Goal: Communication & Community: Answer question/provide support

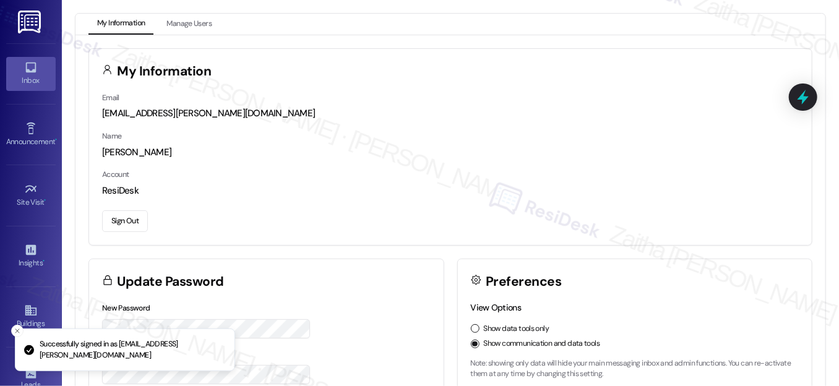
click at [16, 69] on link "Inbox" at bounding box center [31, 73] width 50 height 33
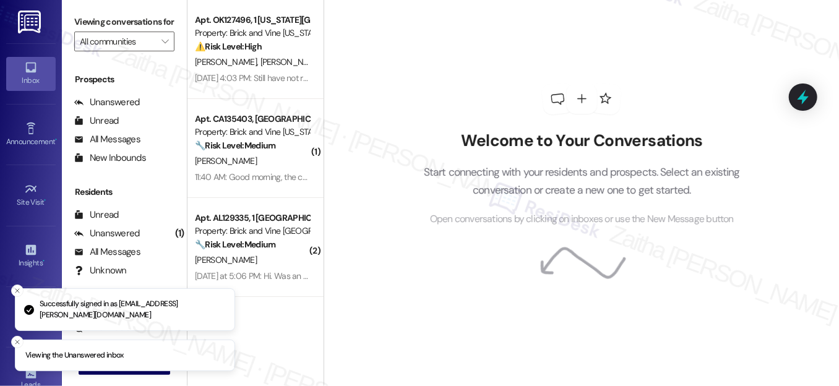
scroll to position [167, 0]
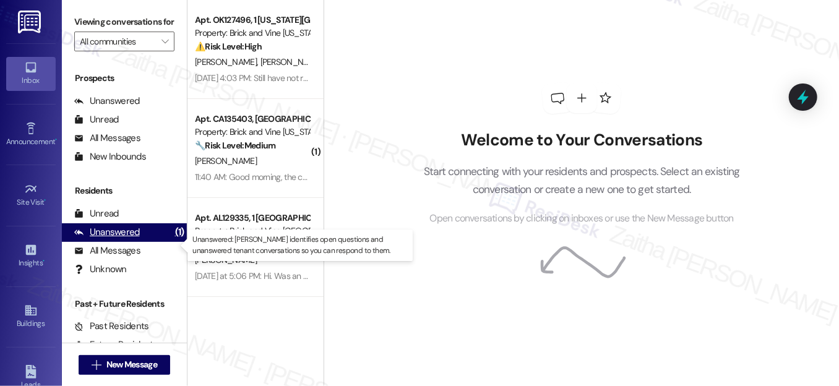
click at [127, 239] on div "Unanswered" at bounding box center [107, 232] width 66 height 13
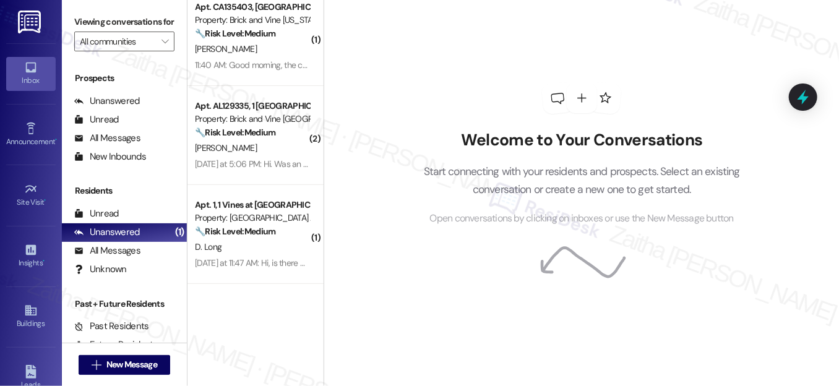
scroll to position [0, 0]
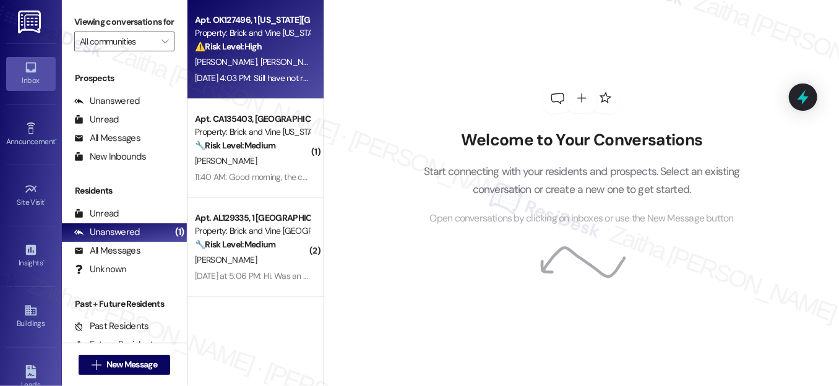
click at [281, 54] on div "C. Fuller C. Fuller" at bounding box center [252, 61] width 117 height 15
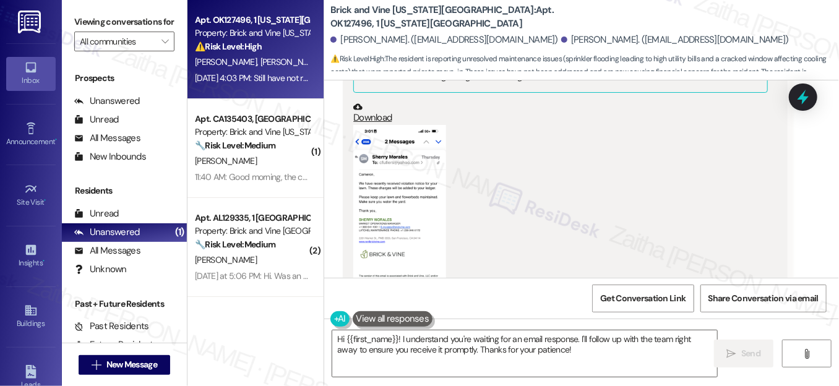
scroll to position [1093, 0]
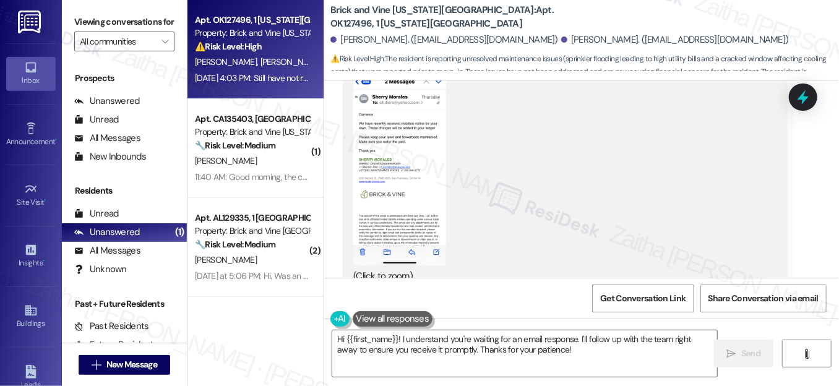
click at [405, 152] on button "Zoom image" at bounding box center [399, 165] width 93 height 201
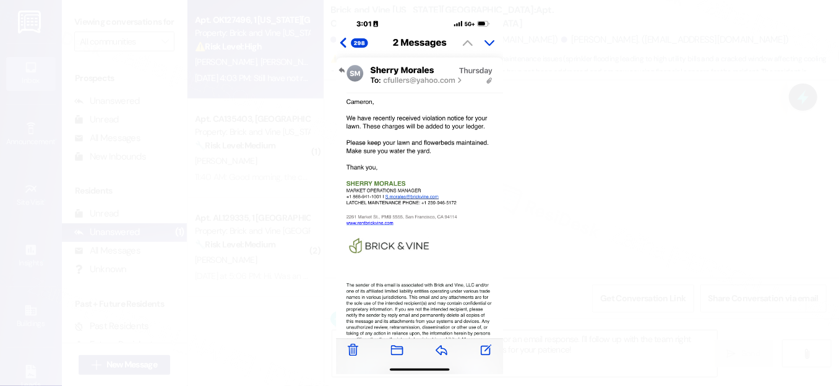
click at [624, 192] on button "Unzoom image" at bounding box center [419, 193] width 839 height 386
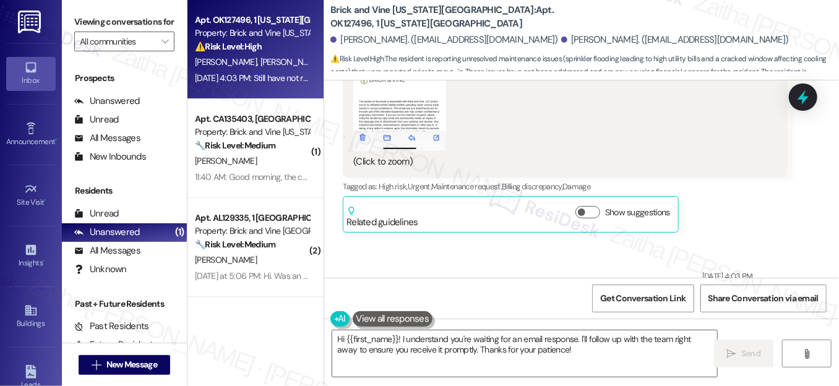
scroll to position [1262, 0]
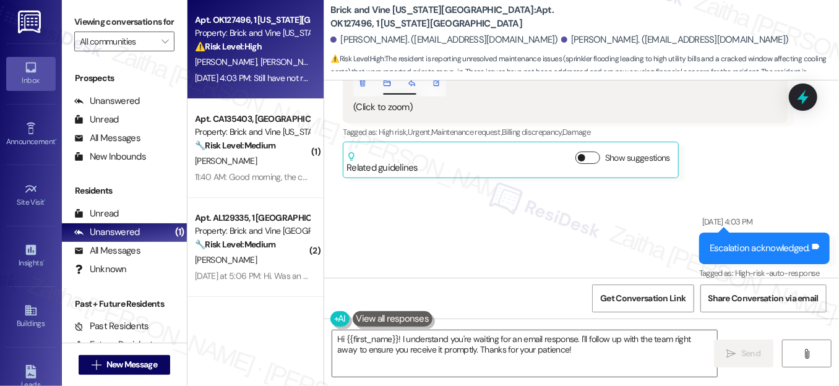
click at [586, 152] on button "Show suggestions" at bounding box center [588, 158] width 25 height 12
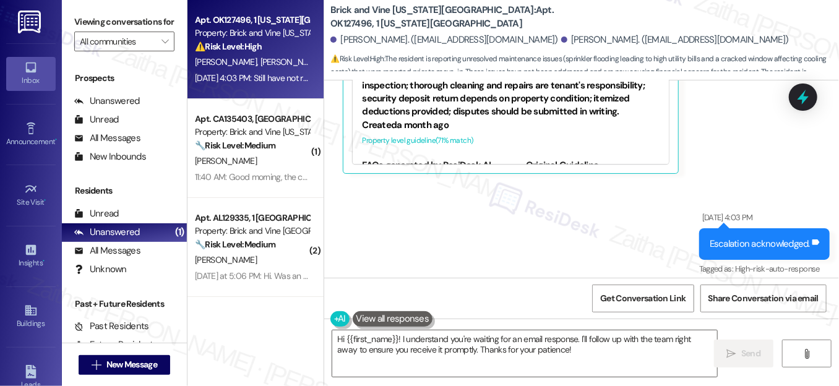
scroll to position [1318, 0]
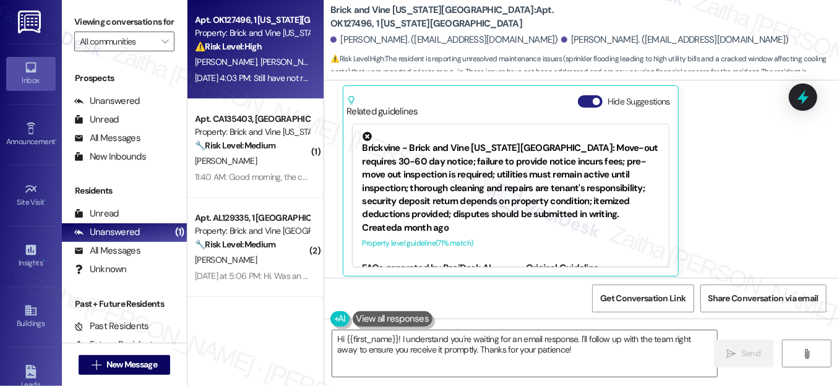
click at [579, 95] on button "Hide Suggestions" at bounding box center [590, 101] width 25 height 12
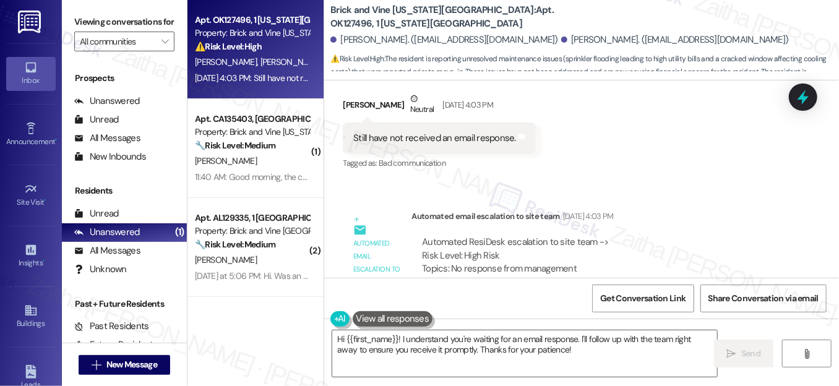
scroll to position [1711, 0]
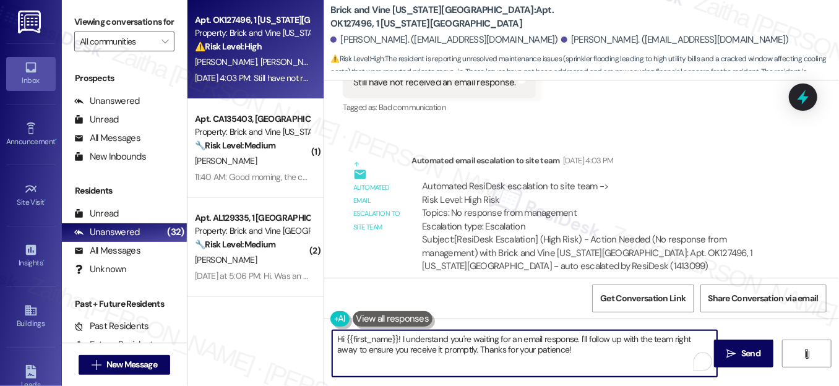
drag, startPoint x: 579, startPoint y: 337, endPoint x: 584, endPoint y: 354, distance: 17.6
click at [584, 354] on textarea "Hi {{first_name}}! I understand you're waiting for an email response. I'll foll…" at bounding box center [524, 353] width 385 height 46
click at [585, 355] on textarea "Hi {{first_name}}! I understand you're waiting for an email response. I'll foll…" at bounding box center [524, 353] width 385 height 46
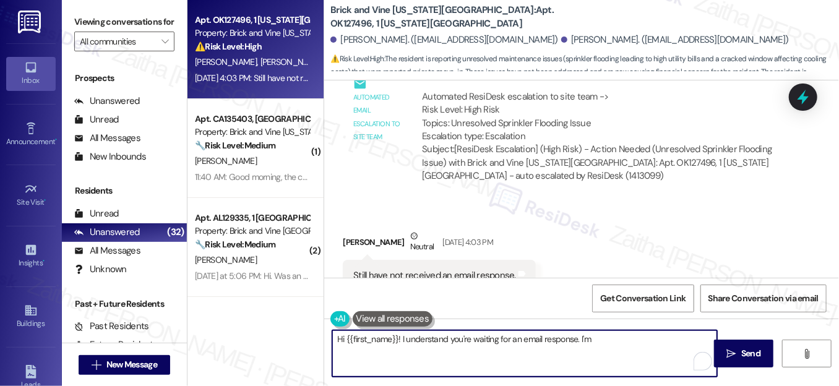
scroll to position [1655, 0]
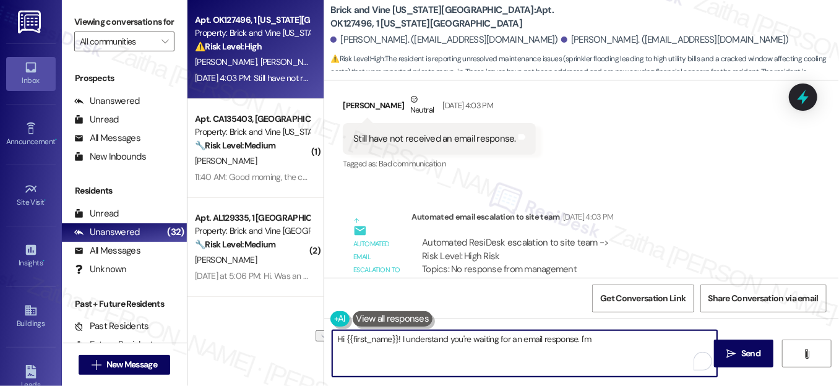
drag, startPoint x: 399, startPoint y: 339, endPoint x: 608, endPoint y: 352, distance: 208.9
click at [608, 352] on textarea "Hi {{first_name}}! I understand you're waiting for an email response. I'm" at bounding box center [524, 353] width 385 height 46
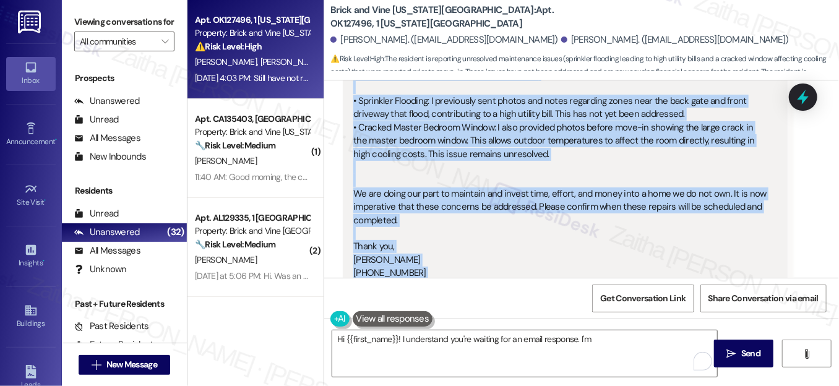
scroll to position [743, 0]
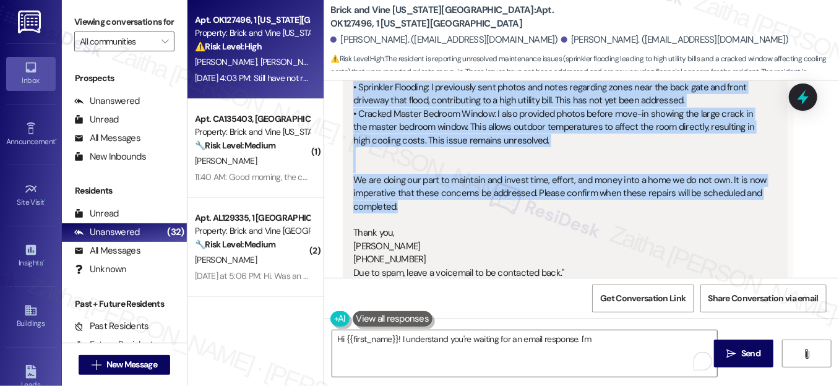
drag, startPoint x: 352, startPoint y: 116, endPoint x: 540, endPoint y: 196, distance: 204.1
click at [540, 196] on div "Yes regarding this email last Thursday and my response. "Good Morning, Over the…" at bounding box center [560, 127] width 414 height 305
copy div "Over the past month, I have dedicated every weekend to working on the yard. The…"
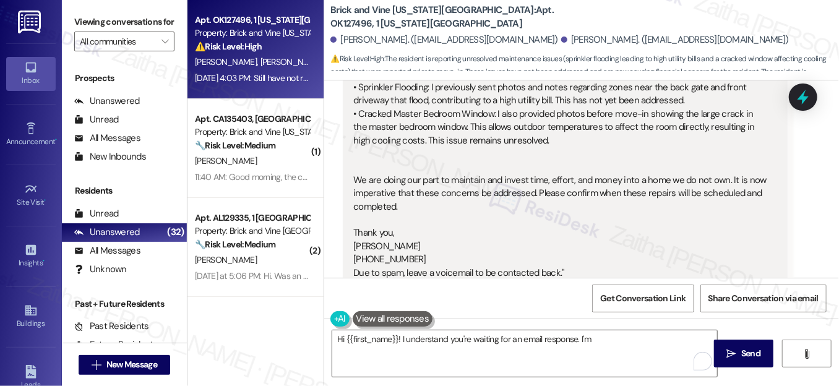
click at [606, 201] on div "Yes regarding this email last Thursday and my response. "Good Morning, Over the…" at bounding box center [560, 127] width 414 height 305
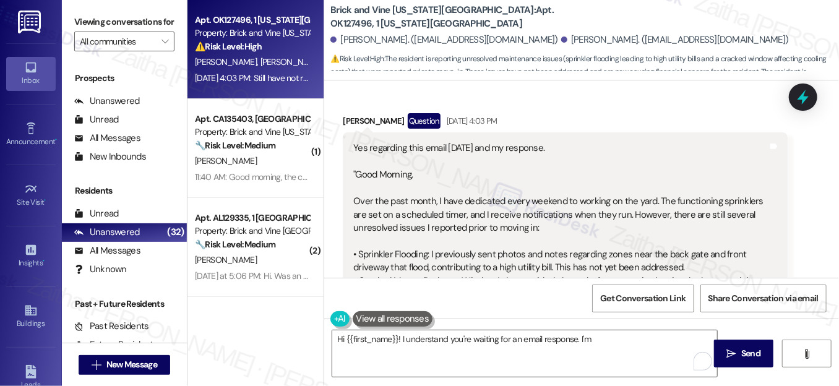
scroll to position [574, 0]
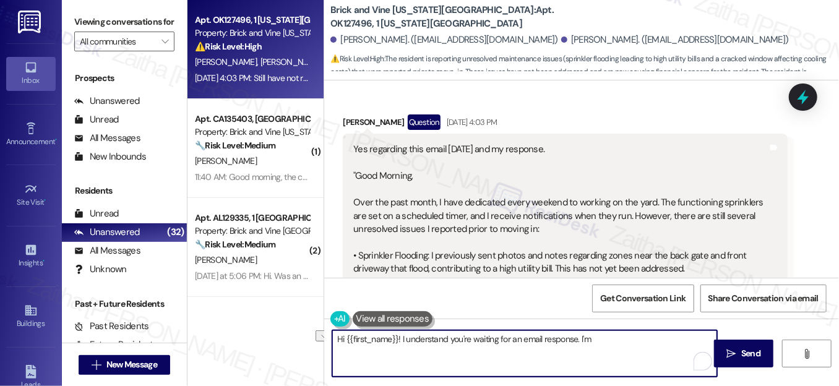
drag, startPoint x: 400, startPoint y: 339, endPoint x: 625, endPoint y: 339, distance: 224.7
click at [625, 339] on textarea "Hi {{first_name}}! I understand you're waiting for an email response. I'm" at bounding box center [524, 353] width 385 height 46
paste textarea "Thank you for the detailed update and for the effort you’ve put into maintainin…"
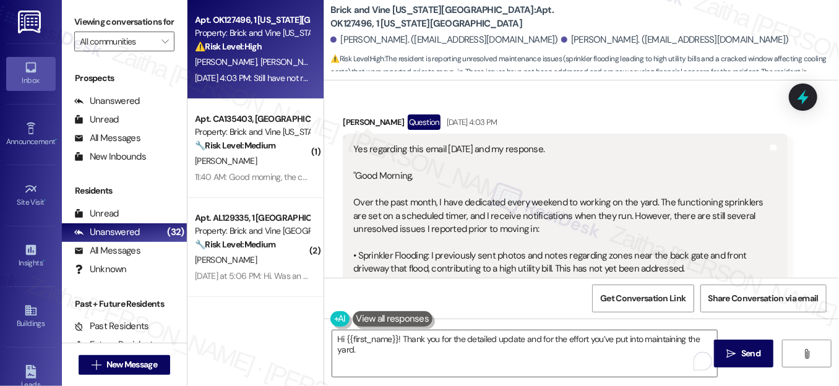
click at [353, 114] on div "Cameron Fuller Question Aug 12, 2025 at 4:03 PM" at bounding box center [565, 124] width 444 height 20
copy div "Cameron"
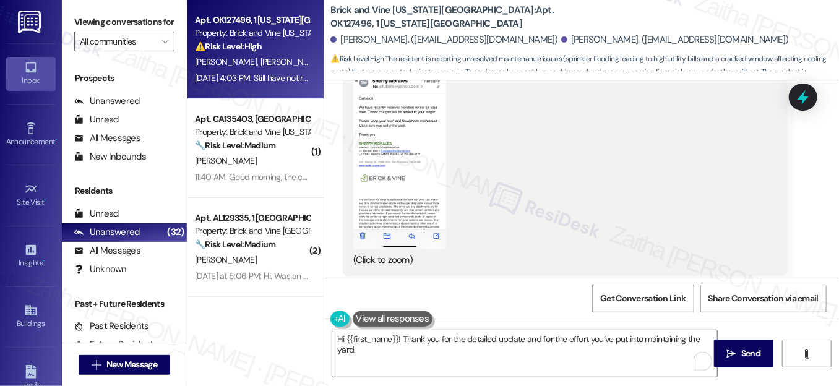
scroll to position [1362, 0]
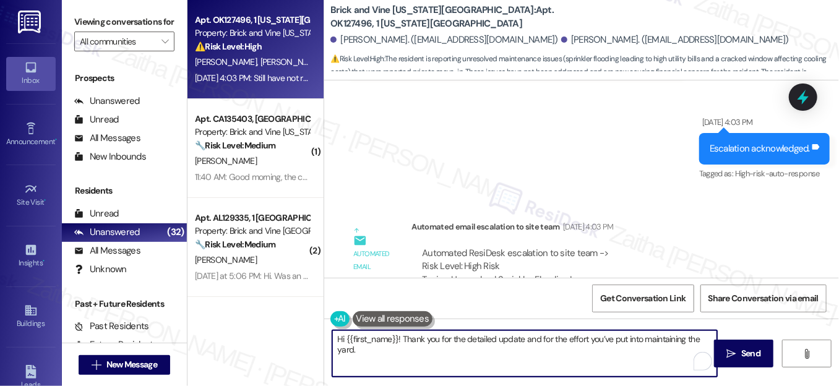
click at [381, 343] on textarea "Hi {{first_name}}! Thank you for the detailed update and for the effort you’ve …" at bounding box center [524, 353] width 385 height 46
paste textarea "Cameron"
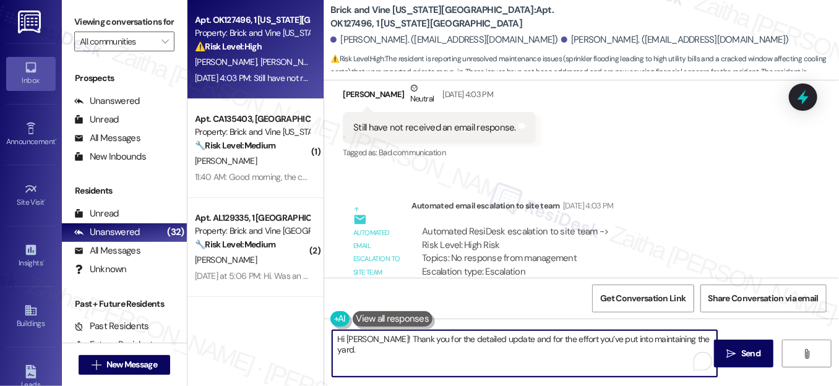
scroll to position [1599, 0]
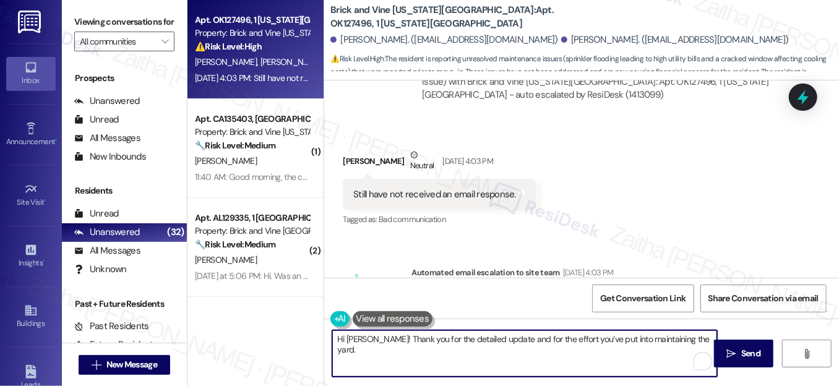
drag, startPoint x: 704, startPoint y: 337, endPoint x: 691, endPoint y: 340, distance: 13.4
click at [704, 337] on textarea "Hi Cameron! Thank you for the detailed update and for the effort you’ve put int…" at bounding box center [524, 353] width 385 height 46
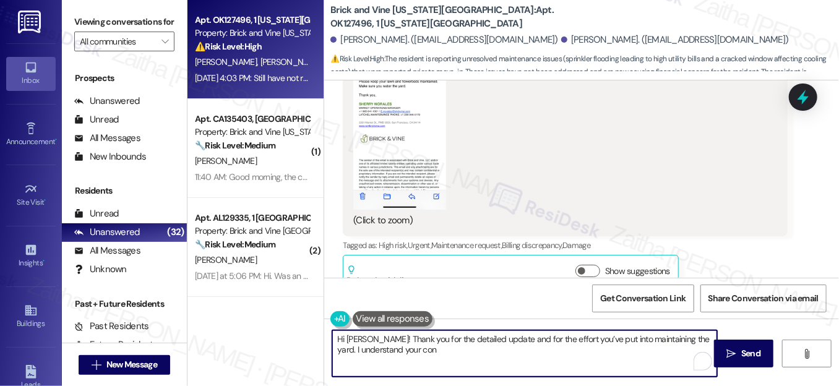
scroll to position [1093, 0]
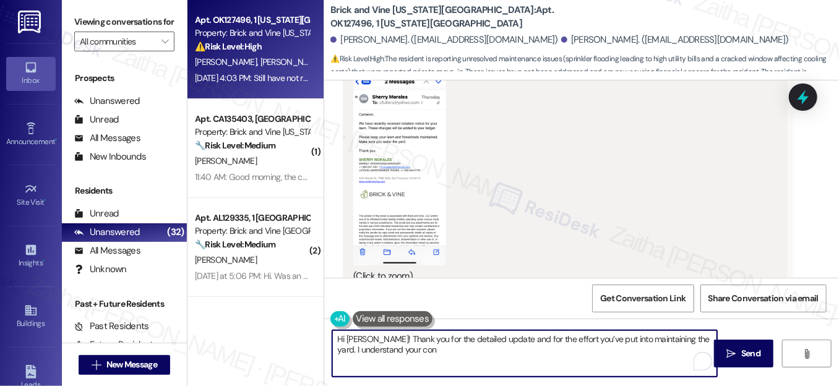
type textarea "Hi Cameron! Thank you for the detailed update and for the effort you’ve put int…"
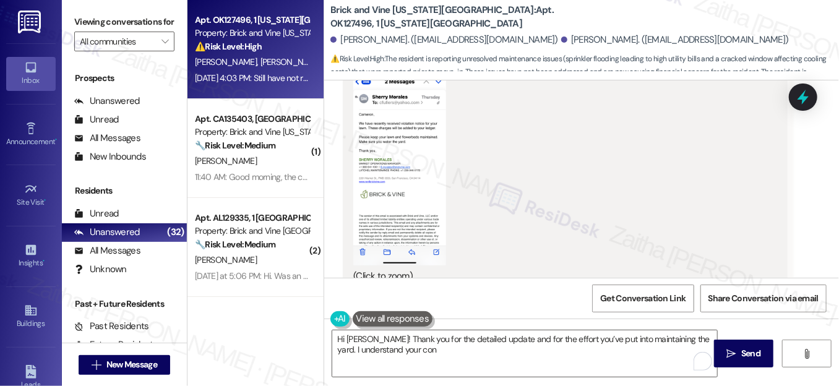
click at [378, 314] on button at bounding box center [393, 318] width 80 height 15
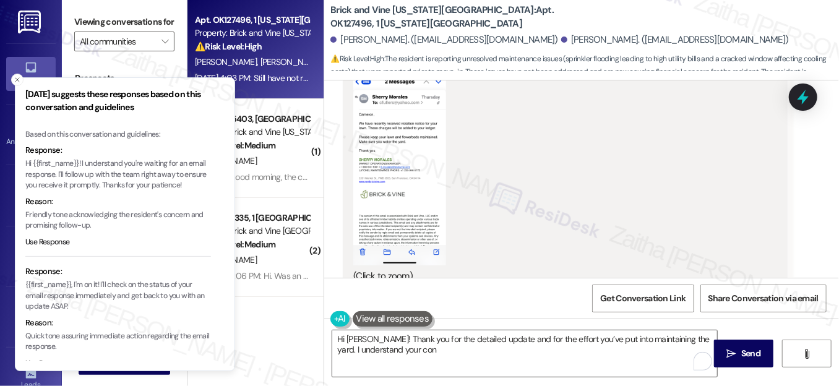
click at [82, 161] on p "Hi {{first_name}}! I understand you're waiting for an email response. I'll foll…" at bounding box center [118, 174] width 186 height 33
drag, startPoint x: 82, startPoint y: 161, endPoint x: 76, endPoint y: 176, distance: 16.3
click at [76, 176] on p "Hi {{first_name}}! I understand you're waiting for an email response. I'll foll…" at bounding box center [118, 174] width 186 height 33
copy p "I understand you're waiting for an email response."
click at [14, 82] on icon "Close toast" at bounding box center [17, 79] width 7 height 7
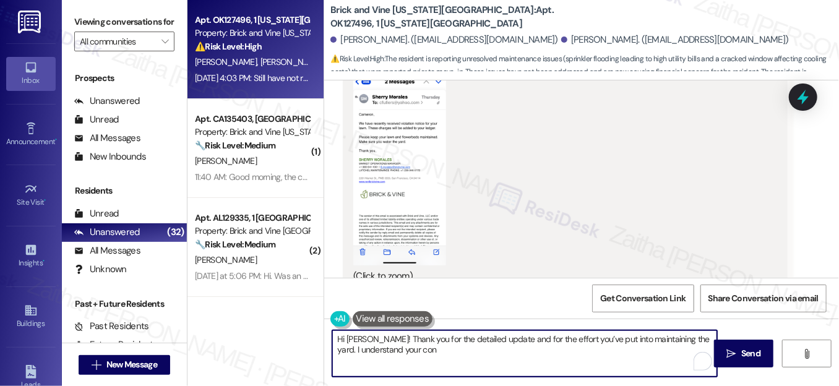
click at [703, 338] on textarea "Hi Cameron! Thank you for the detailed update and for the effort you’ve put int…" at bounding box center [524, 353] width 385 height 46
drag, startPoint x: 699, startPoint y: 338, endPoint x: 706, endPoint y: 348, distance: 11.7
click at [706, 348] on textarea "Hi Cameron! Thank you for the detailed update and for the effort you’ve put int…" at bounding box center [524, 353] width 385 height 46
paste textarea "I understand you're waiting for an email response."
click at [700, 337] on textarea "Hi Cameron! Thank you for the detailed update and for the effort you’ve put int…" at bounding box center [524, 353] width 385 height 46
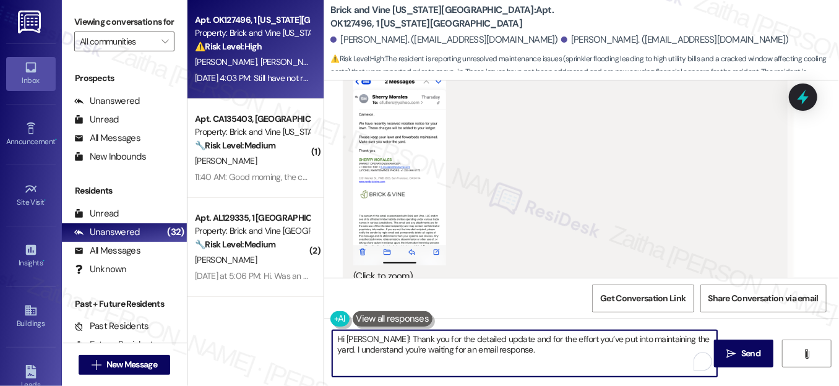
click at [510, 350] on textarea "Hi Cameron! Thank you for the detailed update and for the effort you’ve put int…" at bounding box center [524, 353] width 385 height 46
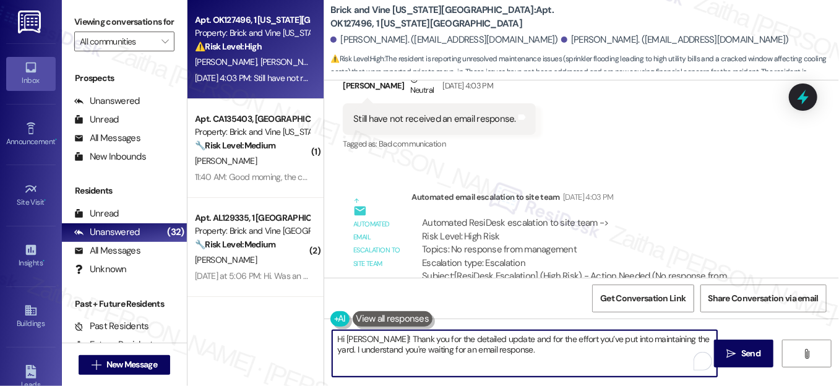
scroll to position [1711, 0]
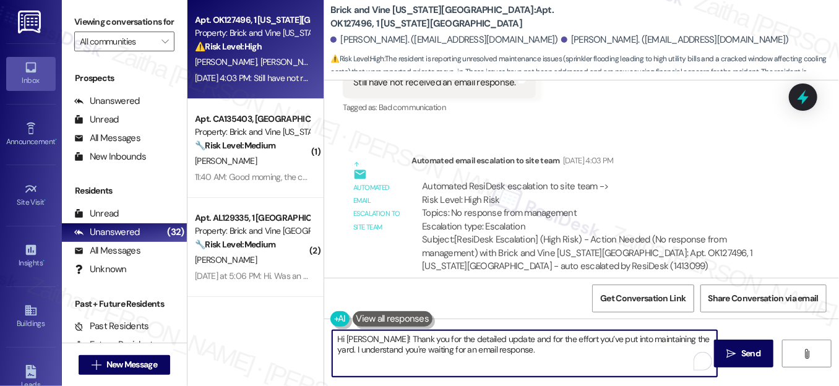
paste textarea "We're looking into this, and we'll be in touch when we have an update."
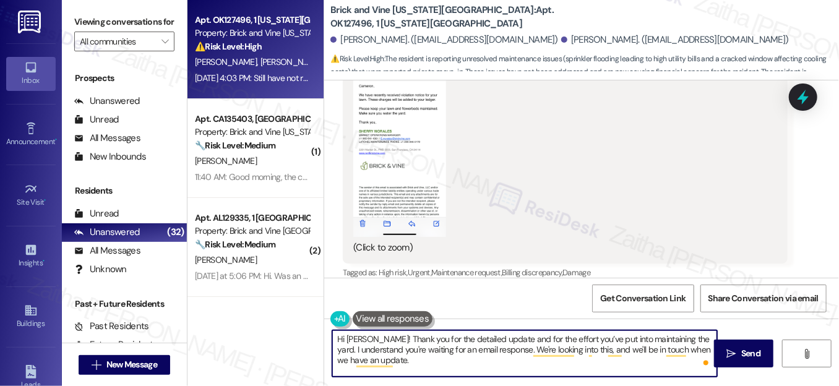
scroll to position [1261, 0]
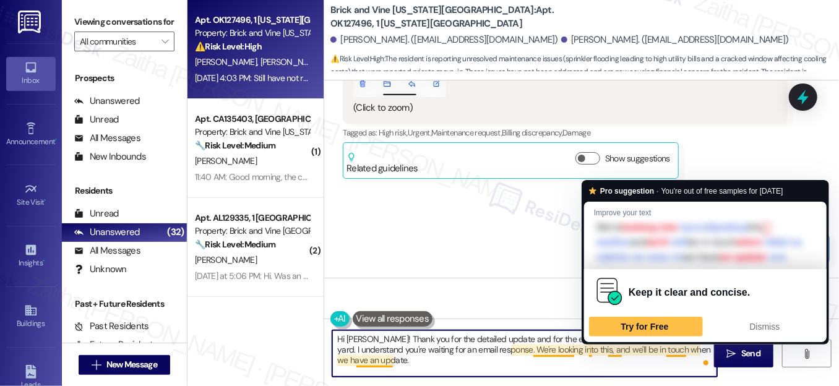
click at [674, 349] on textarea "Hi Cameron! Thank you for the detailed update and for the effort you’ve put int…" at bounding box center [524, 353] width 385 height 46
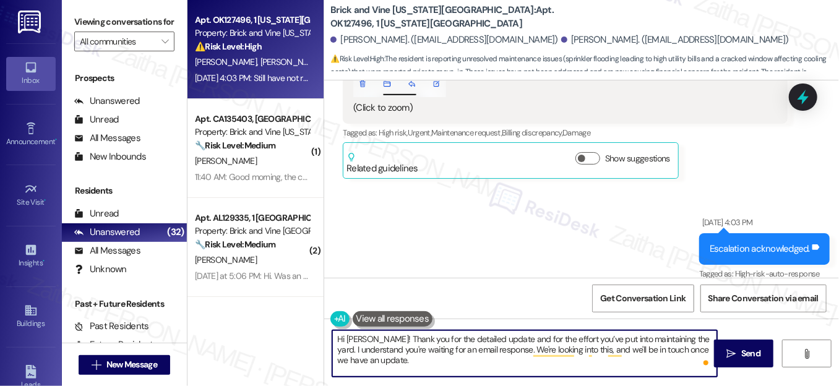
click at [493, 339] on textarea "Hi Cameron! Thank you for the detailed update and for the effort you’ve put int…" at bounding box center [524, 353] width 385 height 46
click at [338, 339] on textarea "Hi Cameron! Thank you for the detailed update and for the effort you’ve put int…" at bounding box center [524, 353] width 385 height 46
drag, startPoint x: 336, startPoint y: 337, endPoint x: 402, endPoint y: 362, distance: 70.7
click at [402, 362] on textarea "Hi Cameron! Thank you for the detailed update and for the effort you’ve put int…" at bounding box center [524, 353] width 385 height 46
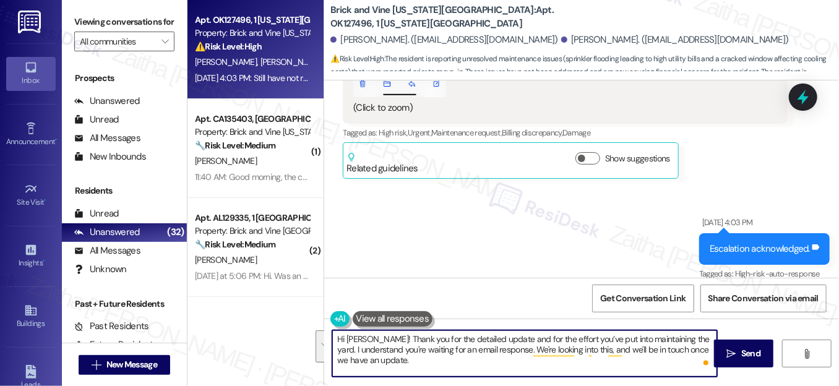
click at [414, 361] on textarea "Hi Cameron! Thank you for the detailed update and for the effort you’ve put int…" at bounding box center [524, 353] width 385 height 46
click at [428, 359] on textarea "Hi Cameron! Thank you for the detailed update and for the effort you’ve put int…" at bounding box center [524, 353] width 385 height 46
click at [673, 349] on textarea "Hi Cameron! Thank you for the detailed update and for the effort you’ve put int…" at bounding box center [524, 353] width 385 height 46
click at [360, 358] on textarea "Hi Cameron! Thank you for the detailed update and for the effort you’ve put int…" at bounding box center [524, 353] width 385 height 46
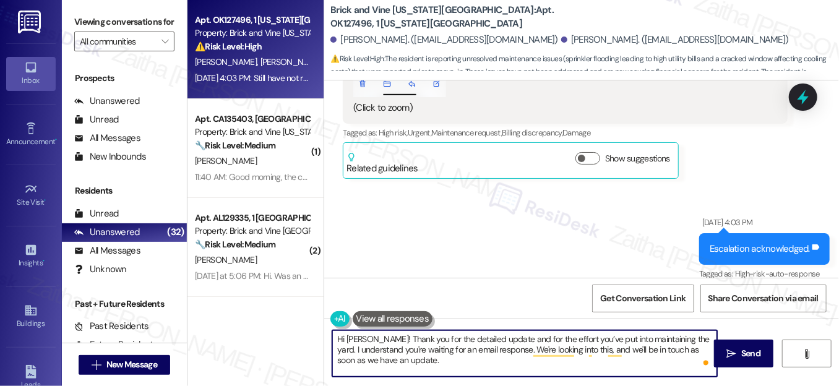
type textarea "Hi Cameron! Thank you for the detailed update and for the effort you’ve put int…"
click at [429, 360] on textarea "Hi Cameron! Thank you for the detailed update and for the effort you’ve put int…" at bounding box center [524, 353] width 385 height 46
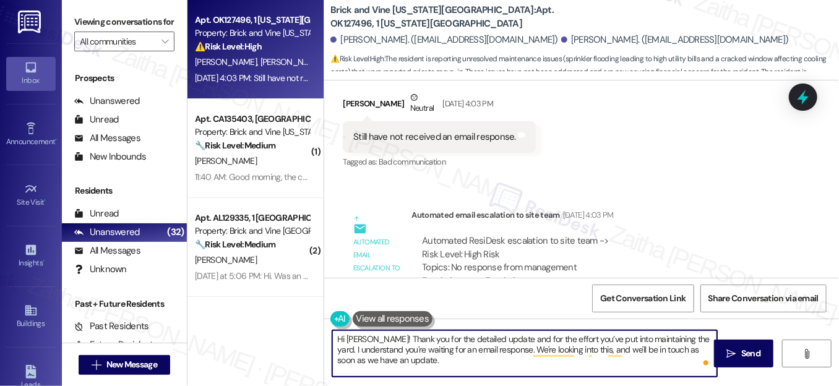
scroll to position [1711, 0]
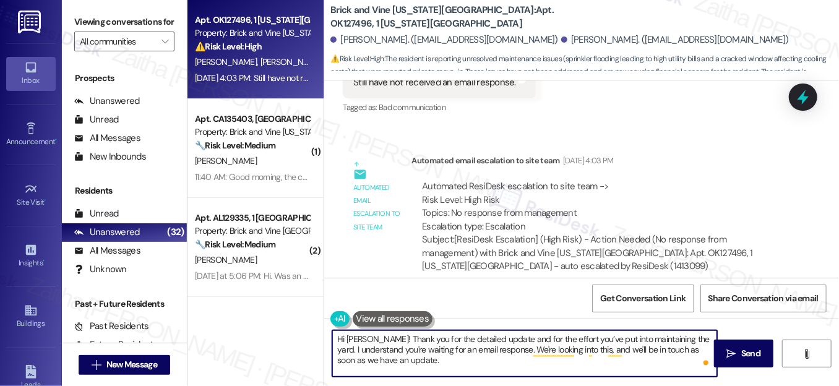
drag, startPoint x: 745, startPoint y: 355, endPoint x: 685, endPoint y: 314, distance: 72.6
click at [744, 354] on span "Send" at bounding box center [750, 353] width 19 height 13
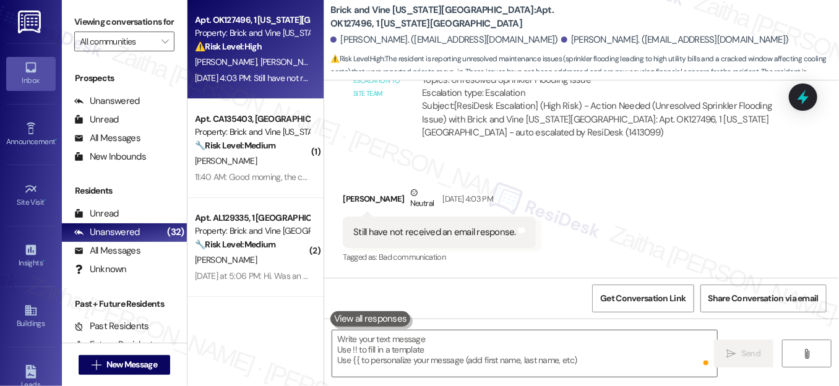
scroll to position [1545, 0]
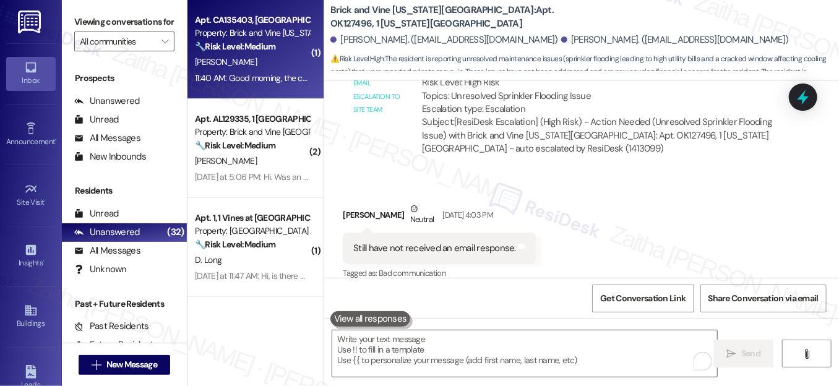
click at [269, 62] on div "N. Kroger" at bounding box center [252, 61] width 117 height 15
type textarea "Fetching suggested responses. Please feel free to read through the conversation…"
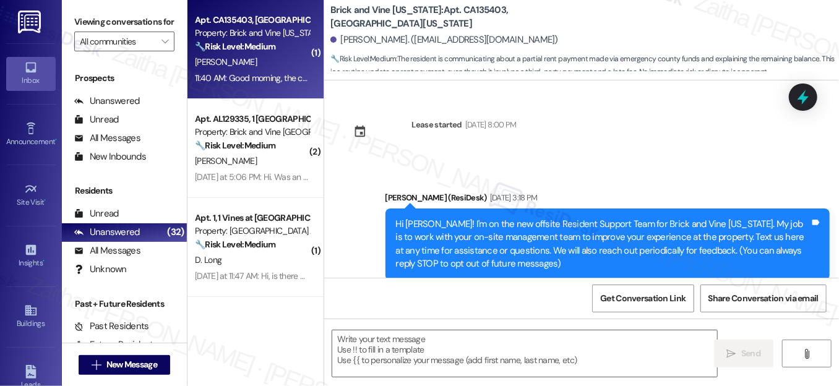
scroll to position [13066, 0]
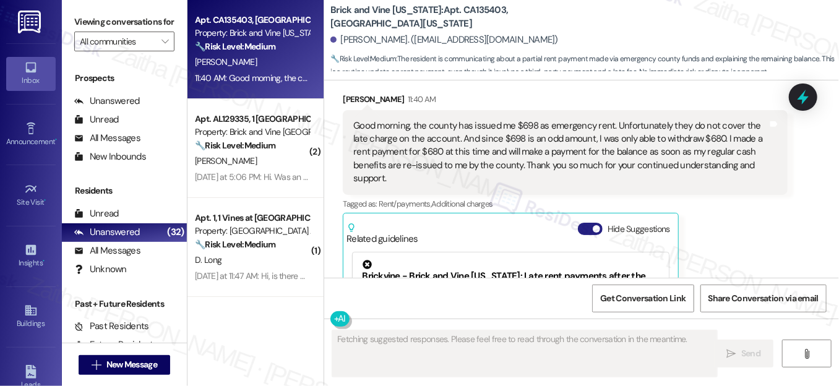
click at [587, 223] on button "Hide Suggestions" at bounding box center [590, 229] width 25 height 12
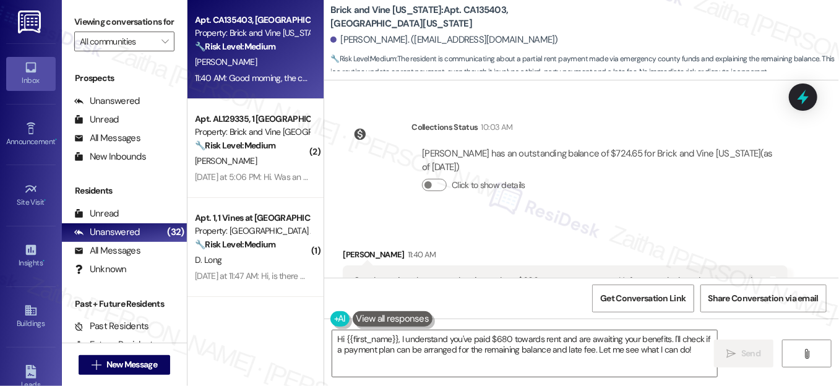
scroll to position [12854, 0]
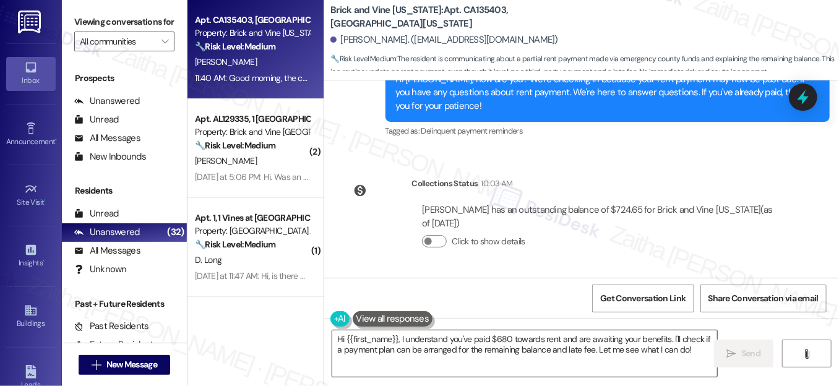
click at [399, 337] on textarea "Hi {{first_name}}, I understand you've paid $680 towards rent and are awaiting …" at bounding box center [524, 353] width 385 height 46
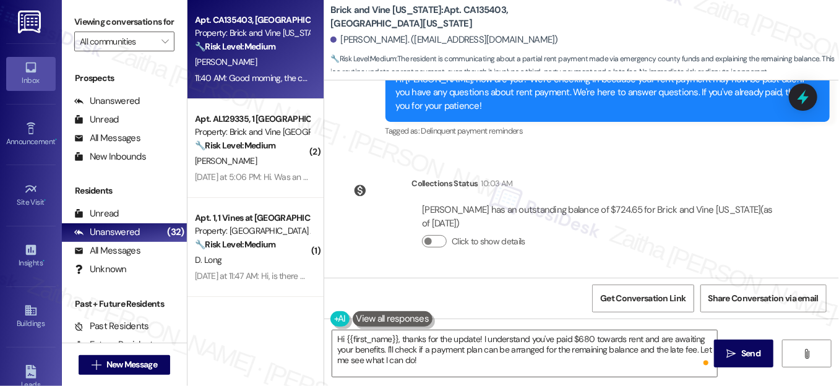
drag, startPoint x: 363, startPoint y: 205, endPoint x: 424, endPoint y: 248, distance: 74.7
click at [424, 322] on div "Good morning, the county has issued me $698 as emergency rent. Unfortunately th…" at bounding box center [565, 364] width 444 height 85
copy div "Good morning, the county has issued me $698 as emergency rent. Unfortunately th…"
drag, startPoint x: 678, startPoint y: 160, endPoint x: 660, endPoint y: 138, distance: 28.1
click at [677, 277] on div "Received via SMS Natascha Kroger 11:40 AM Good morning, the county has issued m…" at bounding box center [581, 374] width 515 height 194
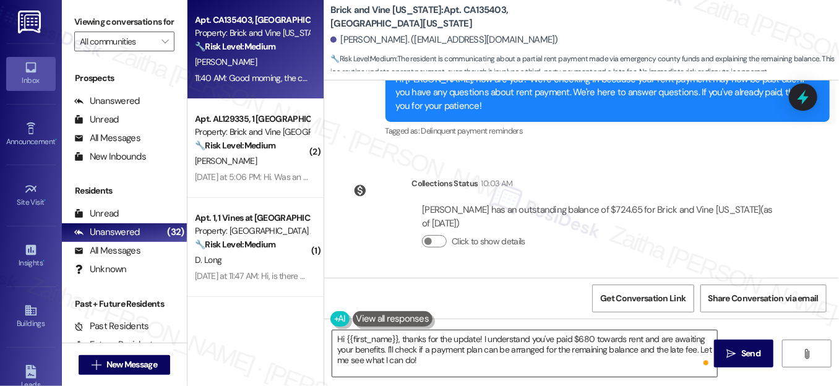
click at [475, 335] on textarea "Hi {{first_name}}, thanks for the update! I understand you've paid $680 towards…" at bounding box center [524, 353] width 385 height 46
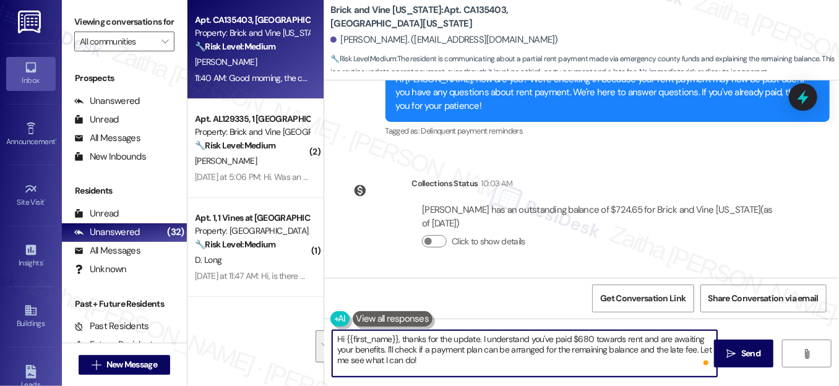
drag, startPoint x: 478, startPoint y: 337, endPoint x: 493, endPoint y: 360, distance: 27.3
click at [493, 360] on textarea "Hi {{first_name}}, thanks for the update. I understand you've paid $680 towards…" at bounding box center [524, 353] width 385 height 46
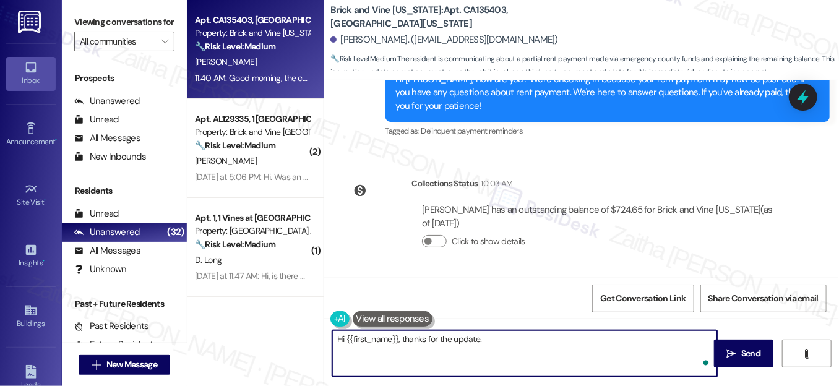
paste textarea "I appreciate you making the $680 payment and explaining the situation. I’ll not…"
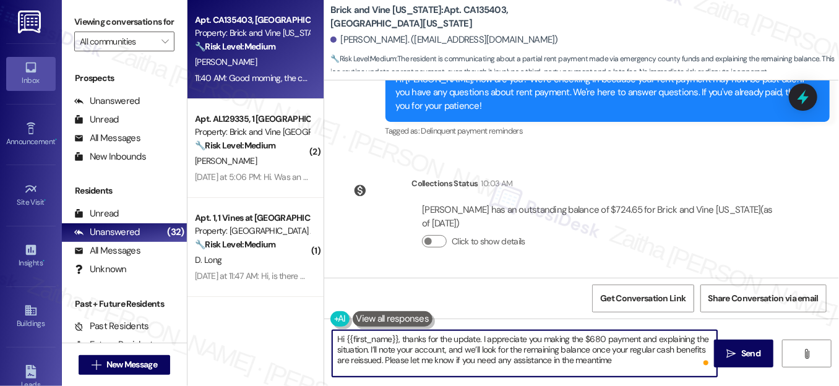
scroll to position [12911, 0]
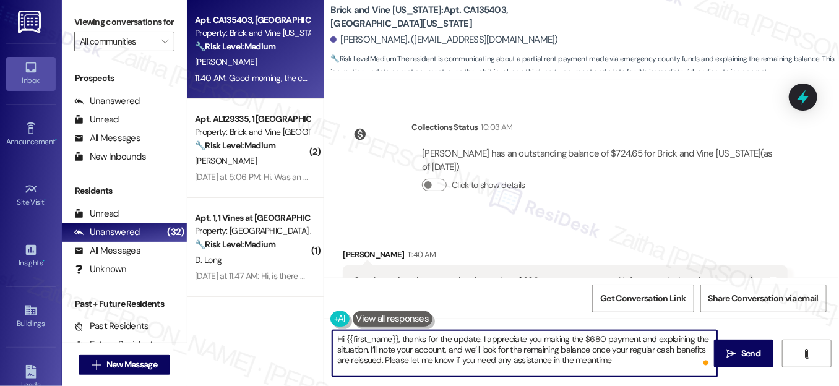
click at [628, 359] on textarea "Hi {{first_name}}, thanks for the update. I appreciate you making the $680 paym…" at bounding box center [524, 353] width 385 height 46
type textarea "Hi {{first_name}}, thanks for the update. I appreciate you making the $680 paym…"
click at [740, 345] on button " Send" at bounding box center [744, 354] width 60 height 28
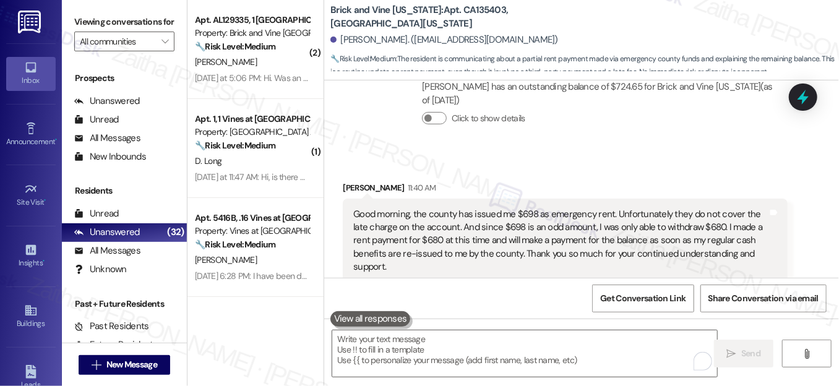
scroll to position [13024, 0]
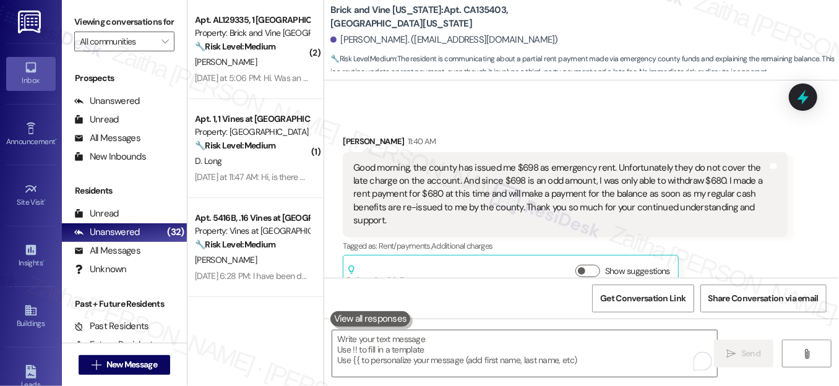
click at [824, 108] on div "Received via SMS Natascha Kroger 11:40 AM Good morning, the county has issued m…" at bounding box center [581, 204] width 515 height 194
click at [806, 105] on icon at bounding box center [803, 97] width 21 height 21
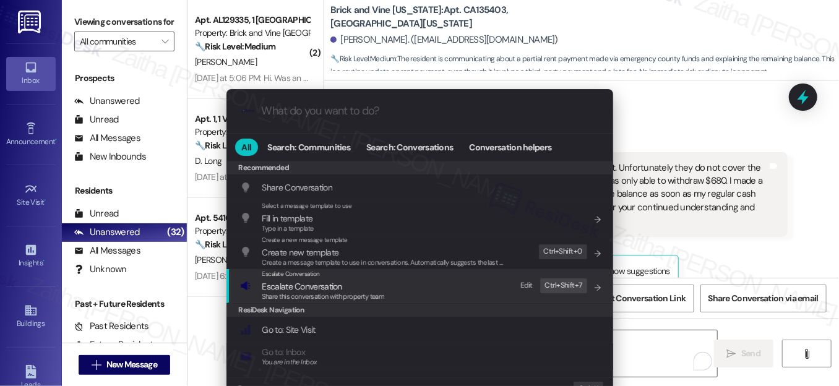
click at [293, 288] on span "Escalate Conversation" at bounding box center [302, 286] width 80 height 11
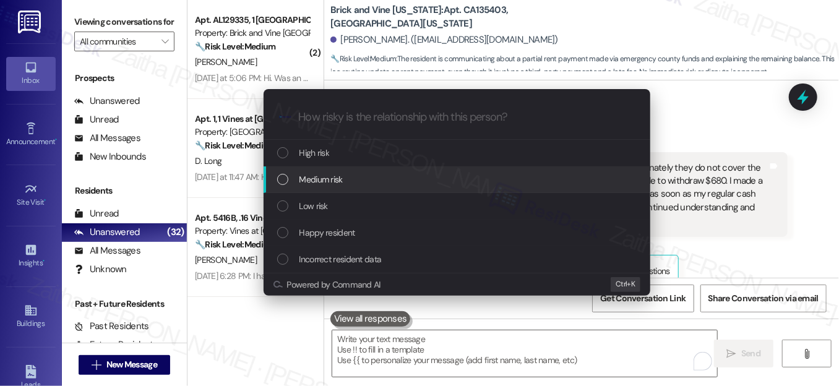
click at [329, 175] on span "Medium risk" at bounding box center [321, 180] width 43 height 14
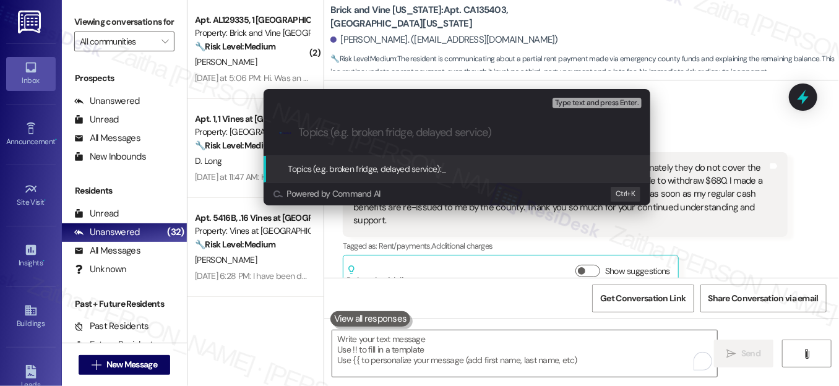
paste input "Partial Rent Payment and Remaining Balance Update"
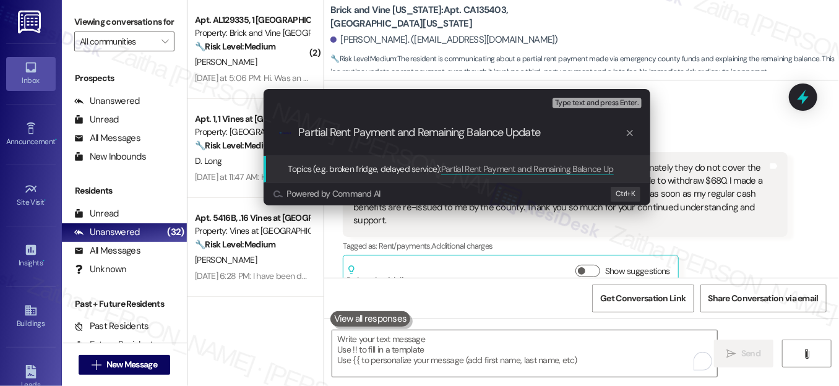
click at [721, 144] on div "Escalate Conversation Medium risk Topics (e.g. broken fridge, delayed service) …" at bounding box center [419, 193] width 839 height 386
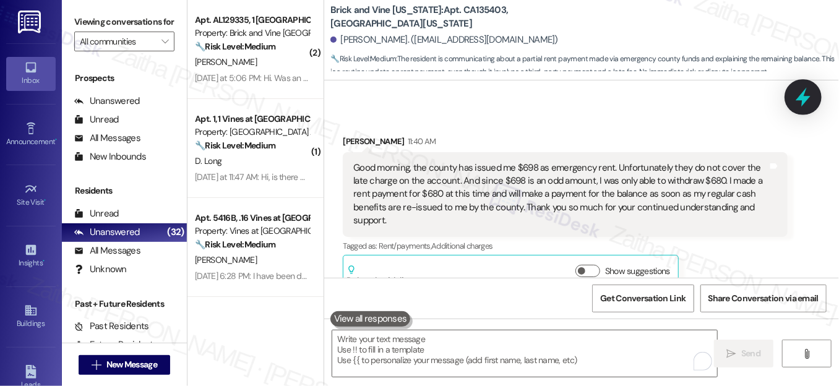
click at [810, 92] on icon at bounding box center [803, 97] width 21 height 21
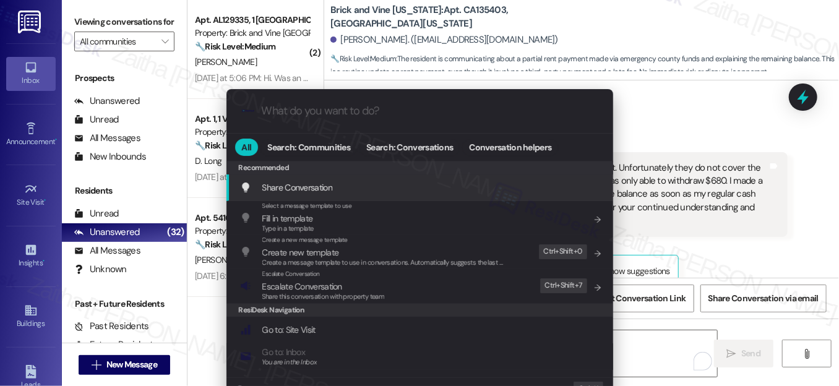
click at [739, 152] on div ".cls-1{fill:#0a055f;}.cls-2{fill:#0cc4c4;} resideskLogoBlueOrange All Search: C…" at bounding box center [419, 193] width 839 height 386
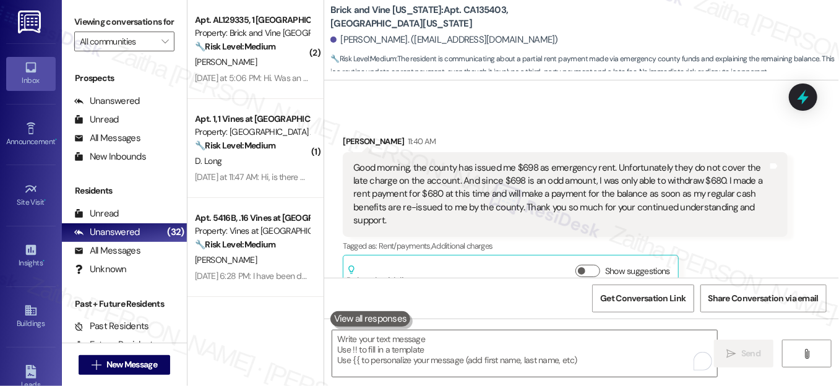
drag, startPoint x: 802, startPoint y: 102, endPoint x: 785, endPoint y: 108, distance: 17.6
click at [801, 101] on icon at bounding box center [803, 97] width 16 height 16
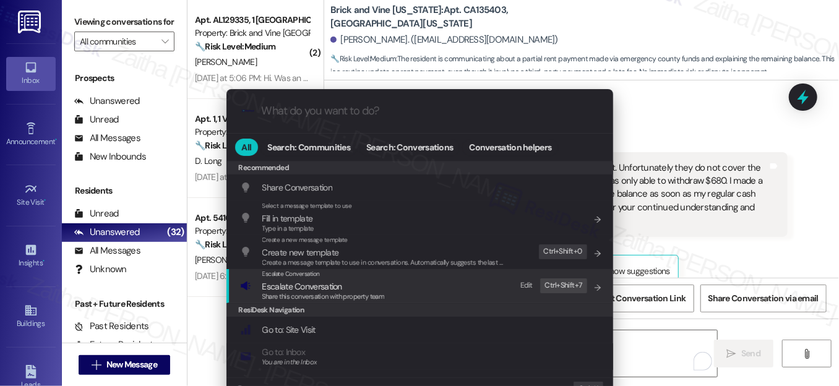
click at [335, 288] on span "Escalate Conversation" at bounding box center [302, 286] width 80 height 11
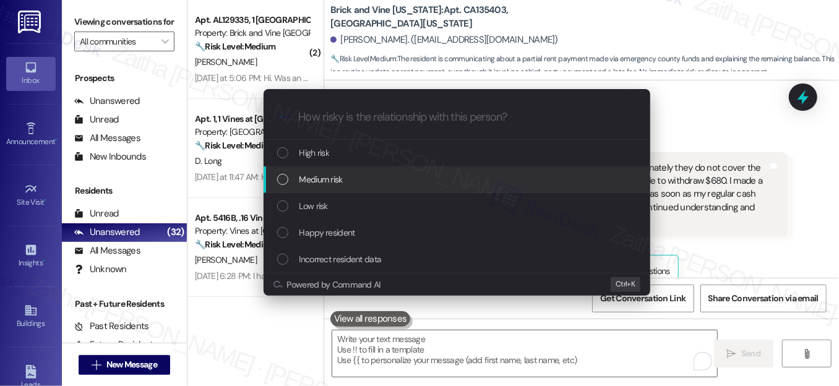
click at [382, 175] on div "Medium risk" at bounding box center [458, 180] width 362 height 14
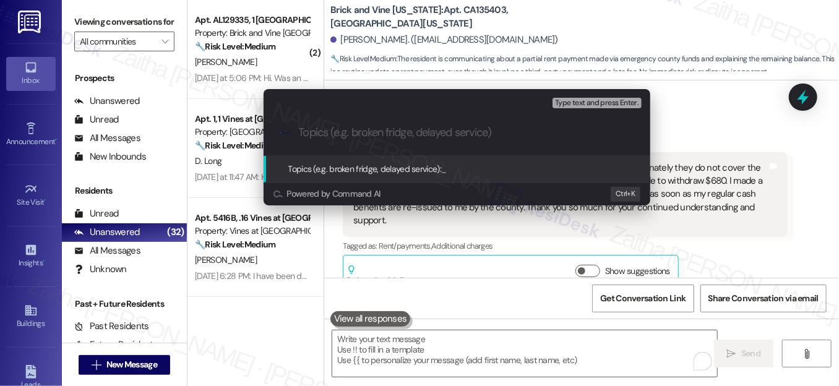
paste input "Partial Rent Payment and Remaining Balance Update"
type input "Partial Rent Payment and Remaining Balance Update"
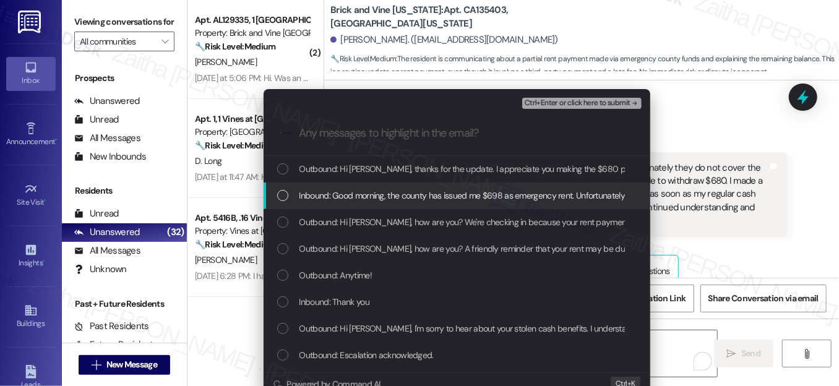
click at [288, 194] on div "Inbound: Good morning, the county has issued me $698 as emergency rent. Unfortu…" at bounding box center [458, 196] width 362 height 14
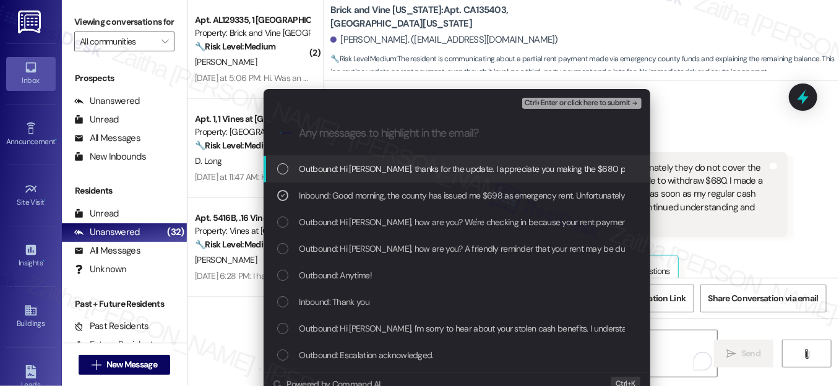
click at [553, 99] on span "Ctrl+Enter or click here to submit" at bounding box center [578, 103] width 106 height 9
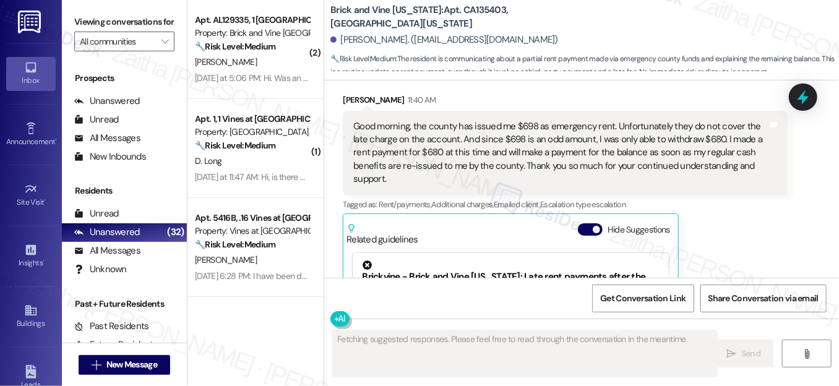
scroll to position [56, 0]
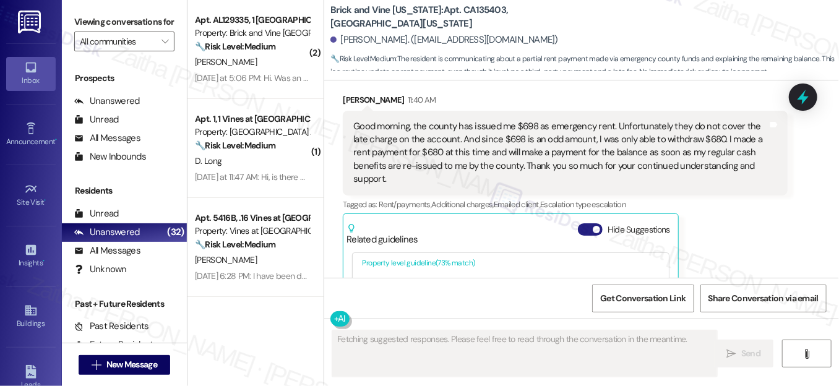
click at [581, 223] on button "Hide Suggestions" at bounding box center [590, 229] width 25 height 12
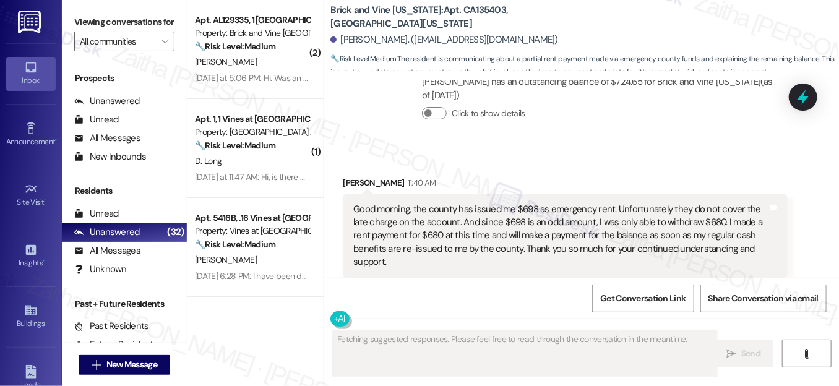
scroll to position [12930, 0]
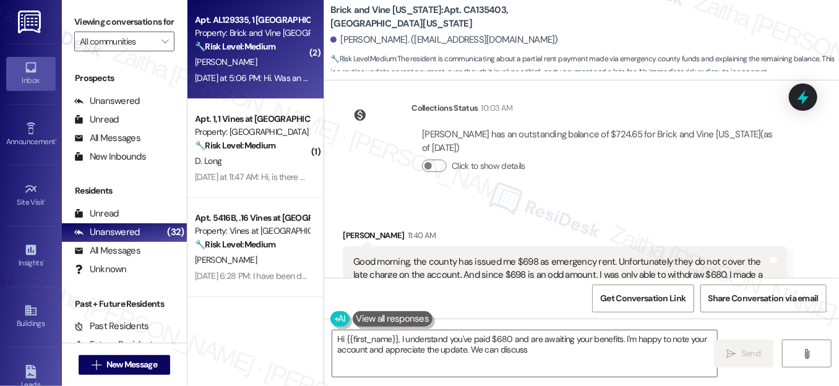
type textarea "Hi {{first_name}}, I understand you've paid $680 and are awaiting your benefits…"
click at [275, 63] on div "T. Mcnair" at bounding box center [252, 61] width 117 height 15
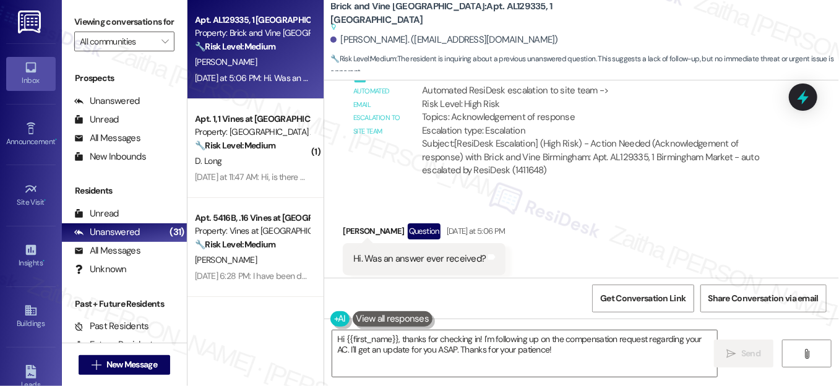
scroll to position [1277, 0]
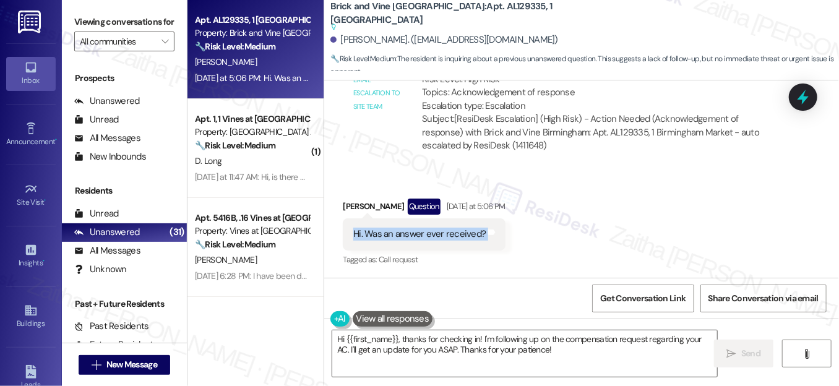
drag, startPoint x: 345, startPoint y: 230, endPoint x: 503, endPoint y: 238, distance: 158.1
click at [503, 238] on div "Received via SMS Taira Mcnair Question Yesterday at 5:06 PM Hi. Was an answer e…" at bounding box center [424, 233] width 181 height 89
copy div "Hi. Was an answer ever received? Tags and notes"
click at [545, 211] on div "Received via SMS Taira Mcnair Question Yesterday at 5:06 PM Hi. Was an answer e…" at bounding box center [581, 224] width 515 height 107
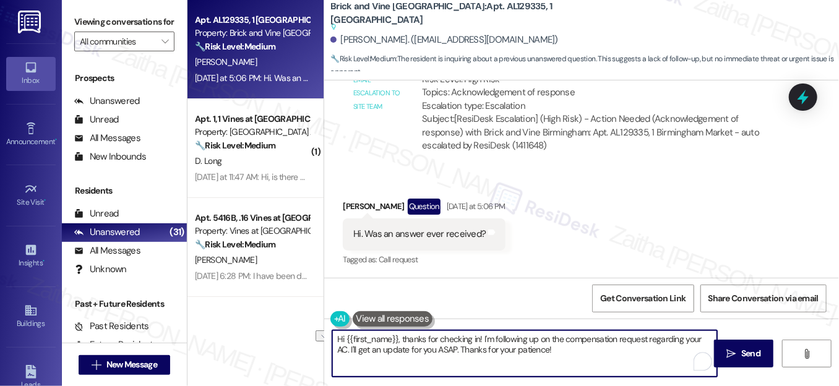
drag, startPoint x: 434, startPoint y: 350, endPoint x: 563, endPoint y: 350, distance: 128.7
click at [563, 350] on textarea "Hi {{first_name}}, thanks for checking in! I'm following up on the compensation…" at bounding box center [524, 353] width 385 height 46
drag, startPoint x: 502, startPoint y: 348, endPoint x: 616, endPoint y: 351, distance: 113.9
click at [616, 351] on textarea "Hi {{first_name}}, thanks for checking in! I'm following up on the compensation…" at bounding box center [524, 353] width 385 height 46
drag, startPoint x: 423, startPoint y: 349, endPoint x: 467, endPoint y: 348, distance: 43.3
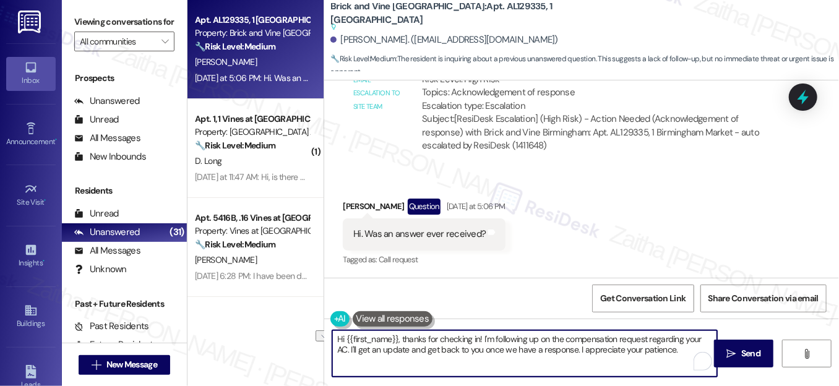
click at [467, 348] on textarea "Hi {{first_name}}, thanks for checking in! I'm following up on the compensation…" at bounding box center [524, 353] width 385 height 46
type textarea "Hi {{first_name}}, thanks for checking in! I'm following up on the compensation…"
drag, startPoint x: 333, startPoint y: 339, endPoint x: 667, endPoint y: 369, distance: 334.9
click at [667, 369] on textarea "Hi {{first_name}}, thanks for checking in! I'm following up on the compensation…" at bounding box center [524, 353] width 385 height 46
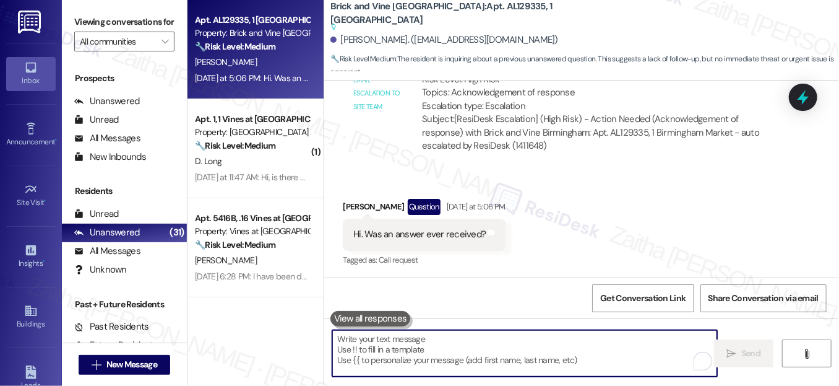
paste textarea "Hi {{first_name}}, thanks for checking in! I’m following up on your AC compensa…"
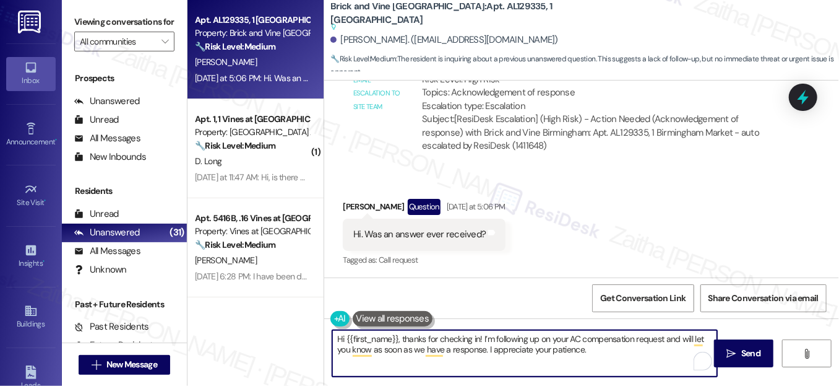
type textarea "Hi {{first_name}}, thanks for checking in! I’m following up on your AC compensa…"
click at [759, 351] on span "Send" at bounding box center [750, 353] width 19 height 13
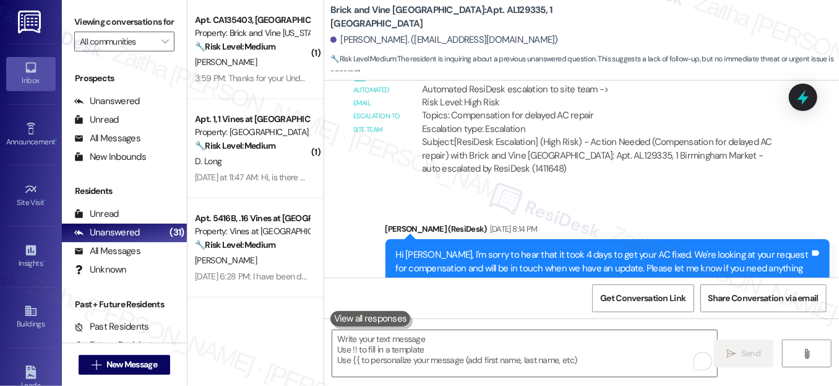
scroll to position [702, 0]
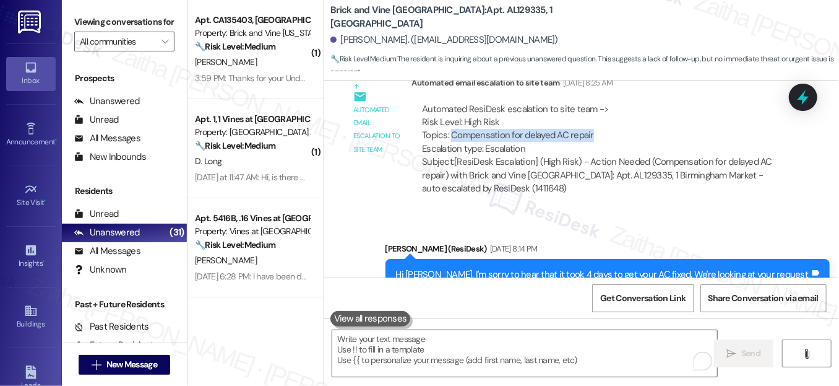
drag, startPoint x: 449, startPoint y: 131, endPoint x: 623, endPoint y: 138, distance: 174.0
click at [623, 138] on div "Automated ResiDesk escalation to site team -> Risk Level: High Risk Topics: Com…" at bounding box center [599, 129] width 355 height 53
copy div "Compensation for delayed AC repair"
click at [803, 97] on icon at bounding box center [803, 97] width 15 height 19
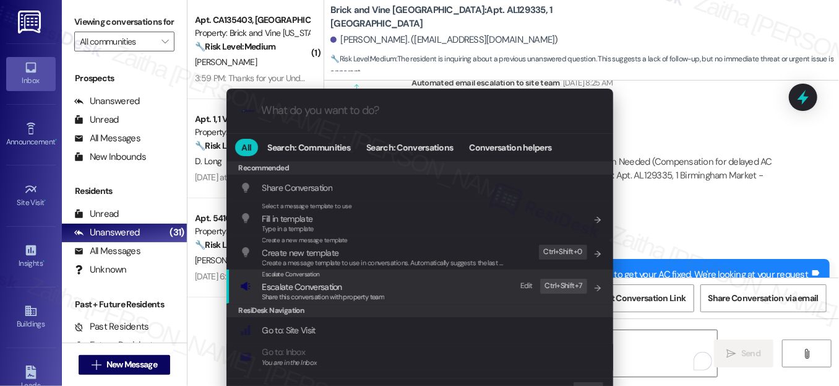
click at [304, 283] on span "Escalate Conversation" at bounding box center [302, 286] width 80 height 11
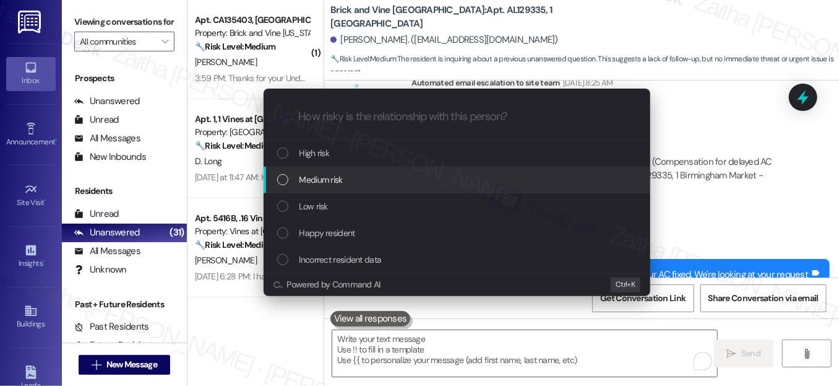
click at [322, 183] on span "Medium risk" at bounding box center [321, 180] width 43 height 14
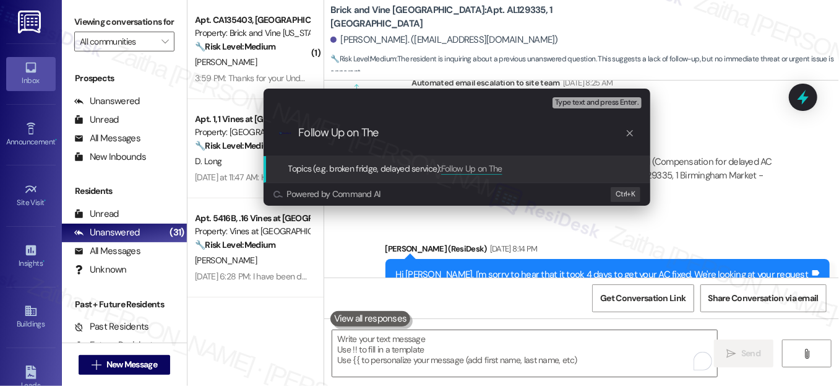
paste input "Compensation for delayed AC repair"
type input "Follow Up on The Compensation for delayed AC repair"
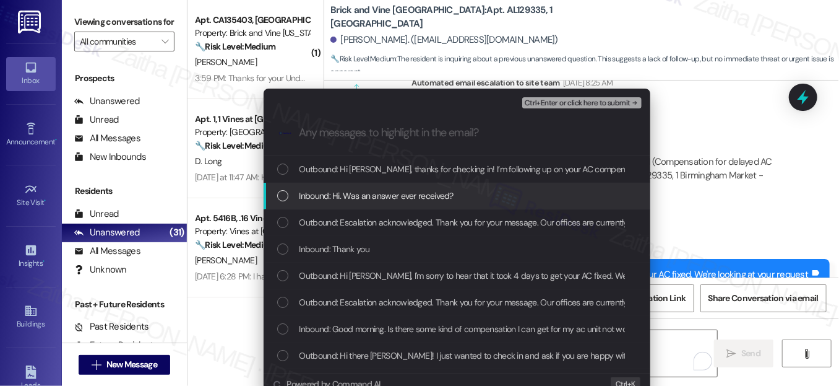
click at [281, 197] on div "List of options" at bounding box center [282, 195] width 11 height 11
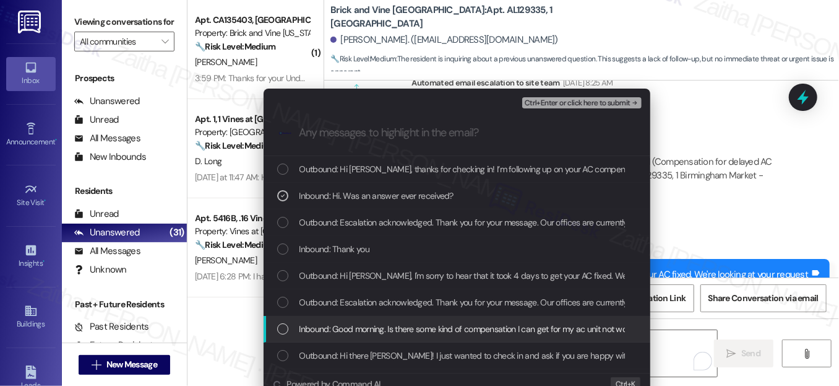
click at [279, 329] on div "List of options" at bounding box center [282, 328] width 11 height 11
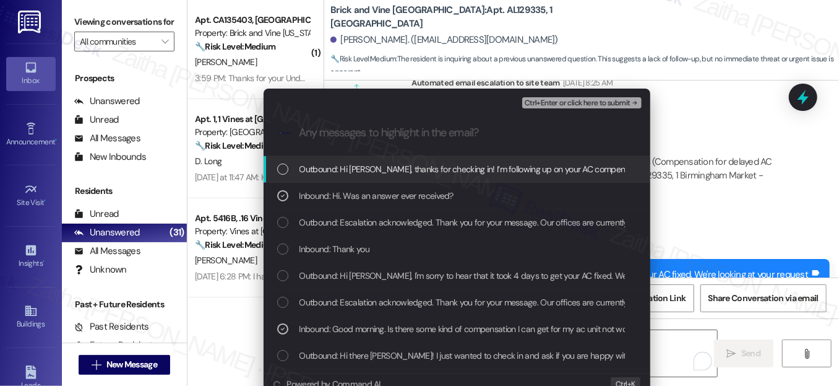
click at [582, 99] on span "Ctrl+Enter or click here to submit" at bounding box center [578, 103] width 106 height 9
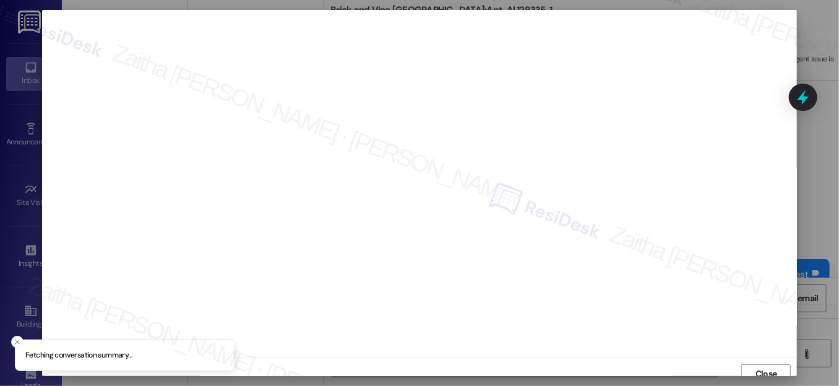
scroll to position [7, 0]
click at [771, 362] on span "Close" at bounding box center [767, 366] width 22 height 13
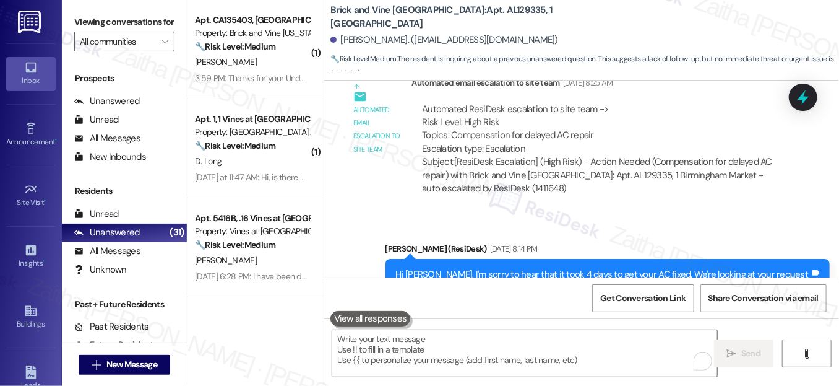
drag, startPoint x: 793, startPoint y: 98, endPoint x: 784, endPoint y: 124, distance: 27.0
click at [793, 98] on div at bounding box center [803, 97] width 28 height 27
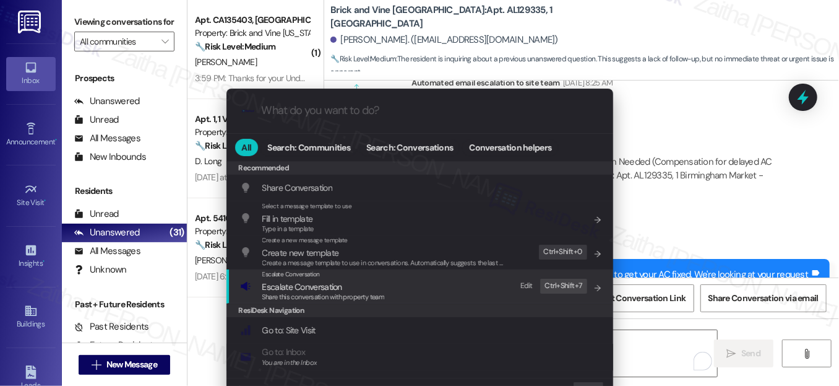
click at [299, 284] on span "Escalate Conversation" at bounding box center [302, 286] width 80 height 11
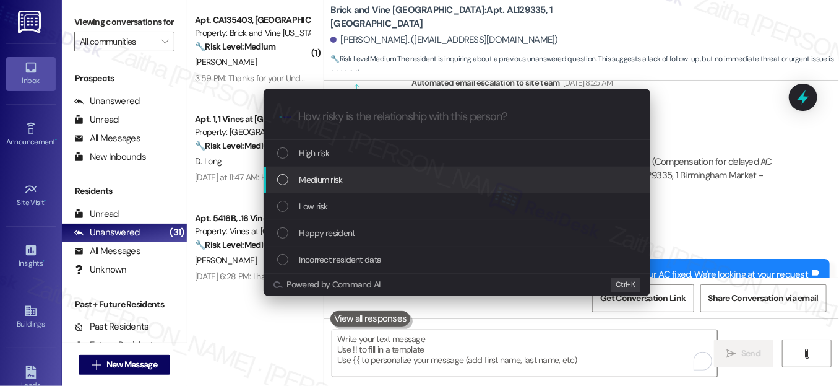
click at [327, 171] on div "Medium risk" at bounding box center [457, 179] width 387 height 27
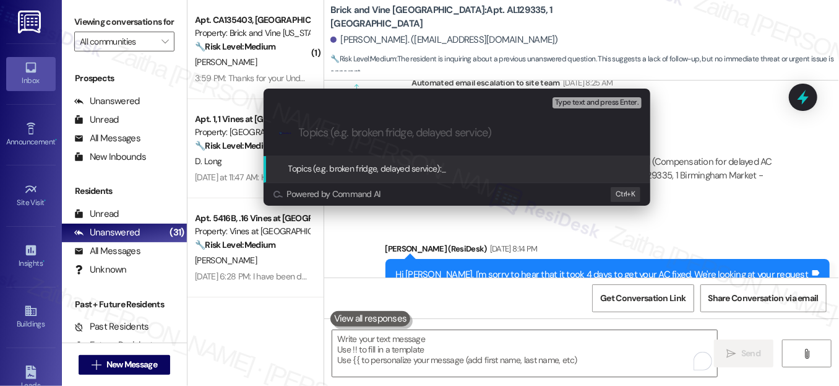
paste input "Follow Up on The Compensation for delayed AC repair"
type input "Follow Up on The Compensation for delayed AC repair"
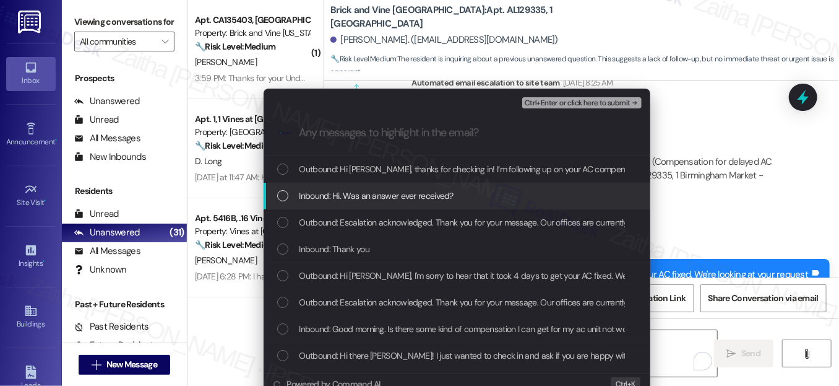
click at [279, 192] on div "List of options" at bounding box center [282, 195] width 11 height 11
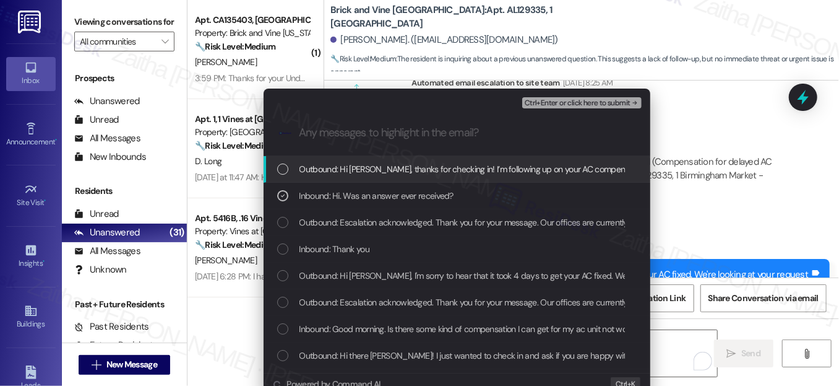
click at [584, 103] on span "Ctrl+Enter or click here to submit" at bounding box center [578, 103] width 106 height 9
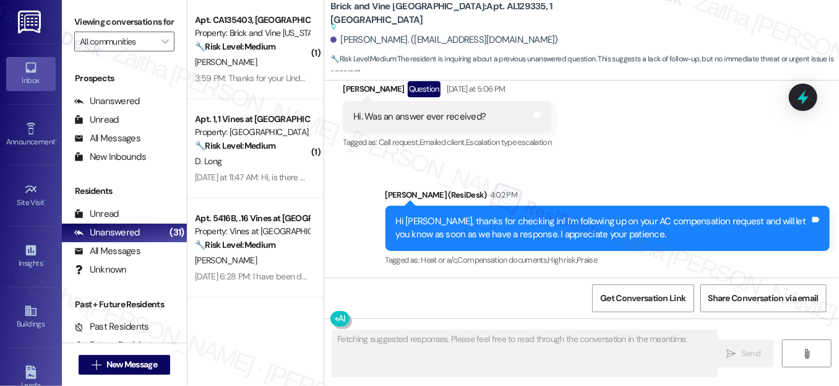
scroll to position [1396, 0]
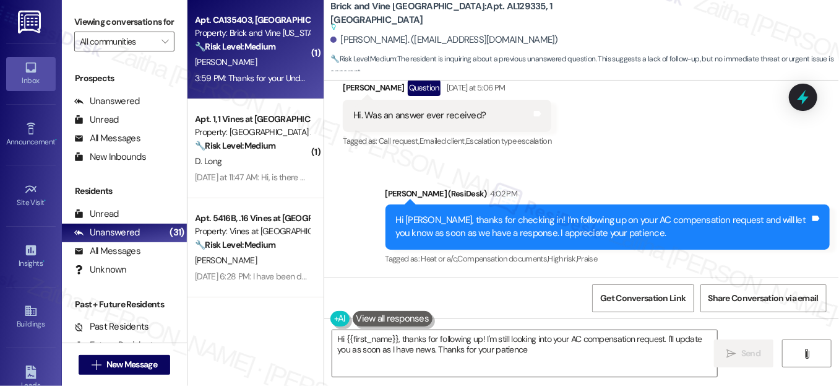
type textarea "Hi {{first_name}}, thanks for following up! I'm still looking into your AC comp…"
click at [267, 59] on div "N. Kroger" at bounding box center [252, 61] width 117 height 15
type textarea "Fetching suggested responses. Please feel free to read through the conversation…"
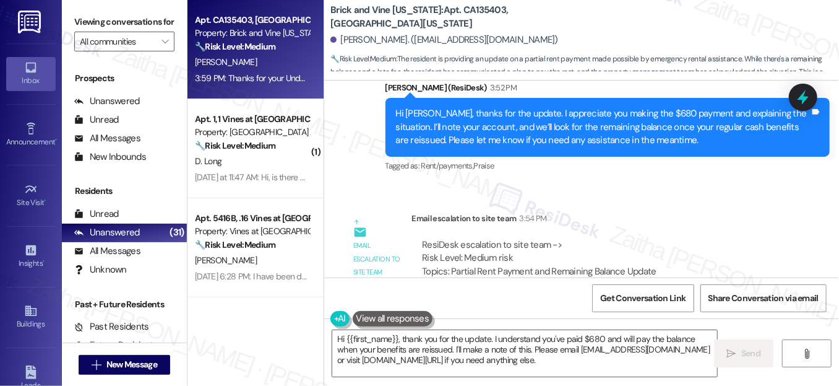
scroll to position [13313, 0]
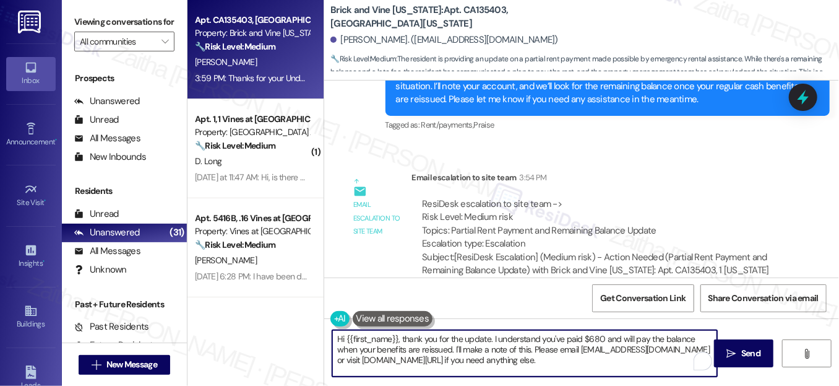
click at [339, 335] on textarea "Hi {{first_name}}, thank you for the update. I understand you've paid $680 and …" at bounding box center [524, 353] width 385 height 46
drag, startPoint x: 470, startPoint y: 343, endPoint x: 574, endPoint y: 371, distance: 107.6
click at [574, 372] on textarea "You're very welcome, {{first_name}}, thank you for the update. I understand you…" at bounding box center [524, 353] width 385 height 46
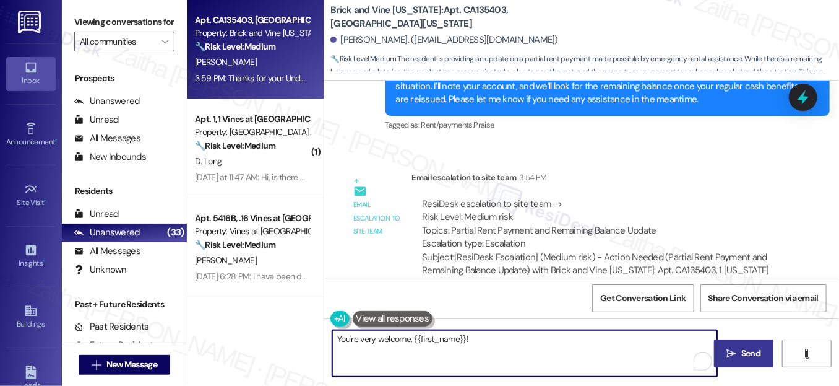
type textarea "You're very welcome, {{first_name}}!"
click at [746, 350] on span "Send" at bounding box center [750, 353] width 19 height 13
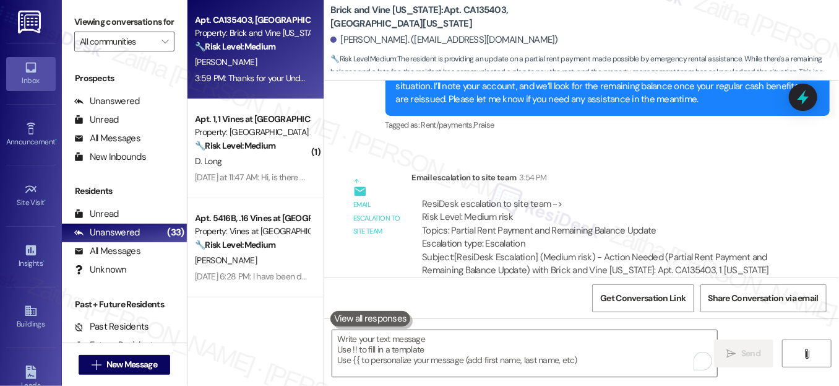
scroll to position [13312, 0]
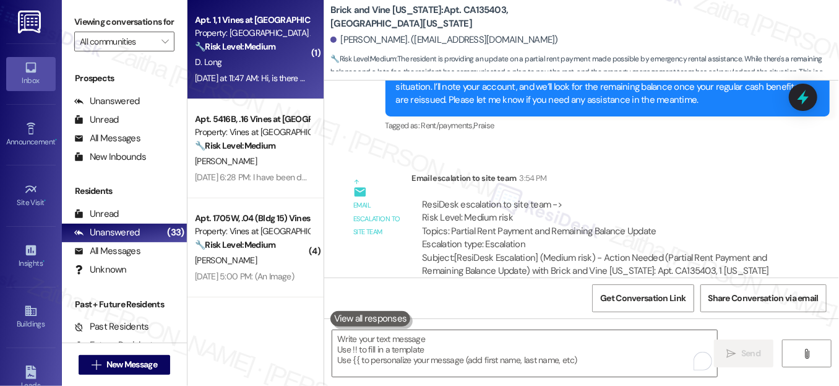
click at [269, 67] on div "D. Long" at bounding box center [252, 61] width 117 height 15
type textarea "Fetching suggested responses. Please feel free to read through the conversation…"
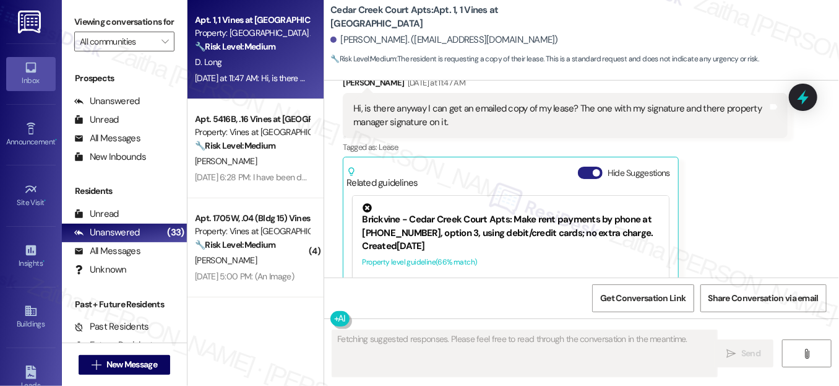
click at [588, 166] on button "Hide Suggestions" at bounding box center [590, 172] width 25 height 12
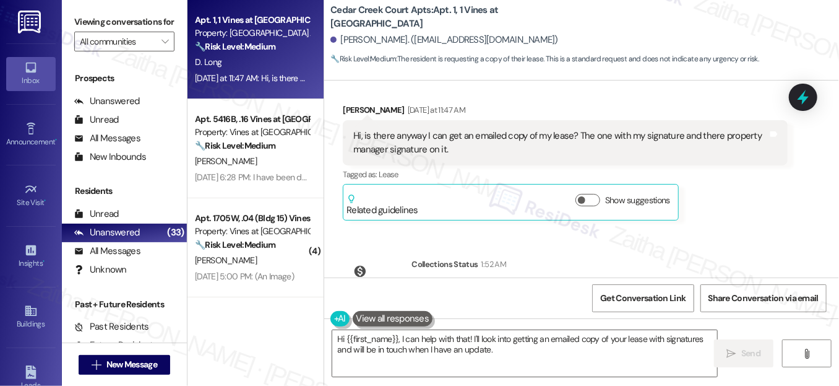
scroll to position [4978, 0]
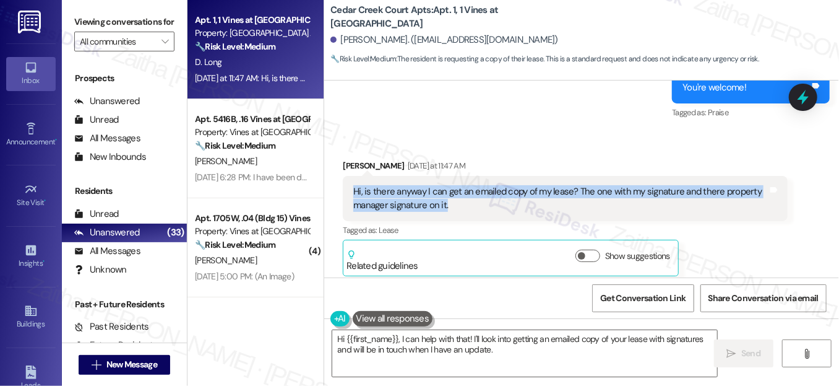
drag, startPoint x: 348, startPoint y: 111, endPoint x: 459, endPoint y: 140, distance: 114.5
click at [459, 176] on div "Hi, is there anyway I can get an emailed copy of my lease? The one with my sign…" at bounding box center [565, 198] width 444 height 45
copy div "Hi, is there anyway I can get an emailed copy of my lease? The one with my sign…"
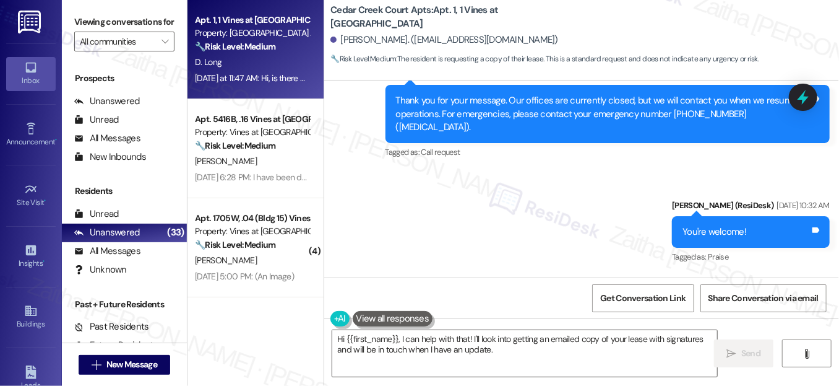
scroll to position [4809, 0]
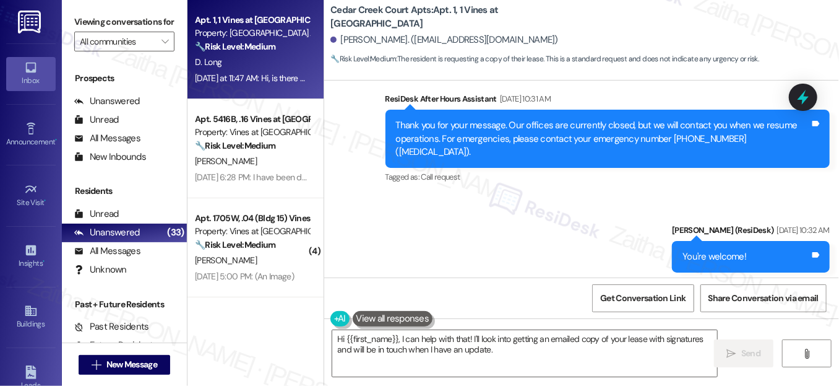
click at [492, 163] on div "Sent via SMS ResiDesk After Hours Assistant Jul 29, 2025 at 10:31 AM Thank you …" at bounding box center [581, 181] width 515 height 235
click at [452, 170] on div "Sent via SMS ResiDesk After Hours Assistant Jul 29, 2025 at 10:31 AM Thank you …" at bounding box center [581, 181] width 515 height 235
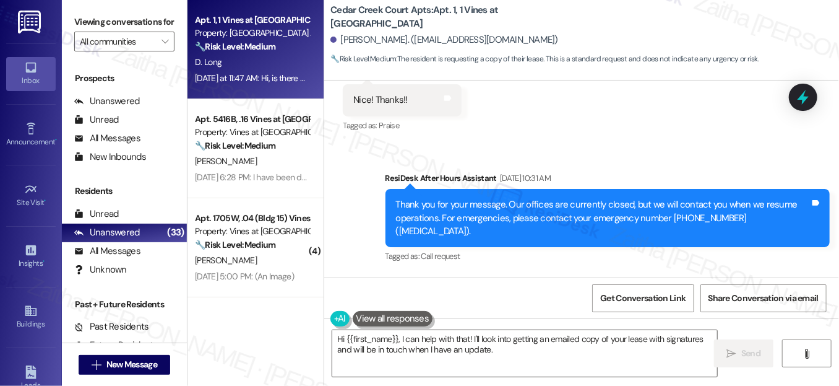
scroll to position [5033, 0]
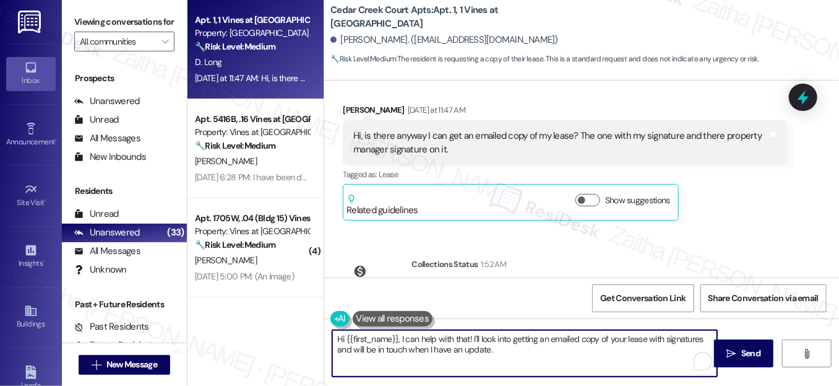
drag, startPoint x: 337, startPoint y: 348, endPoint x: 514, endPoint y: 371, distance: 178.5
click at [513, 373] on textarea "Hi {{first_name}}, I can help with that! I'll look into getting an emailed copy…" at bounding box center [524, 353] width 385 height 46
paste textarea "Could you please confirm the best email address to send it to?"
type textarea "Hi {{first_name}}, I can help with that! I'll look into getting an emailed copy…"
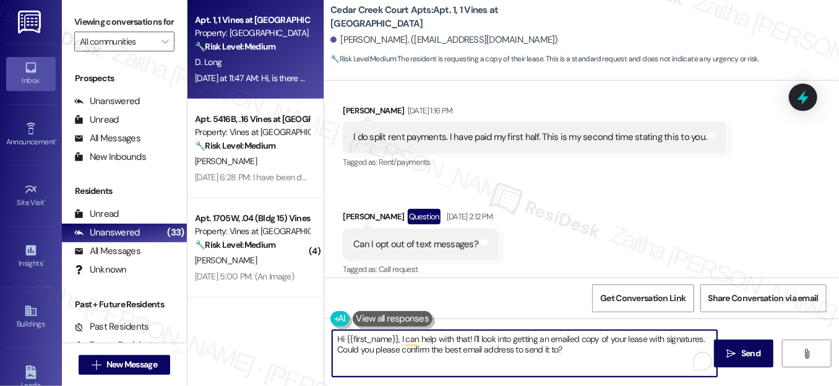
scroll to position [3515, 0]
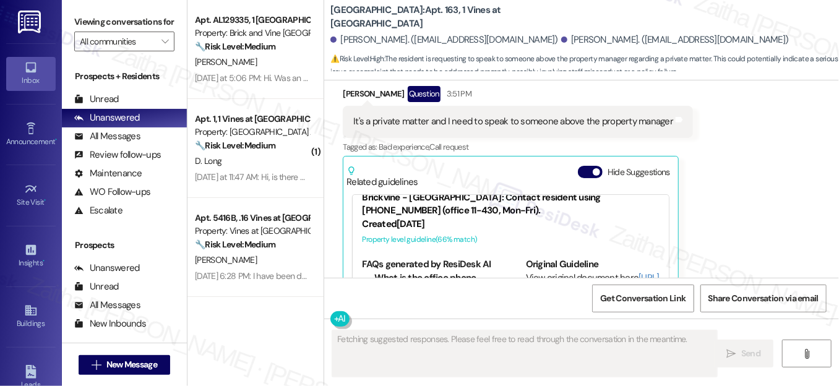
scroll to position [33, 0]
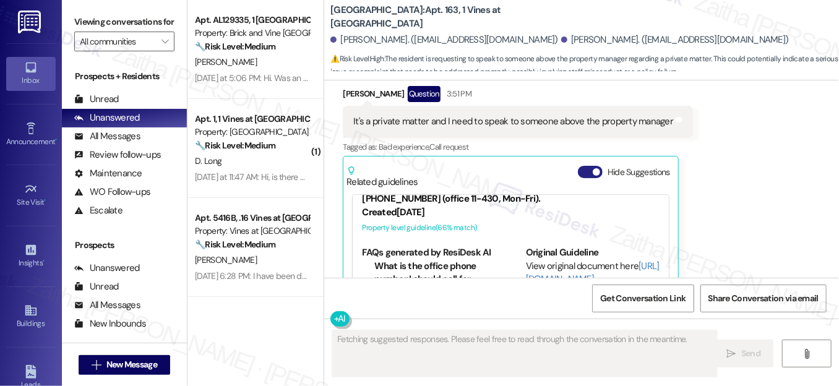
click at [588, 166] on button "Hide Suggestions" at bounding box center [590, 172] width 25 height 12
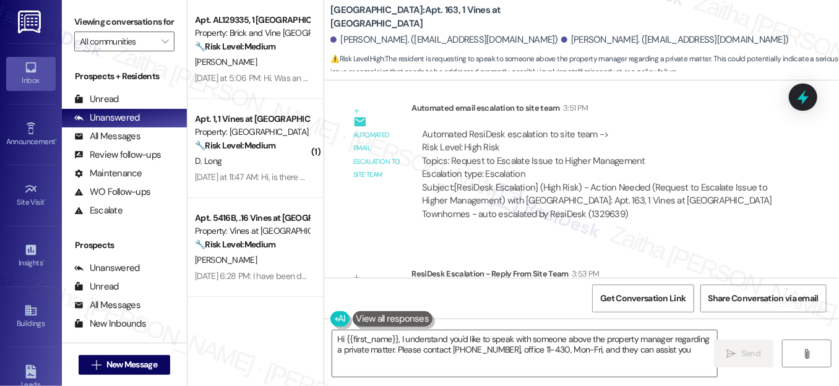
type textarea "Hi {{first_name}}, I understand you'd like to speak with someone above the prop…"
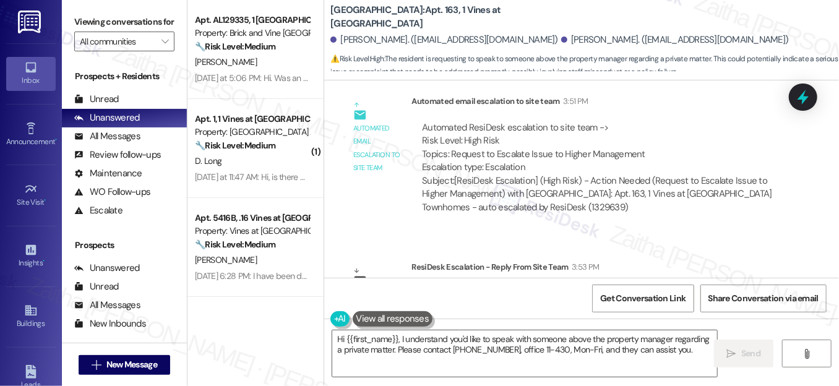
scroll to position [9059, 0]
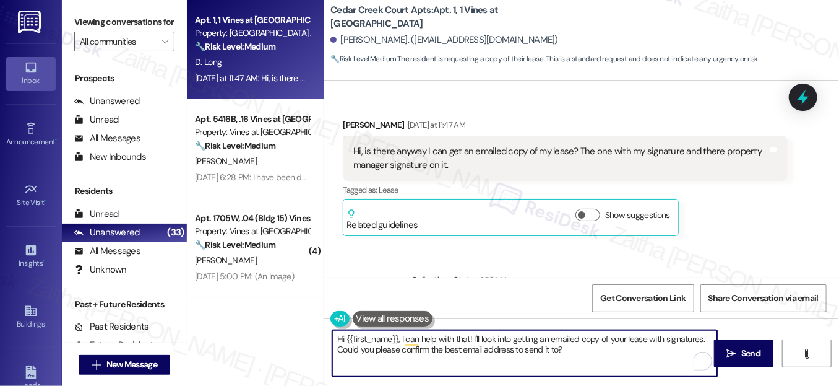
scroll to position [4978, 0]
click at [506, 353] on textarea "Hi {{first_name}}, I can help with that! I'll look into getting an emailed copy…" at bounding box center [524, 353] width 385 height 46
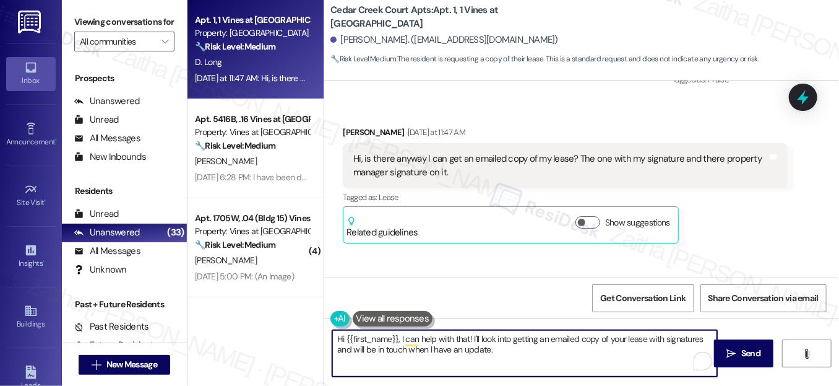
scroll to position [5033, 0]
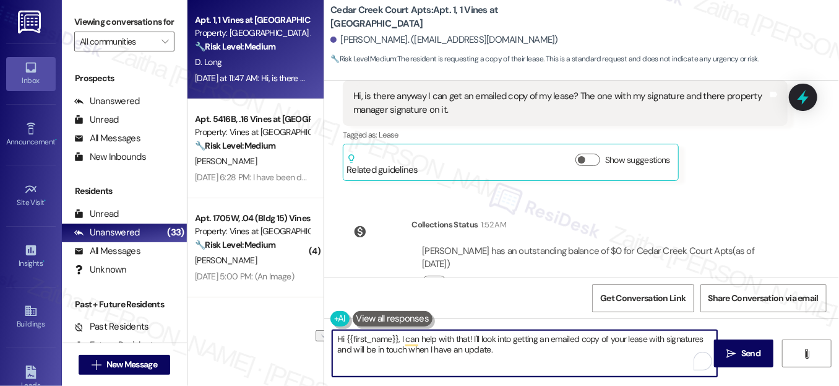
drag, startPoint x: 398, startPoint y: 334, endPoint x: 467, endPoint y: 335, distance: 68.7
click at [467, 335] on textarea "Hi {{first_name}}, I can help with that! I'll look into getting an emailed copy…" at bounding box center [524, 353] width 385 height 46
type textarea "Hi {{first_name}}, thank you for reaching out! I'll look into getting an emaile…"
click at [759, 355] on span "Send" at bounding box center [750, 353] width 19 height 13
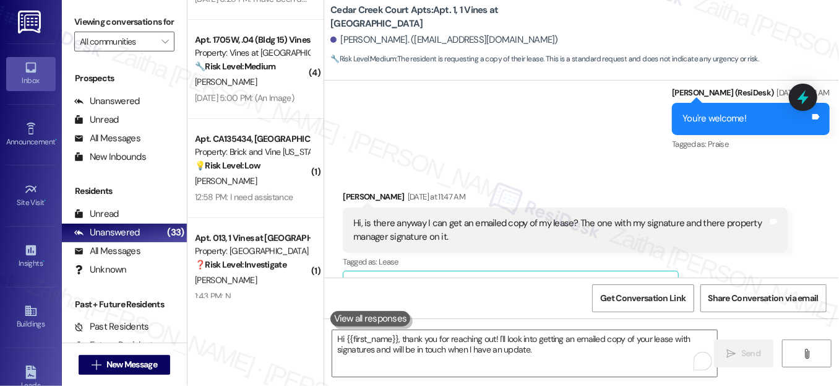
scroll to position [0, 0]
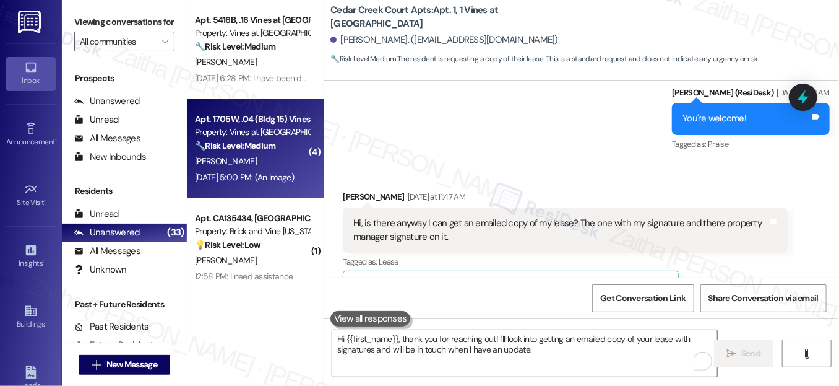
click at [275, 158] on div "G. Hughes" at bounding box center [252, 160] width 117 height 15
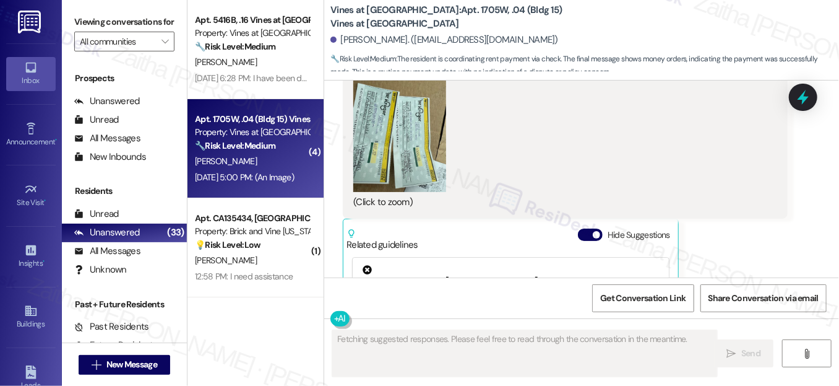
scroll to position [4571, 0]
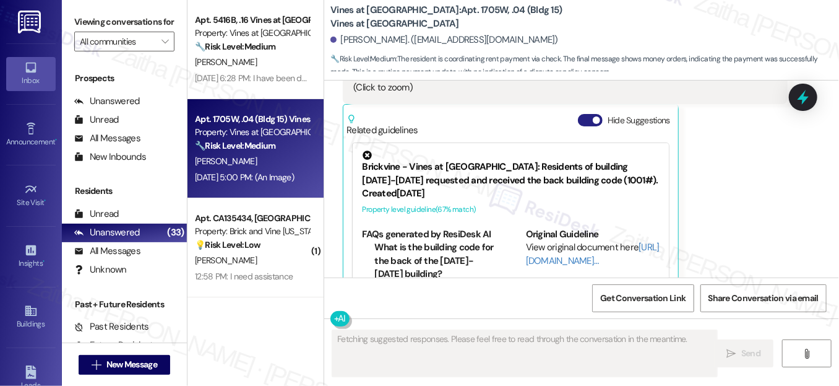
click at [582, 108] on div "Related guidelines Hide Suggestions" at bounding box center [511, 122] width 328 height 29
click at [582, 114] on button "Hide Suggestions" at bounding box center [590, 120] width 25 height 12
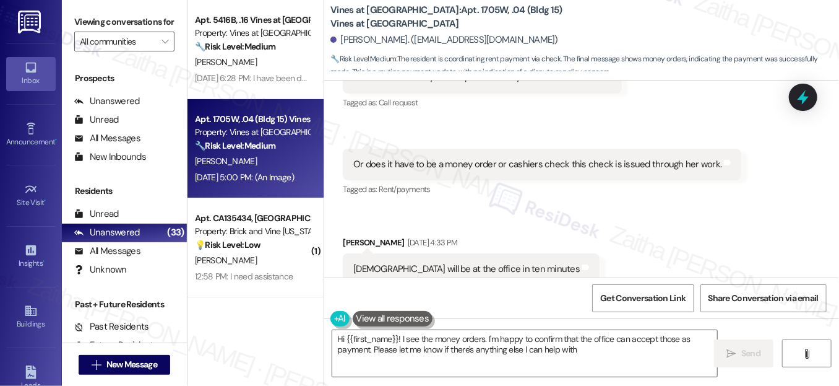
type textarea "Hi {{first_name}}! I see the money orders. I'm happy to confirm that the office…"
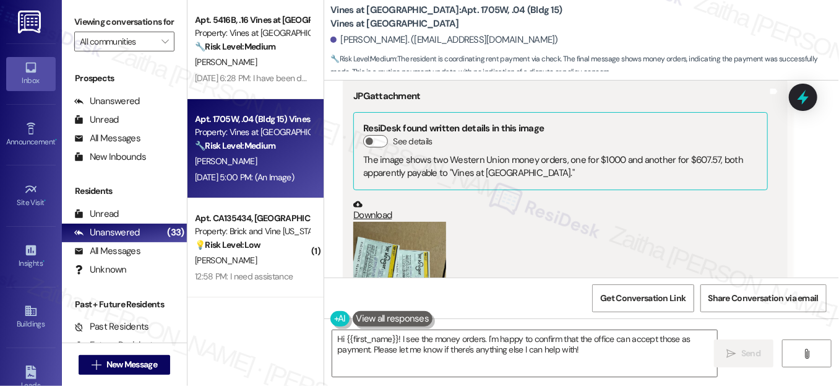
scroll to position [4416, 0]
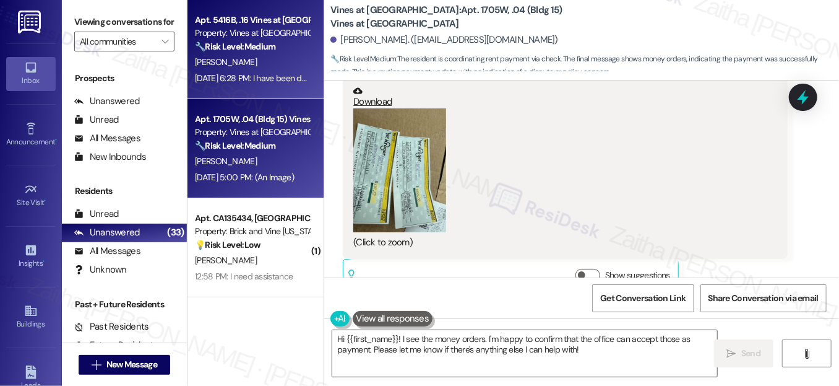
click at [275, 48] on strong "🔧 Risk Level: Medium" at bounding box center [235, 46] width 80 height 11
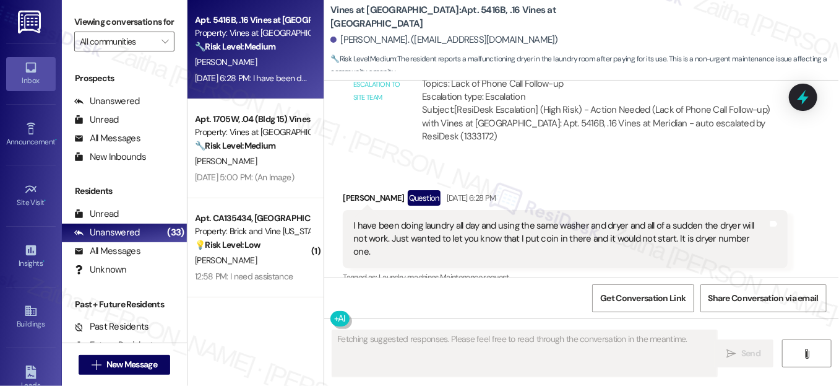
scroll to position [11373, 0]
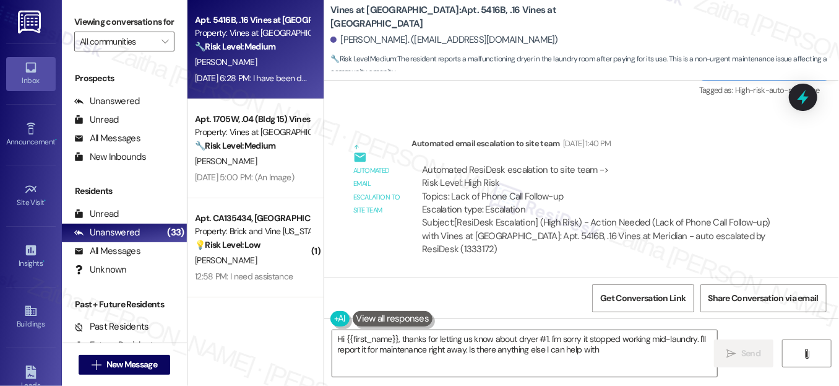
type textarea "Hi {{first_name}}, thanks for letting us know about dryer #1. I'm sorry it stop…"
click at [795, 100] on icon at bounding box center [803, 97] width 21 height 21
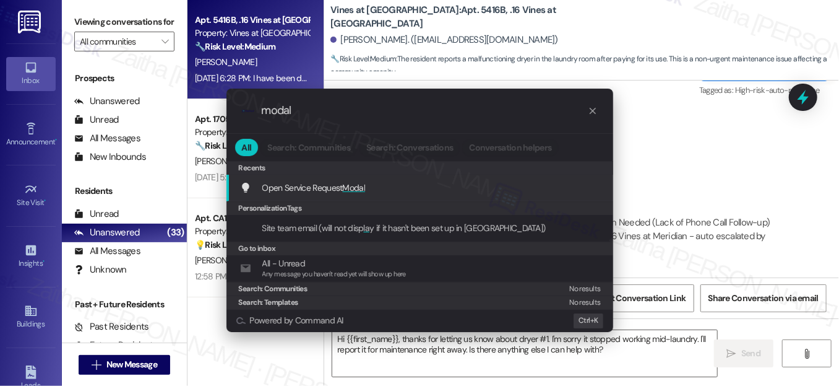
click at [360, 191] on span "Modal" at bounding box center [354, 187] width 23 height 11
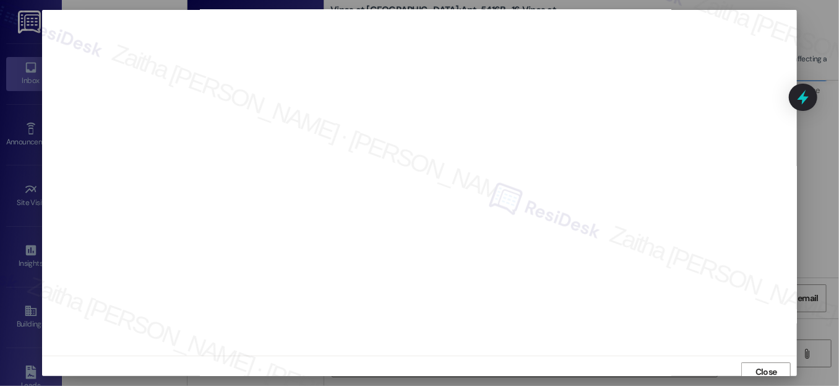
scroll to position [0, 0]
click at [762, 374] on span "Close" at bounding box center [767, 373] width 22 height 13
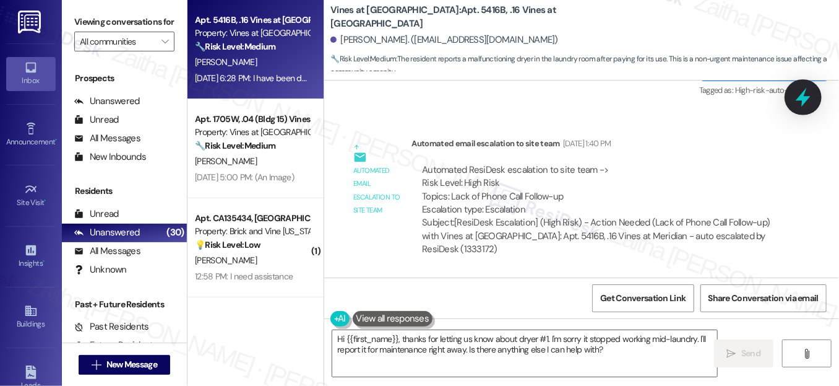
drag, startPoint x: 808, startPoint y: 106, endPoint x: 725, endPoint y: 113, distance: 83.9
click at [808, 105] on icon at bounding box center [803, 97] width 16 height 16
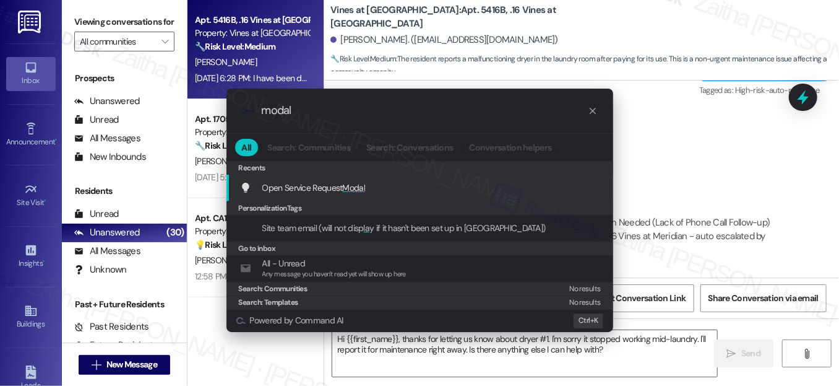
click at [374, 192] on div "Open Service Request Modal Add shortcut" at bounding box center [421, 188] width 362 height 14
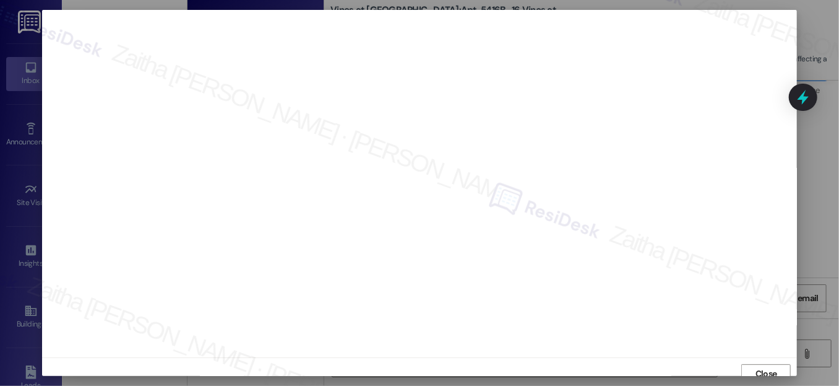
scroll to position [14, 0]
click at [762, 361] on span "Close" at bounding box center [767, 359] width 22 height 13
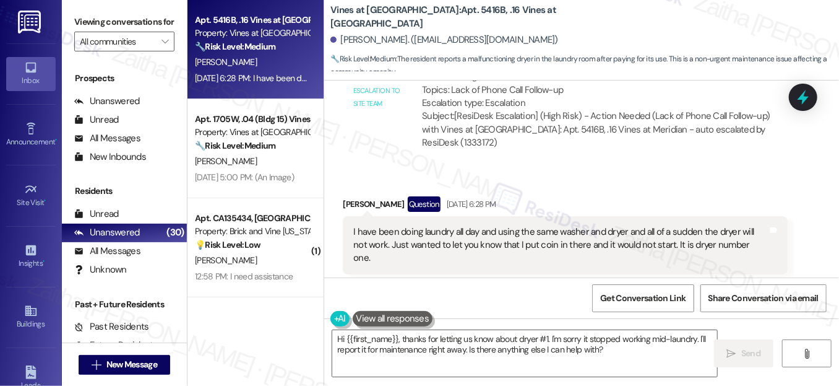
scroll to position [11486, 0]
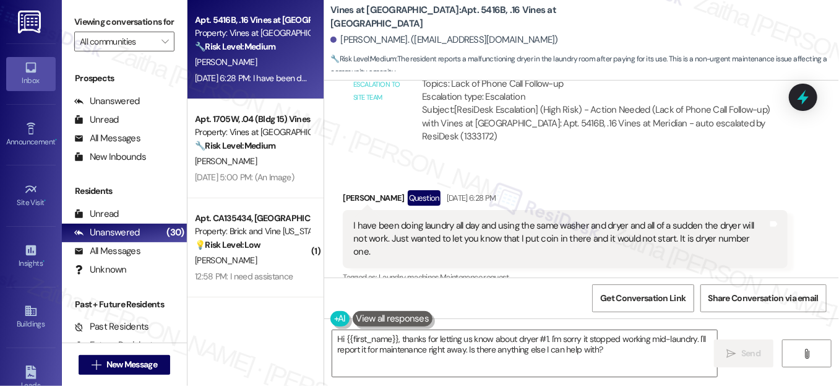
click at [595, 314] on div "Collections Status 1:52 AM Micheal Walters has an outstanding balance of $519.9…" at bounding box center [565, 368] width 463 height 108
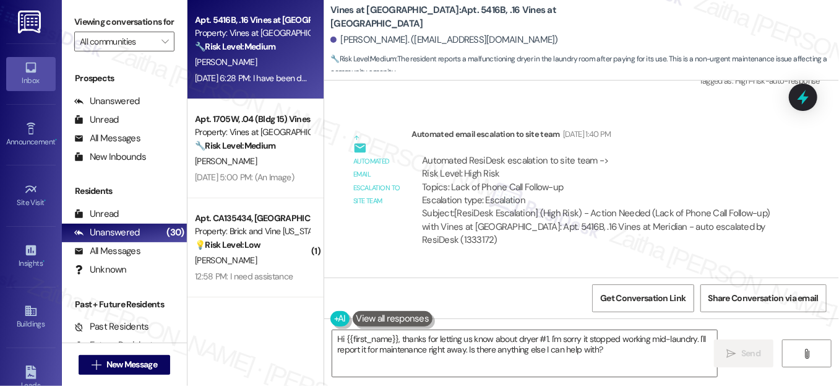
scroll to position [11373, 0]
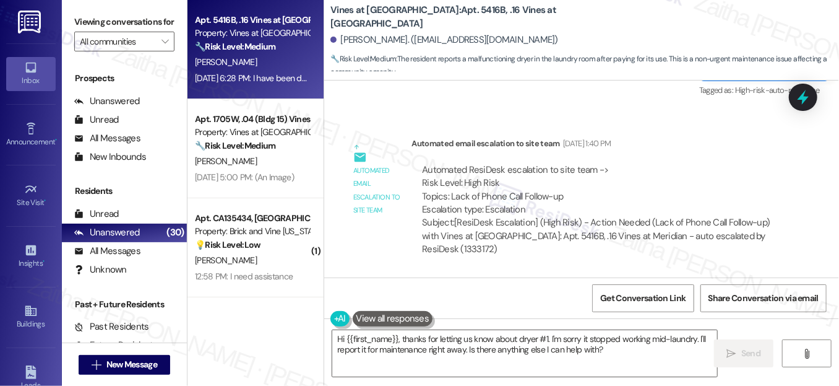
click at [589, 275] on div "Received via SMS [PERSON_NAME] Question [DATE] 6:28 PM I have been doing laundr…" at bounding box center [581, 342] width 515 height 134
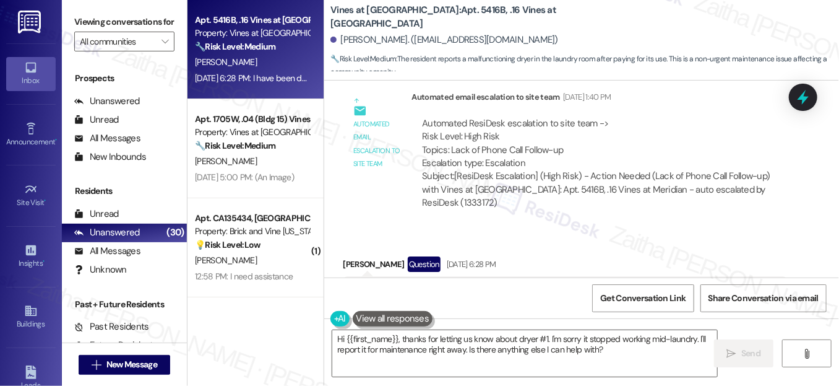
scroll to position [11486, 0]
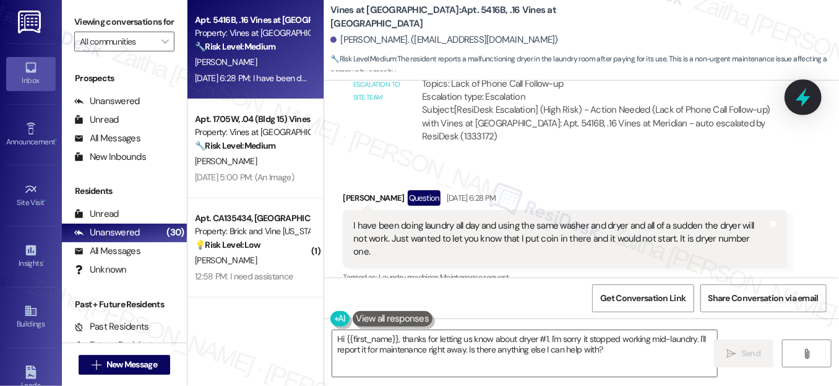
click at [800, 101] on icon at bounding box center [803, 97] width 21 height 21
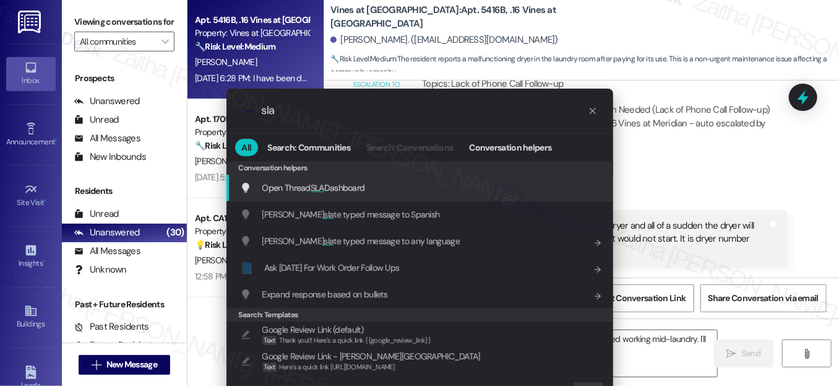
type input "sla"
click at [333, 186] on span "Open Thread SLA Dashboard" at bounding box center [313, 187] width 103 height 11
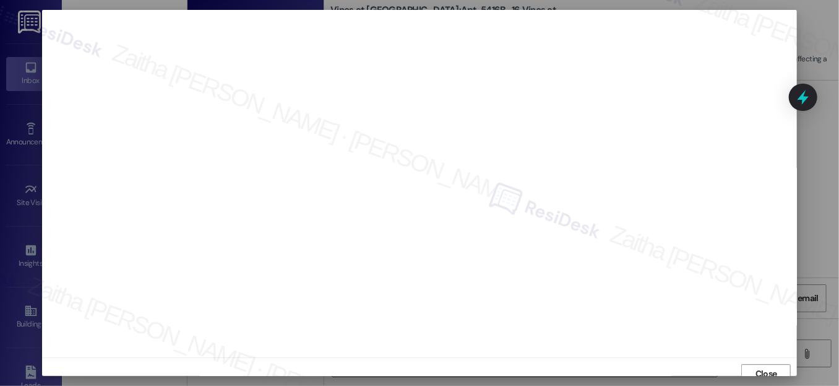
scroll to position [7, 0]
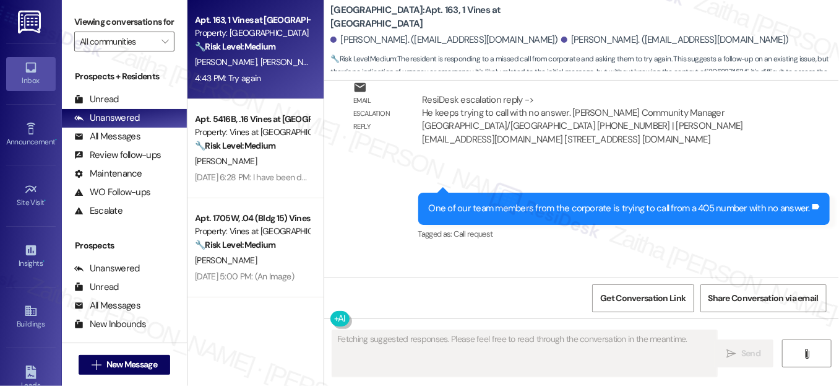
scroll to position [11099, 0]
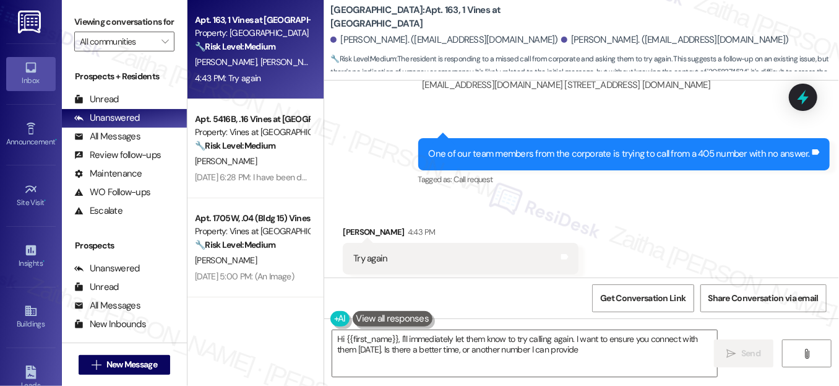
type textarea "Hi {{first_name}}, I'll immediately let them know to try calling again. I want …"
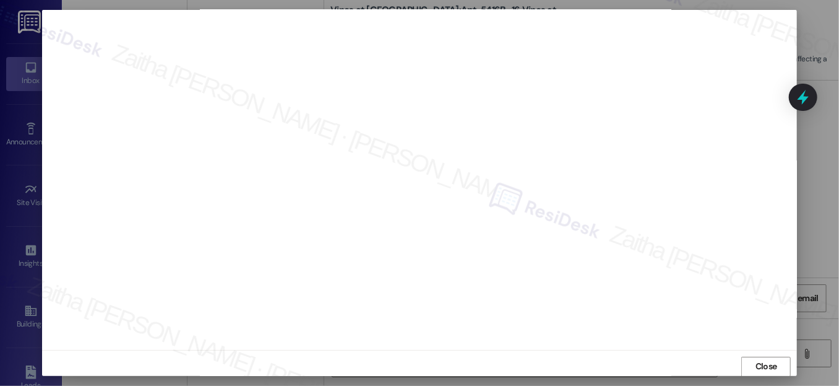
scroll to position [14, 0]
click at [765, 357] on span "Close" at bounding box center [767, 359] width 22 height 13
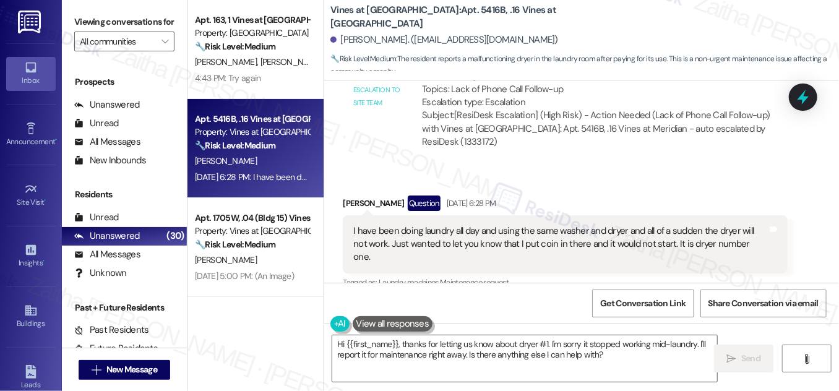
scroll to position [11424, 0]
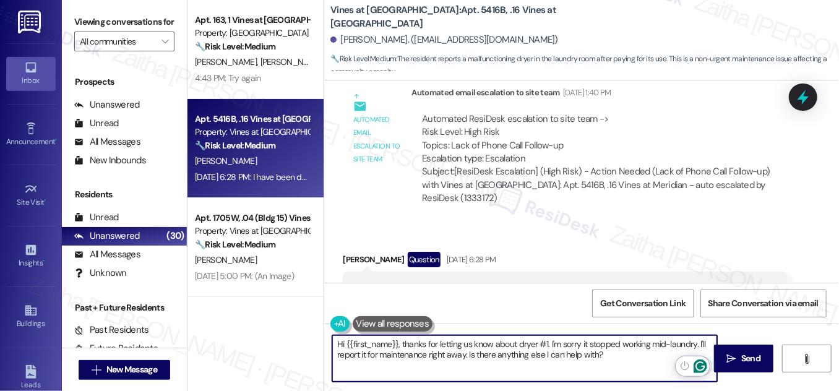
drag, startPoint x: 696, startPoint y: 343, endPoint x: 659, endPoint y: 359, distance: 40.5
click at [698, 361] on html "Inbox Go to Inbox Announcement • Send A Text Announcement Site Visit • Go to Si…" at bounding box center [419, 195] width 839 height 391
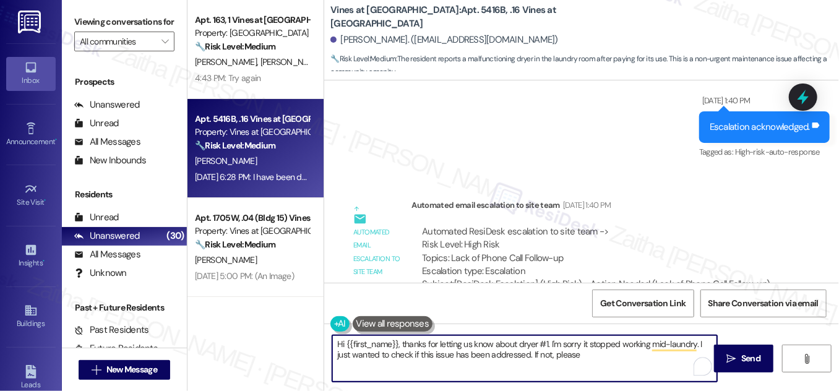
scroll to position [11480, 0]
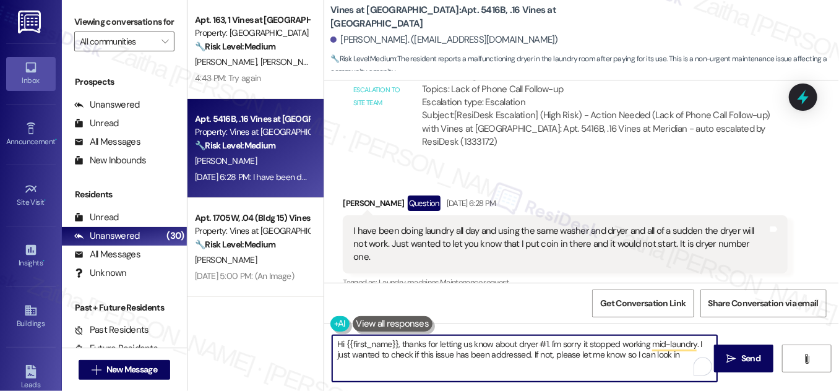
click at [678, 354] on textarea "Hi {{first_name}}, thanks for letting us know about dryer #1. I'm sorry it stop…" at bounding box center [524, 358] width 385 height 46
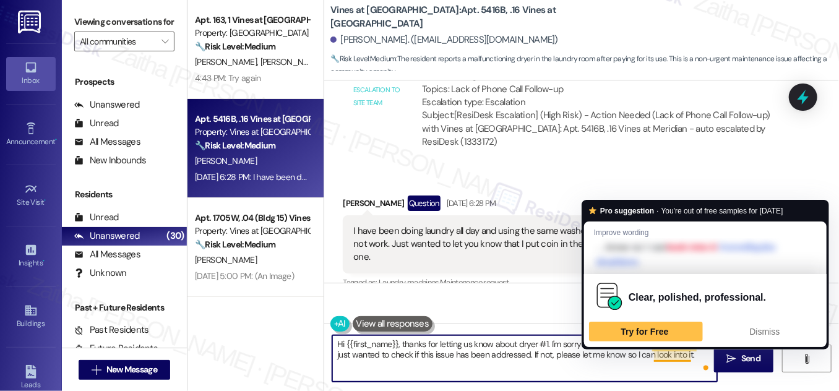
click at [675, 356] on textarea "Hi {{first_name}}, thanks for letting us know about dryer #1. I'm sorry it stop…" at bounding box center [524, 358] width 385 height 46
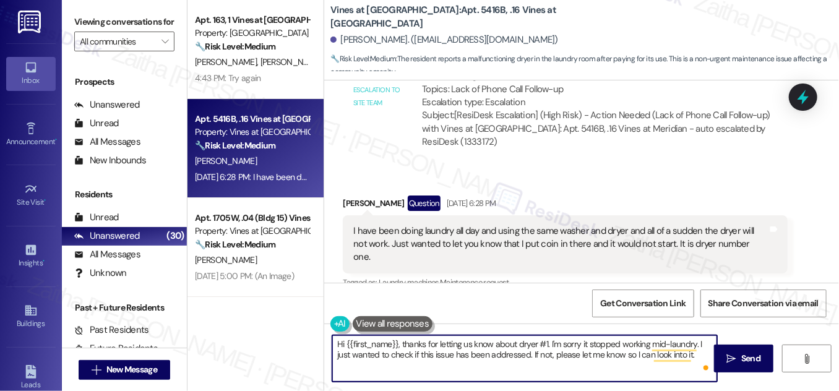
click at [478, 352] on textarea "Hi {{first_name}}, thanks for letting us know about dryer #1. I'm sorry it stop…" at bounding box center [524, 358] width 385 height 46
click at [696, 346] on textarea "Hi {{first_name}}, thanks for letting us know about dryer #1. I'm sorry it stop…" at bounding box center [524, 358] width 385 height 46
drag, startPoint x: 697, startPoint y: 344, endPoint x: 691, endPoint y: 356, distance: 13.8
click at [691, 356] on textarea "Hi {{first_name}}, thanks for letting us know about dryer #1. I'm sorry it stop…" at bounding box center [524, 358] width 385 height 46
click at [617, 357] on textarea "Hi {{first_name}}, thanks for letting us know about dryer #1. I'm sorry it stop…" at bounding box center [524, 358] width 385 height 46
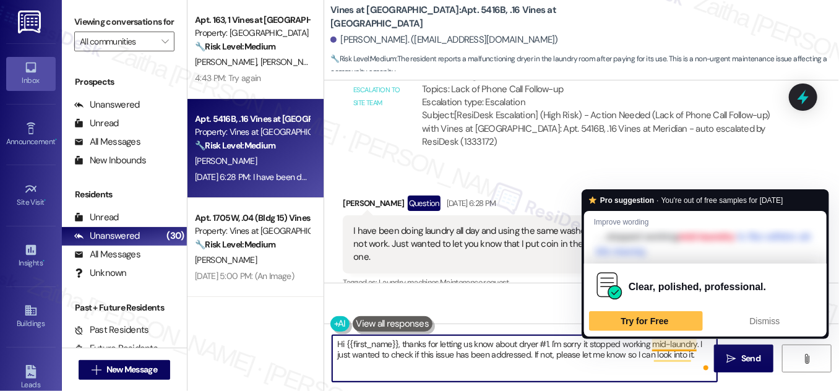
click at [693, 348] on textarea "Hi {{first_name}}, thanks for letting us know about dryer #1. I'm sorry it stop…" at bounding box center [524, 358] width 385 height 46
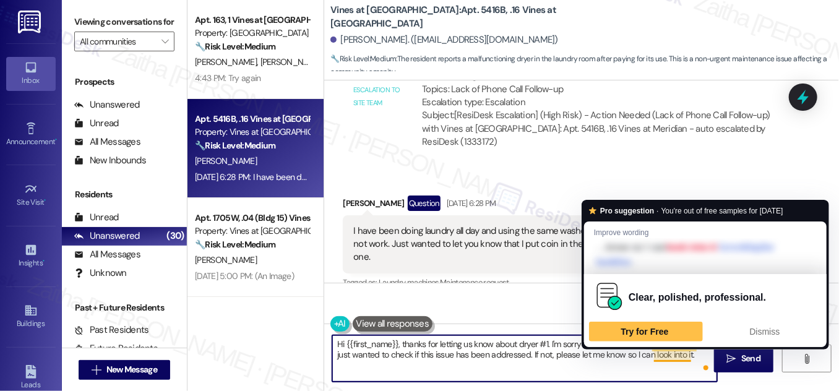
click at [688, 353] on textarea "Hi {{first_name}}, thanks for letting us know about dryer #1. I'm sorry it stop…" at bounding box center [524, 358] width 385 height 46
click at [620, 371] on textarea "Hi {{first_name}}, thanks for letting us know about dryer #1. I'm sorry it stop…" at bounding box center [524, 358] width 385 height 46
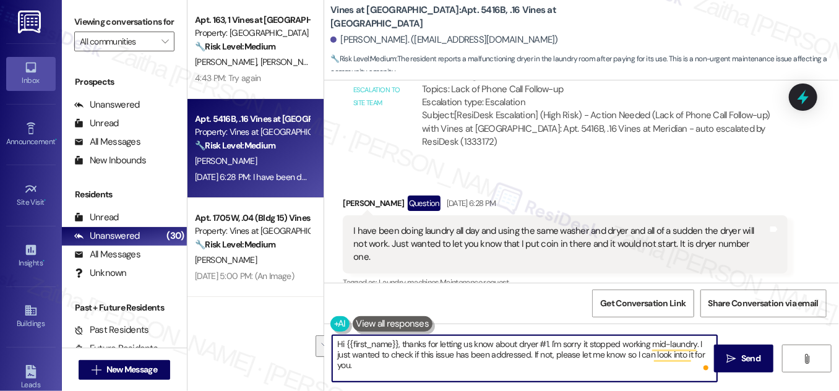
drag, startPoint x: 650, startPoint y: 354, endPoint x: 654, endPoint y: 369, distance: 15.9
click at [654, 369] on textarea "Hi {{first_name}}, thanks for letting us know about dryer #1. I'm sorry it stop…" at bounding box center [524, 358] width 385 height 46
type textarea "Hi {{first_name}}, thanks for letting us know about dryer #1. I'm sorry it stop…"
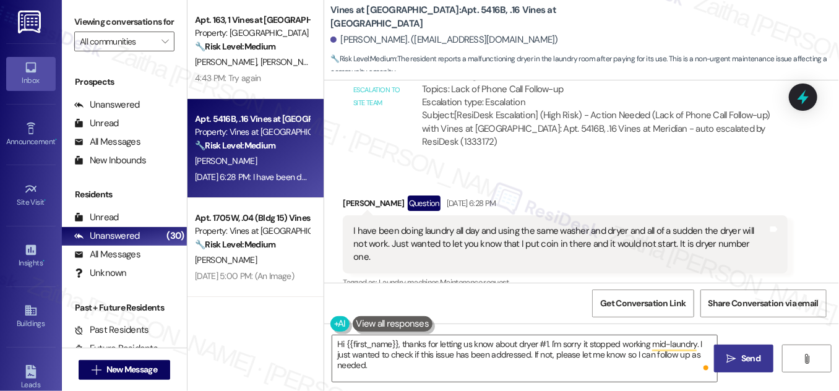
click at [736, 360] on span " Send" at bounding box center [744, 358] width 39 height 13
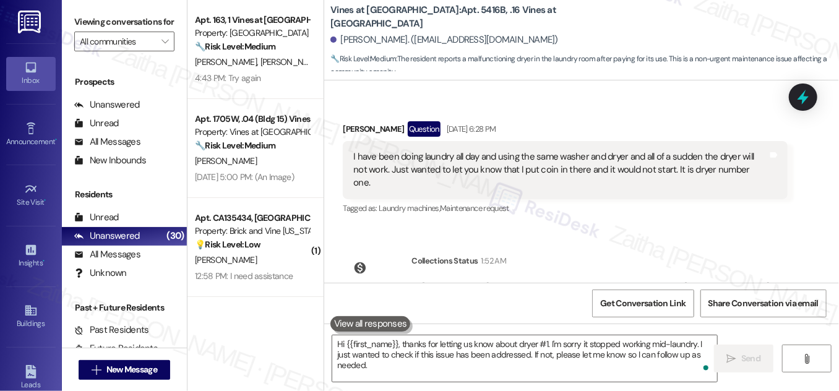
scroll to position [11580, 0]
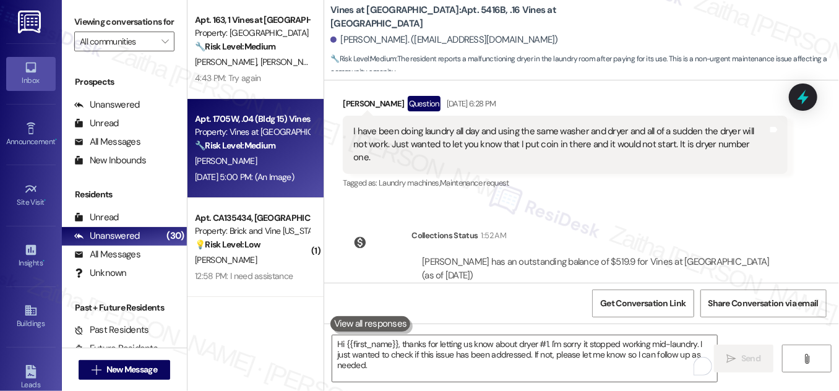
click at [275, 152] on div "🔧 Risk Level: Medium The resident is coordinating rent payment via check. The f…" at bounding box center [252, 145] width 114 height 13
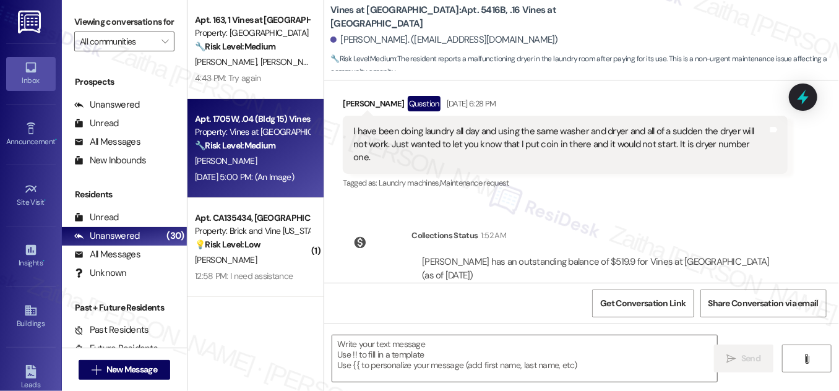
type textarea "Fetching suggested responses. Please feel free to read through the conversation…"
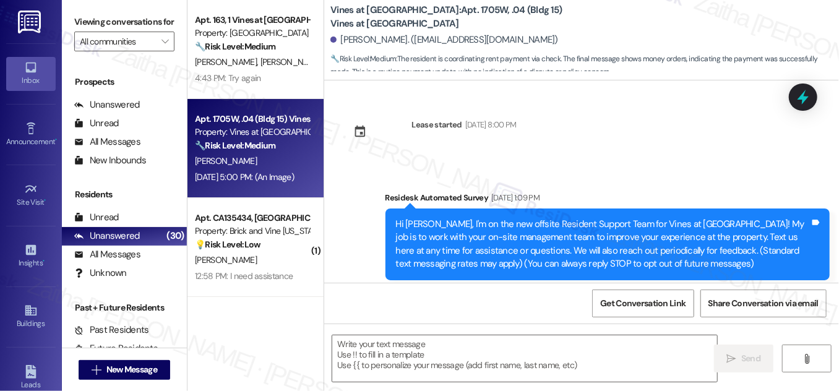
scroll to position [4567, 0]
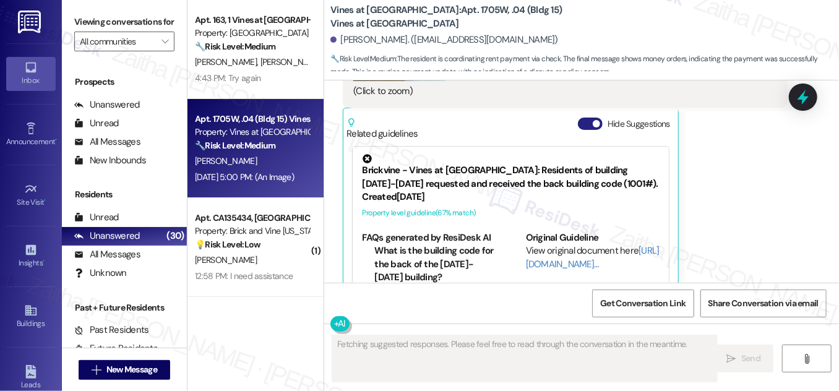
click at [589, 118] on button "Hide Suggestions" at bounding box center [590, 124] width 25 height 12
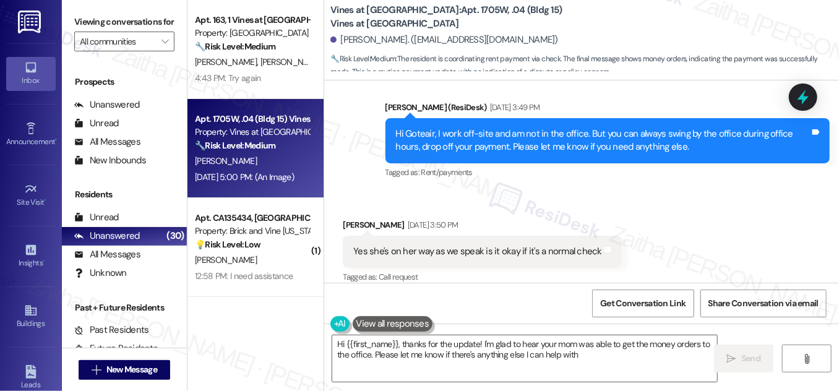
type textarea "Hi {{first_name}}, thanks for the update! I'm glad to hear your mom was able to…"
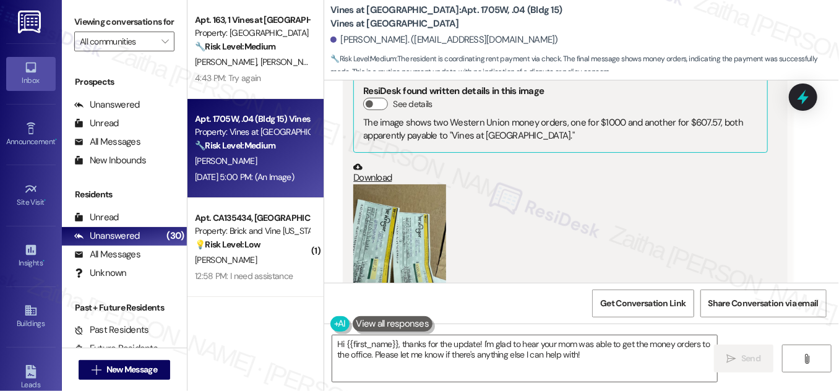
scroll to position [4411, 0]
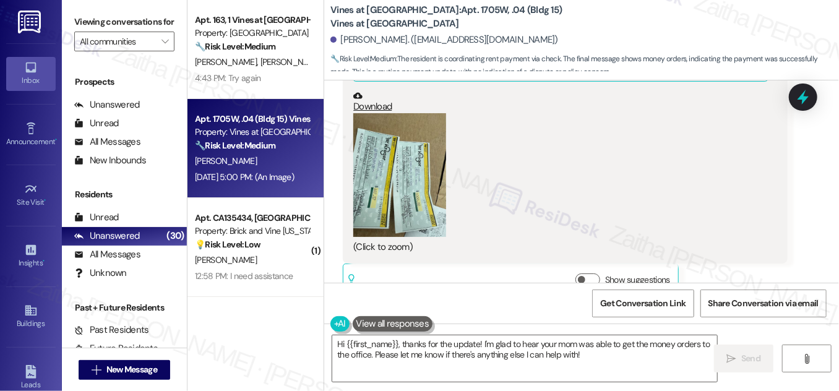
click at [402, 160] on button "Zoom image" at bounding box center [399, 175] width 93 height 124
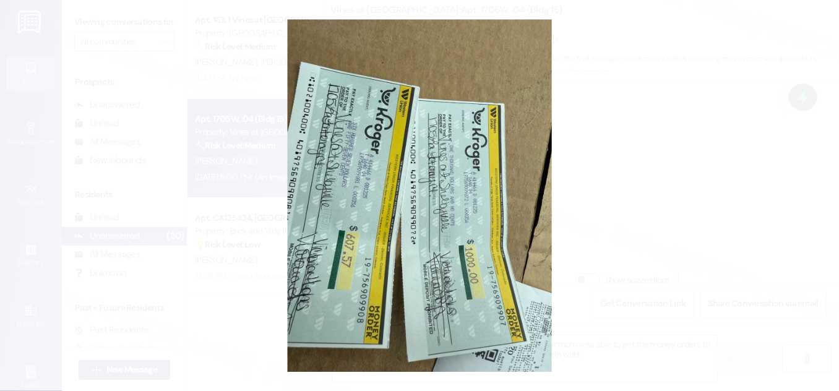
click at [665, 150] on button "Unzoom image" at bounding box center [419, 195] width 839 height 391
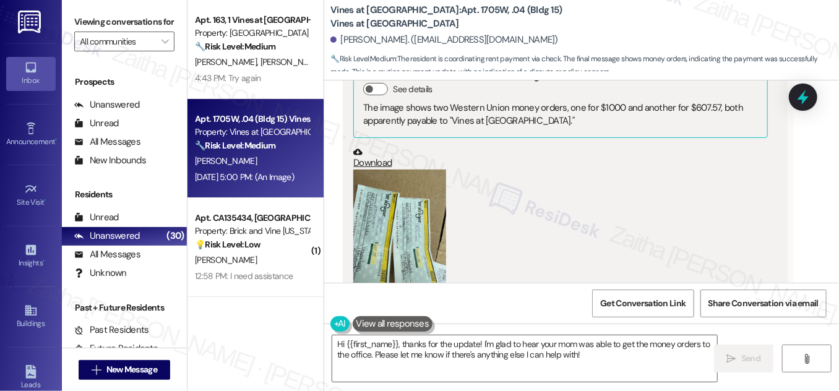
scroll to position [4299, 0]
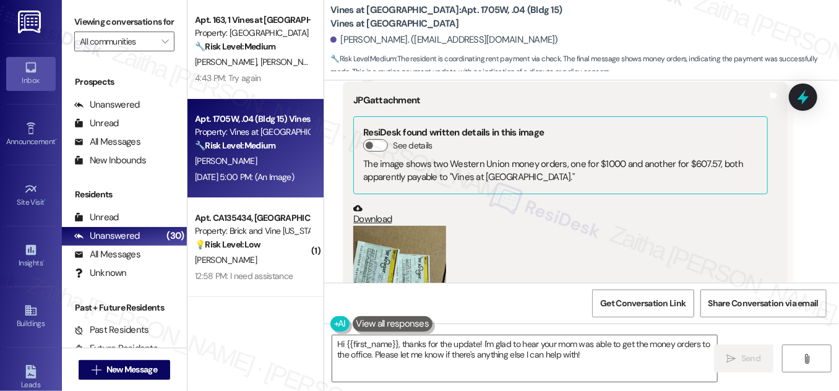
click at [422, 257] on button "Zoom image" at bounding box center [399, 288] width 93 height 124
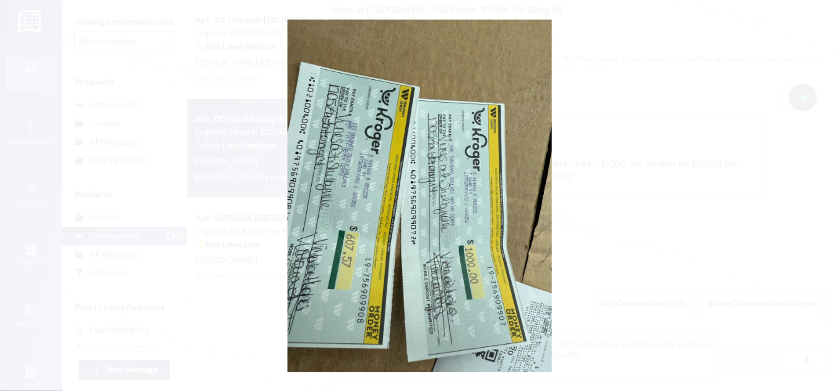
click at [676, 155] on button "Unzoom image" at bounding box center [419, 195] width 839 height 391
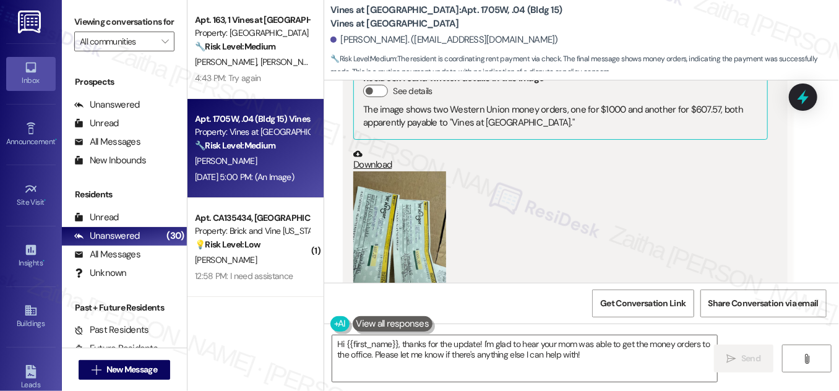
scroll to position [4411, 0]
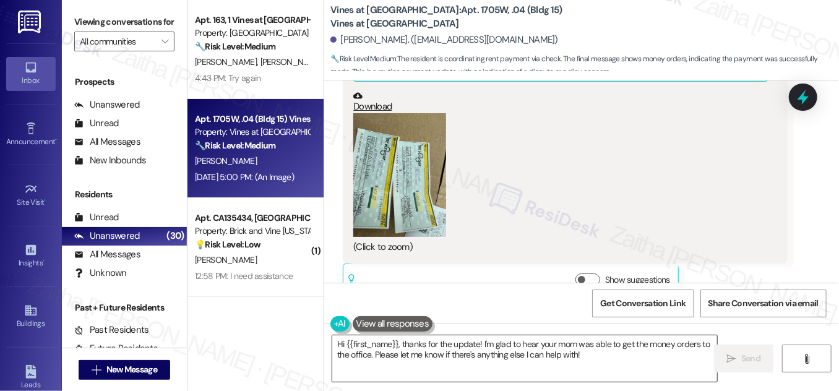
click at [586, 360] on textarea "Hi {{first_name}}, thanks for the update! I'm glad to hear your mom was able to…" at bounding box center [524, 358] width 385 height 46
click at [735, 353] on span " Send" at bounding box center [744, 358] width 39 height 13
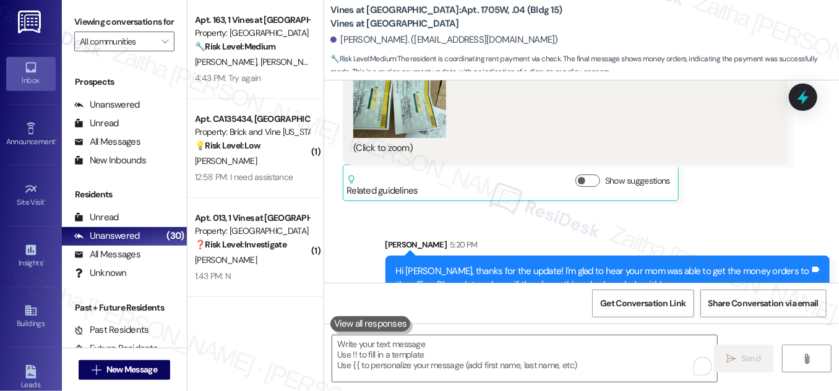
scroll to position [56, 0]
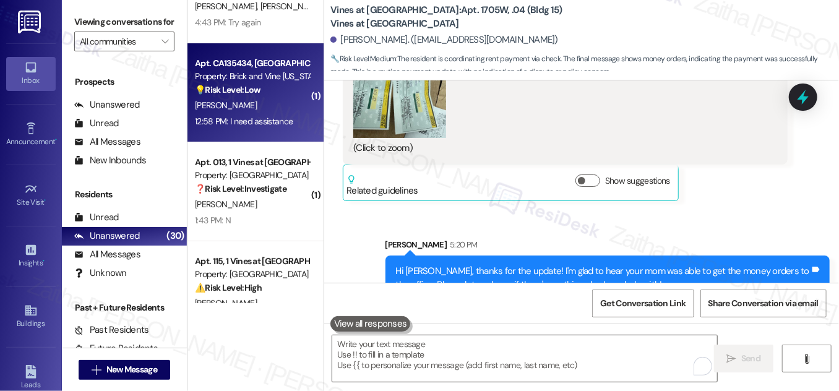
click at [278, 131] on div "Apt. CA135434, 1 California Market Property: Brick and Vine California 💡 Risk L…" at bounding box center [256, 92] width 136 height 99
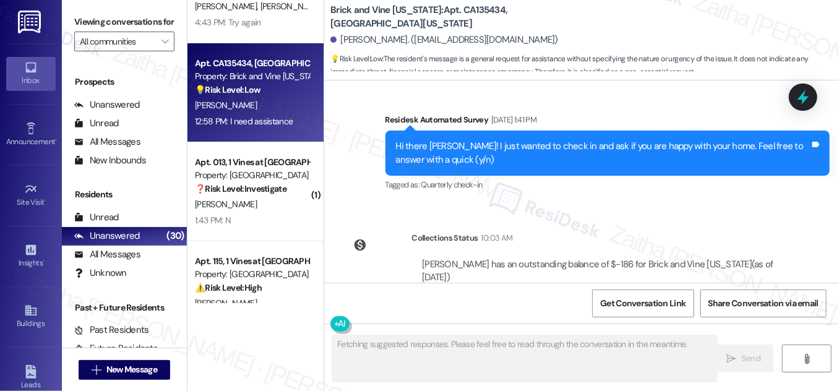
scroll to position [1235, 0]
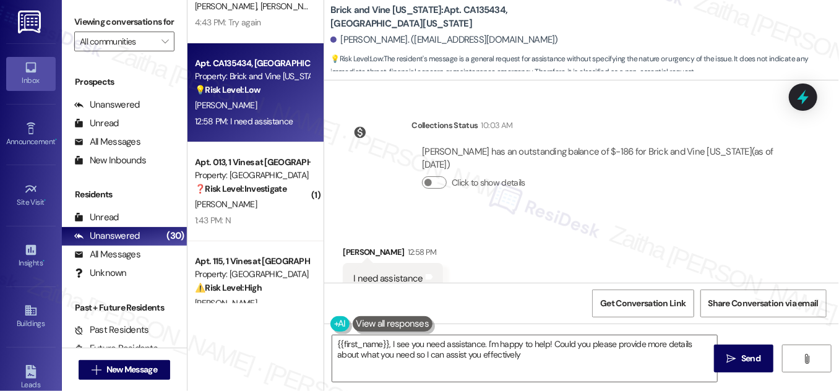
type textarea "{{first_name}}, I see you need assistance. I'm happy to help! Could you please …"
click at [735, 360] on icon "" at bounding box center [731, 359] width 9 height 10
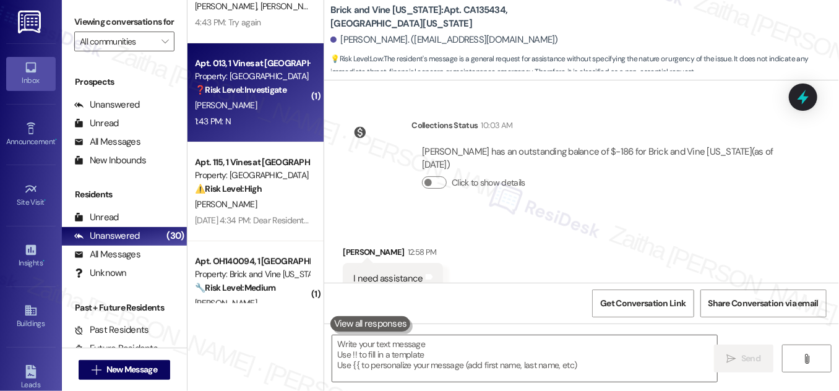
click at [287, 125] on div "1:43 PM: N 1:43 PM: N" at bounding box center [252, 121] width 117 height 15
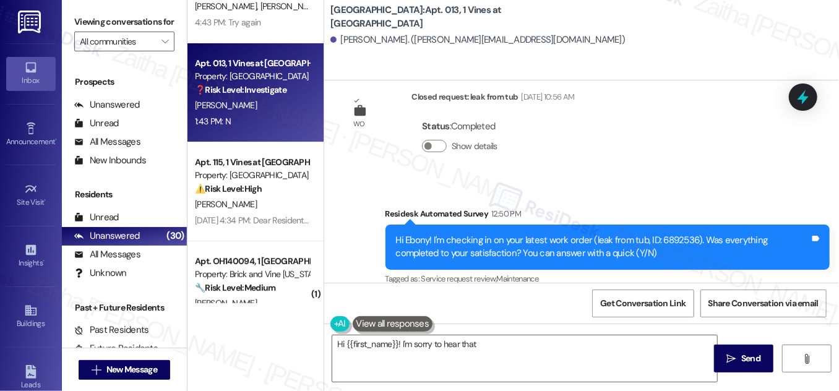
scroll to position [5707, 0]
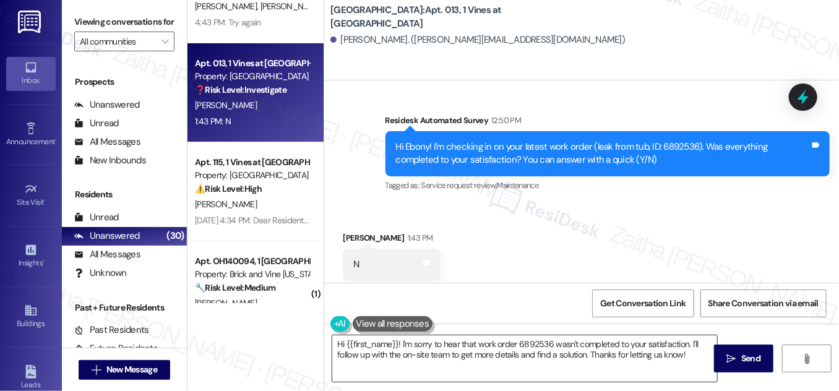
click at [339, 344] on textarea "Hi {{first_name}}! I'm sorry to hear that work order 6892536 wasn't completed t…" at bounding box center [524, 358] width 385 height 46
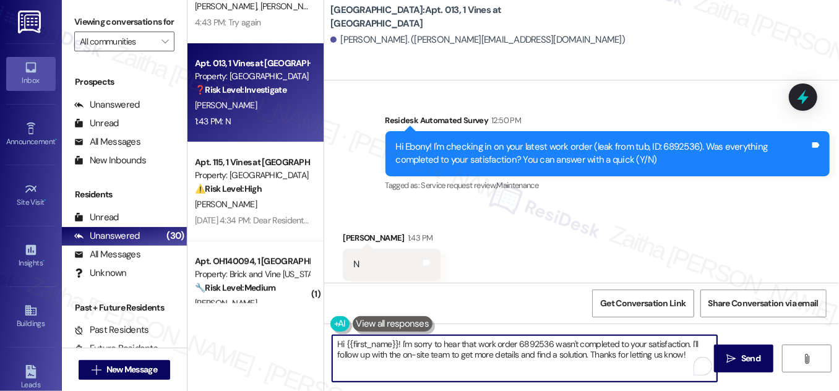
click at [339, 344] on textarea "Hi {{first_name}}! I'm sorry to hear that work order 6892536 wasn't completed t…" at bounding box center [524, 358] width 385 height 46
drag, startPoint x: 396, startPoint y: 353, endPoint x: 412, endPoint y: 372, distance: 24.2
click at [410, 375] on textarea "Thanks for the feedback, {{first_name}}! I'm sorry to hear that work order 6892…" at bounding box center [524, 358] width 385 height 46
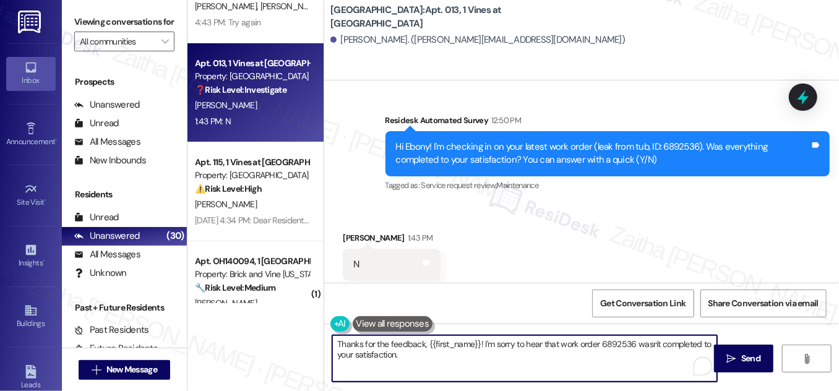
click at [610, 352] on textarea "Thanks for the feedback, {{first_name}}! I'm sorry to hear that work order 6892…" at bounding box center [524, 358] width 385 height 46
click at [607, 344] on textarea "Thanks for the feedback, {{first_name}}! I'm sorry to hear that work order 6892…" at bounding box center [524, 358] width 385 height 46
click at [545, 342] on textarea "Thanks for the feedback, {{first_name}}! I'm sorry to hear that work order wasn…" at bounding box center [524, 358] width 385 height 46
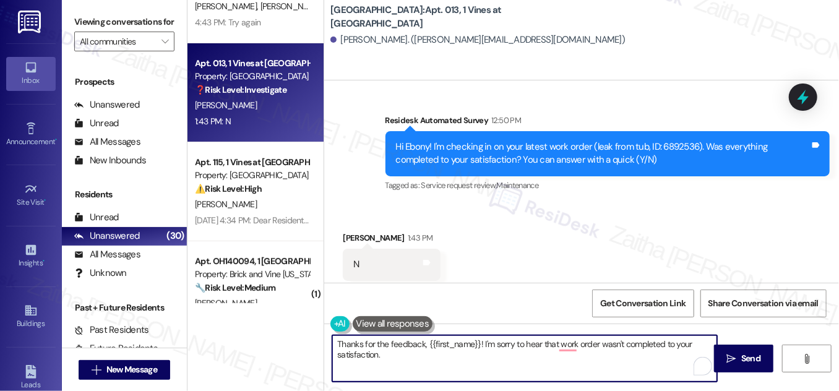
click at [545, 342] on textarea "Thanks for the feedback, {{first_name}}! I'm sorry to hear that work order wasn…" at bounding box center [524, 358] width 385 height 46
click at [386, 353] on textarea "Thanks for the feedback, {{first_name}}! I'm sorry to hear the work order wasn'…" at bounding box center [524, 358] width 385 height 46
paste textarea "Can you please provide more details about what went wrong?"
click at [387, 353] on textarea "Thanks for the feedback, {{first_name}}! I'm sorry to hear the work order wasn'…" at bounding box center [524, 358] width 385 height 46
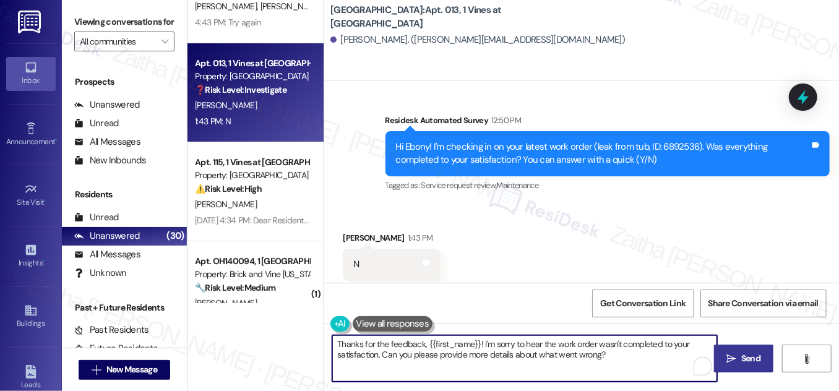
type textarea "Thanks for the feedback, {{first_name}}! I'm sorry to hear the work order wasn'…"
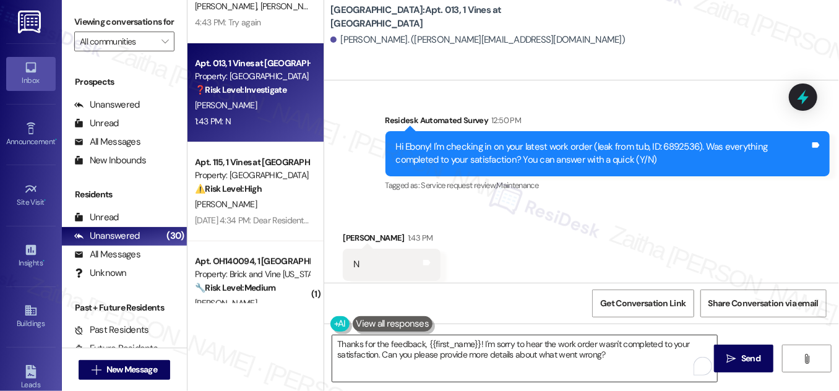
drag, startPoint x: 739, startPoint y: 361, endPoint x: 708, endPoint y: 348, distance: 33.6
click at [739, 361] on span "Send" at bounding box center [751, 358] width 24 height 13
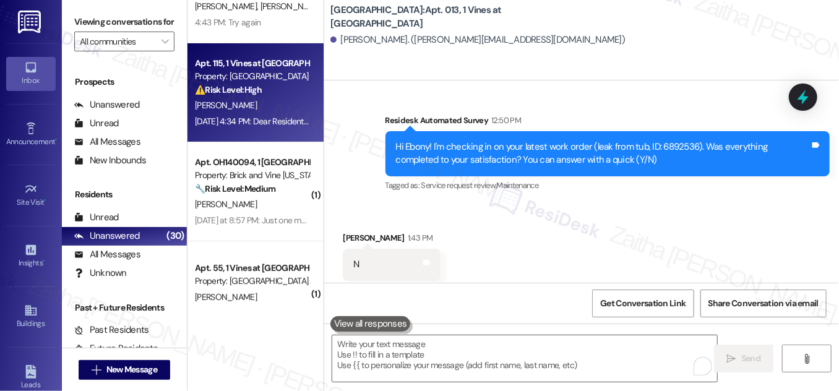
click at [251, 111] on div "[PERSON_NAME]" at bounding box center [252, 105] width 117 height 15
type textarea "Fetching suggested responses. Please feel free to read through the conversation…"
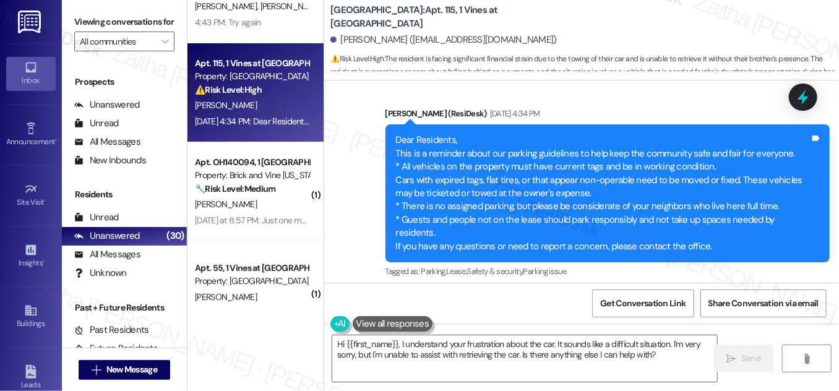
scroll to position [11894, 0]
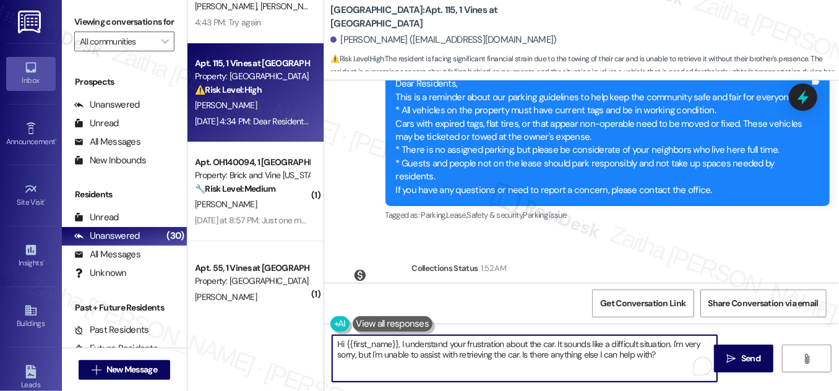
drag, startPoint x: 674, startPoint y: 342, endPoint x: 672, endPoint y: 357, distance: 15.0
click at [672, 357] on textarea "Hi {{first_name}}, I understand your frustration about the car. It sounds like …" at bounding box center [524, 358] width 385 height 46
type textarea "Hi {{first_name}}, I understand your frustration about the car. It sounds like …"
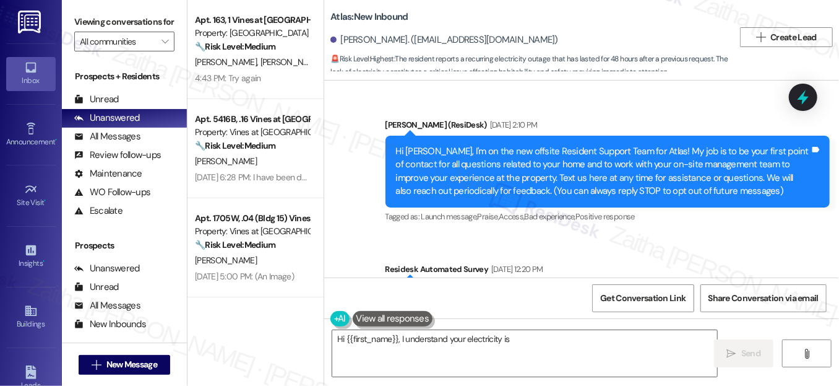
scroll to position [15467, 0]
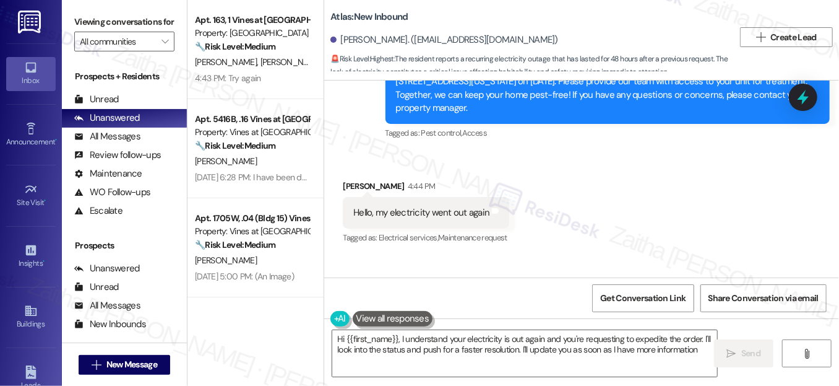
type textarea "Hi {{first_name}}, I understand your electricity is out again and you're reques…"
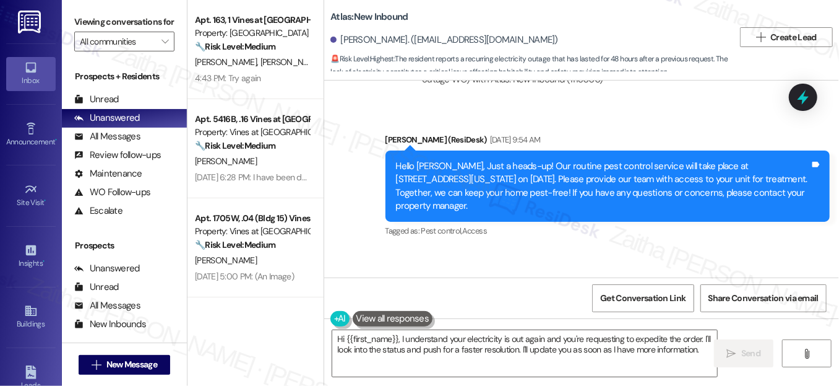
scroll to position [15354, 0]
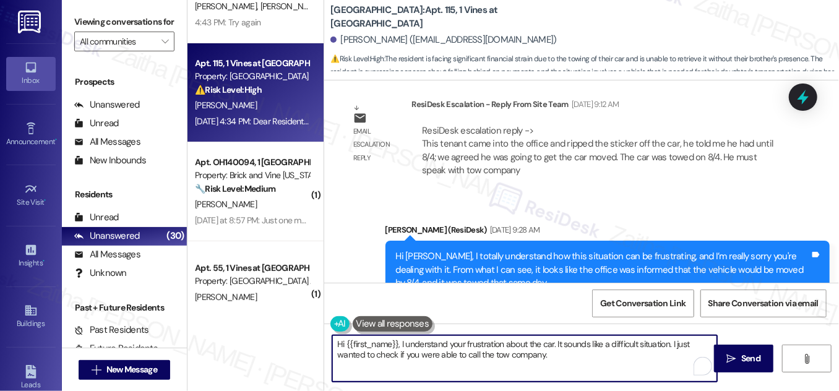
scroll to position [10824, 0]
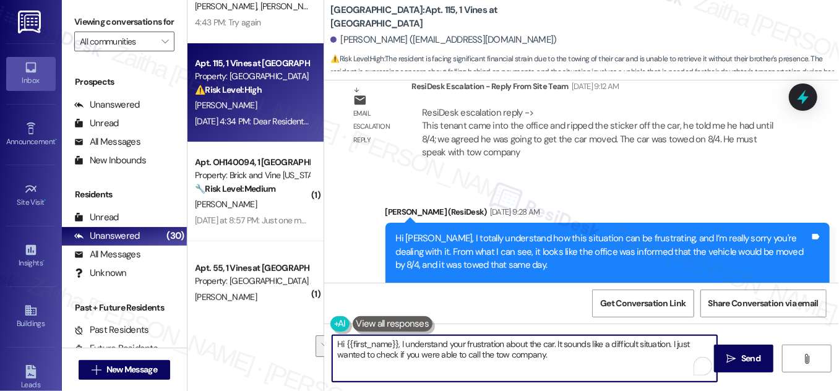
drag, startPoint x: 335, startPoint y: 345, endPoint x: 582, endPoint y: 361, distance: 248.1
click at [582, 361] on textarea "Hi {{first_name}}, I understand your frustration about the car. It sounds like …" at bounding box center [524, 358] width 385 height 46
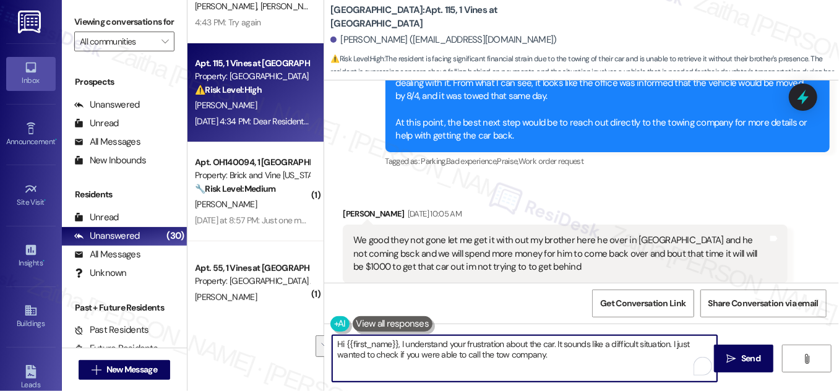
scroll to position [11219, 0]
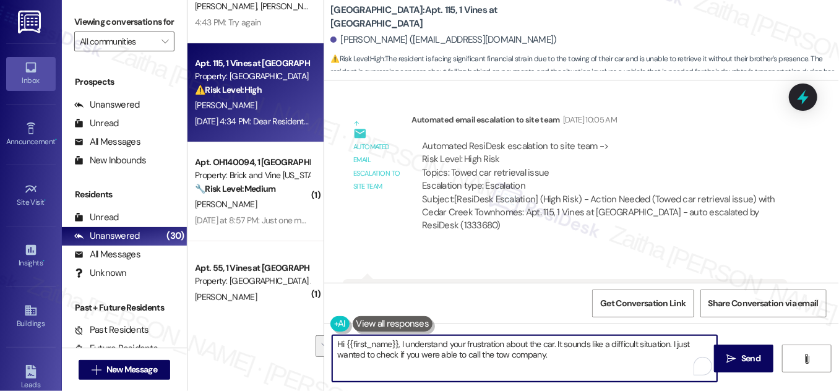
click at [537, 355] on textarea "Hi {{first_name}}, I understand your frustration about the car. It sounds like …" at bounding box center [524, 358] width 385 height 46
drag, startPoint x: 672, startPoint y: 345, endPoint x: 673, endPoint y: 358, distance: 13.1
click at [673, 358] on textarea "Hi {{first_name}}, I understand your frustration about the car. It sounds like …" at bounding box center [524, 358] width 385 height 46
paste textarea "I just wanted to check if you’ve had a chance to call the tow company yet."
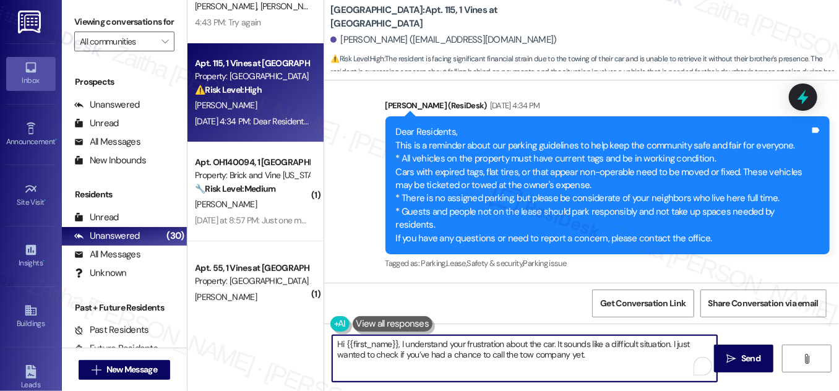
scroll to position [11894, 0]
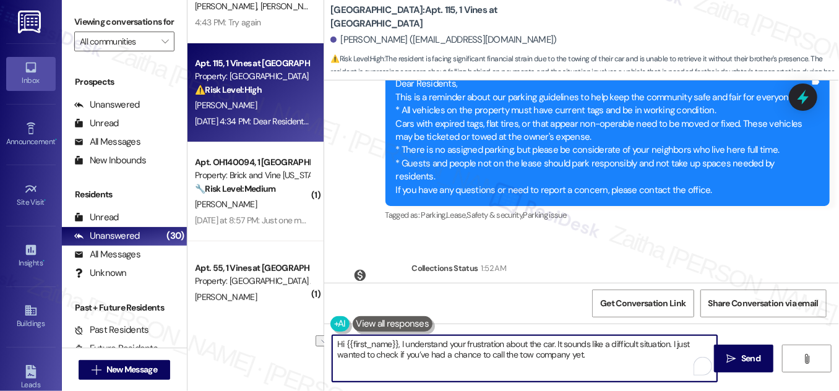
drag, startPoint x: 555, startPoint y: 342, endPoint x: 671, endPoint y: 346, distance: 117.1
click at [671, 346] on textarea "Hi {{first_name}}, I understand your frustration about the car. It sounds like …" at bounding box center [524, 358] width 385 height 46
type textarea "Hi {{first_name}}, I understand your frustration about the car. I just wanted t…"
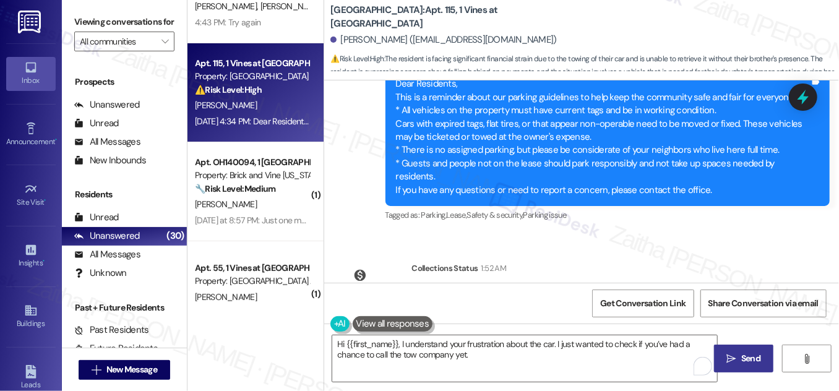
click at [744, 355] on span "Send" at bounding box center [750, 358] width 19 height 13
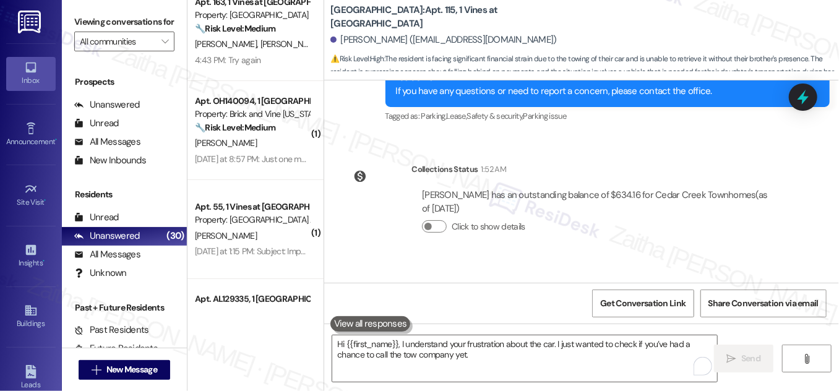
scroll to position [0, 0]
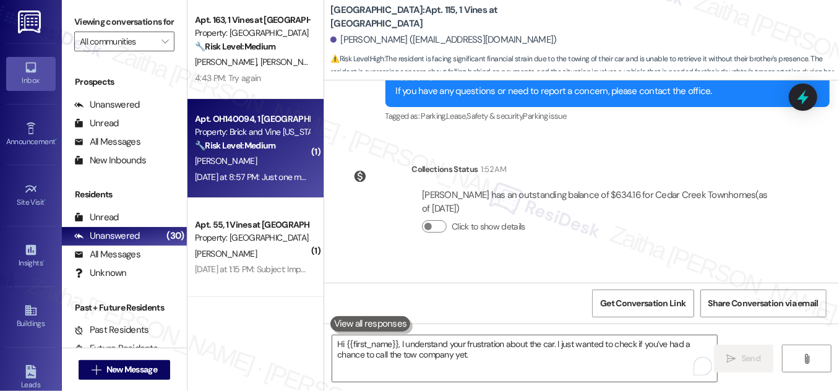
click at [280, 165] on div "[PERSON_NAME]" at bounding box center [252, 160] width 117 height 15
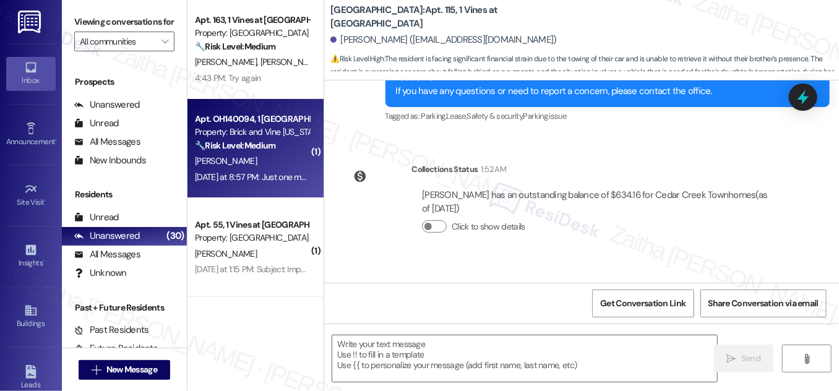
type textarea "Fetching suggested responses. Please feel free to read through the conversation…"
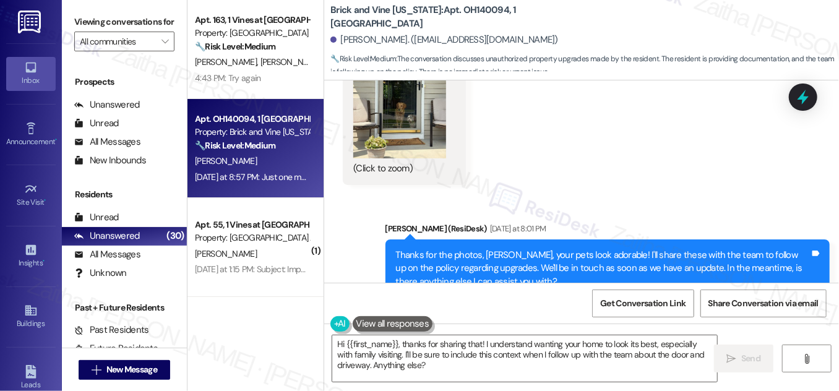
scroll to position [2545, 0]
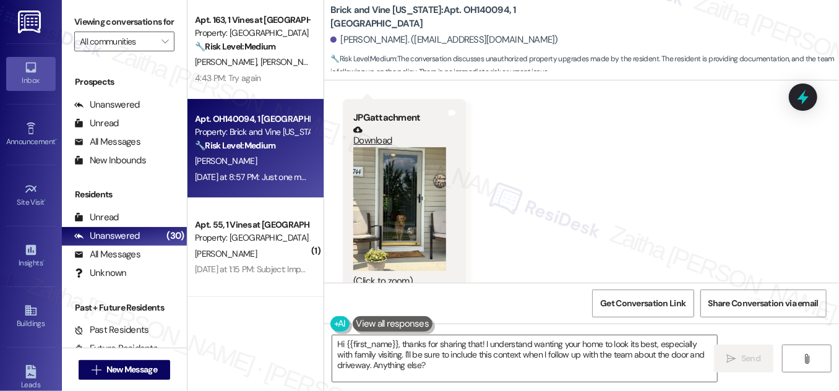
click at [407, 171] on button "Zoom image" at bounding box center [399, 209] width 93 height 124
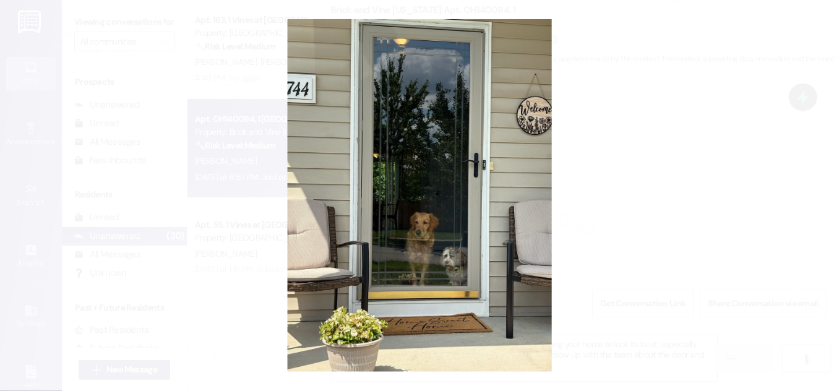
click at [680, 223] on button "Unzoom image" at bounding box center [419, 195] width 839 height 391
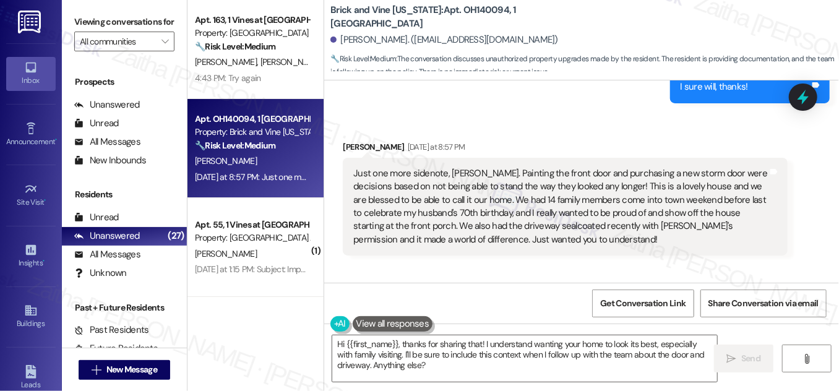
scroll to position [3387, 0]
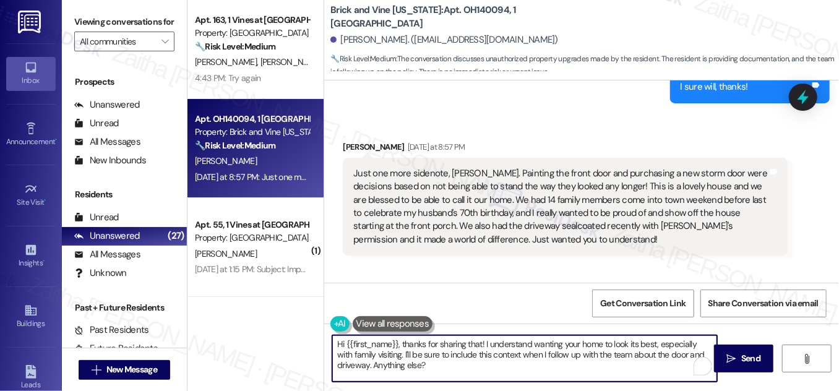
click at [432, 361] on textarea "Hi {{first_name}}, thanks for sharing that! I understand wanting your home to l…" at bounding box center [524, 358] width 385 height 46
drag, startPoint x: 371, startPoint y: 363, endPoint x: 425, endPoint y: 364, distance: 53.2
click at [425, 364] on textarea "Hi {{first_name}}, thanks for sharing that! I understand wanting your home to l…" at bounding box center [524, 358] width 385 height 46
drag, startPoint x: 371, startPoint y: 364, endPoint x: 643, endPoint y: 367, distance: 271.7
click at [643, 367] on textarea "Hi {{first_name}}, thanks for sharing that! I understand wanting your home to l…" at bounding box center [524, 358] width 385 height 46
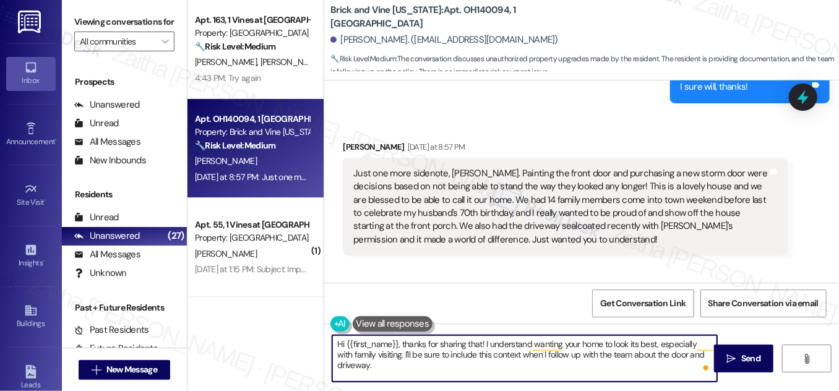
paste textarea "If there’s anything else you’d like to share, please feel free to let me know"
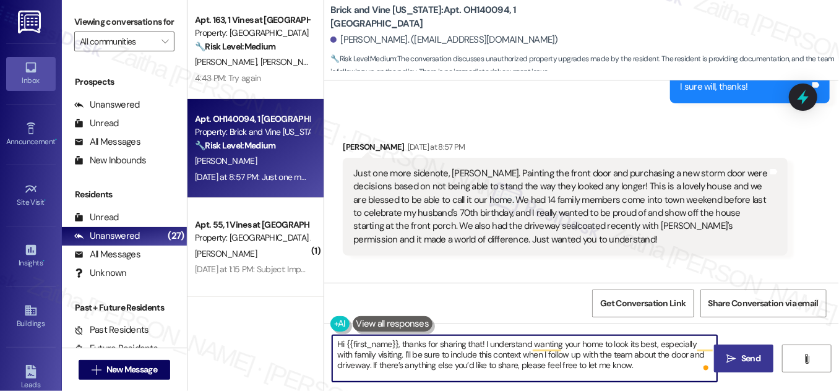
type textarea "Hi {{first_name}}, thanks for sharing that! I understand wanting your home to l…"
click at [754, 356] on span "Send" at bounding box center [750, 358] width 19 height 13
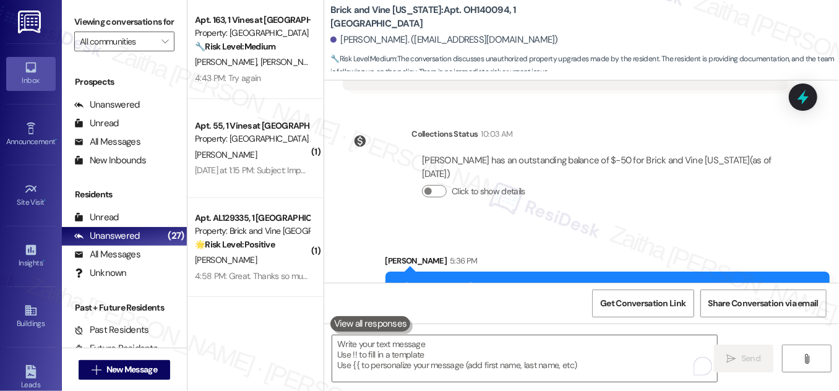
scroll to position [3555, 0]
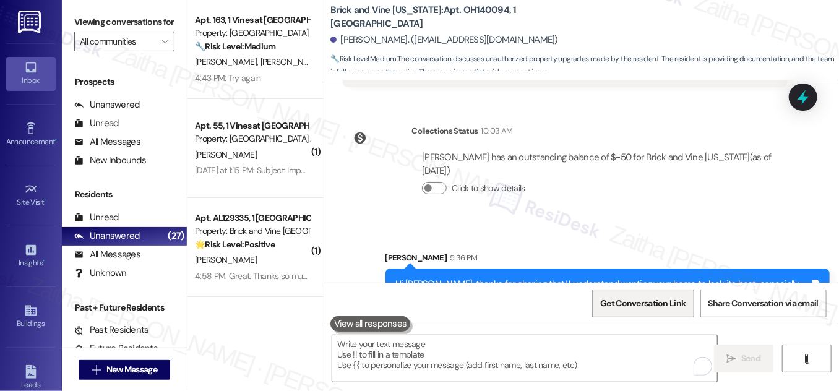
click at [615, 310] on span "Get Conversation Link" at bounding box center [643, 303] width 90 height 27
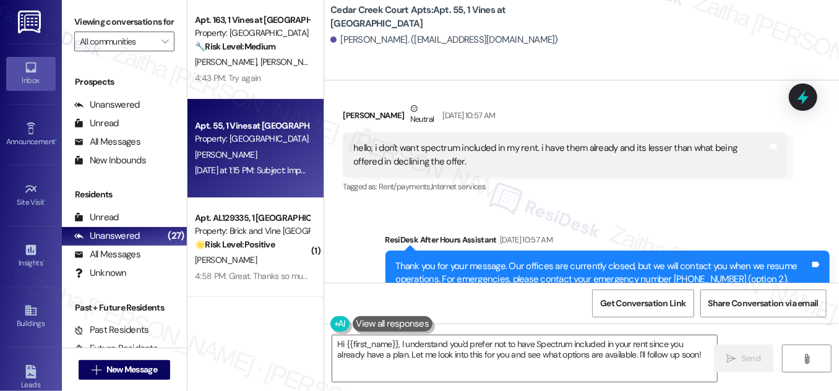
scroll to position [6807, 0]
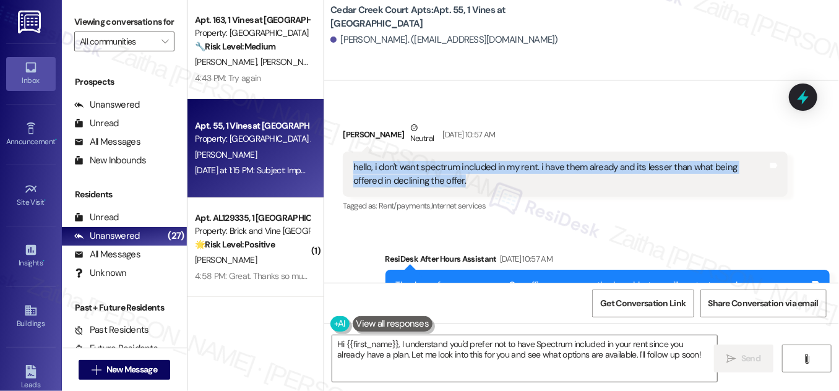
drag, startPoint x: 350, startPoint y: 126, endPoint x: 451, endPoint y: 152, distance: 103.6
click at [451, 152] on div "hello, i don't want spectrum included in my rent. i have them already and its l…" at bounding box center [565, 174] width 444 height 45
copy div "hello, i don't want spectrum included in my rent. i have them already and its l…"
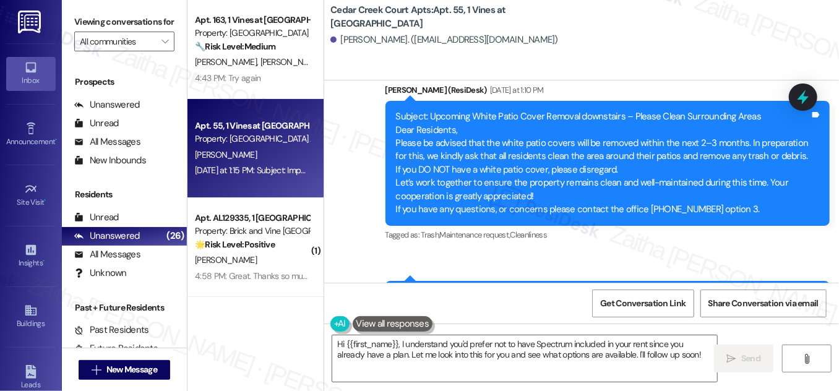
scroll to position [7594, 0]
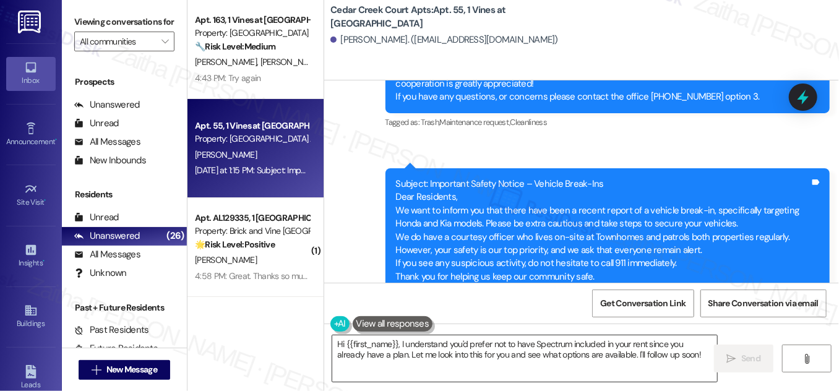
click at [399, 340] on textarea "Hi {{first_name}}, I understand you'd prefer not to have Spectrum included in y…" at bounding box center [524, 358] width 385 height 46
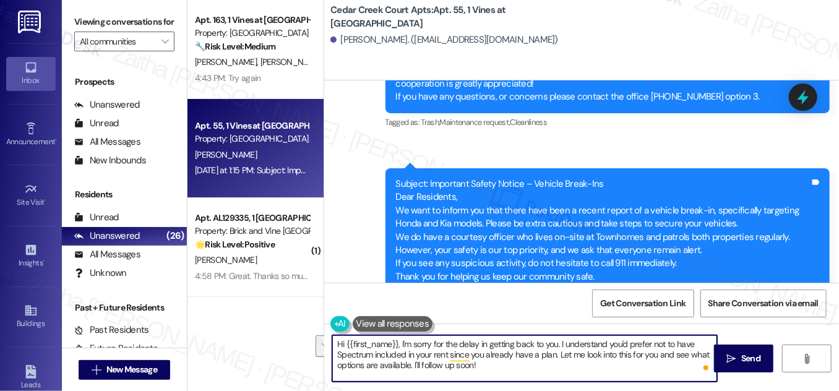
drag, startPoint x: 558, startPoint y: 354, endPoint x: 564, endPoint y: 369, distance: 16.9
click at [564, 369] on textarea "Hi {{first_name}}, I'm sorry for the delay in getting back to you. I understand…" at bounding box center [524, 358] width 385 height 46
click at [558, 353] on textarea "Hi {{first_name}}, I'm sorry for the delay in getting back to you. I understand…" at bounding box center [524, 358] width 385 height 46
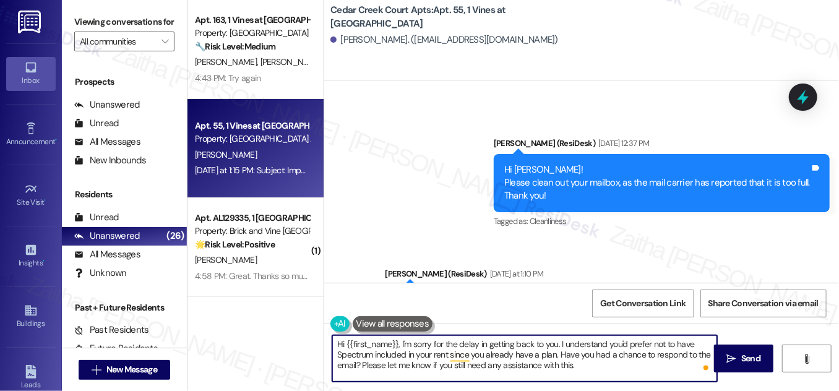
scroll to position [7313, 0]
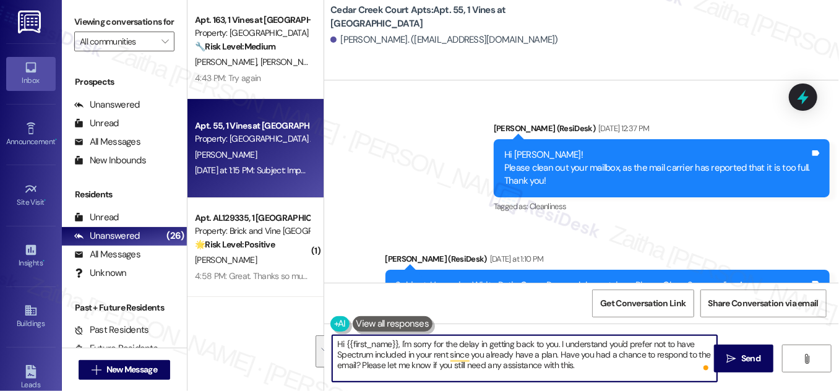
drag, startPoint x: 334, startPoint y: 344, endPoint x: 610, endPoint y: 363, distance: 276.7
click at [610, 363] on textarea "Hi {{first_name}}, I'm sorry for the delay in getting back to you. I understand…" at bounding box center [524, 358] width 385 height 46
type textarea "Hi {{first_name}}, I'm sorry for the delay in getting back to you. I understand…"
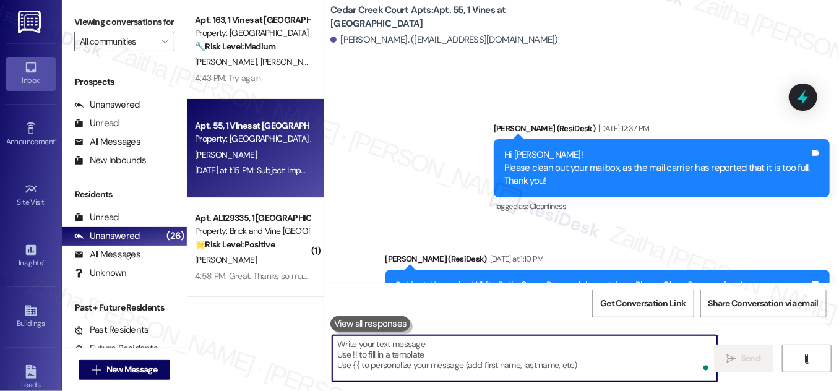
paste textarea "Hi {{first_name}}, I’m sorry for the delay in getting back to you. I understand…"
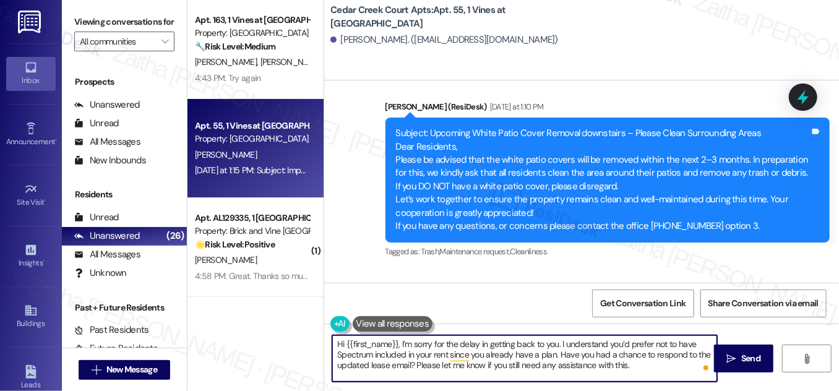
scroll to position [7594, 0]
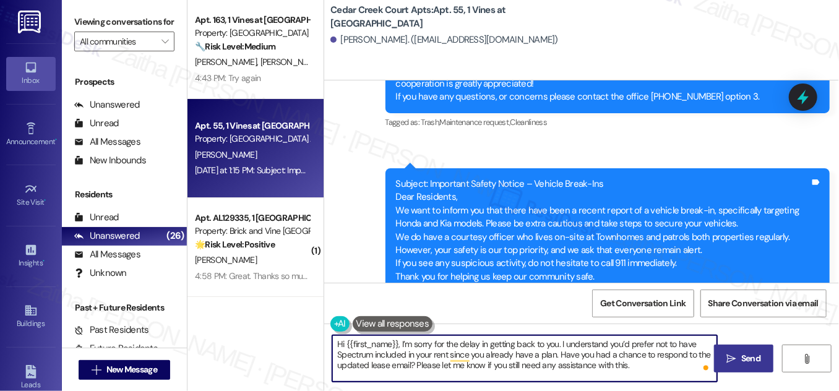
type textarea "Hi {{first_name}}, I’m sorry for the delay in getting back to you. I understand…"
click at [731, 355] on icon "" at bounding box center [731, 359] width 9 height 10
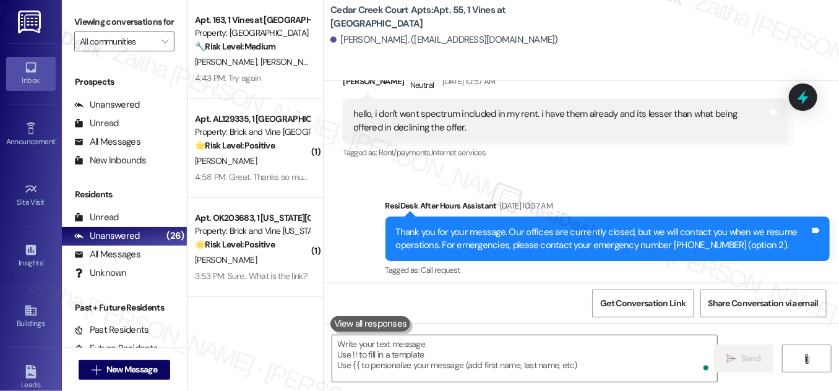
scroll to position [6710, 0]
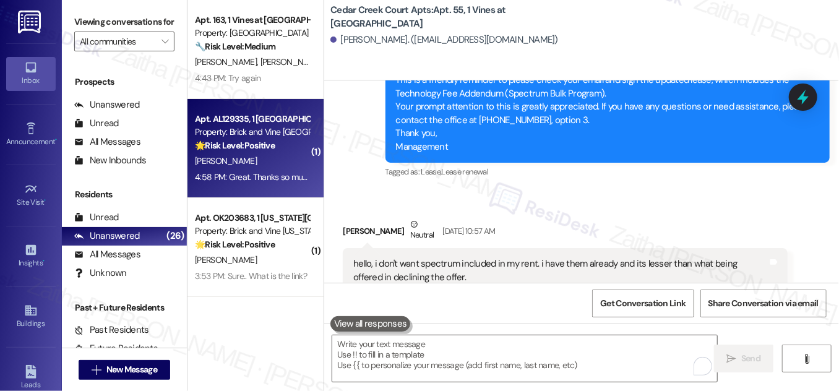
click at [279, 166] on div "[PERSON_NAME]" at bounding box center [252, 160] width 117 height 15
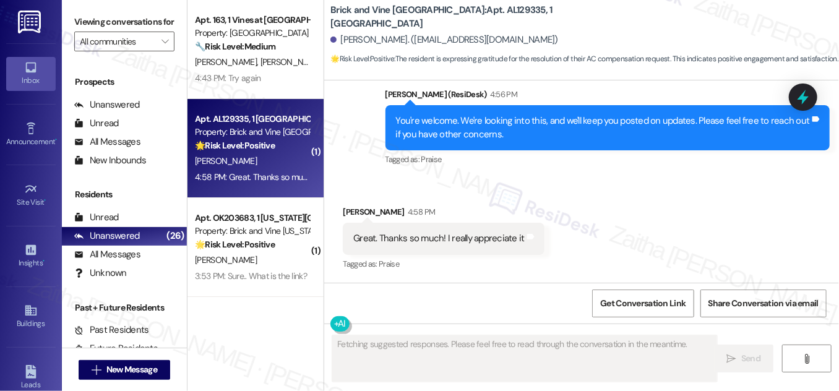
scroll to position [2140, 0]
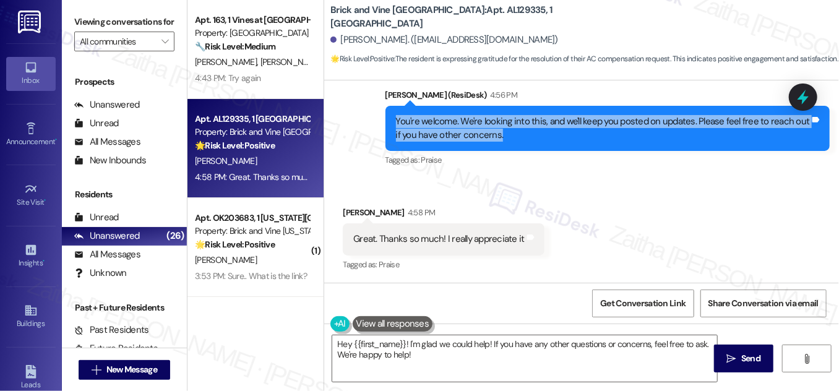
drag, startPoint x: 389, startPoint y: 118, endPoint x: 514, endPoint y: 145, distance: 127.2
click at [514, 145] on div "You're welcome. We're looking into this, and we'll keep you posted on updates. …" at bounding box center [608, 128] width 444 height 45
copy div "You're welcome. We're looking into this, and we'll keep you posted on updates. …"
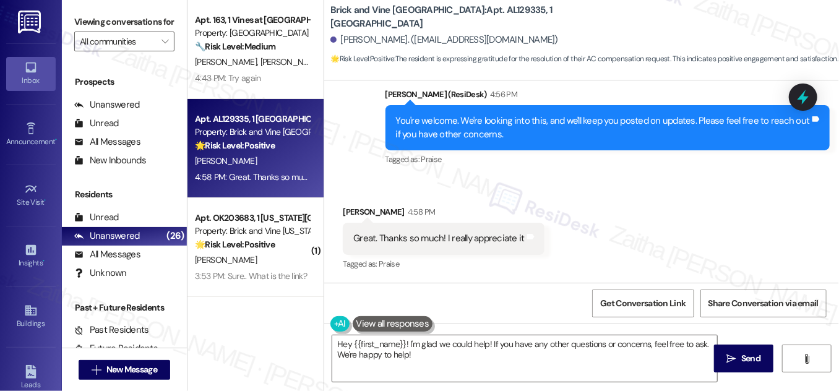
click at [648, 197] on div "Received via SMS Taira Mcnair 4:58 PM Great. Thanks so much! I really appreciat…" at bounding box center [581, 230] width 515 height 105
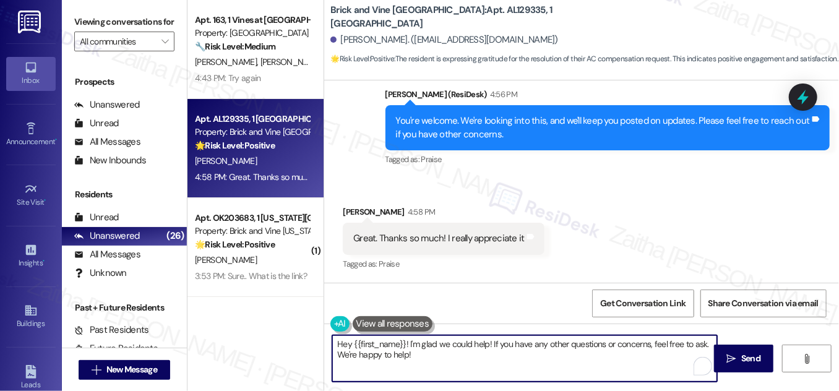
drag, startPoint x: 489, startPoint y: 341, endPoint x: 504, endPoint y: 362, distance: 25.8
click at [504, 362] on textarea "Hey {{first_name}}! I'm glad we could help! If you have any other questions or …" at bounding box center [524, 358] width 385 height 46
drag, startPoint x: 404, startPoint y: 343, endPoint x: 316, endPoint y: 345, distance: 87.9
click at [316, 345] on div "Apt. 163, 1 Vines at Cedar Creek Townhomes Property: Cedar Creek Townhomes 🔧 Ri…" at bounding box center [514, 195] width 652 height 391
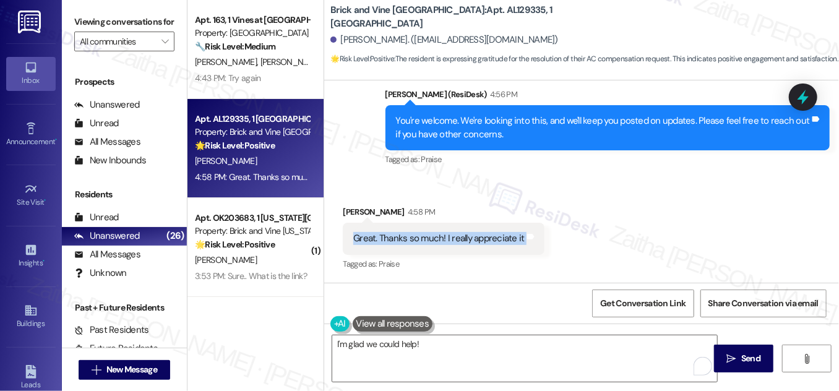
drag, startPoint x: 345, startPoint y: 239, endPoint x: 577, endPoint y: 244, distance: 232.8
click at [577, 244] on div "Received via SMS Taira Mcnair 4:58 PM Great. Thanks so much! I really appreciat…" at bounding box center [581, 230] width 515 height 105
copy div "Great. Thanks so much! I really appreciate it Tags and notes"
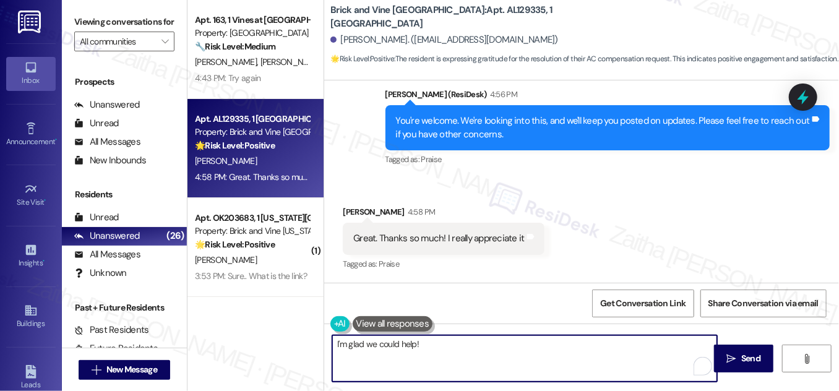
click at [459, 353] on textarea "I'm glad we could help!" at bounding box center [524, 358] width 385 height 46
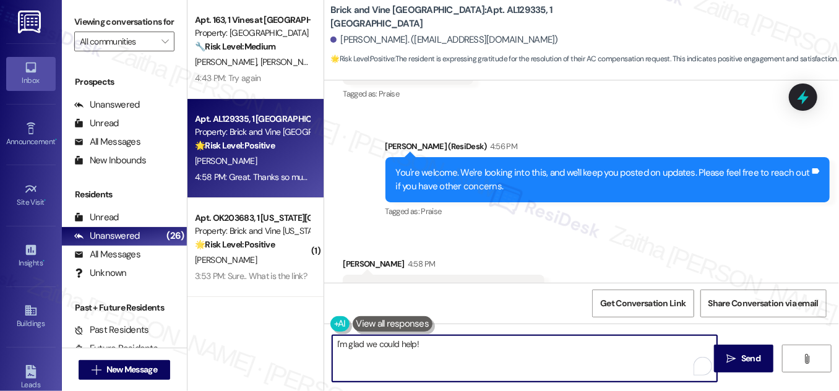
scroll to position [2027, 0]
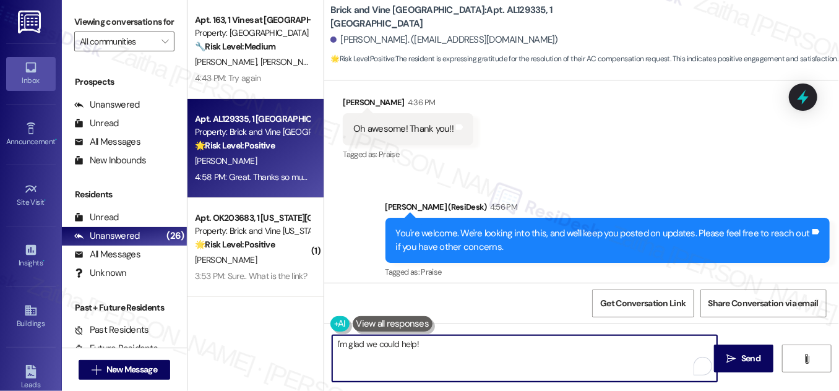
drag, startPoint x: 334, startPoint y: 343, endPoint x: 347, endPoint y: 354, distance: 17.1
click at [334, 343] on textarea "I'm glad we could help!" at bounding box center [524, 358] width 385 height 46
click at [478, 341] on textarea "Anytime! I'm glad we could help!" at bounding box center [524, 358] width 385 height 46
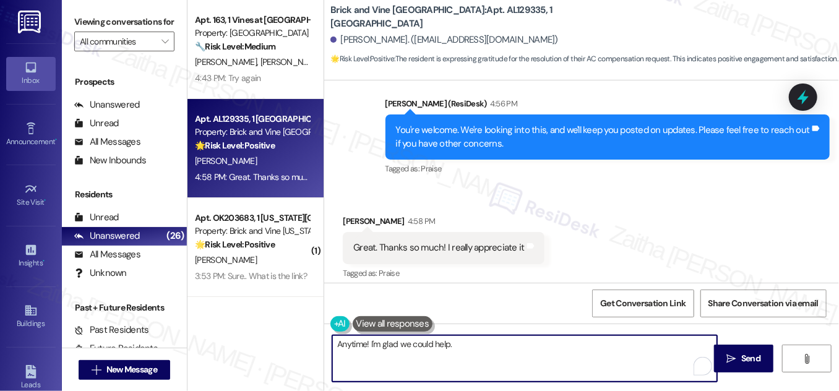
scroll to position [2140, 0]
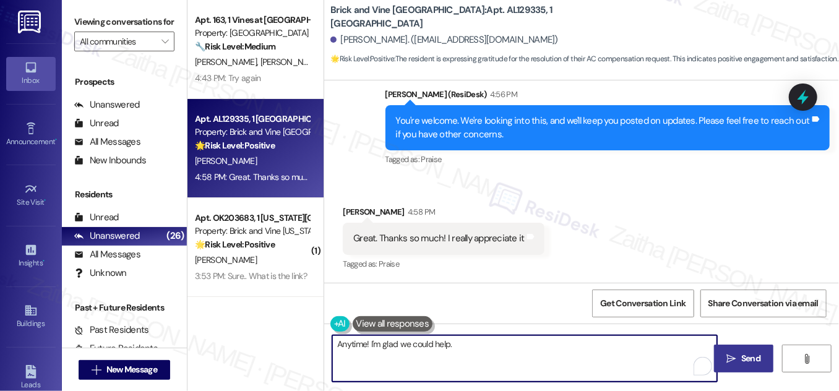
type textarea "Anytime! I'm glad we could help."
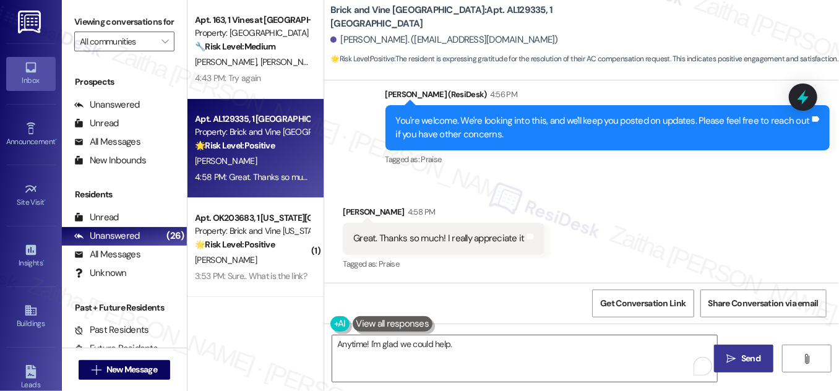
click at [749, 356] on span "Send" at bounding box center [750, 358] width 19 height 13
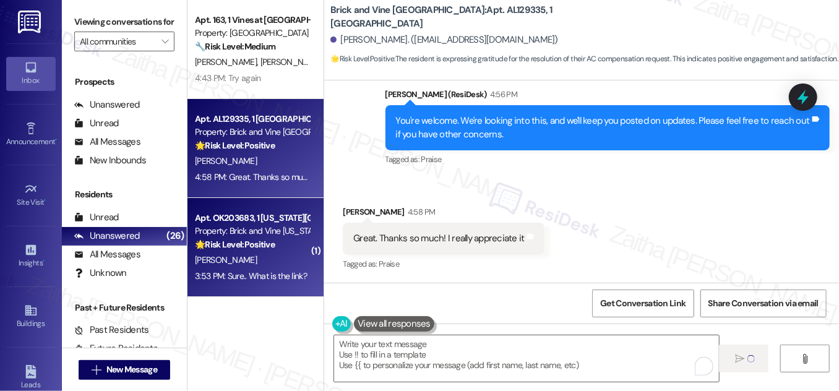
scroll to position [2140, 0]
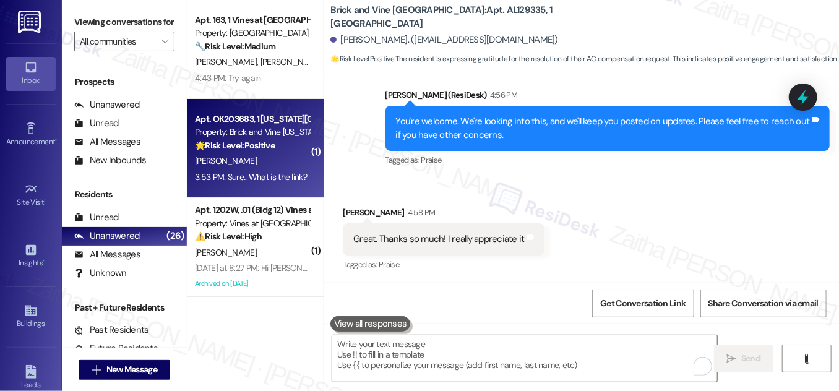
click at [271, 162] on div "E. Brazille" at bounding box center [252, 160] width 117 height 15
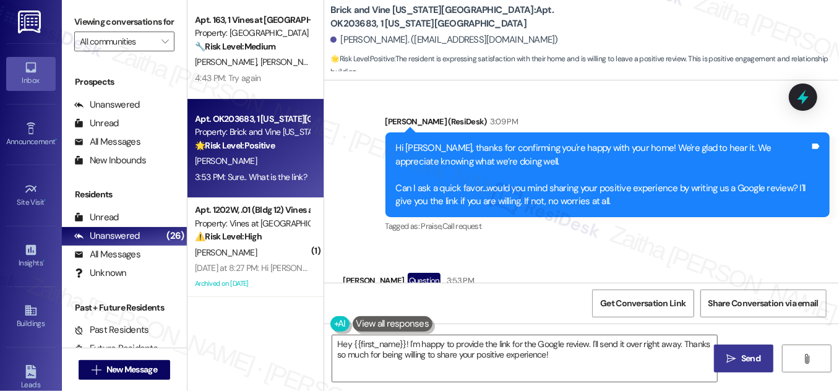
scroll to position [511, 0]
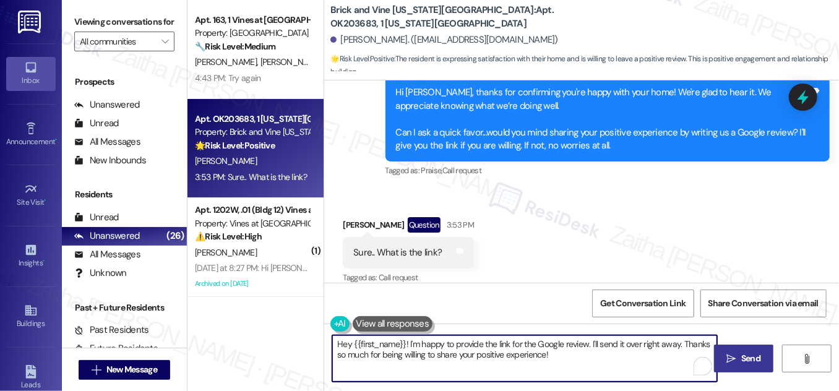
drag, startPoint x: 407, startPoint y: 343, endPoint x: 334, endPoint y: 346, distance: 73.1
click at [334, 346] on textarea "Hey {{first_name}}! I'm happy to provide the link for the Google review. I'll s…" at bounding box center [524, 358] width 385 height 46
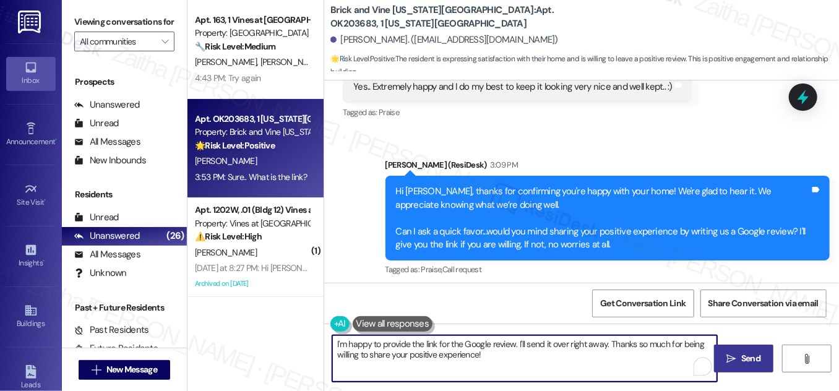
scroll to position [399, 0]
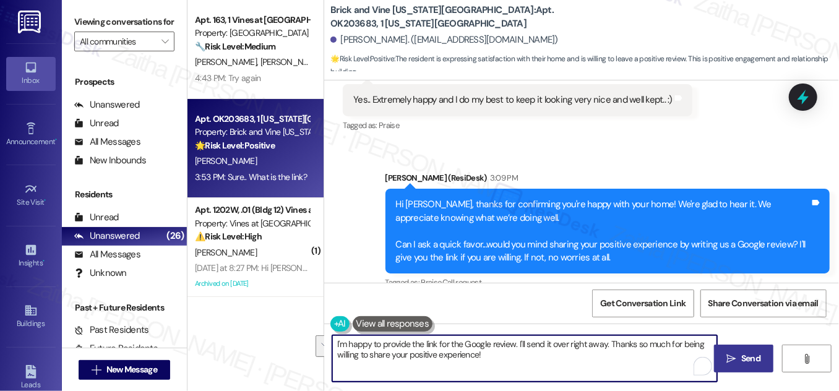
drag, startPoint x: 514, startPoint y: 344, endPoint x: 522, endPoint y: 359, distance: 16.6
click at [522, 359] on textarea "I'm happy to provide the link for the Google review. I'll send it over right aw…" at bounding box center [524, 358] width 385 height 46
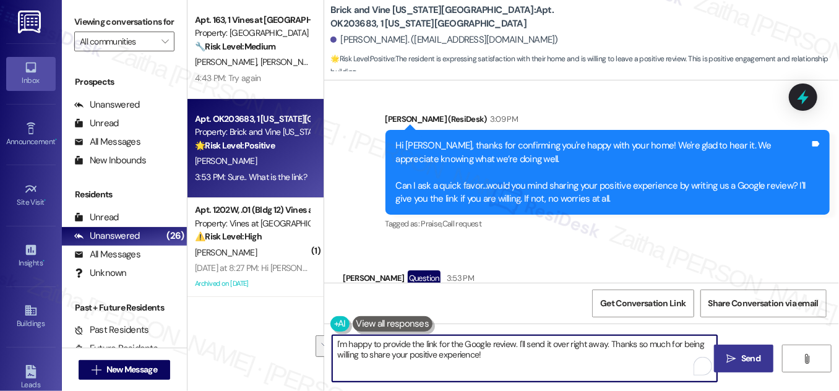
scroll to position [511, 0]
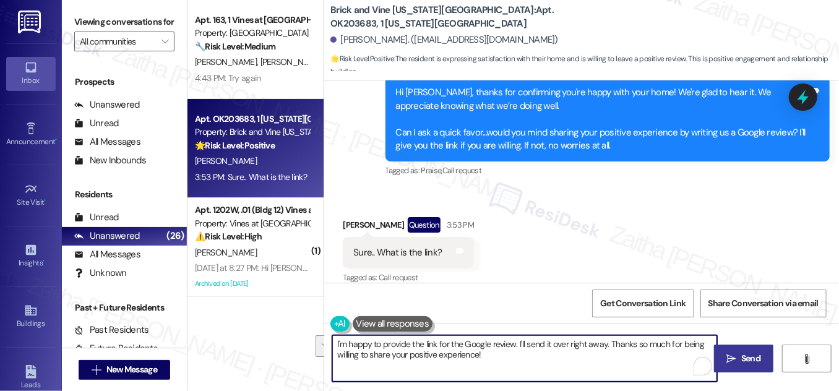
click at [488, 354] on textarea "I'm happy to provide the link for the Google review. I'll send it over right aw…" at bounding box center [524, 358] width 385 height 46
drag, startPoint x: 334, startPoint y: 344, endPoint x: 493, endPoint y: 364, distance: 160.3
click at [491, 364] on textarea "I'm happy to provide the link for the Google review. I'll send it over right aw…" at bounding box center [524, 358] width 385 height 46
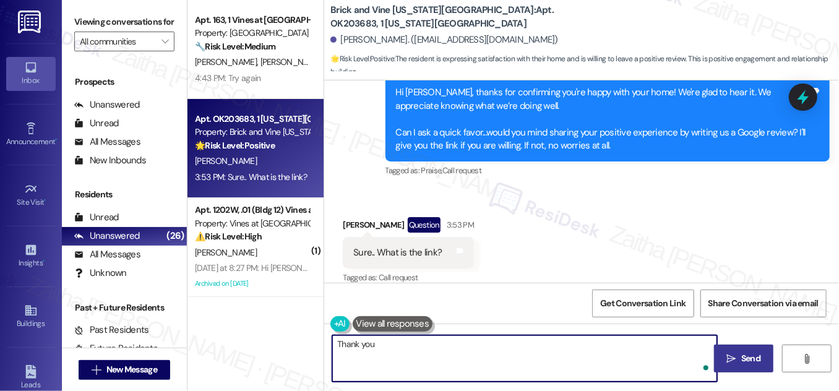
paste textarea "You may leave your review at your convenience. I would also appreciate it if yo…"
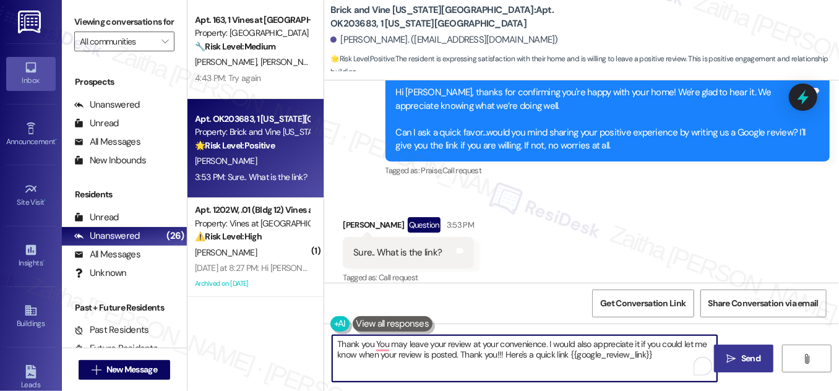
click at [371, 344] on textarea "Thank you You may leave your review at your convenience. I would also appreciat…" at bounding box center [524, 358] width 385 height 46
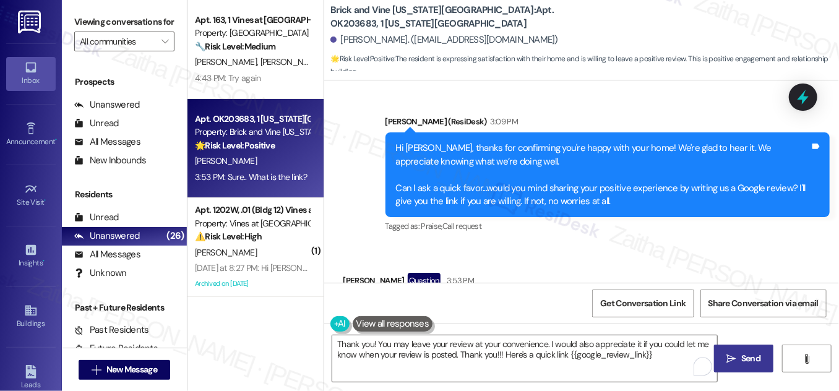
click at [358, 273] on div "Emmitt Brazille Question 3:53 PM" at bounding box center [408, 283] width 131 height 20
copy div "Emmitt"
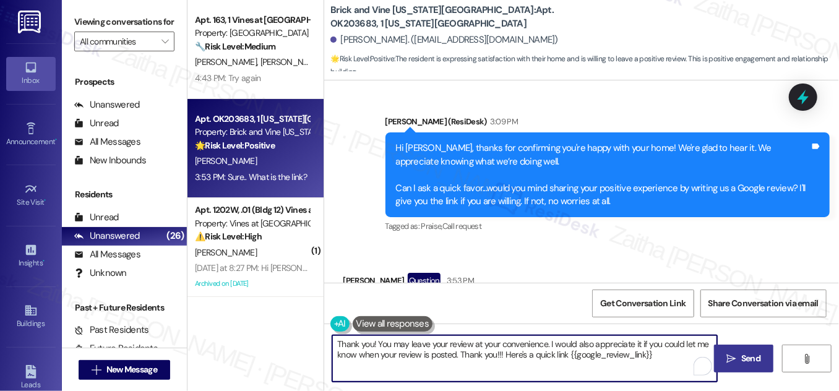
click at [369, 342] on textarea "Thank you! You may leave your review at your convenience. I would also apprecia…" at bounding box center [524, 358] width 385 height 46
paste textarea "Emmitt"
drag, startPoint x: 524, startPoint y: 356, endPoint x: 481, endPoint y: 354, distance: 42.1
click at [481, 354] on textarea "Thank you, Emmitt! You may leave your review at your convenience. I would also …" at bounding box center [524, 358] width 385 height 46
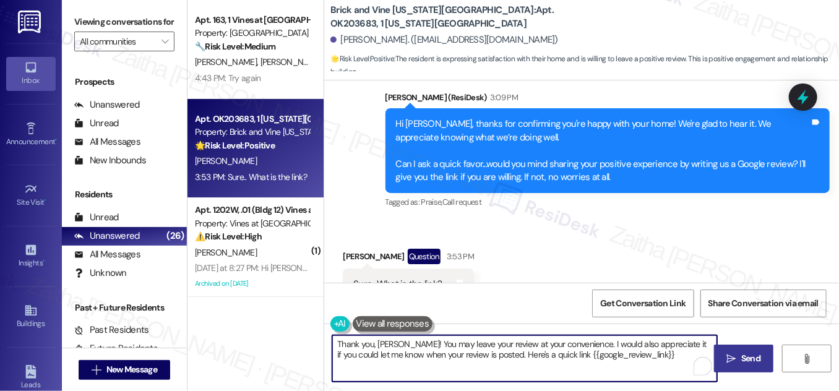
scroll to position [511, 0]
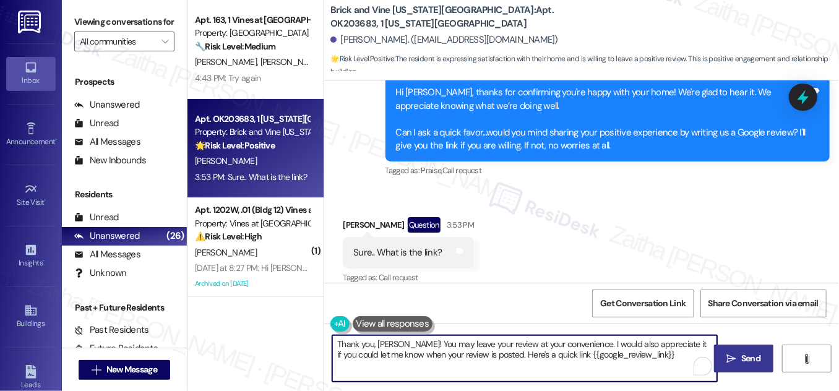
type textarea "Thank you, Emmitt! You may leave your review at your convenience. I would also …"
click at [749, 352] on span "Send" at bounding box center [750, 358] width 19 height 13
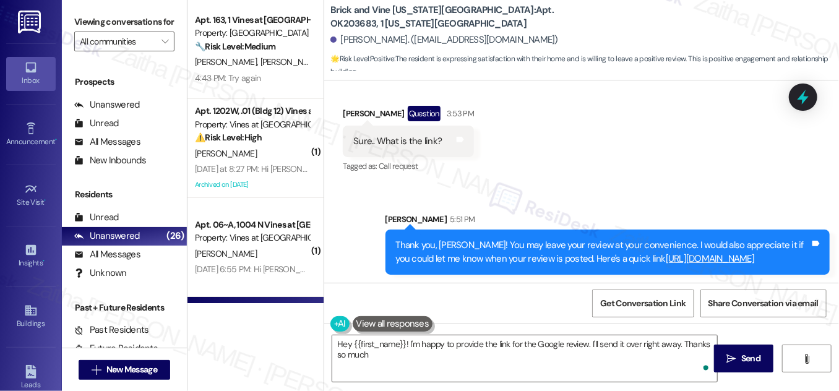
scroll to position [624, 0]
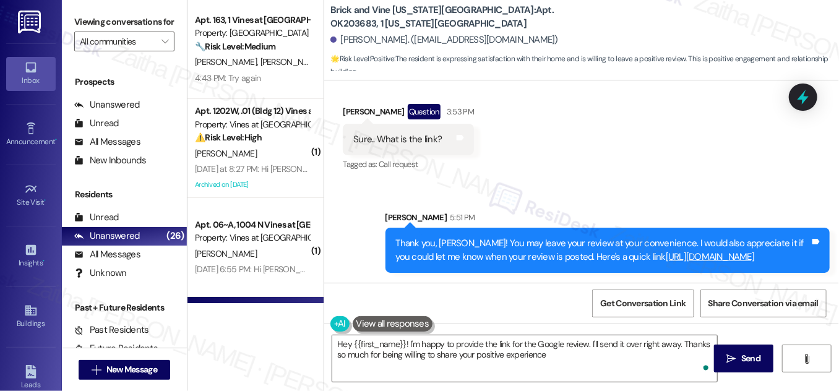
type textarea "Hey {{first_name}}! I'm happy to provide the link for the Google review. I'll s…"
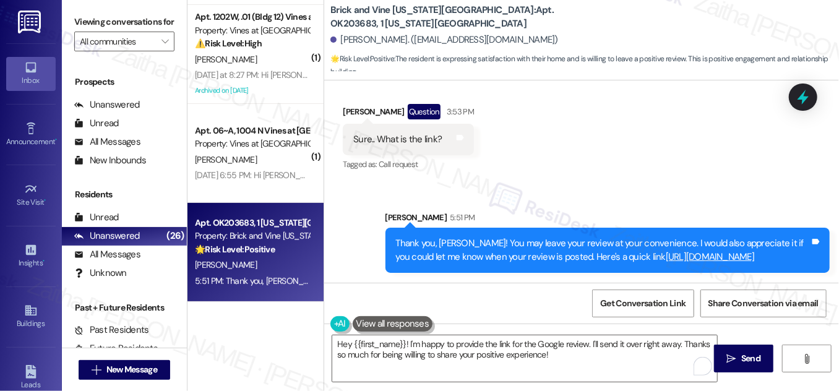
scroll to position [112, 0]
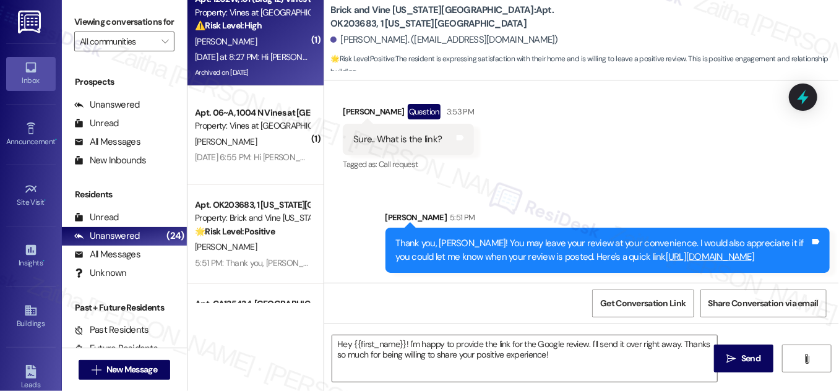
type textarea "Fetching suggested responses. Please feel free to read through the conversation…"
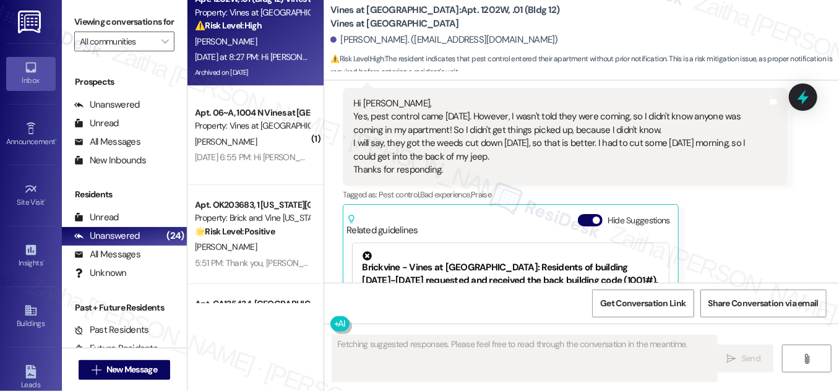
scroll to position [23967, 0]
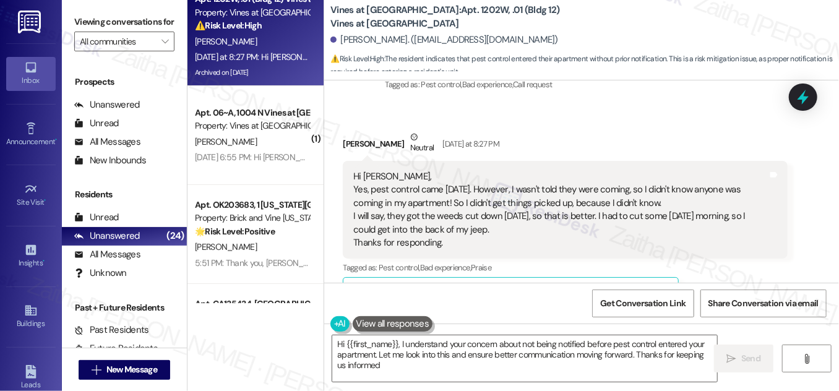
type textarea "Hi {{first_name}}, I understand your concern about not being notified before pe…"
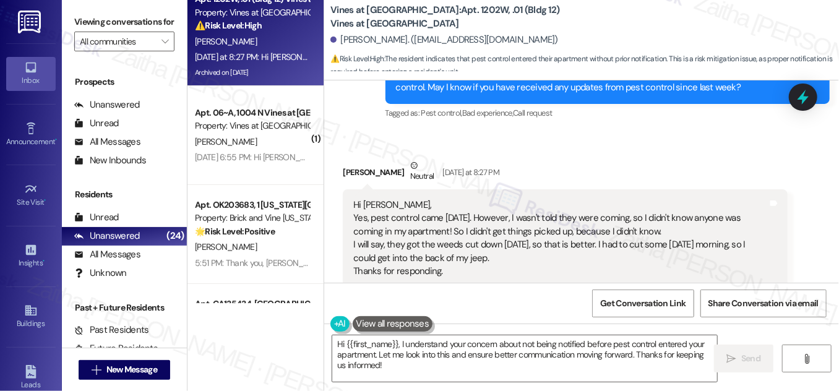
scroll to position [24079, 0]
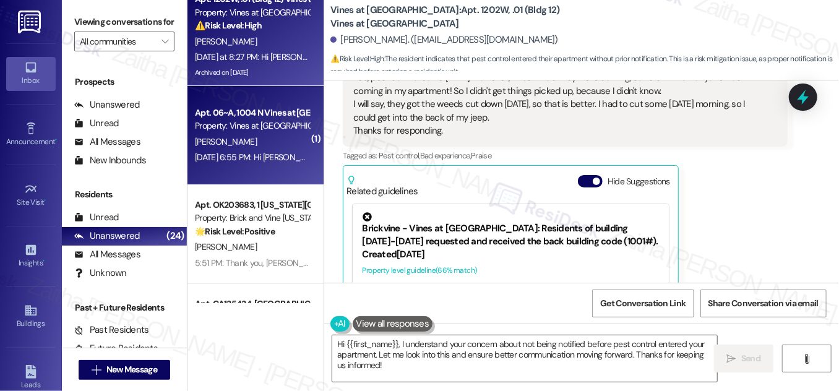
click at [254, 136] on div "[PERSON_NAME]" at bounding box center [252, 141] width 117 height 15
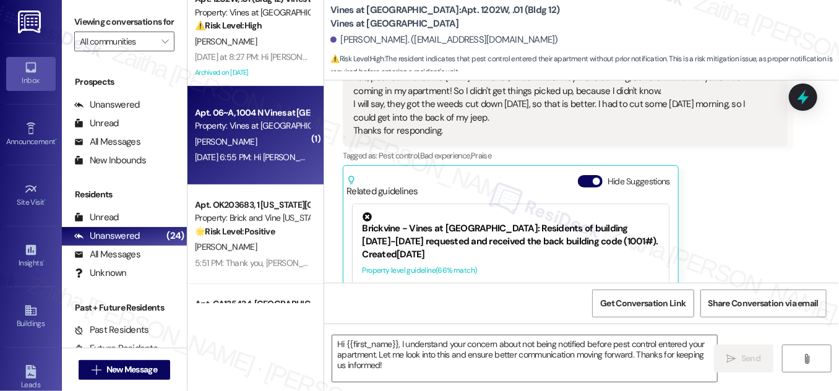
type textarea "Fetching suggested responses. Please feel free to read through the conversation…"
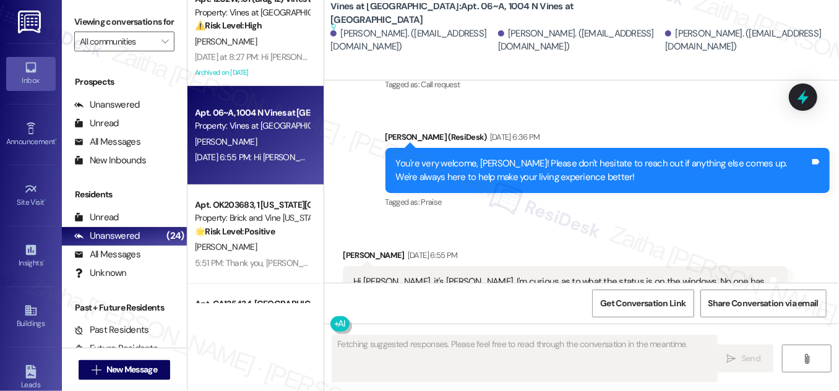
scroll to position [11841, 0]
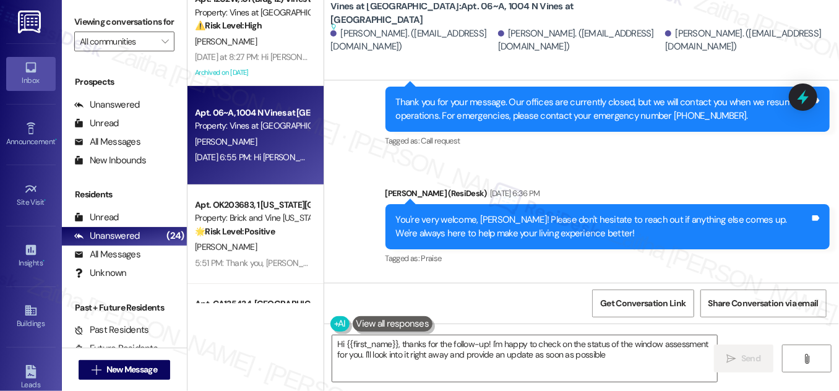
type textarea "Hi {{first_name}}, thanks for the follow-up! I'm happy to check on the status o…"
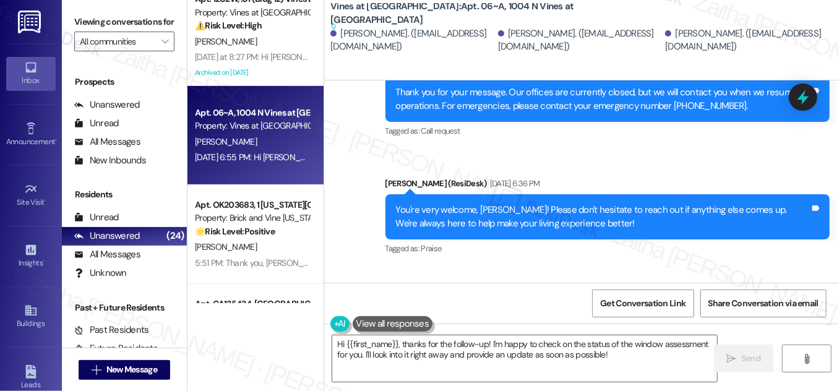
scroll to position [11898, 0]
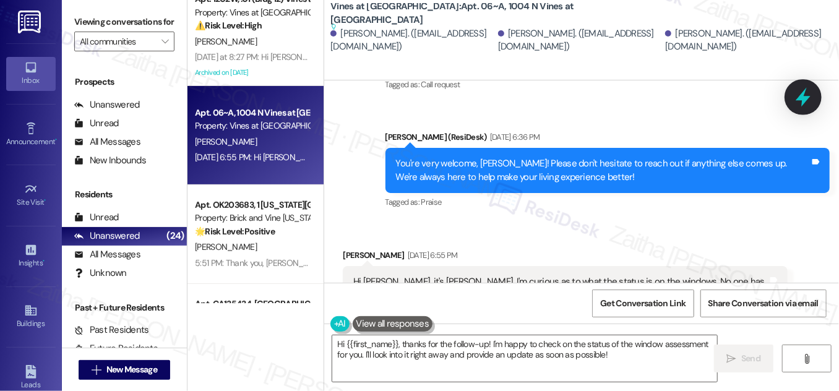
click at [805, 97] on icon at bounding box center [803, 97] width 15 height 19
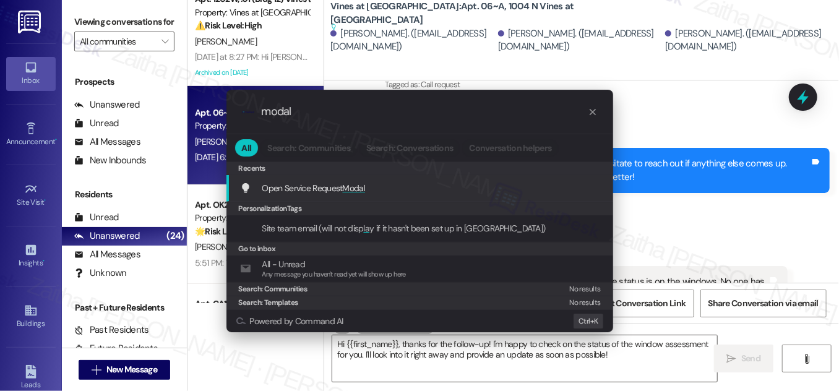
type input "modal"
click at [356, 184] on span "Modal" at bounding box center [354, 188] width 23 height 11
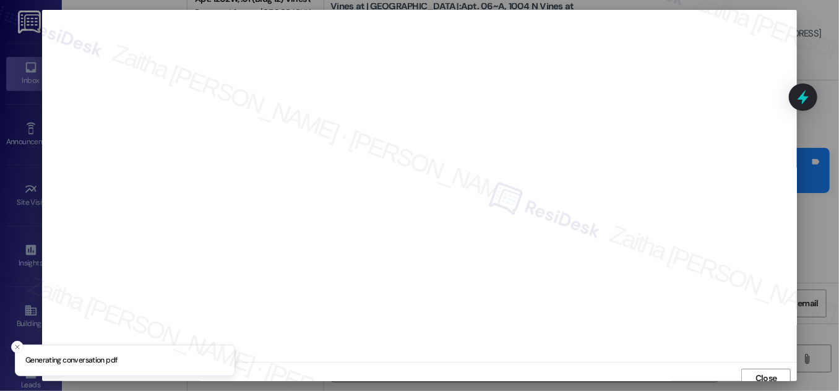
scroll to position [7, 0]
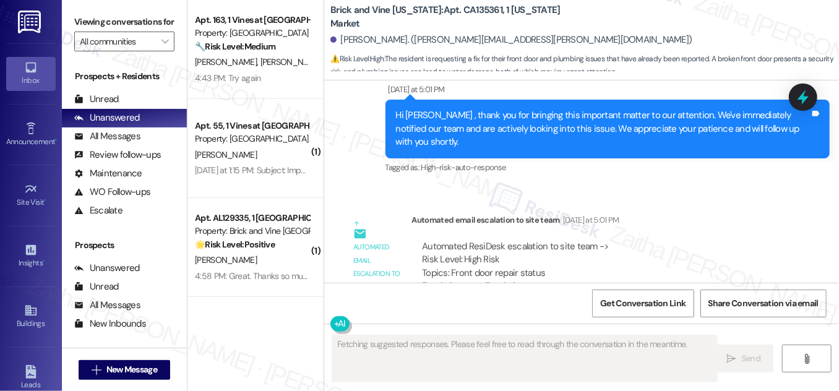
scroll to position [17723, 0]
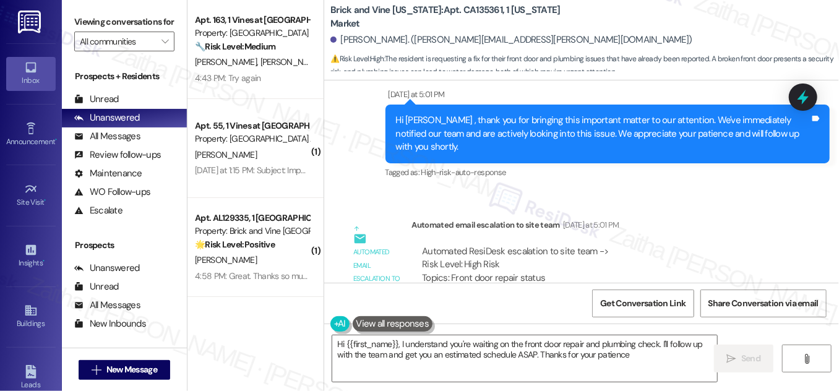
type textarea "Hi {{first_name}}, I understand you're waiting on the front door repair and plu…"
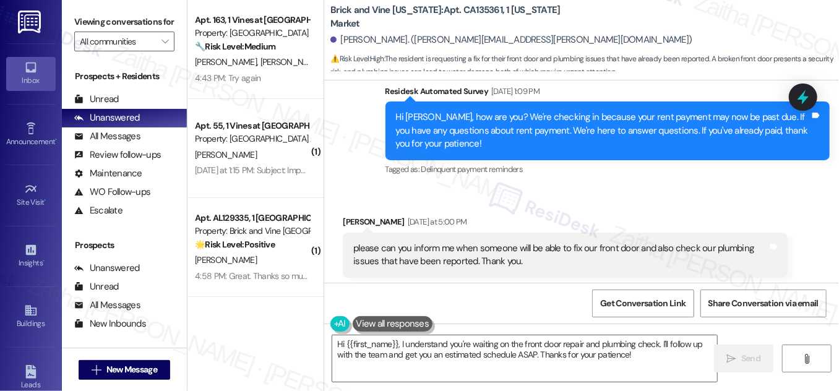
scroll to position [17274, 0]
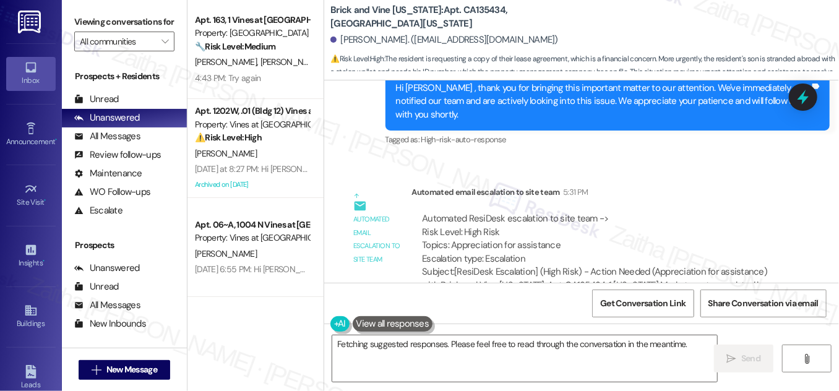
scroll to position [2258, 0]
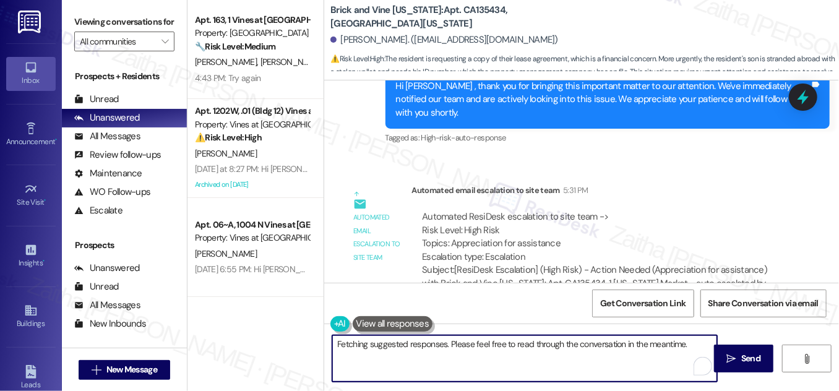
drag, startPoint x: 334, startPoint y: 344, endPoint x: 680, endPoint y: 369, distance: 346.8
click at [689, 371] on textarea "Hi {{first_name}}, I understand your son is stuck abroad. I'm unable to provide…" at bounding box center [524, 358] width 385 height 46
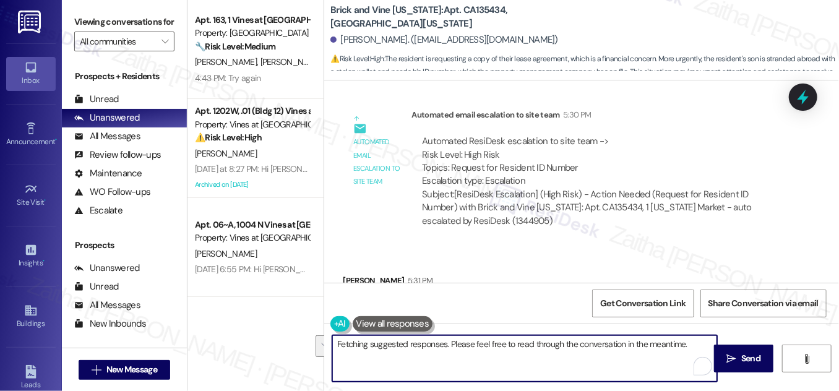
scroll to position [1920, 0]
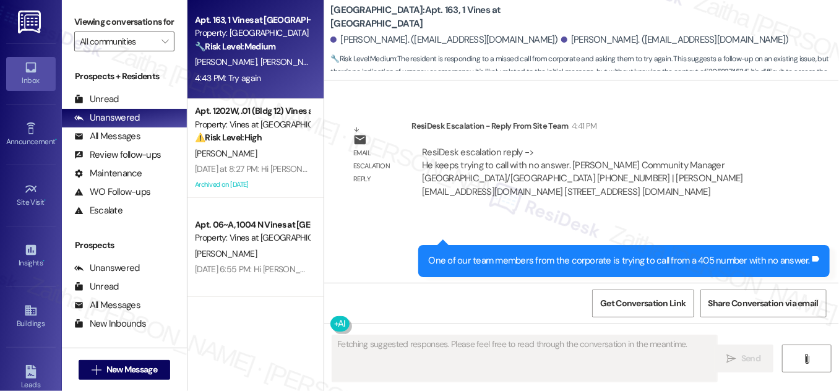
scroll to position [10927, 0]
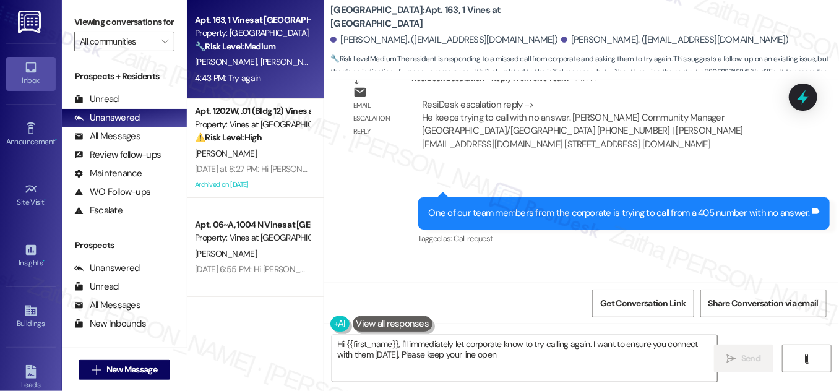
type textarea "Hi {{first_name}}, I'll immediately let corporate know to try calling again. I …"
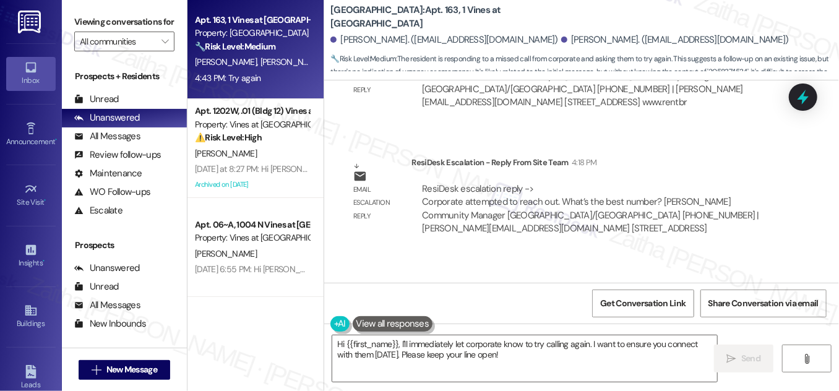
scroll to position [9914, 0]
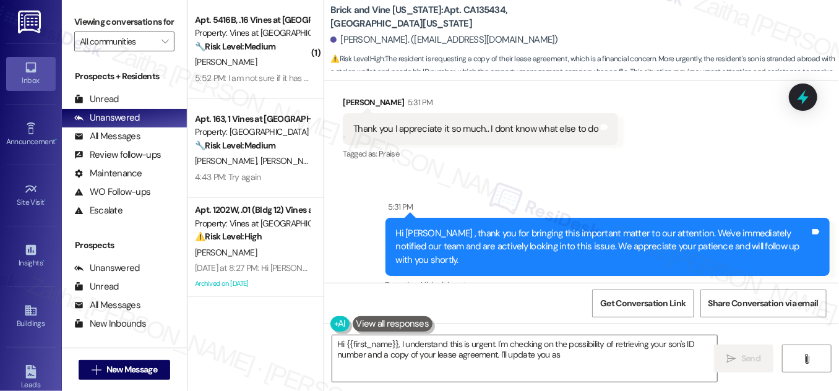
scroll to position [2258, 0]
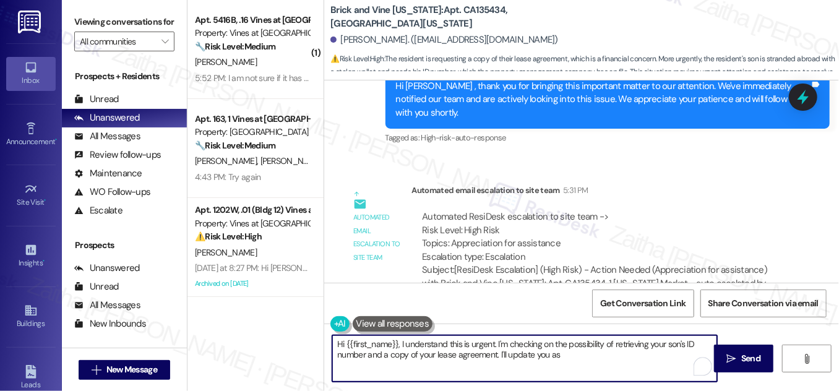
drag, startPoint x: 356, startPoint y: 345, endPoint x: 675, endPoint y: 355, distance: 318.3
click at [675, 355] on textarea "Hi {{first_name}}, I understand this is urgent. I'm checking on the possibility…" at bounding box center [524, 358] width 385 height 46
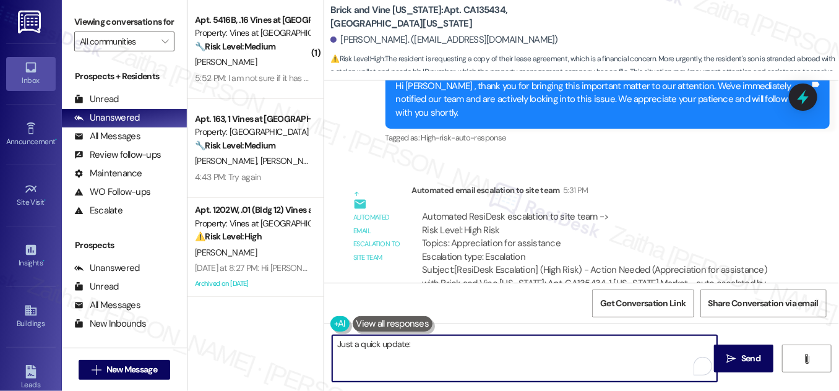
paste textarea "We will email a copy of the lease agreement to the email address we have on file"
paste textarea "Regarding the ID number, we will forward a copy of the ID directly to [PERSON_N…"
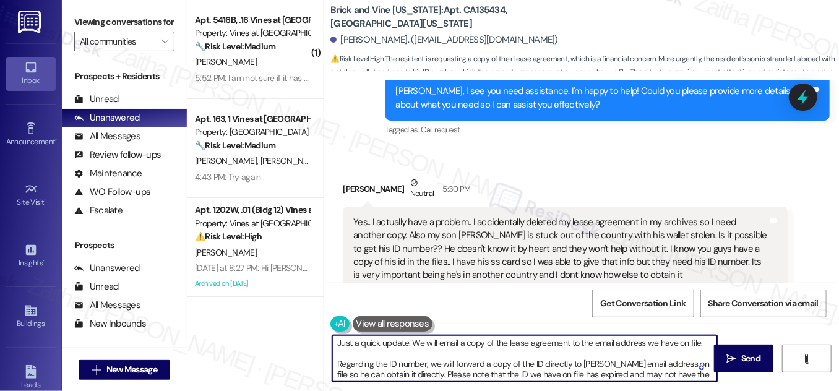
scroll to position [0, 0]
click at [404, 343] on textarea "Just a quick update: We will email a copy of the lease agreement to the email a…" at bounding box center [524, 358] width 385 height 46
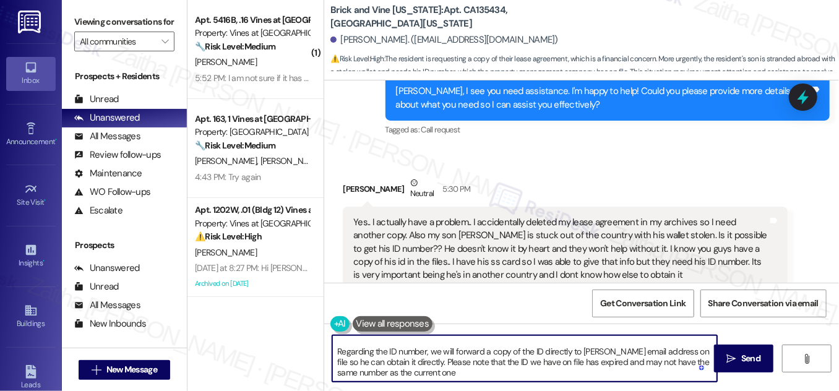
scroll to position [24, 0]
click at [485, 373] on textarea "Just a quick update from the team: We will email a copy of the lease agreement …" at bounding box center [524, 358] width 385 height 46
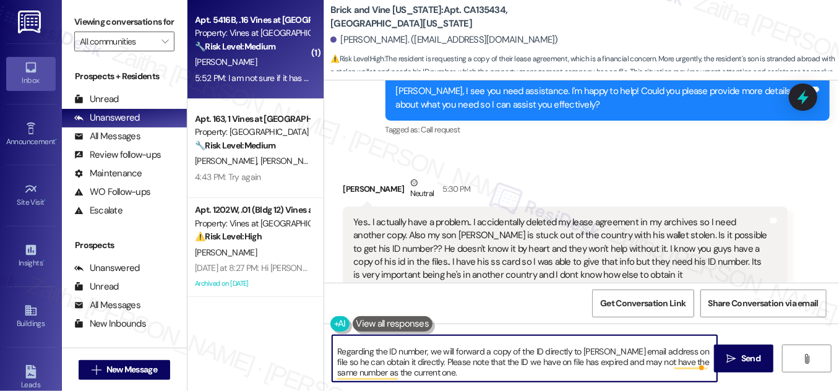
type textarea "Just a quick update from the team: We will email a copy of the lease agreement …"
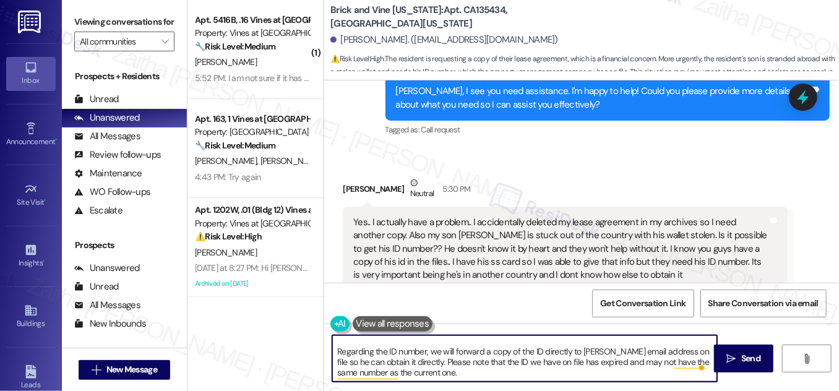
scroll to position [0, 0]
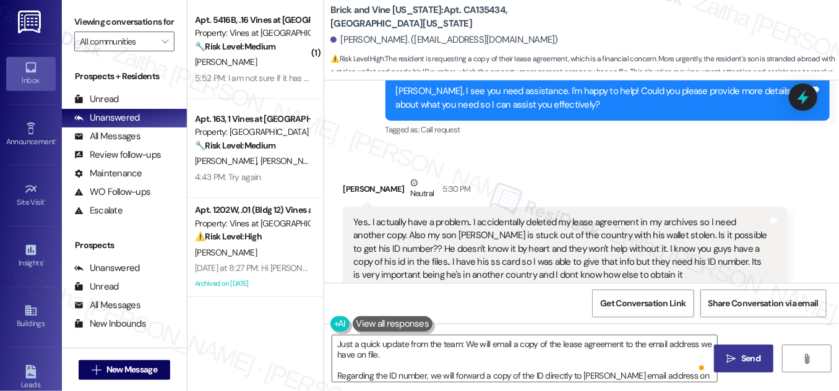
click at [738, 352] on span " Send" at bounding box center [744, 358] width 39 height 13
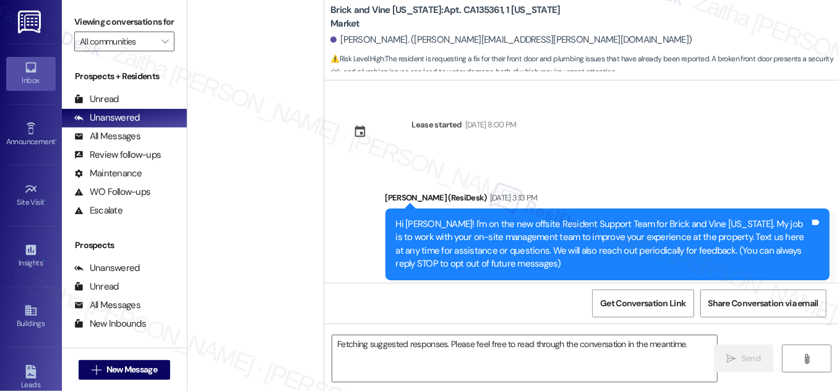
scroll to position [17836, 0]
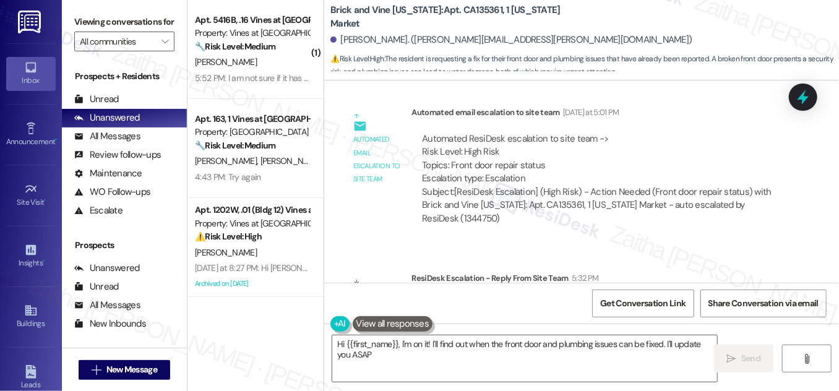
type textarea "Hi {{first_name}}, I'm on it! I'll find out when the front door and plumbing is…"
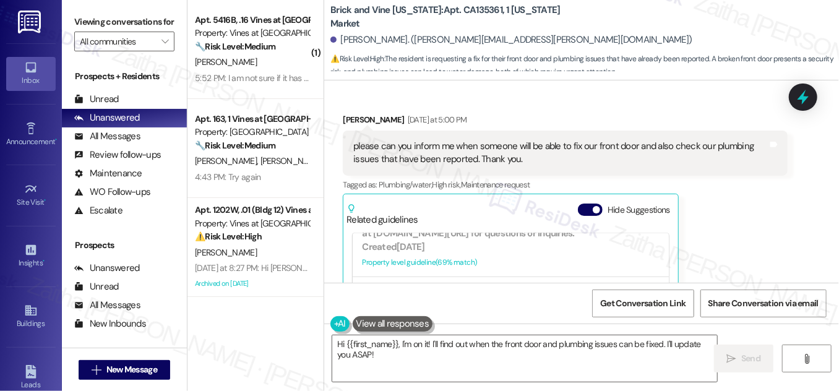
scroll to position [563, 0]
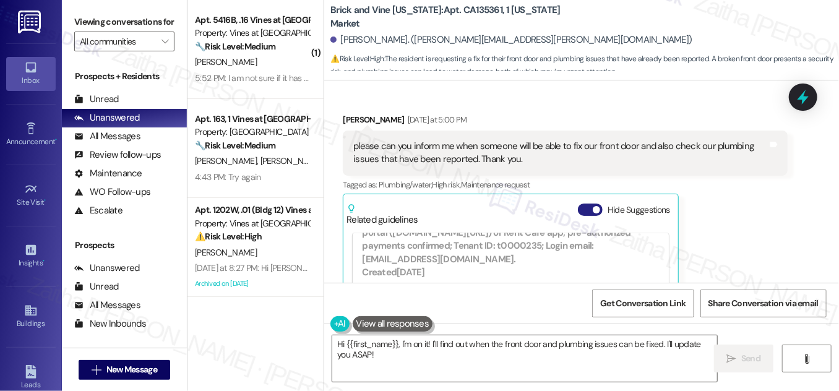
click at [582, 204] on button "Hide Suggestions" at bounding box center [590, 210] width 25 height 12
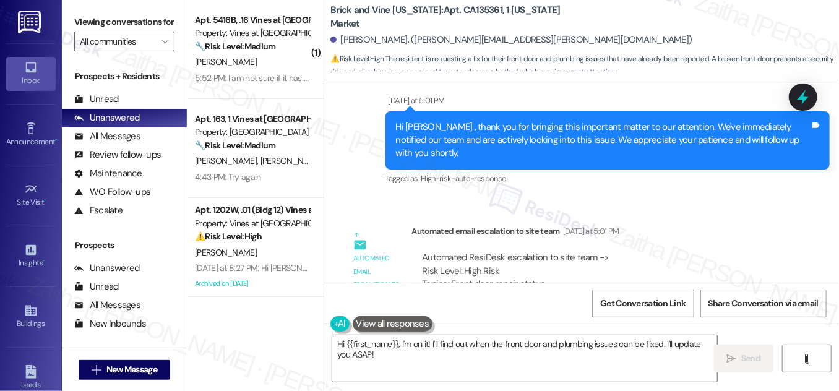
scroll to position [17679, 0]
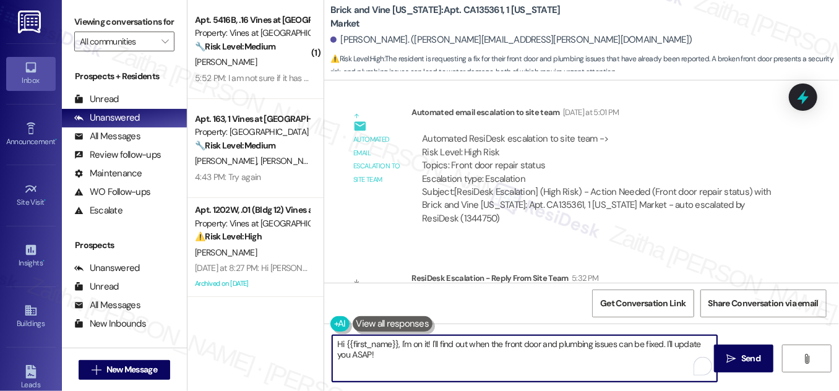
drag, startPoint x: 337, startPoint y: 345, endPoint x: 397, endPoint y: 360, distance: 62.6
click at [397, 360] on textarea "Hi {{first_name}}, I'm on it! I'll find out when the front door and plumbing is…" at bounding box center [524, 358] width 385 height 46
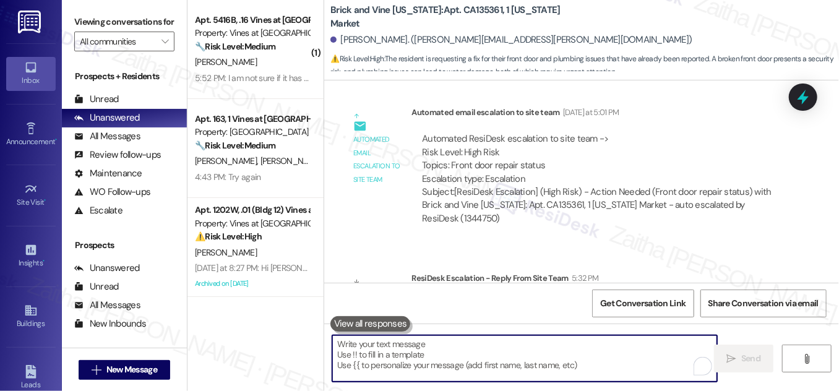
paste textarea "I wanted to share an update from the team. Work Orders #7882 (Plumbing) and #79…"
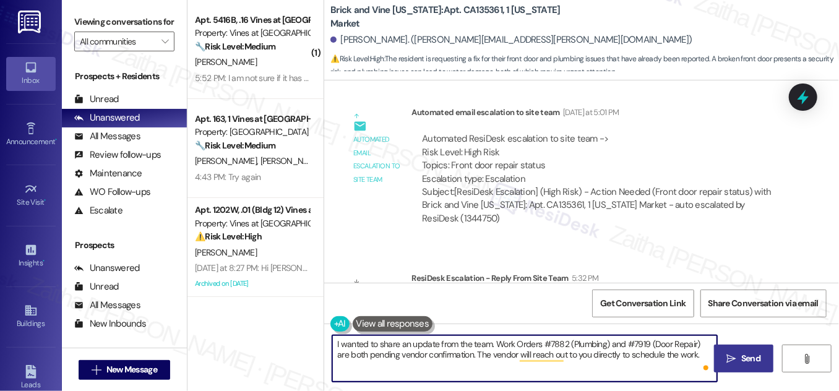
type textarea "I wanted to share an update from the team. Work Orders #7882 (Plumbing) and #79…"
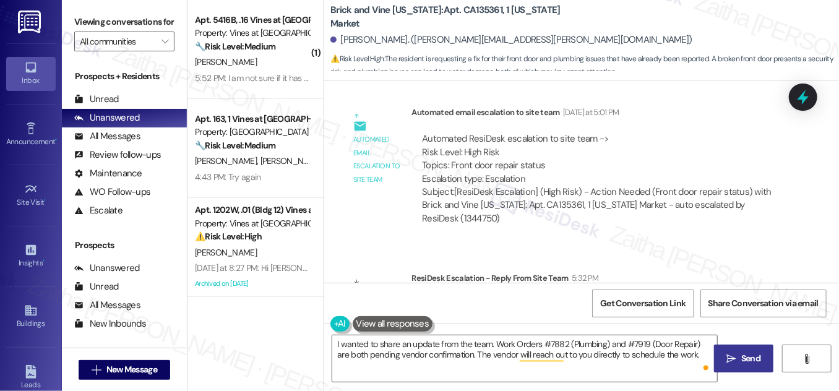
click at [756, 358] on span "Send" at bounding box center [750, 358] width 19 height 13
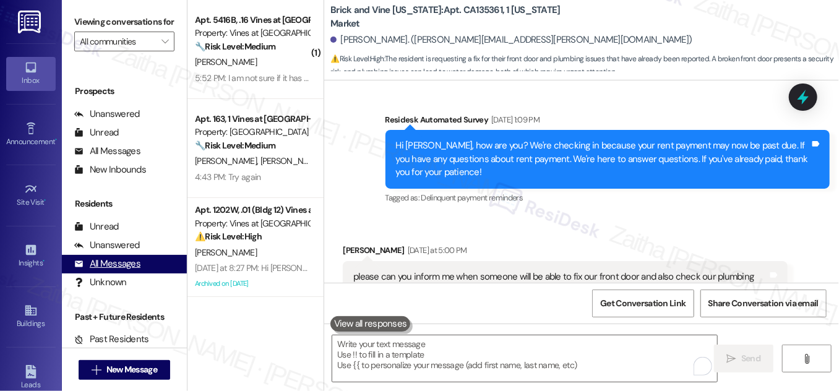
scroll to position [163, 0]
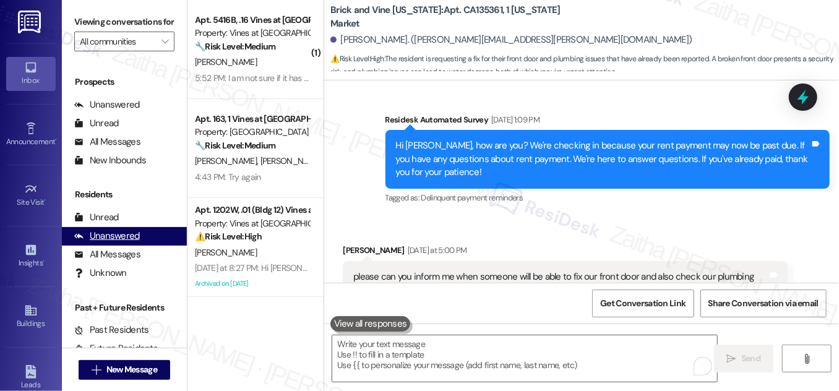
click at [110, 243] on div "Unanswered" at bounding box center [107, 236] width 66 height 13
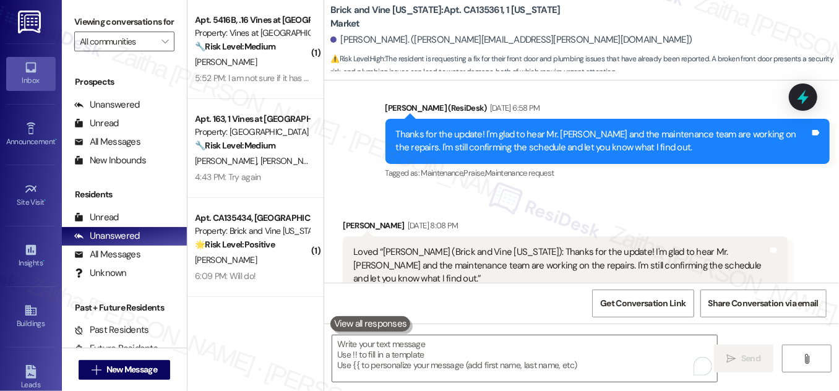
scroll to position [16654, 0]
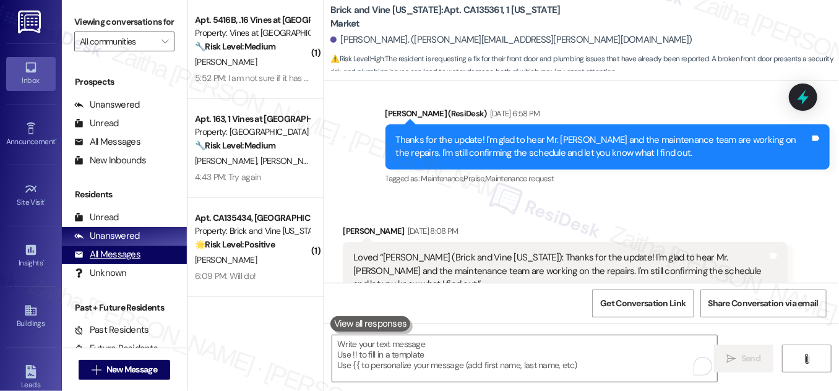
click at [107, 261] on div "All Messages" at bounding box center [107, 254] width 66 height 13
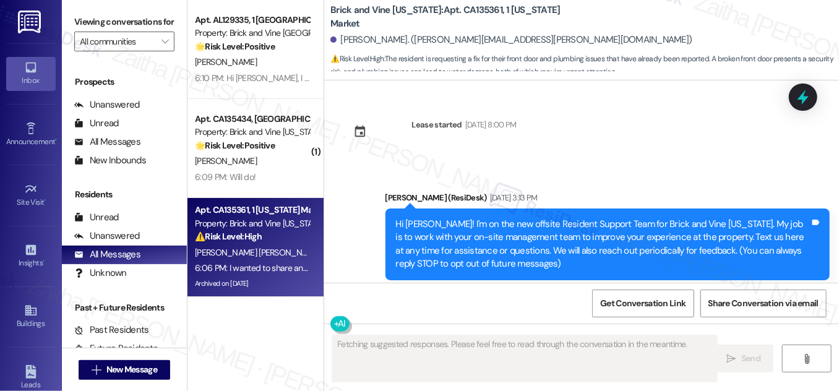
type textarea "Fetching suggested responses. Please feel free to read through the conversation…"
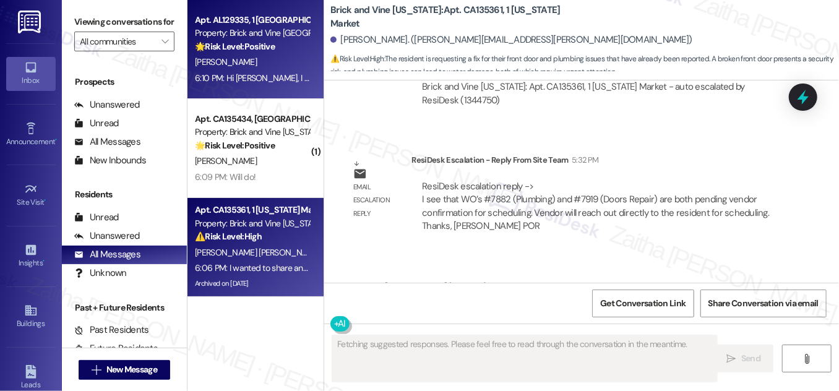
click at [280, 58] on div "[PERSON_NAME]" at bounding box center [252, 61] width 117 height 15
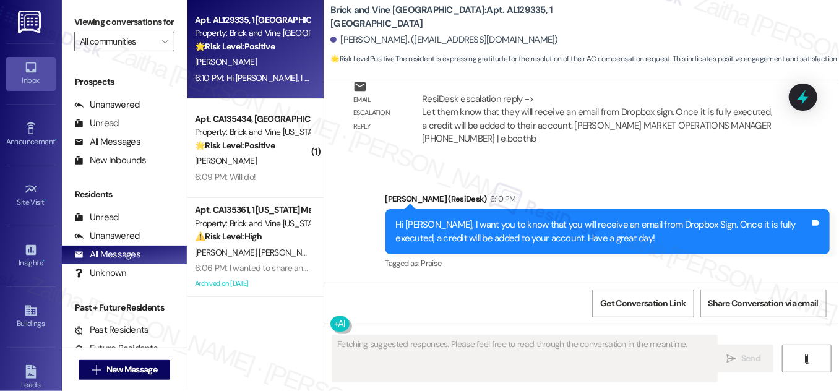
scroll to position [2489, 0]
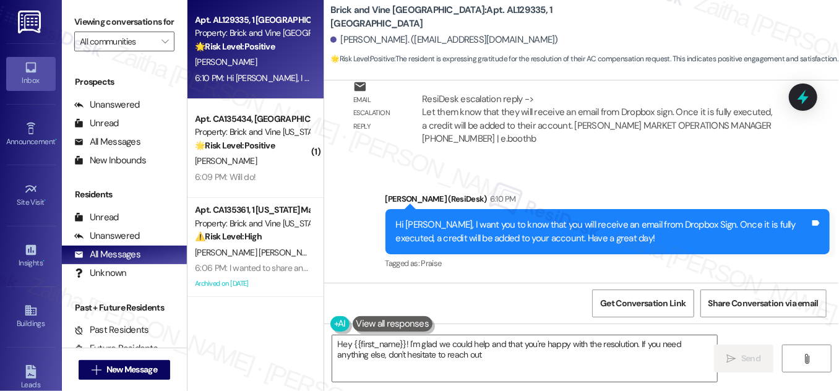
type textarea "Hey {{first_name}}! I'm glad we could help and that you're happy with the resol…"
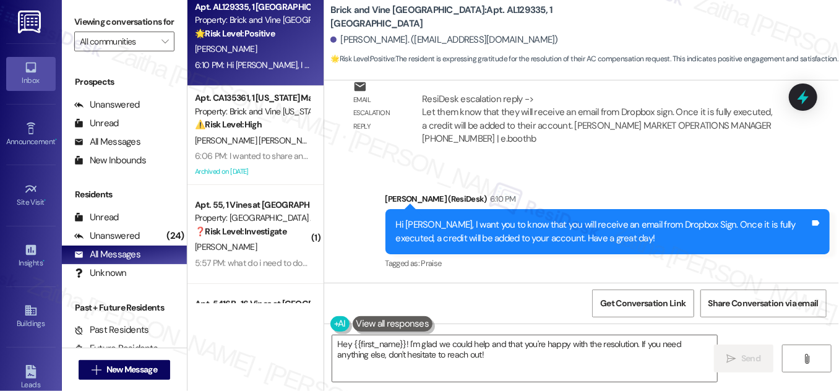
scroll to position [112, 0]
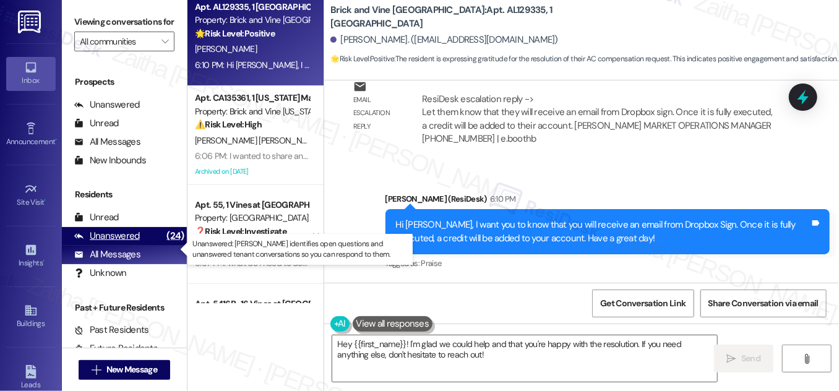
click at [120, 243] on div "Unanswered" at bounding box center [107, 236] width 66 height 13
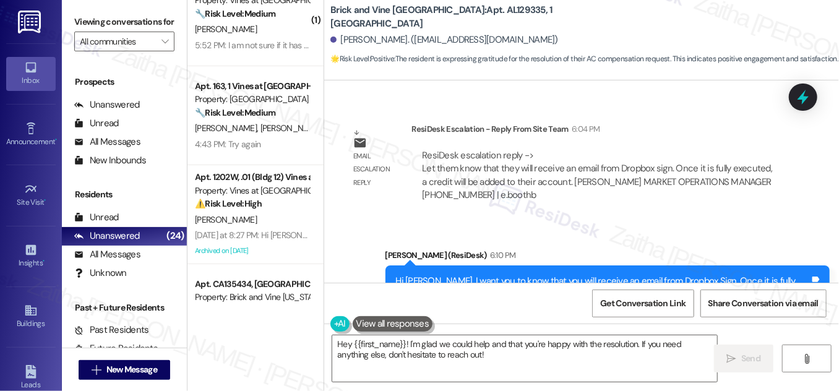
scroll to position [0, 0]
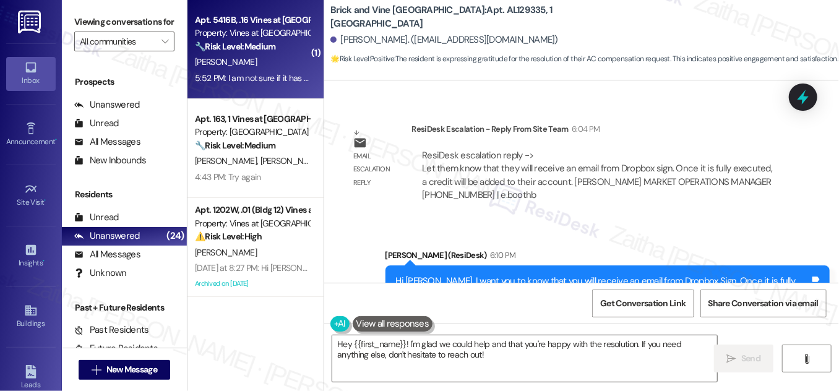
click at [270, 56] on div "[PERSON_NAME]" at bounding box center [252, 61] width 117 height 15
type textarea "Fetching suggested responses. Please feel free to read through the conversation…"
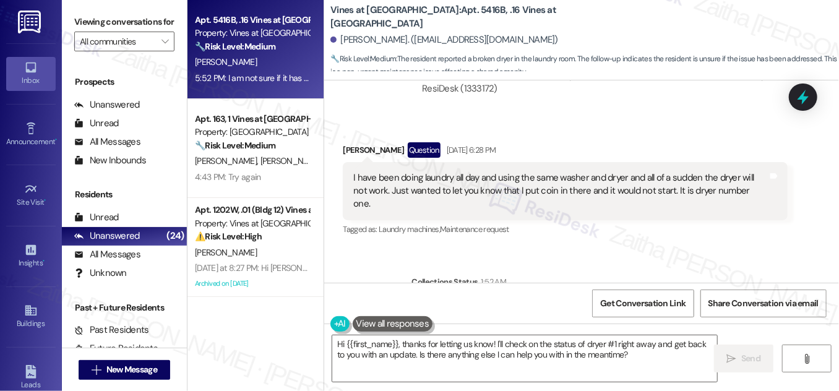
scroll to position [11646, 0]
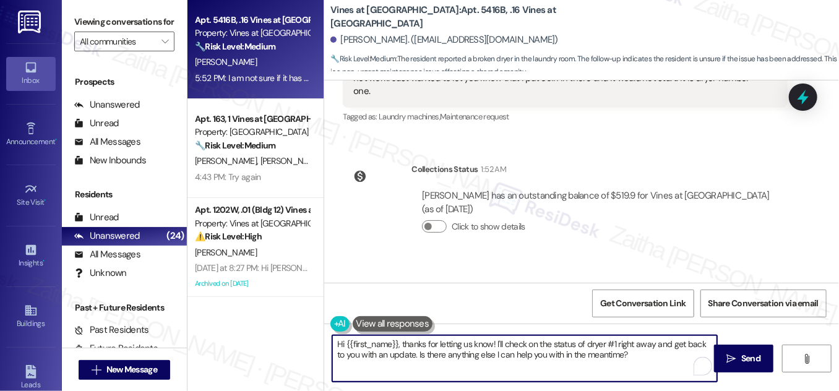
drag, startPoint x: 401, startPoint y: 341, endPoint x: 326, endPoint y: 340, distance: 74.9
click at [326, 340] on div "Hi {{first_name}}, thanks for letting us know! I'll check on the status of drye…" at bounding box center [519, 359] width 386 height 48
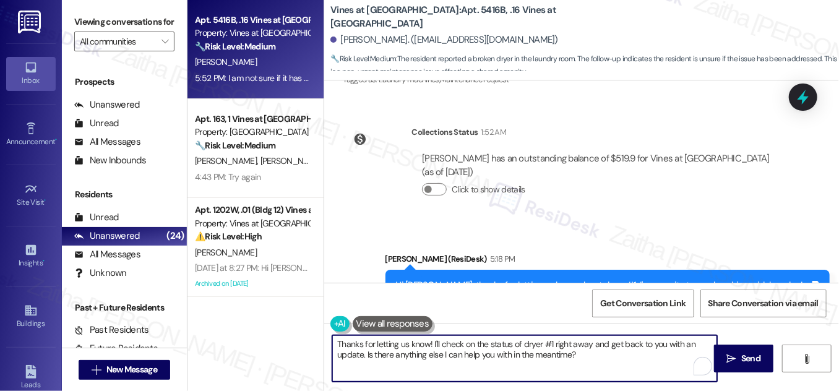
scroll to position [11703, 0]
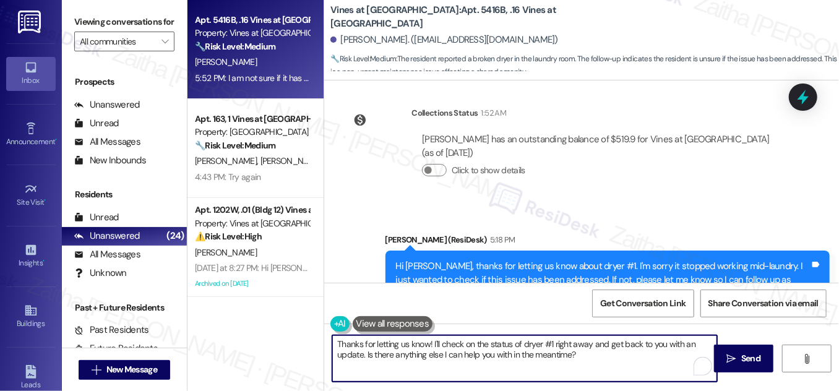
type textarea "Thanks for letting us know! I'll check on the status of dryer #1 right away and…"
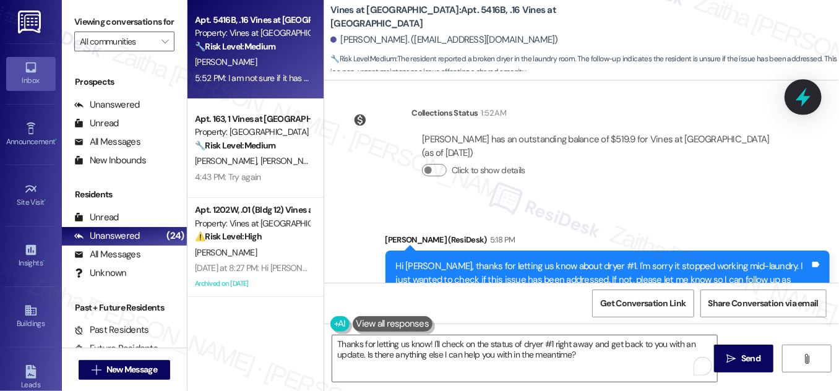
click at [807, 98] on icon at bounding box center [803, 97] width 15 height 19
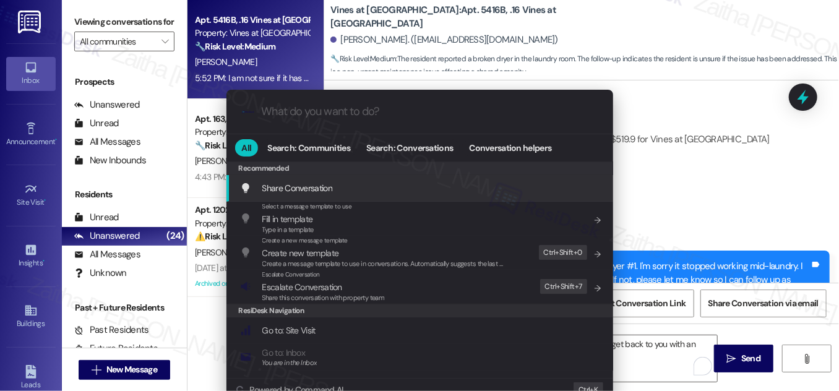
type input "m"
click at [692, 184] on div ".cls-1{fill:#0a055f;}.cls-2{fill:#0cc4c4;} resideskLogoBlueOrange All Search: C…" at bounding box center [419, 195] width 839 height 391
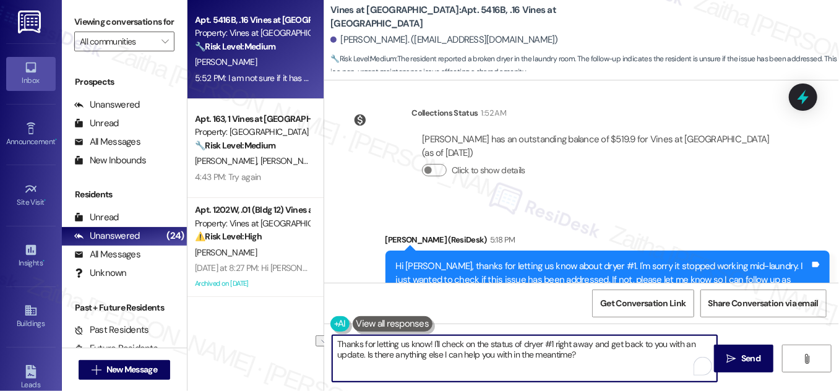
drag, startPoint x: 589, startPoint y: 343, endPoint x: 553, endPoint y: 341, distance: 36.6
click at [553, 341] on textarea "Thanks for letting us know! I'll check on the status of dryer #1 right away and…" at bounding box center [524, 358] width 385 height 46
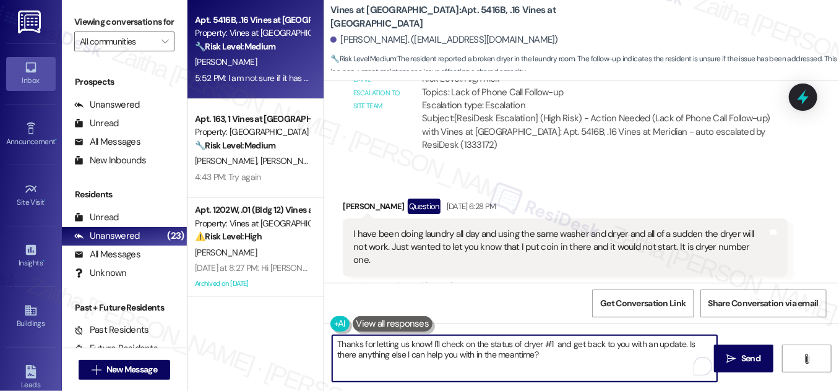
scroll to position [11421, 0]
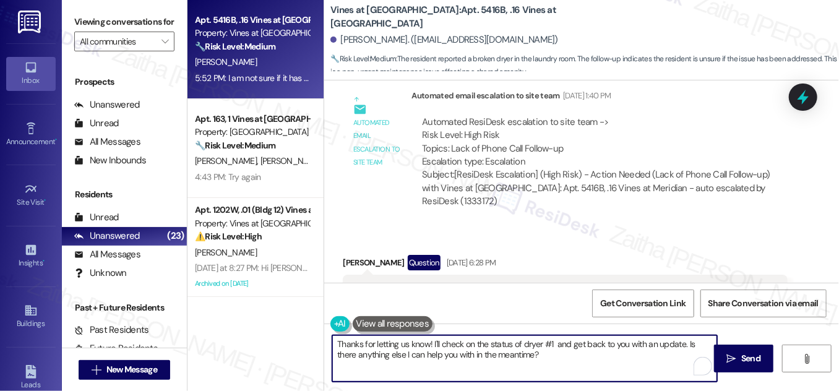
type textarea "Thanks for letting us know! I'll check on the status of dryer #1 and get back t…"
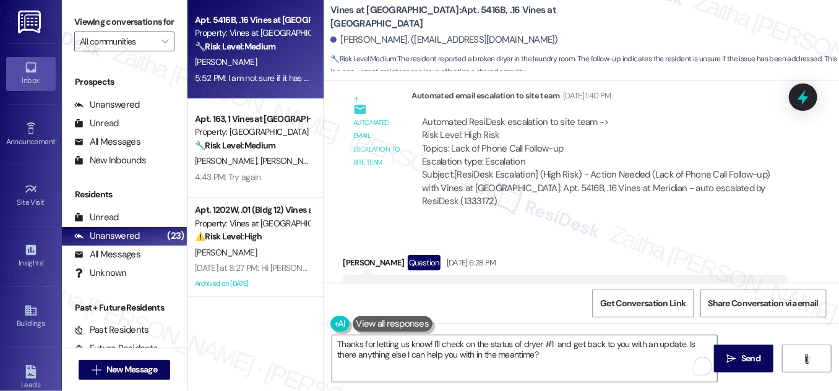
click at [627, 246] on div "Received via SMS Micheal Walters Question Aug 12, 2025 at 6:28 PM I have been d…" at bounding box center [565, 303] width 463 height 115
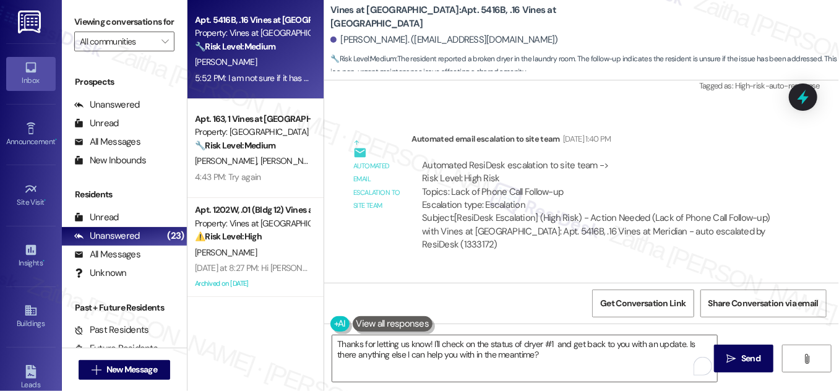
scroll to position [11365, 0]
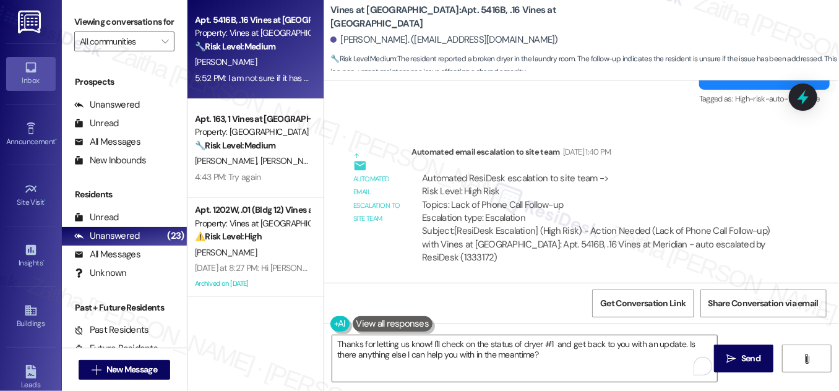
click at [620, 283] on div "Received via SMS Micheal Walters Question Aug 12, 2025 at 6:28 PM I have been d…" at bounding box center [581, 350] width 515 height 134
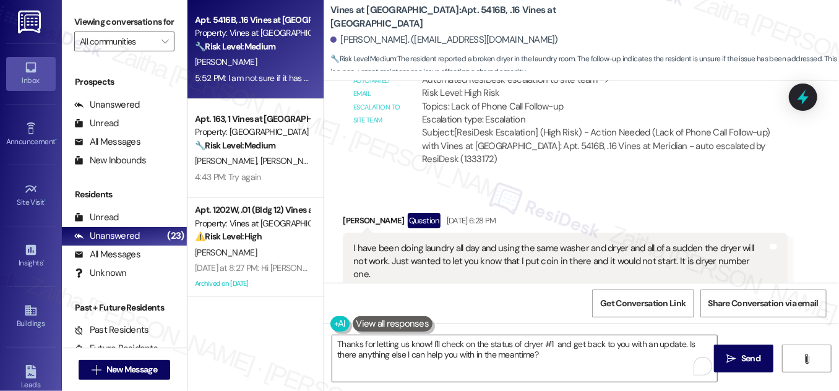
scroll to position [11477, 0]
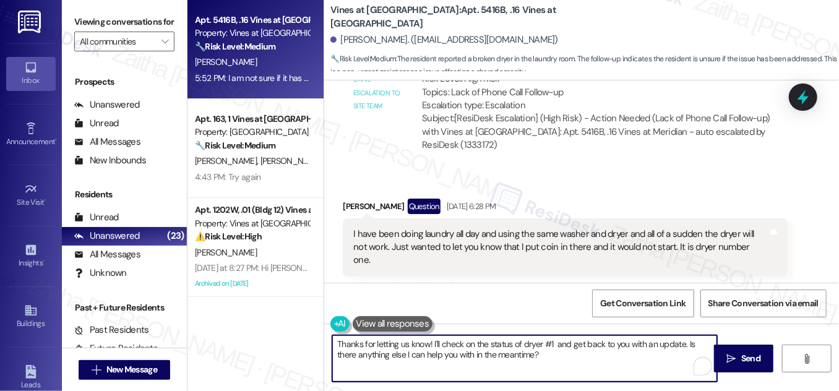
click at [402, 343] on textarea "Thanks for letting us know! I'll check on the status of dryer #1 and get back t…" at bounding box center [524, 358] width 385 height 46
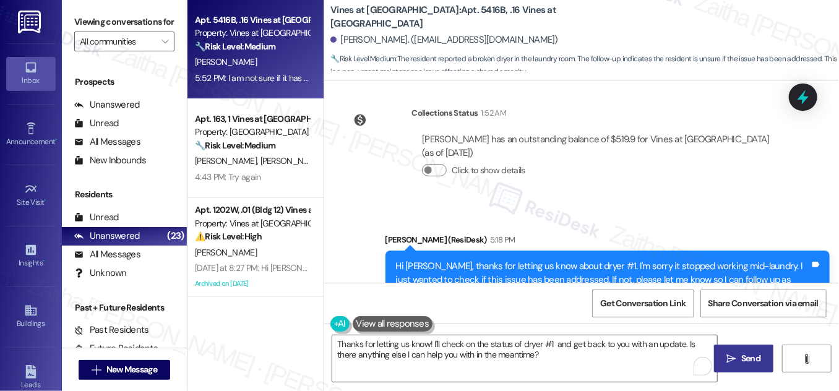
click at [754, 354] on span "Send" at bounding box center [750, 358] width 19 height 13
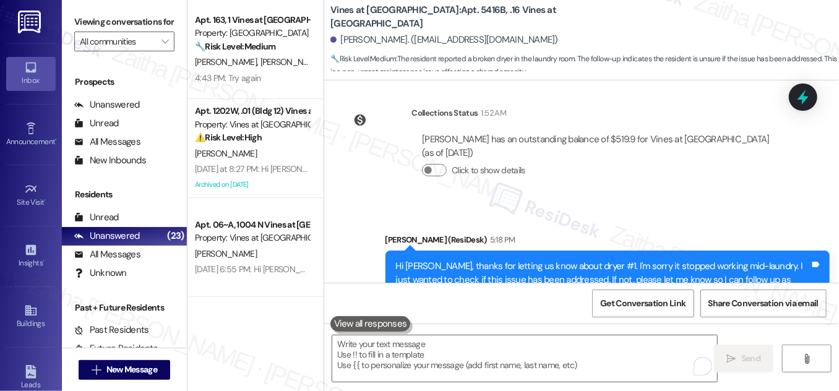
scroll to position [11702, 0]
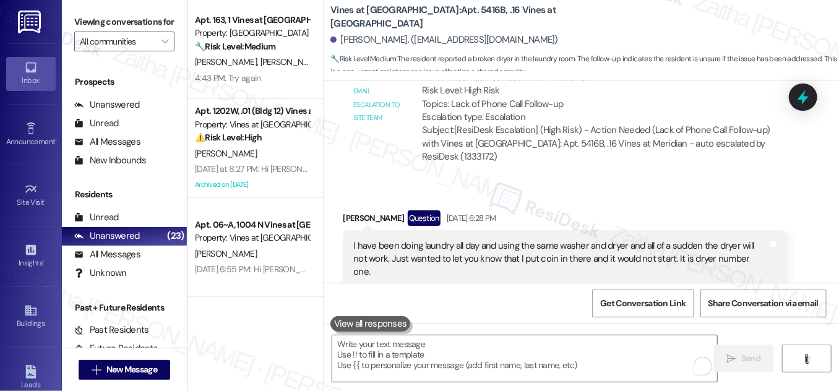
scroll to position [11409, 0]
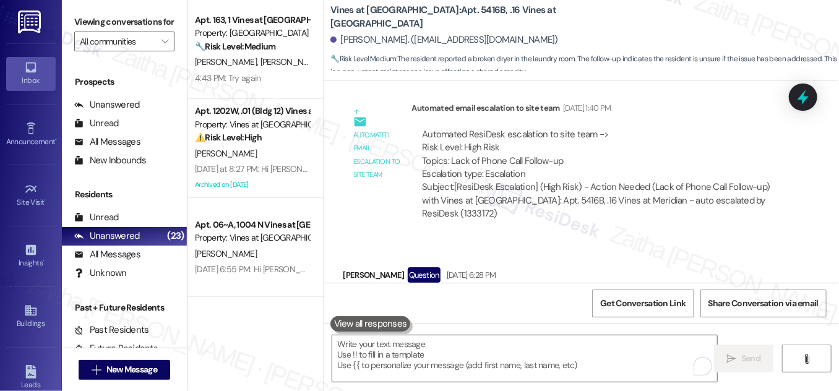
drag, startPoint x: 343, startPoint y: 172, endPoint x: 772, endPoint y: 192, distance: 429.3
click at [772, 287] on div "I have been doing laundry all day and using the same washer and dryer and all o…" at bounding box center [565, 316] width 444 height 58
copy div "I have been doing laundry all day and using the same washer and dryer and all o…"
click at [641, 240] on div "Received via SMS Micheal Walters Question Aug 12, 2025 at 6:28 PM I have been d…" at bounding box center [581, 307] width 515 height 134
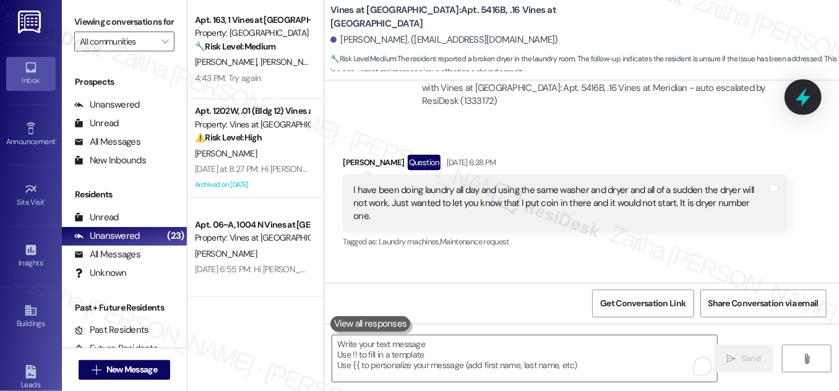
click at [794, 92] on icon at bounding box center [803, 97] width 21 height 21
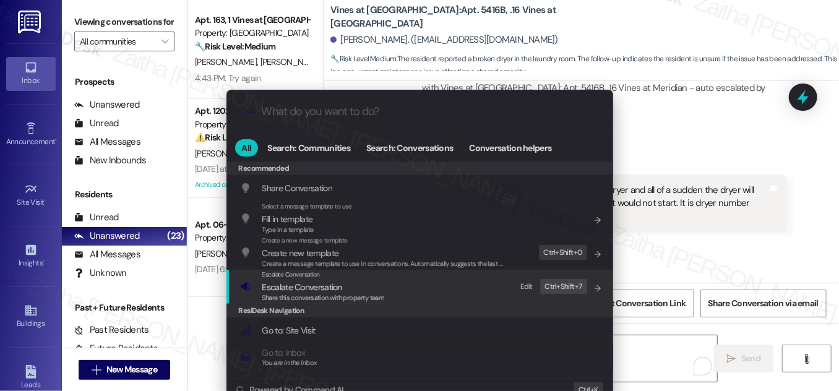
click at [318, 288] on span "Escalate Conversation" at bounding box center [302, 287] width 80 height 11
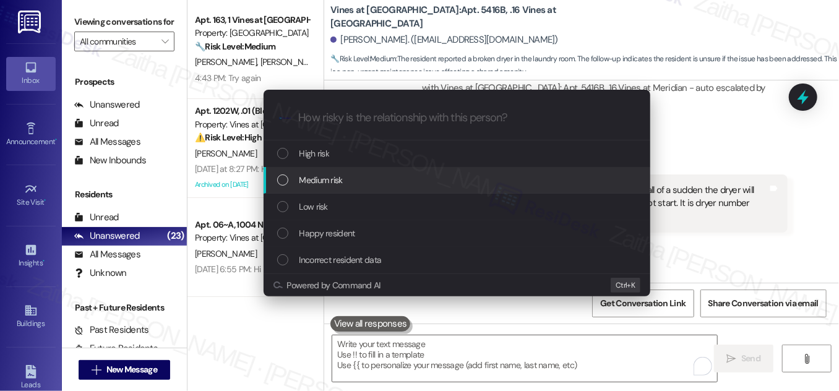
click at [342, 183] on span "Medium risk" at bounding box center [321, 180] width 43 height 14
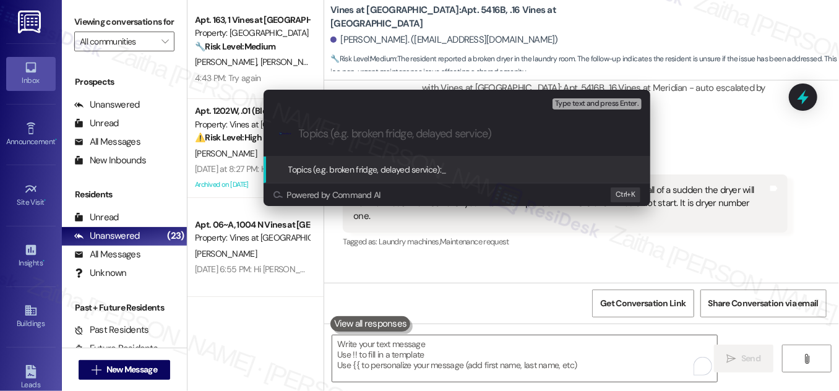
paste input "Dryer #1 Not Working – Coin Inserted but Machine Won’t Start"
type input "Dryer #1 Not Working – Coin Inserted but Machine Won’t Start"
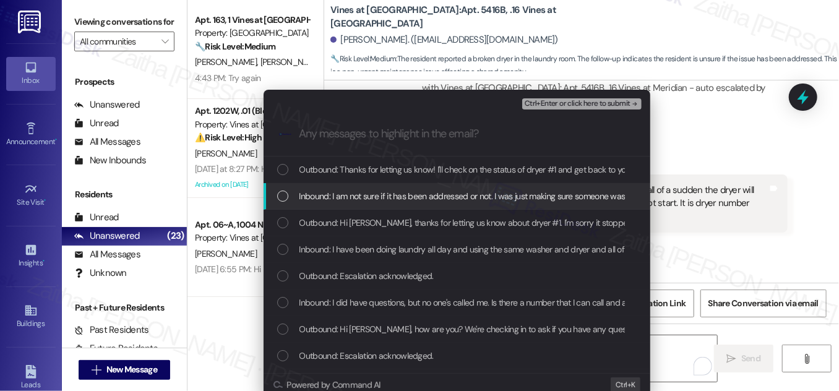
click at [277, 193] on div "List of options" at bounding box center [282, 196] width 11 height 11
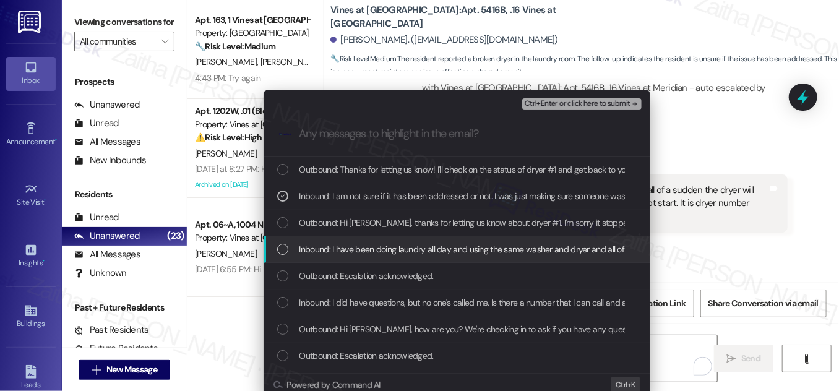
click at [280, 247] on div "List of options" at bounding box center [282, 249] width 11 height 11
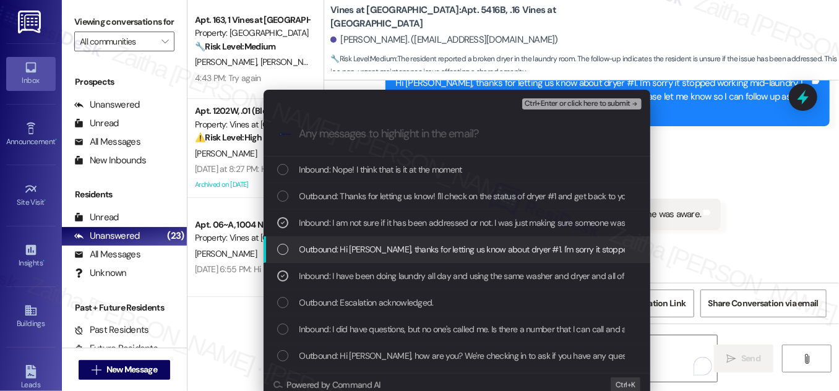
scroll to position [11888, 0]
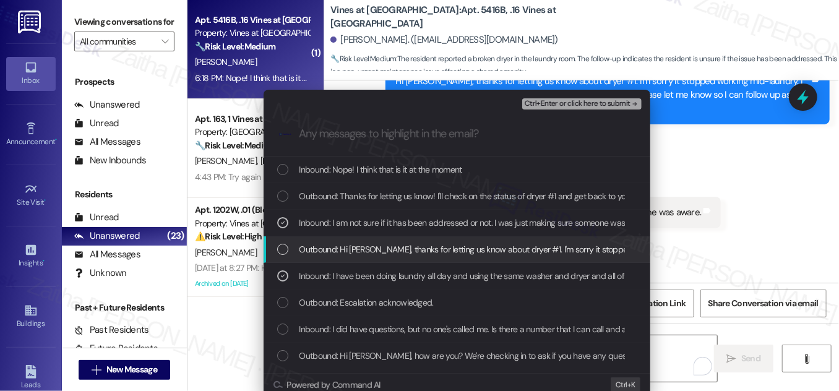
click at [713, 223] on div "Escalate Conversation Medium risk Dryer #1 Not Working – Coin Inserted but Mach…" at bounding box center [419, 195] width 839 height 391
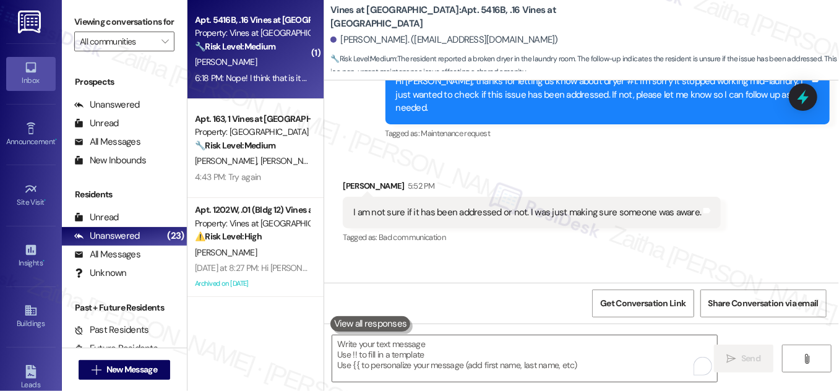
scroll to position [11888, 0]
drag, startPoint x: 341, startPoint y: 252, endPoint x: 507, endPoint y: 259, distance: 166.0
copy div "Nope! I think that is it at the moment Tags and notes"
click at [396, 354] on textarea "To enrich screen reader interactions, please activate Accessibility in Grammarl…" at bounding box center [524, 358] width 385 height 46
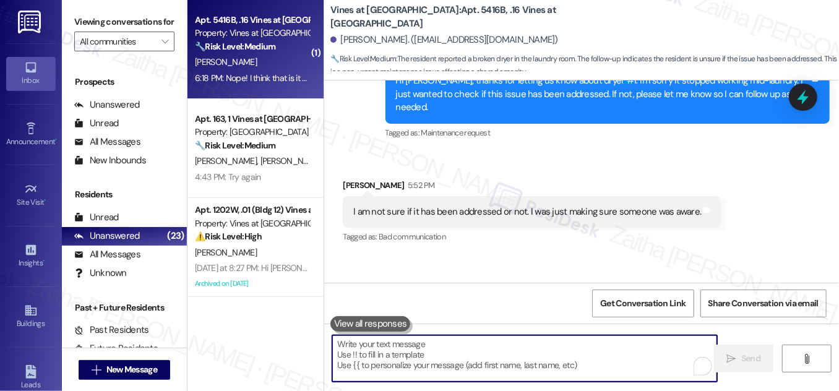
paste textarea "Alright, sounds good! Feel free to reach out anytime if anything else comes up."
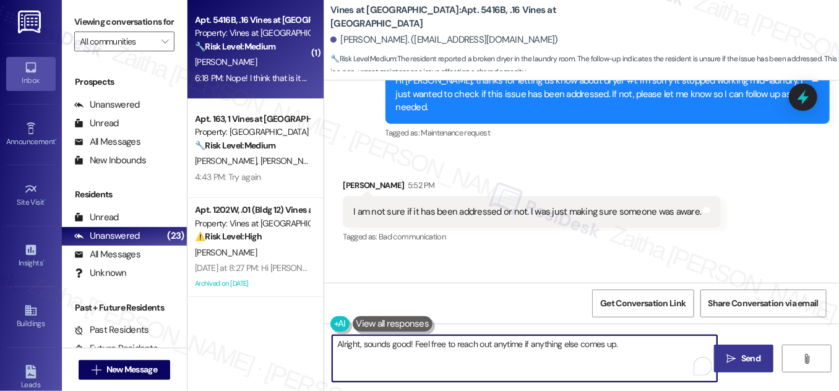
type textarea "Alright, sounds good! Feel free to reach out anytime if anything else comes up."
click at [746, 358] on span "Send" at bounding box center [750, 358] width 19 height 13
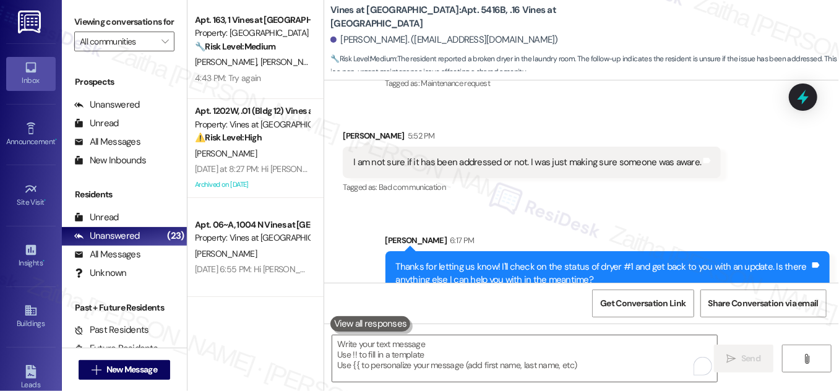
scroll to position [11975, 0]
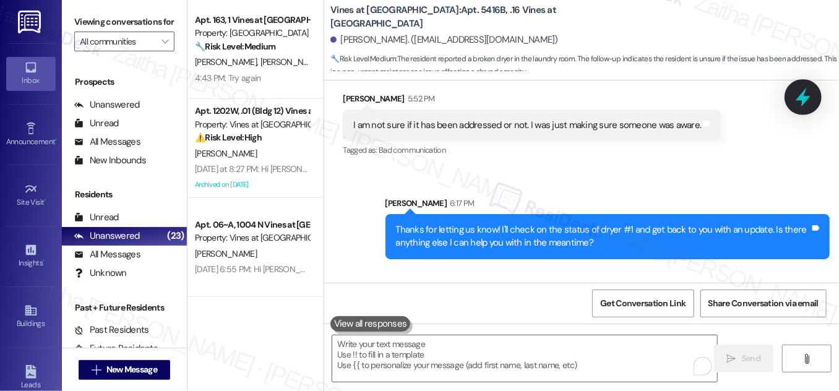
click at [799, 100] on icon at bounding box center [803, 97] width 21 height 21
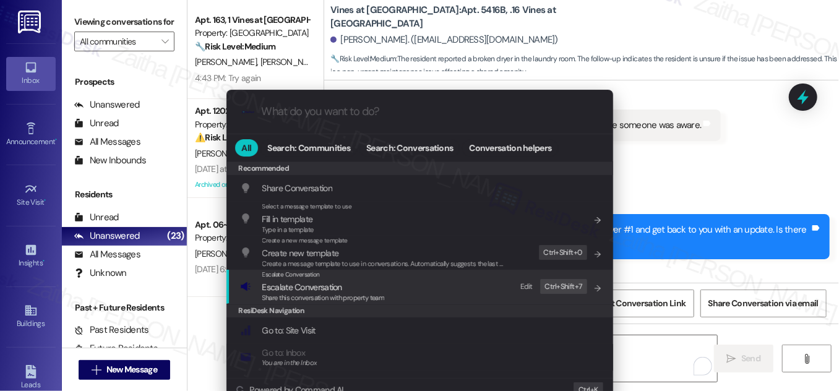
click at [318, 282] on span "Escalate Conversation" at bounding box center [302, 287] width 80 height 11
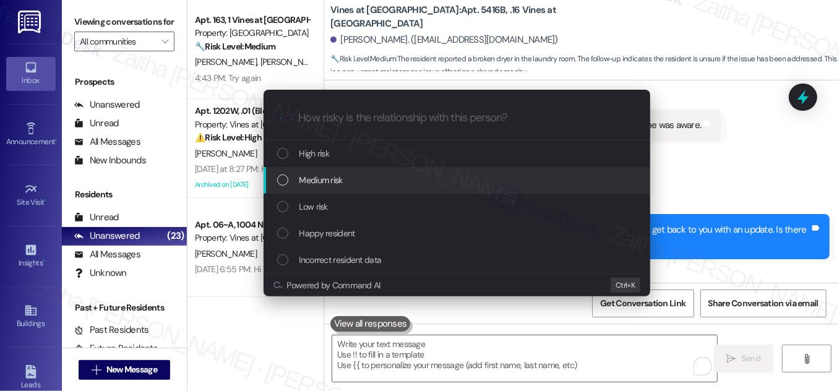
click at [348, 179] on div "Medium risk" at bounding box center [458, 180] width 362 height 14
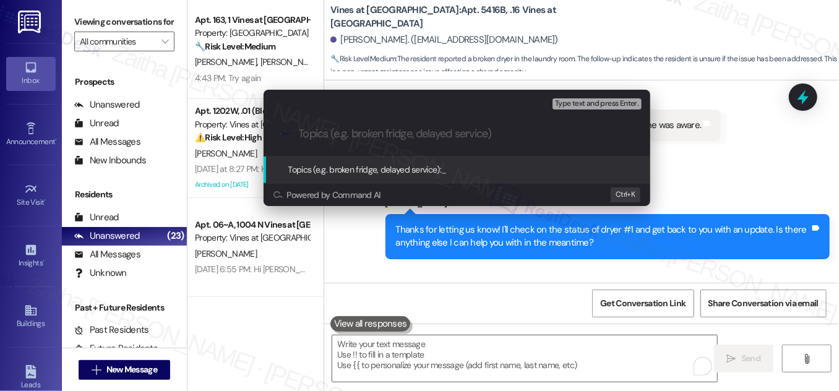
paste input "Alright, sounds good! Feel free to reach out anytime if anything else comes up."
type input "Alright, sounds good! Feel free to reach out anytime if anything else comes up."
paste input "Dryer #1 Not Working – Coin Inserted but Machine Won’t Start"
type input "Dryer #1 Not Working – Coin Inserted but Machine Won’t Start"
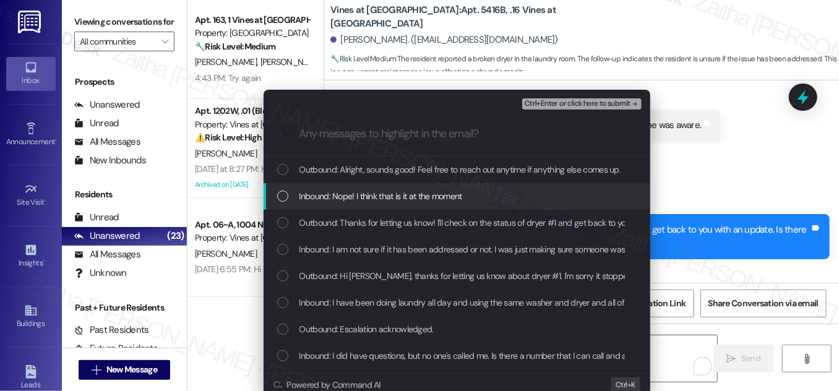
click at [279, 196] on div "List of options" at bounding box center [282, 196] width 11 height 11
click at [280, 196] on icon "List of options" at bounding box center [282, 196] width 4 height 3
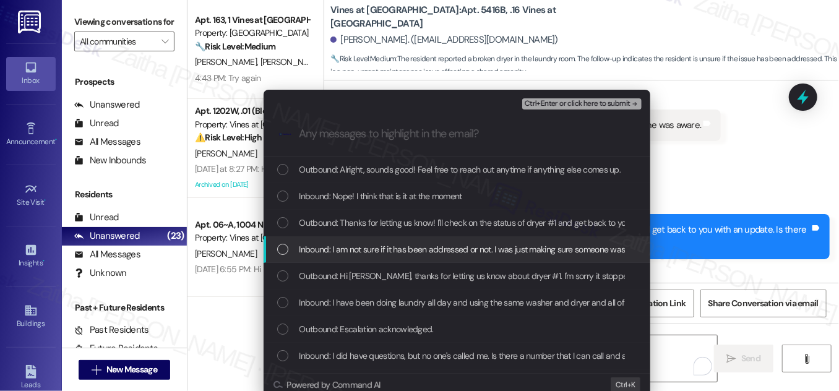
click at [277, 250] on div "List of options" at bounding box center [282, 249] width 11 height 11
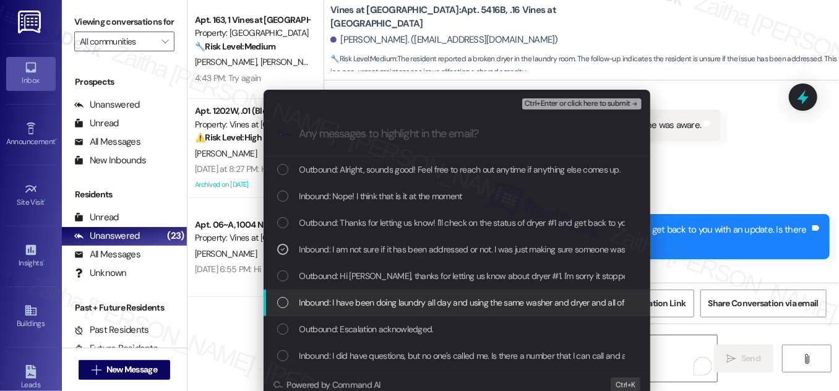
click at [277, 306] on div "List of options" at bounding box center [282, 302] width 11 height 11
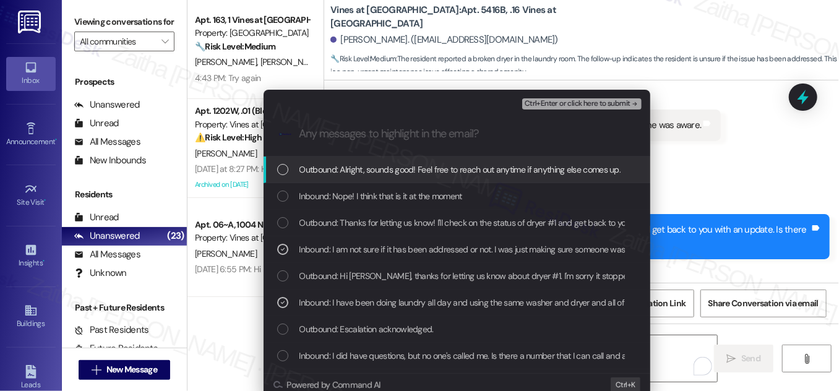
click at [568, 103] on span "Ctrl+Enter or click here to submit" at bounding box center [578, 104] width 106 height 9
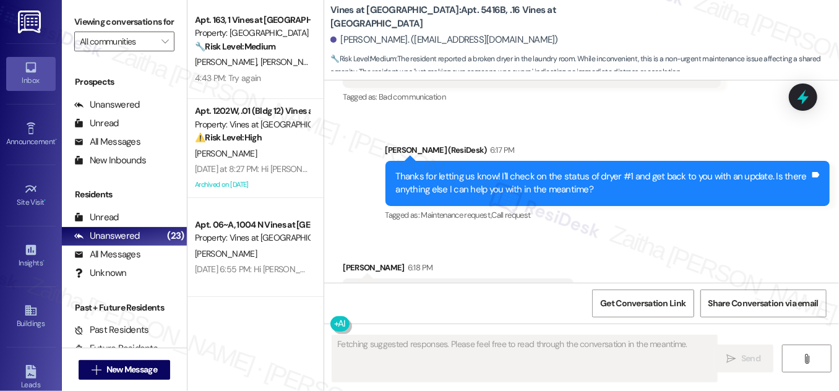
scroll to position [12029, 0]
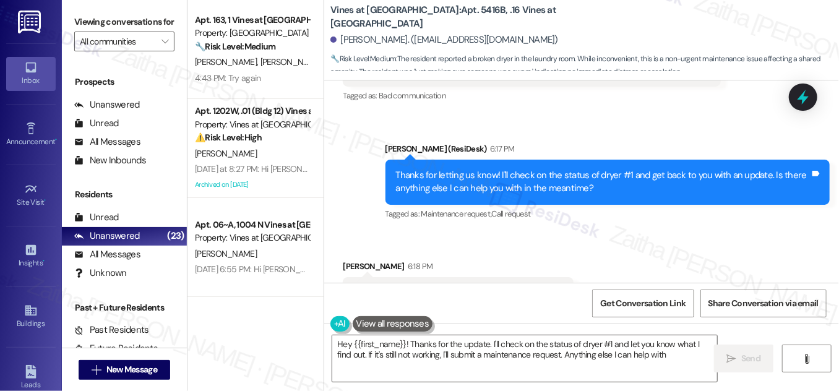
type textarea "Hey {{first_name}}! Thanks for the update. I'll check on the status of dryer #1…"
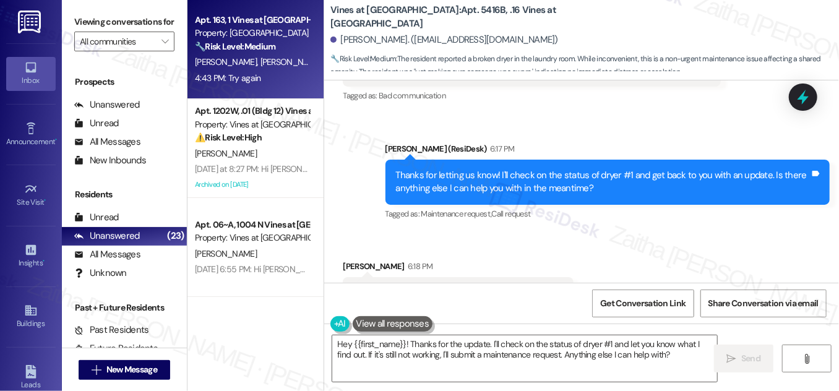
click at [293, 71] on div "4:43 PM: Try again 4:43 PM: Try again" at bounding box center [252, 78] width 117 height 15
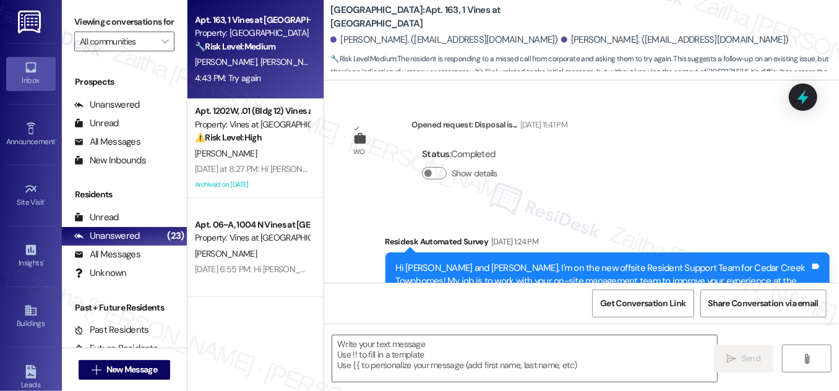
type textarea "Fetching suggested responses. Please feel free to read through the conversation…"
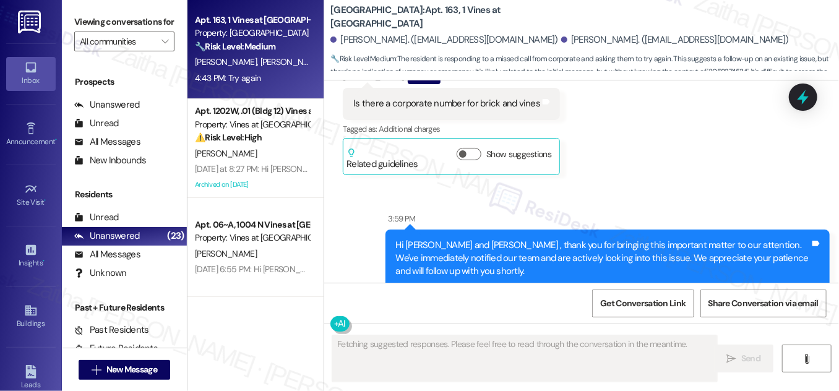
scroll to position [10927, 0]
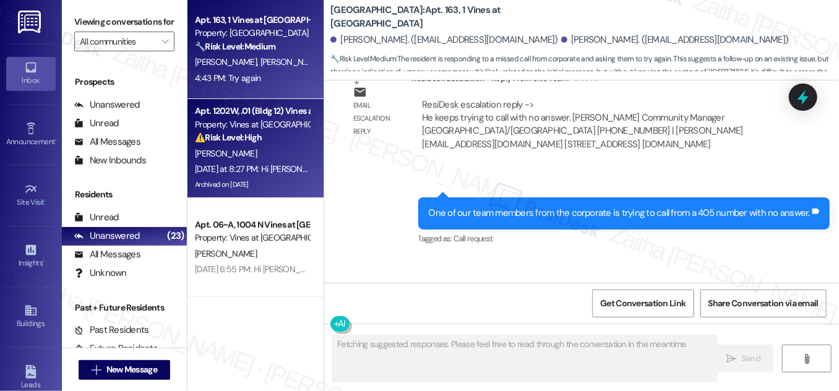
click at [277, 154] on div "K. Dowdy" at bounding box center [252, 153] width 117 height 15
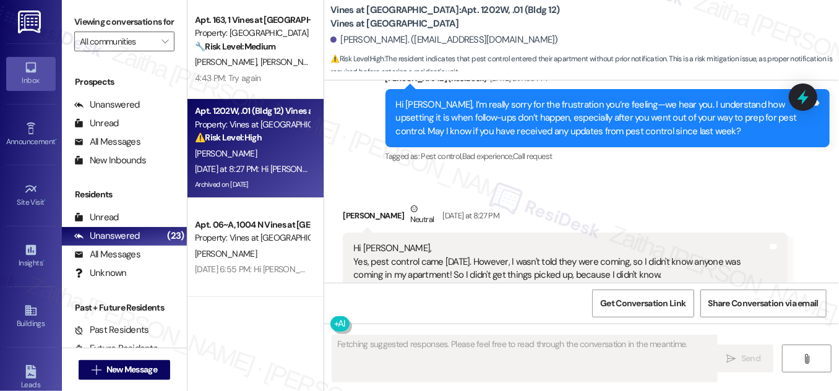
scroll to position [23741, 0]
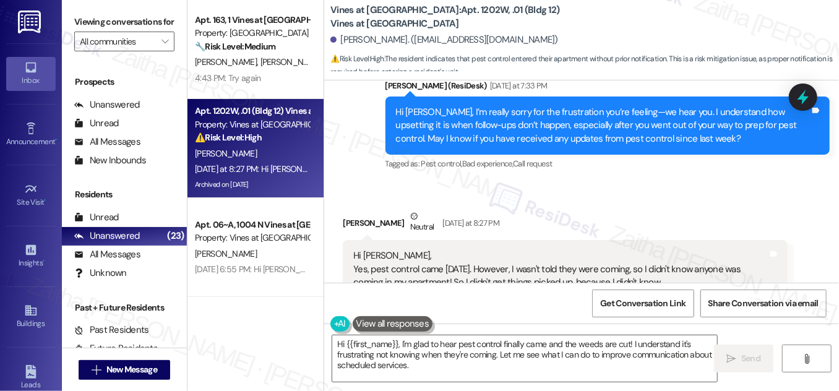
click at [585, 366] on button "Hide Suggestions" at bounding box center [590, 372] width 25 height 12
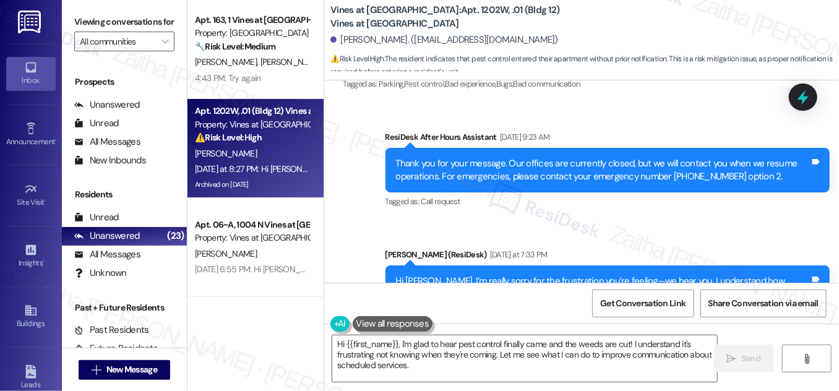
scroll to position [23629, 0]
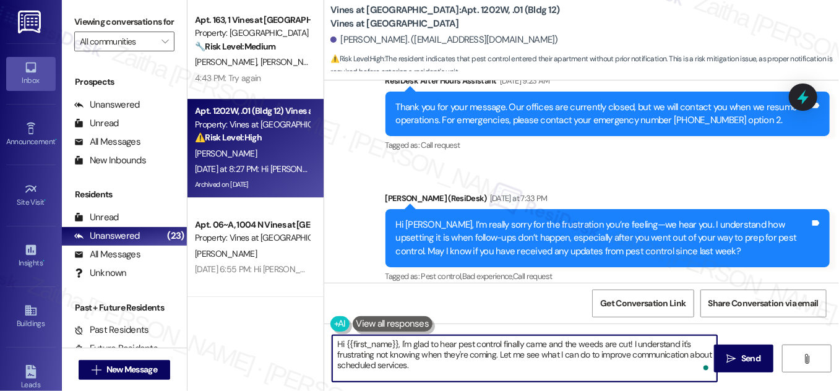
drag, startPoint x: 498, startPoint y: 354, endPoint x: 506, endPoint y: 369, distance: 16.9
click at [506, 369] on textarea "Hi {{first_name}}, I'm glad to hear pest control finally came and the weeds are…" at bounding box center [524, 358] width 385 height 46
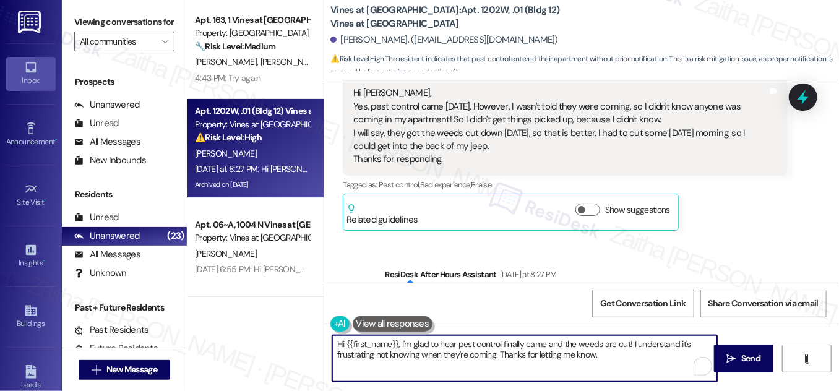
scroll to position [23923, 0]
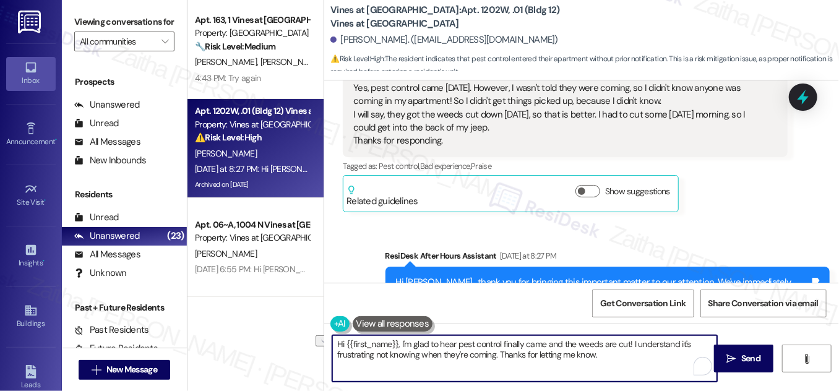
drag, startPoint x: 498, startPoint y: 353, endPoint x: 600, endPoint y: 361, distance: 102.4
click at [600, 361] on textarea "Hi {{first_name}}, I'm glad to hear pest control finally came and the weeds are…" at bounding box center [524, 358] width 385 height 46
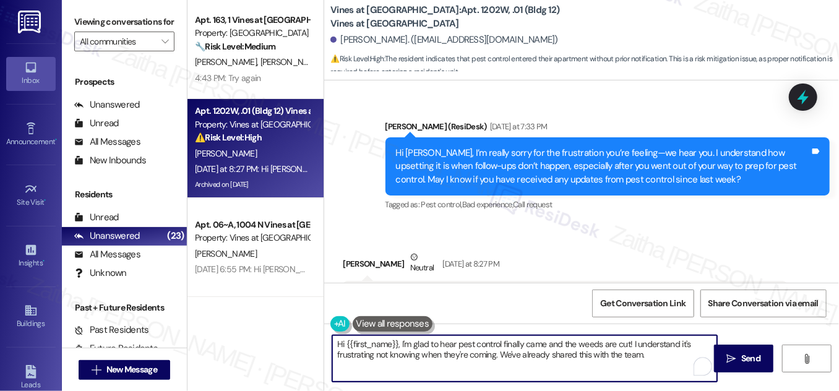
scroll to position [23698, 0]
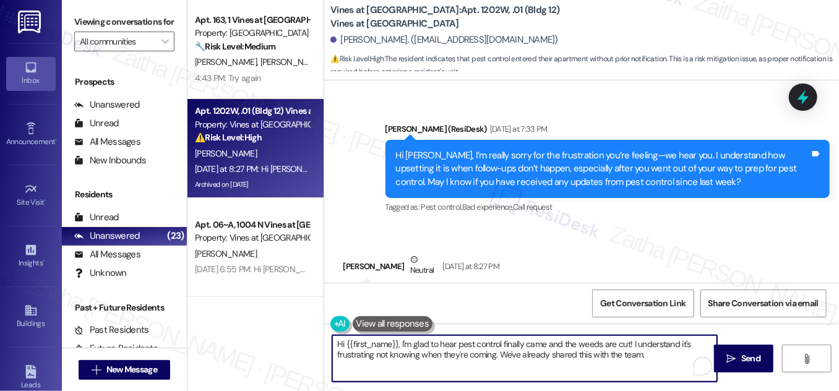
click at [654, 357] on textarea "Hi {{first_name}}, I'm glad to hear pest control finally came and the weeds are…" at bounding box center [524, 358] width 385 height 46
type textarea "Hi {{first_name}}, I'm glad to hear pest control finally came and the weeds are…"
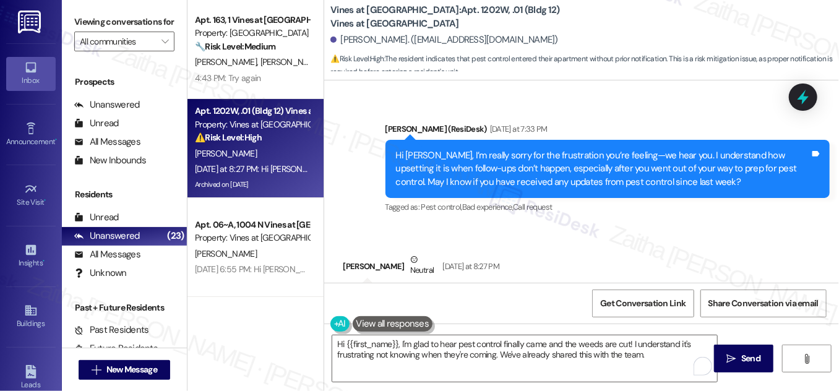
click at [381, 328] on button at bounding box center [393, 323] width 80 height 15
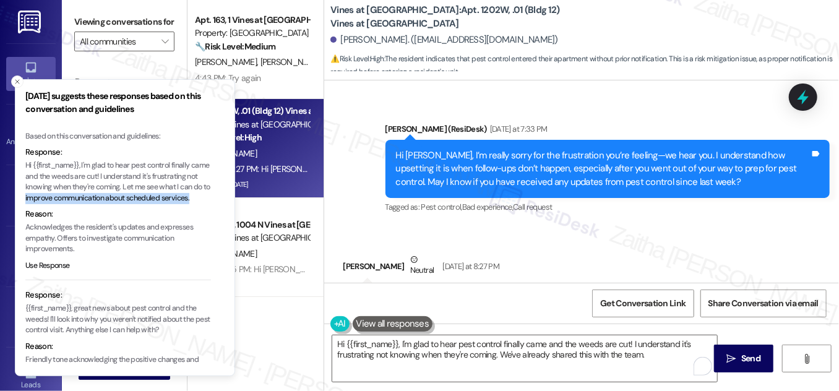
drag, startPoint x: 43, startPoint y: 197, endPoint x: 65, endPoint y: 205, distance: 23.7
click at [65, 204] on p "Hi {{first_name}}, I'm glad to hear pest control finally came and the weeds are…" at bounding box center [118, 181] width 186 height 43
copy p "improve communication about scheduled services."
click at [17, 82] on line "Close toast" at bounding box center [17, 82] width 4 height 4
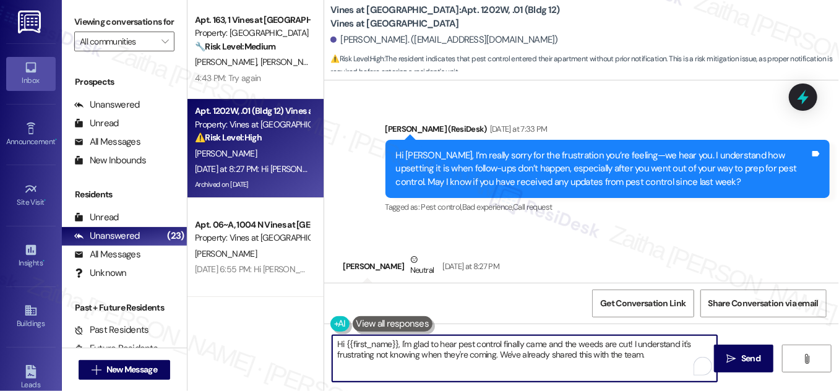
click at [650, 358] on textarea "Hi {{first_name}}, I'm glad to hear pest control finally came and the weeds are…" at bounding box center [524, 358] width 385 height 46
paste textarea "improve communication about scheduled services."
click at [564, 364] on textarea "Hi {{first_name}}, I'm glad to hear pest control finally came and the weeds are…" at bounding box center [524, 358] width 385 height 46
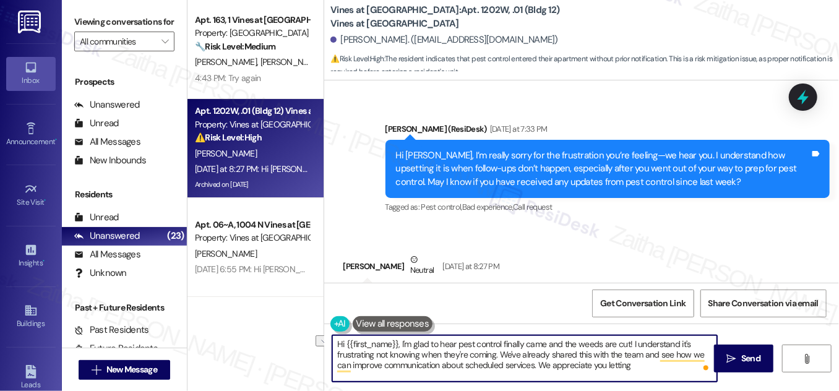
drag, startPoint x: 541, startPoint y: 363, endPoint x: 665, endPoint y: 371, distance: 124.1
click at [665, 371] on textarea "Hi {{first_name}}, I'm glad to hear pest control finally came and the weeds are…" at bounding box center [524, 358] width 385 height 46
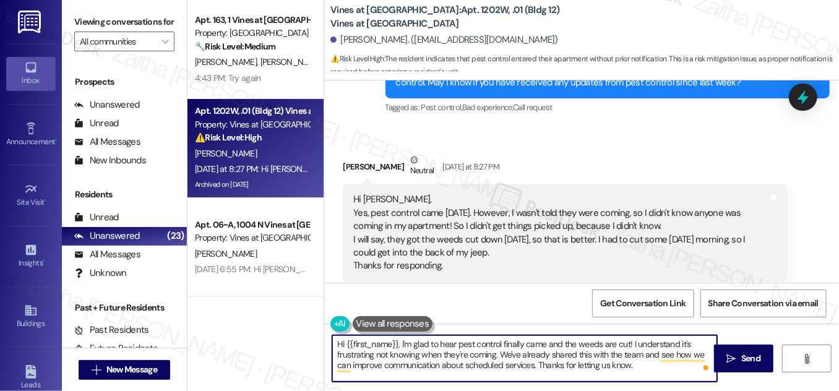
scroll to position [23811, 0]
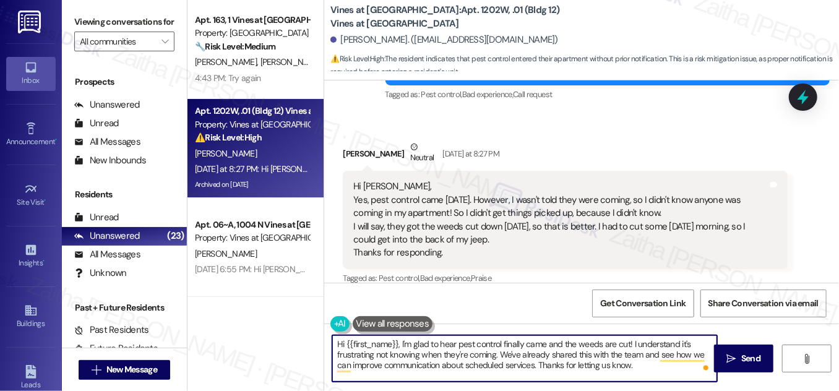
click at [649, 354] on textarea "Hi {{first_name}}, I'm glad to hear pest control finally came and the weeds are…" at bounding box center [524, 358] width 385 height 46
click at [648, 354] on textarea "Hi {{first_name}}, I'm glad to hear pest control finally came and the weeds are…" at bounding box center [524, 358] width 385 height 46
drag, startPoint x: 331, startPoint y: 342, endPoint x: 625, endPoint y: 366, distance: 295.0
click at [625, 366] on textarea "Hi {{first_name}}, I'm glad to hear pest control finally came and the weeds are…" at bounding box center [524, 358] width 385 height 46
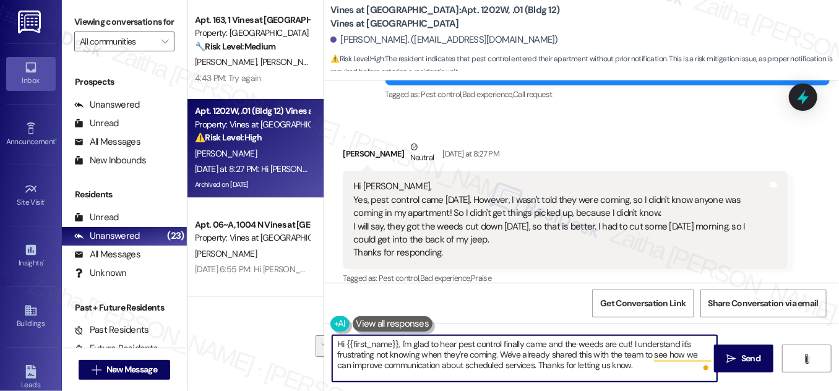
drag, startPoint x: 500, startPoint y: 354, endPoint x: 619, endPoint y: 369, distance: 119.8
click at [619, 369] on textarea "Hi {{first_name}}, I'm glad to hear pest control finally came and the weeds are…" at bounding box center [524, 358] width 385 height 46
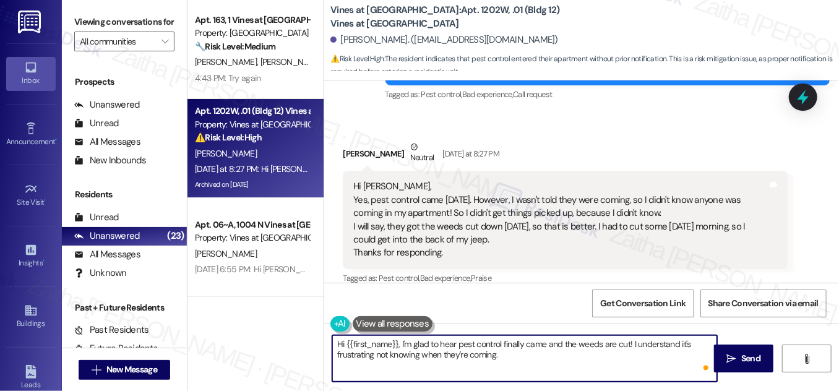
paste textarea "We’ve shared this with the team to explore how we can improve communication abo…"
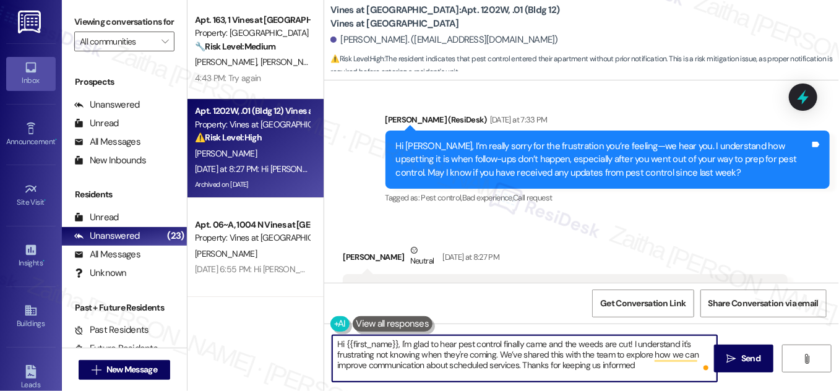
scroll to position [23923, 0]
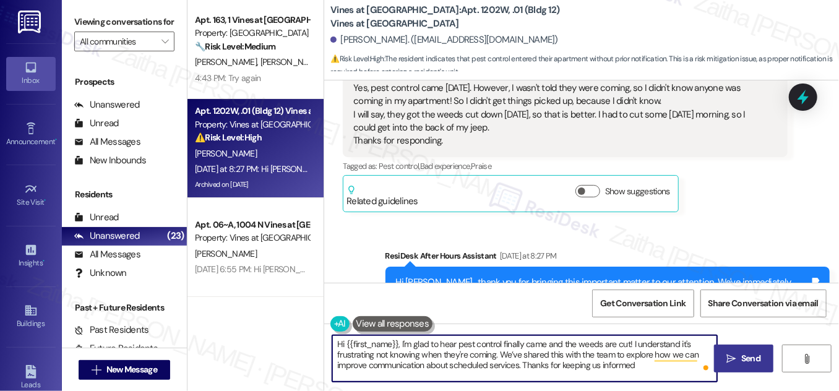
type textarea "Hi {{first_name}}, I'm glad to hear pest control finally came and the weeds are…"
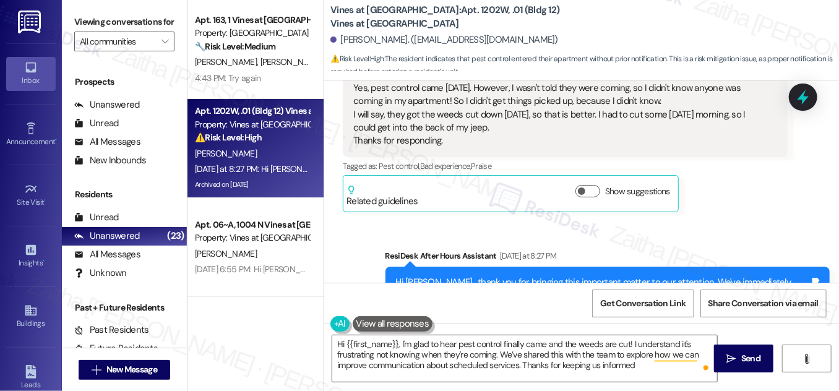
drag, startPoint x: 752, startPoint y: 352, endPoint x: 726, endPoint y: 323, distance: 39.0
click at [752, 352] on span "Send" at bounding box center [750, 358] width 19 height 13
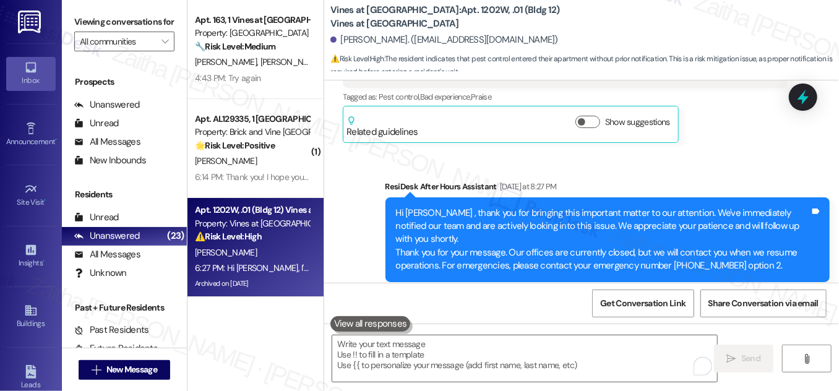
scroll to position [24035, 0]
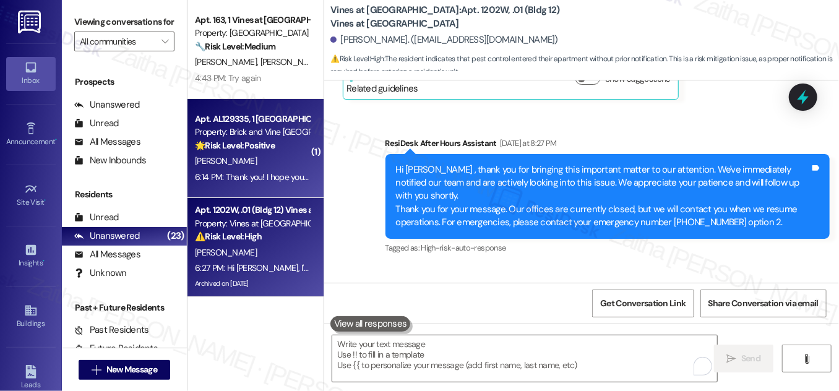
click at [281, 157] on div "T. Mcnair" at bounding box center [252, 160] width 117 height 15
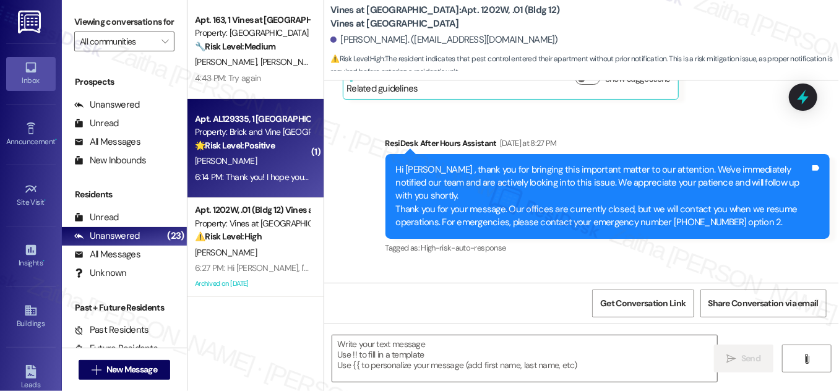
type textarea "Fetching suggested responses. Please feel free to read through the conversation…"
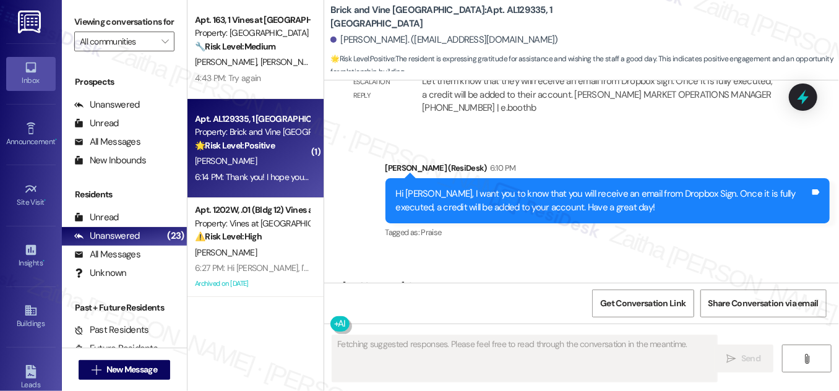
scroll to position [2593, 0]
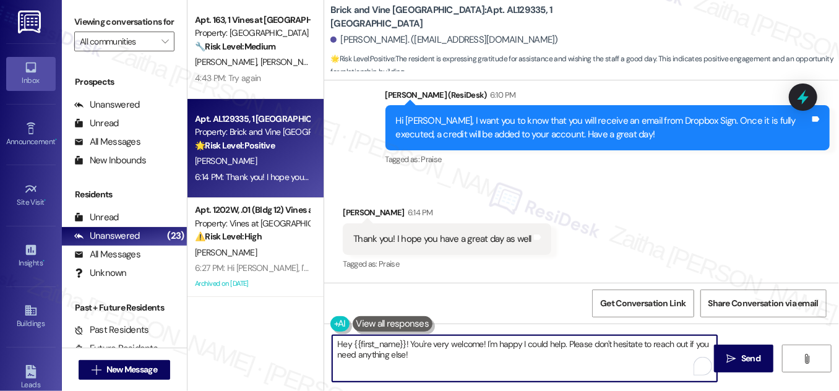
drag, startPoint x: 405, startPoint y: 342, endPoint x: 327, endPoint y: 340, distance: 77.4
click at [327, 340] on div "Hey {{first_name}}! You're very welcome! I'm happy I could help. Please don't h…" at bounding box center [519, 359] width 386 height 48
type textarea "You're very welcome! I'm happy I could help. Please don't hesitate to reach out…"
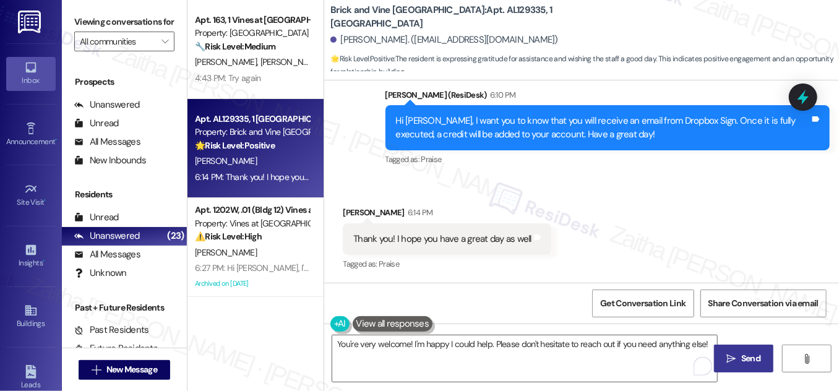
click at [750, 355] on span "Send" at bounding box center [750, 358] width 19 height 13
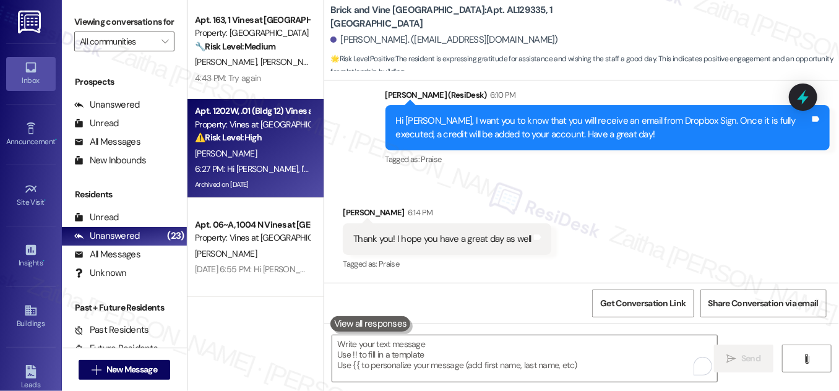
click at [280, 150] on div "K. Dowdy" at bounding box center [252, 153] width 117 height 15
type textarea "Fetching suggested responses. Please feel free to read through the conversation…"
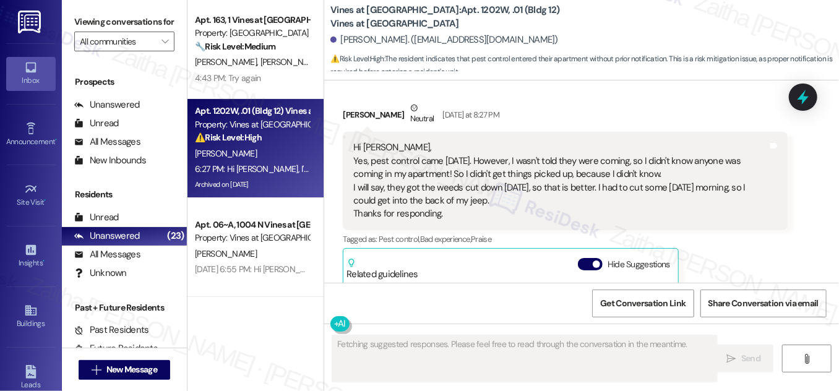
scroll to position [23769, 0]
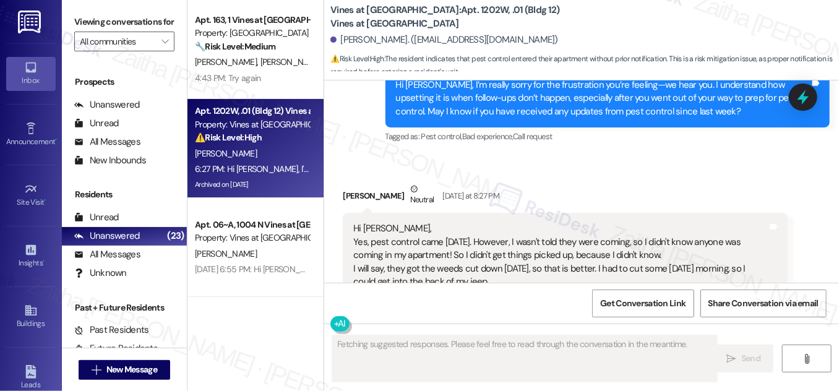
click at [573, 333] on div "Related guidelines Hide Suggestions" at bounding box center [511, 347] width 328 height 29
click at [581, 339] on button "Hide Suggestions" at bounding box center [590, 345] width 25 height 12
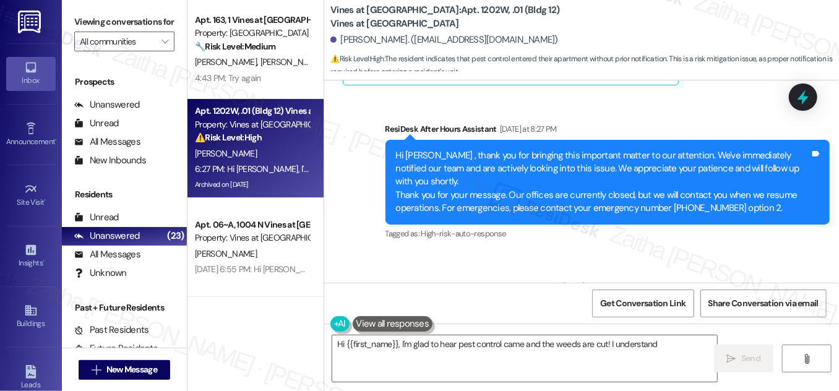
scroll to position [24054, 0]
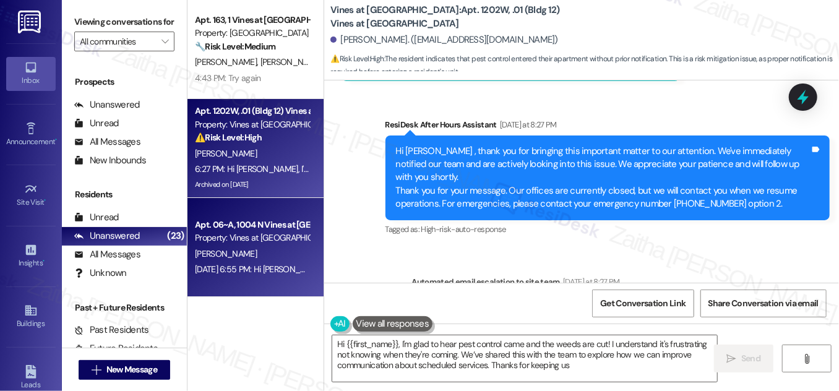
type textarea "Hi {{first_name}}, I'm glad to hear pest control came and the weeds are cut! I …"
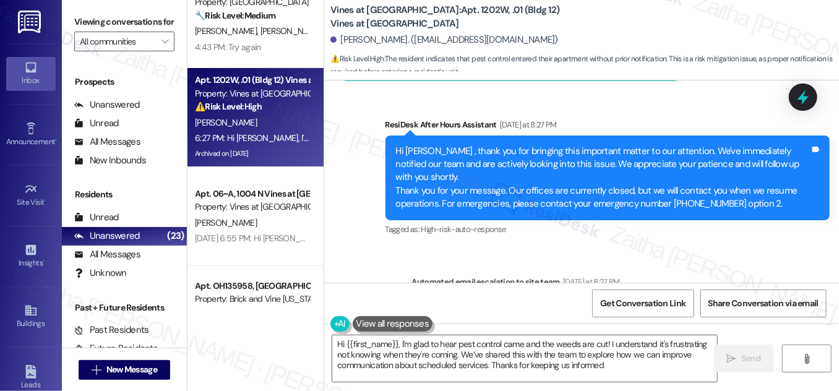
scroll to position [56, 0]
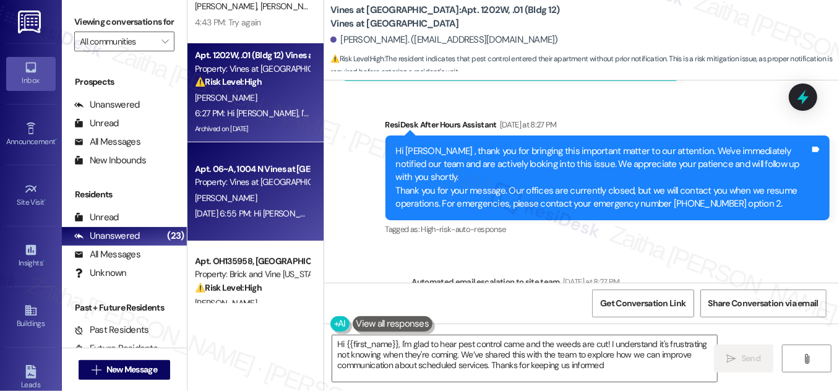
click at [262, 210] on div "Aug 12, 2025 at 6:55 PM: Hi Sarah, it's Hilary. I'm curious as to what the stat…" at bounding box center [803, 213] width 1217 height 11
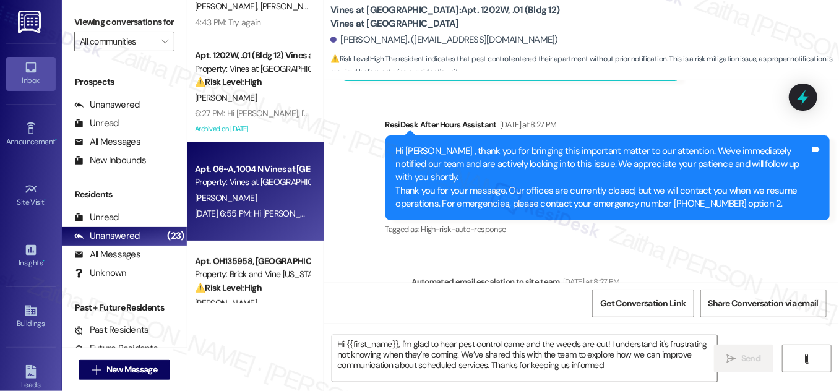
type textarea "Fetching suggested responses. Please feel free to read through the conversation…"
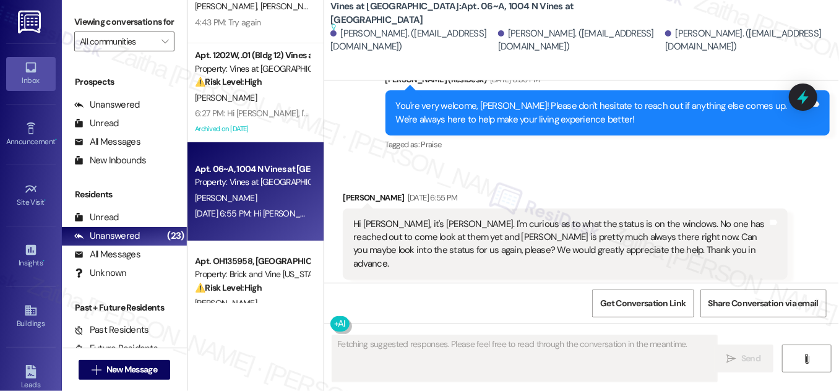
scroll to position [11898, 0]
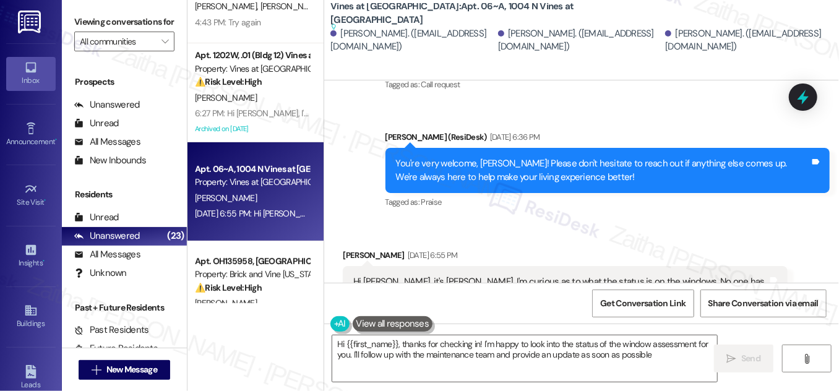
type textarea "Hi {{first_name}}, thanks for checking in! I'm happy to look into the status of…"
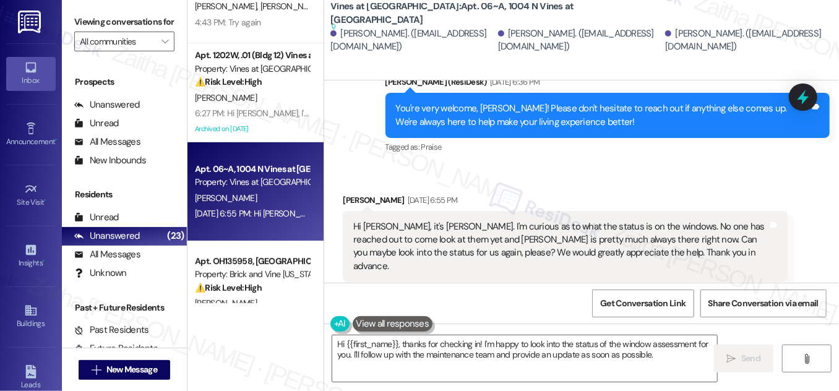
scroll to position [11954, 0]
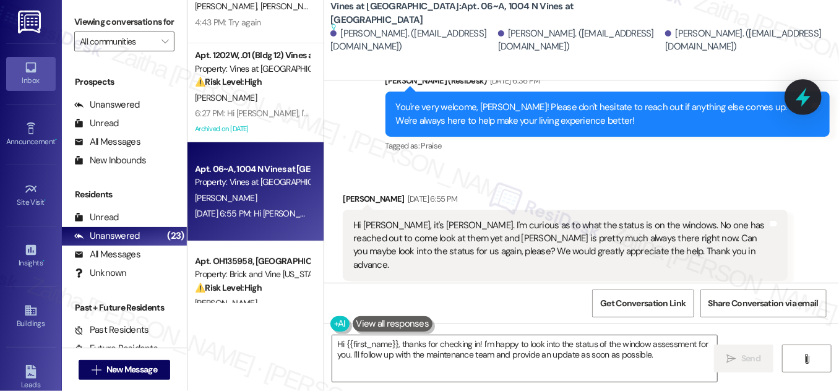
click at [796, 97] on icon at bounding box center [803, 97] width 21 height 21
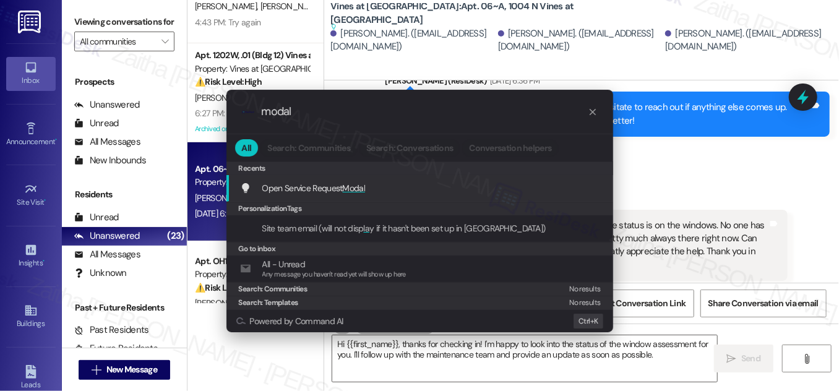
type input "modal"
click at [351, 188] on span "Modal" at bounding box center [354, 188] width 23 height 11
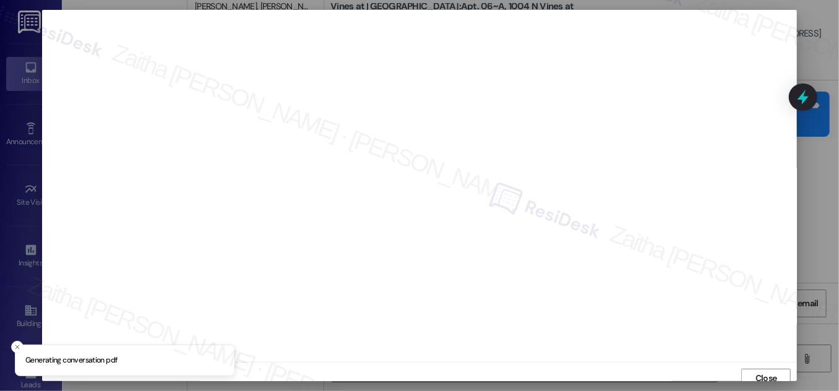
scroll to position [7, 0]
click at [762, 374] on span "Close" at bounding box center [767, 371] width 22 height 13
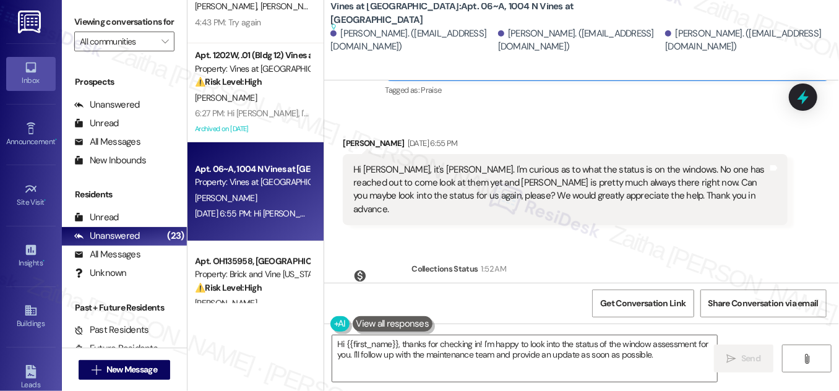
scroll to position [11954, 0]
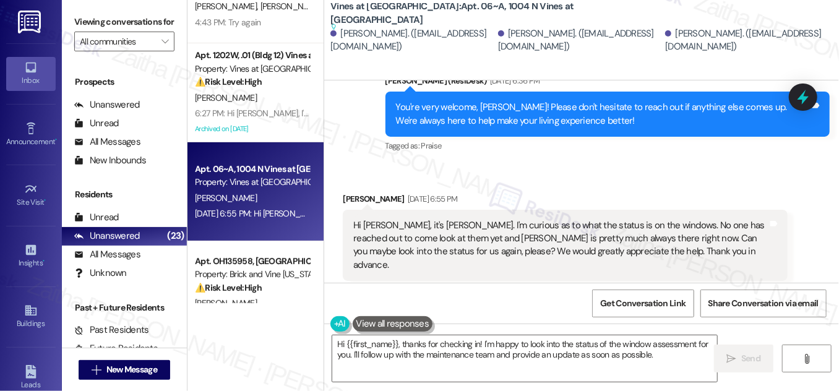
click at [348, 192] on div "Hilary Matheney Aug 12, 2025 at 6:55 PM" at bounding box center [565, 200] width 444 height 17
copy div "Hilary"
click at [381, 343] on textarea "Hi {{first_name}}, thanks for checking in! I'm happy to look into the status of…" at bounding box center [524, 358] width 385 height 46
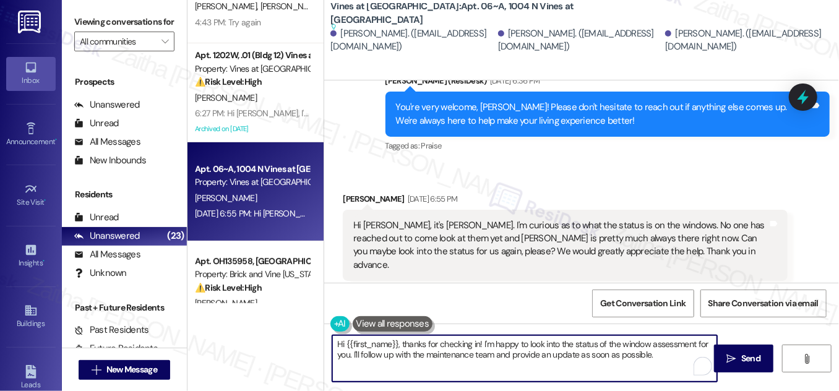
click at [381, 343] on textarea "Hi {{first_name}}, thanks for checking in! I'm happy to look into the status of…" at bounding box center [524, 358] width 385 height 46
paste textarea "Hilary"
click at [418, 355] on textarea "Hi Hilary, thanks for checking in! I'm happy to look into the status of the win…" at bounding box center [524, 358] width 385 height 46
click at [418, 354] on textarea "Hi Hilary, thanks for checking in! I'm happy to look into the status of the win…" at bounding box center [524, 358] width 385 height 46
drag, startPoint x: 437, startPoint y: 355, endPoint x: 617, endPoint y: 355, distance: 180.1
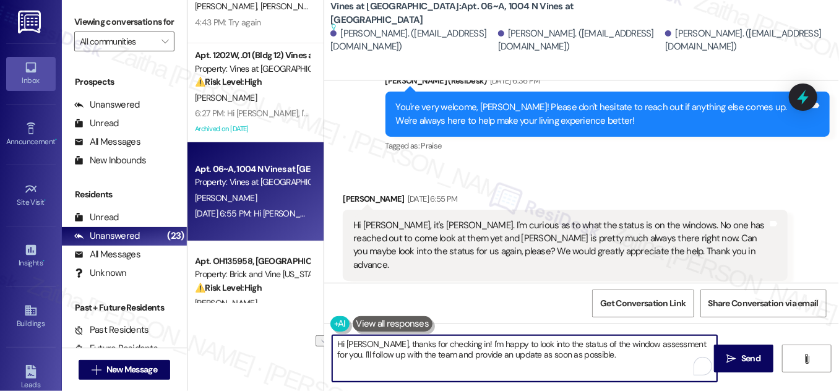
click at [617, 355] on textarea "Hi Hilary, thanks for checking in! I'm happy to look into the status of the win…" at bounding box center [524, 358] width 385 height 46
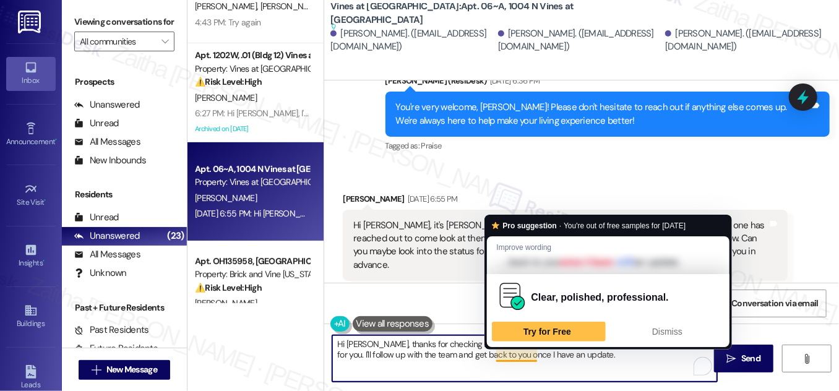
click at [523, 353] on textarea "Hi Hilary, thanks for checking in! I'm happy to look into the status of the win…" at bounding box center [524, 358] width 385 height 46
click at [503, 353] on textarea "Hi Hilary, thanks for checking in! I'm happy to look into the status of the win…" at bounding box center [524, 358] width 385 height 46
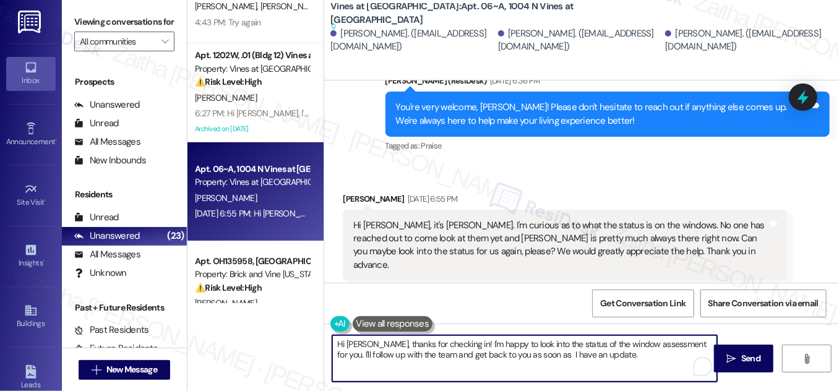
type textarea "Hi Hilary, thanks for checking in! I'm happy to look into the status of the win…"
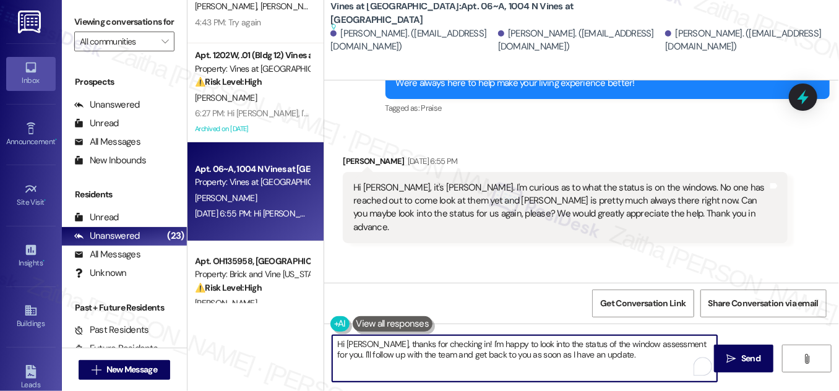
scroll to position [12010, 0]
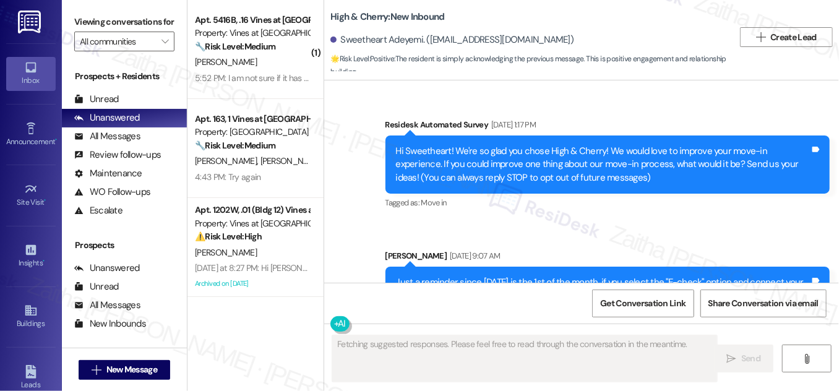
scroll to position [12710, 0]
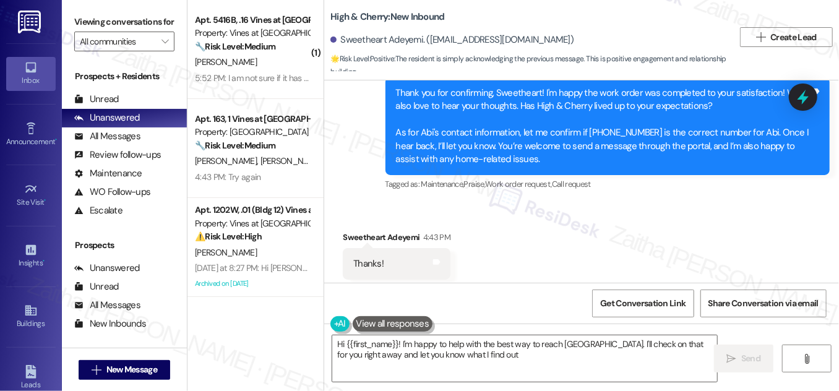
type textarea "Hi {{first_name}}! I'm happy to help with the best way to reach [GEOGRAPHIC_DAT…"
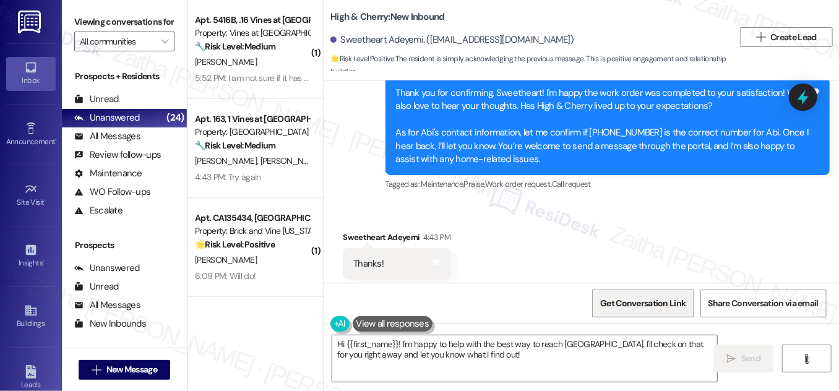
click at [642, 311] on span "Get Conversation Link" at bounding box center [643, 303] width 90 height 27
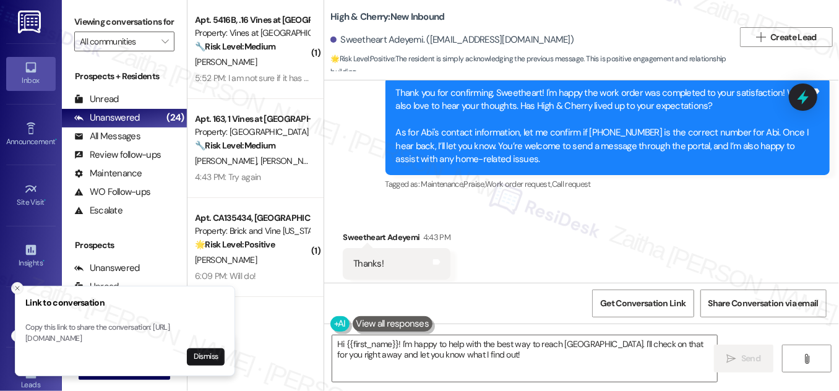
click at [16, 285] on icon "Close toast" at bounding box center [17, 288] width 7 height 7
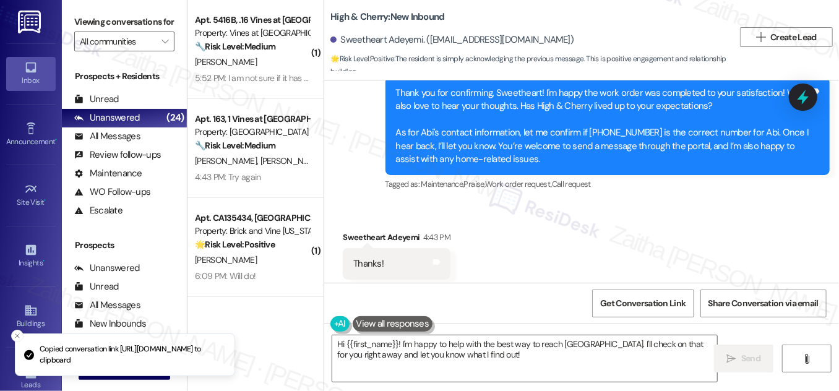
scroll to position [12653, 0]
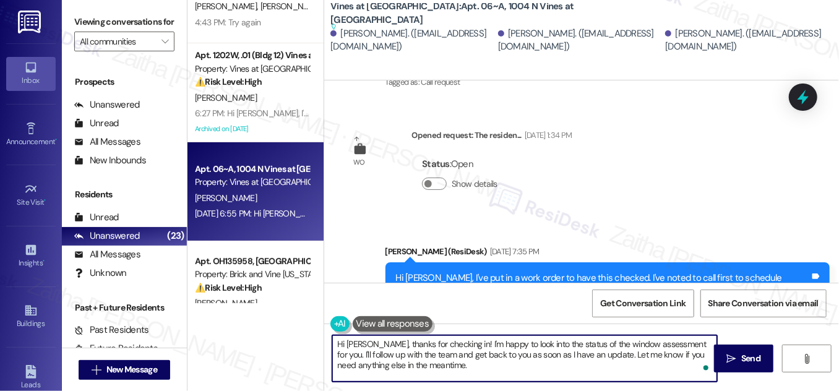
scroll to position [11391, 0]
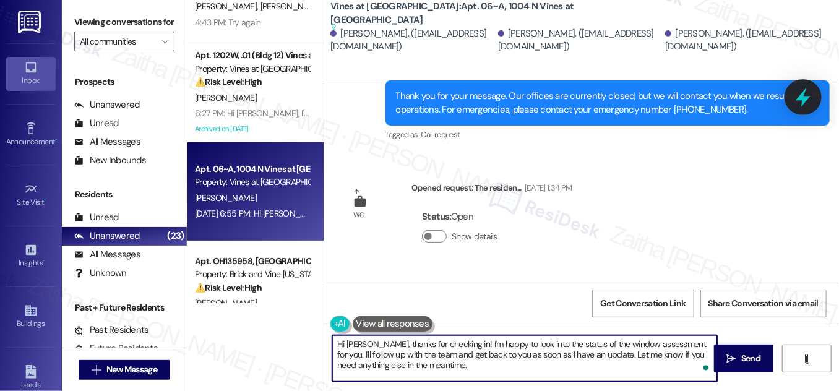
type textarea "Hi [PERSON_NAME], thanks for checking in! I'm happy to look into the status of …"
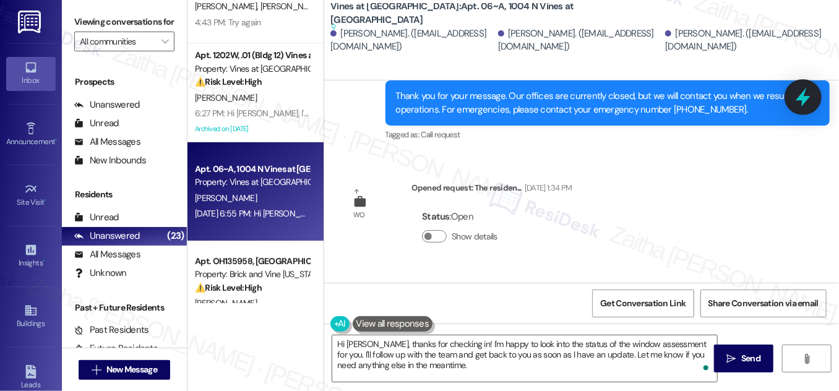
click at [797, 94] on icon at bounding box center [803, 97] width 21 height 21
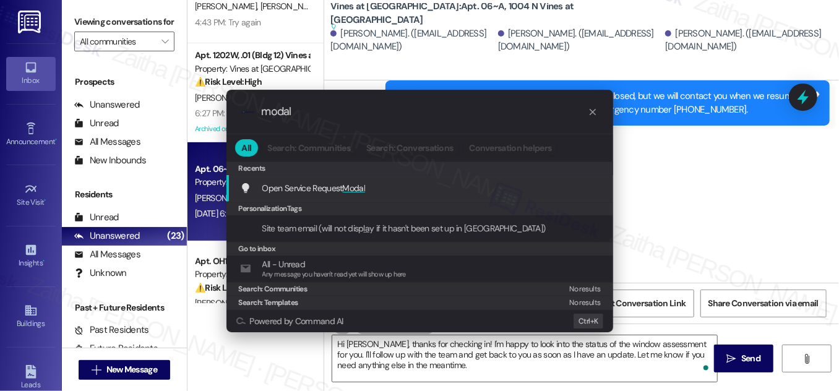
click at [352, 191] on span "Modal" at bounding box center [354, 188] width 23 height 11
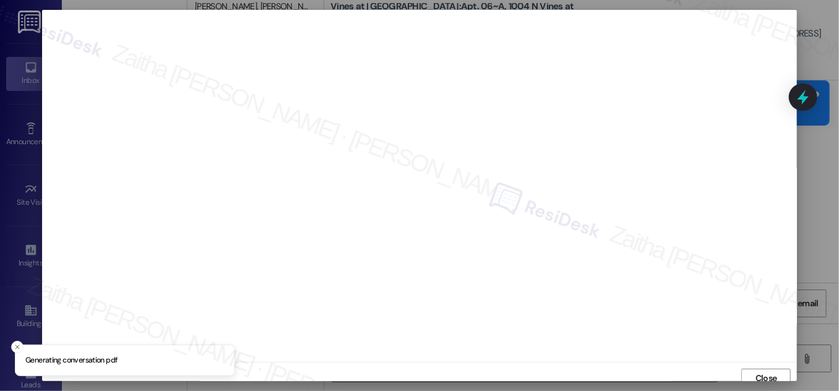
scroll to position [7, 0]
click at [756, 371] on span "Close" at bounding box center [767, 371] width 22 height 13
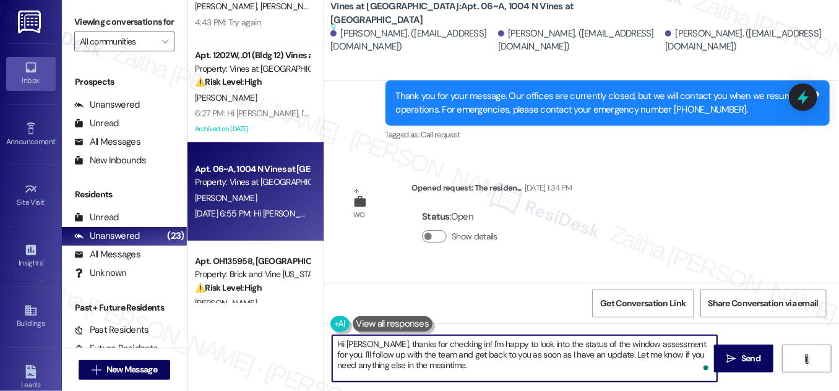
click at [641, 152] on div "WO Lease started [DATE] 7:00 PM Show details Survey, sent via SMS Residesk Auto…" at bounding box center [581, 181] width 515 height 202
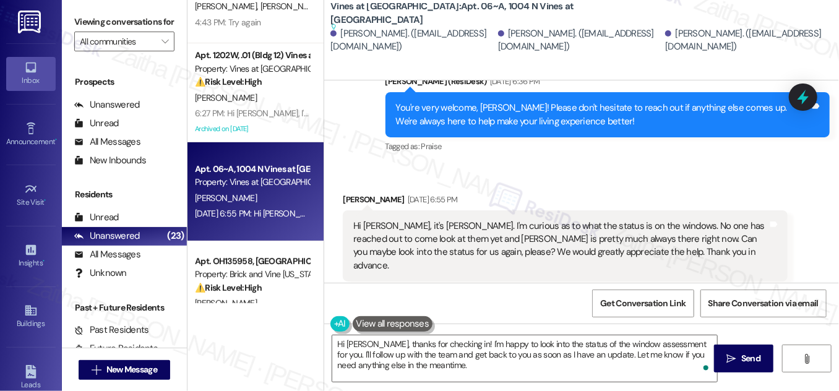
scroll to position [12010, 0]
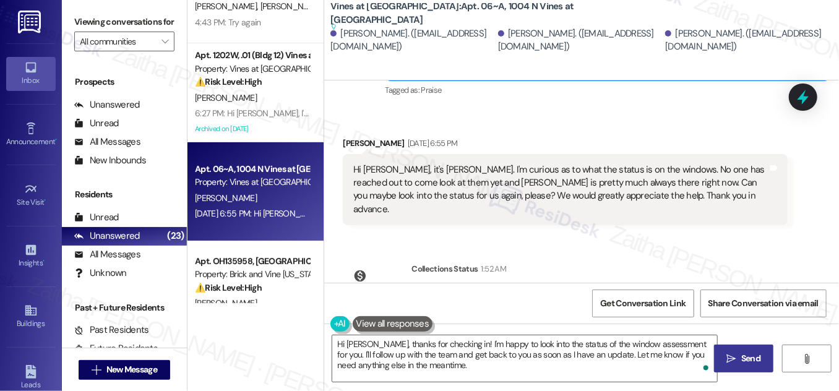
click at [744, 354] on span "Send" at bounding box center [750, 358] width 19 height 13
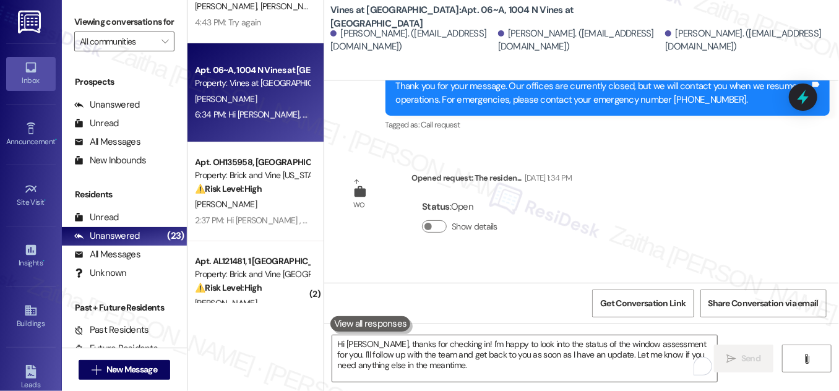
scroll to position [11391, 0]
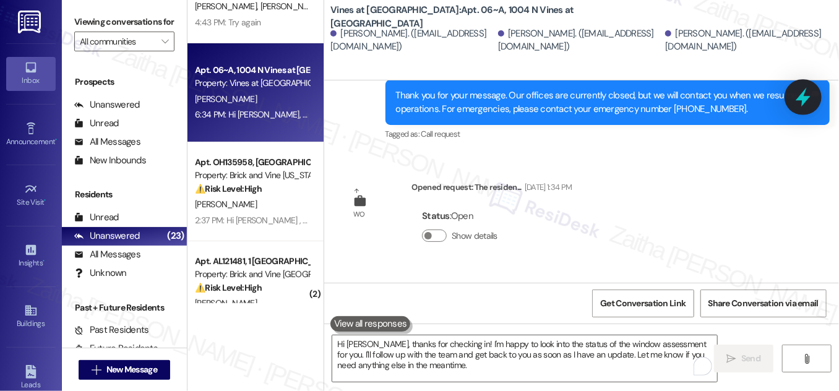
click at [801, 101] on icon at bounding box center [803, 97] width 21 height 21
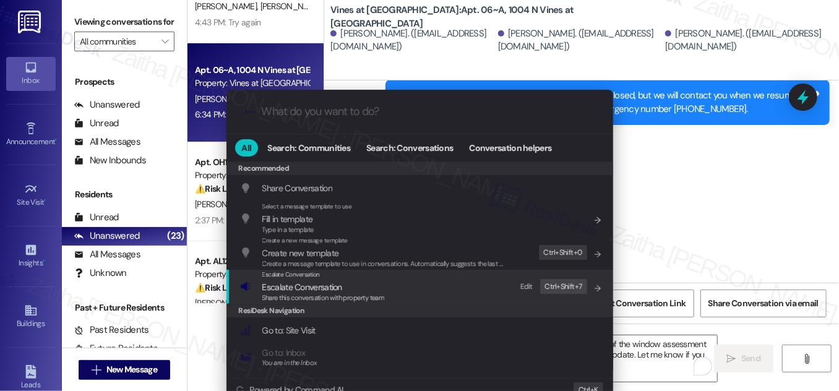
click at [317, 288] on span "Escalate Conversation" at bounding box center [302, 287] width 80 height 11
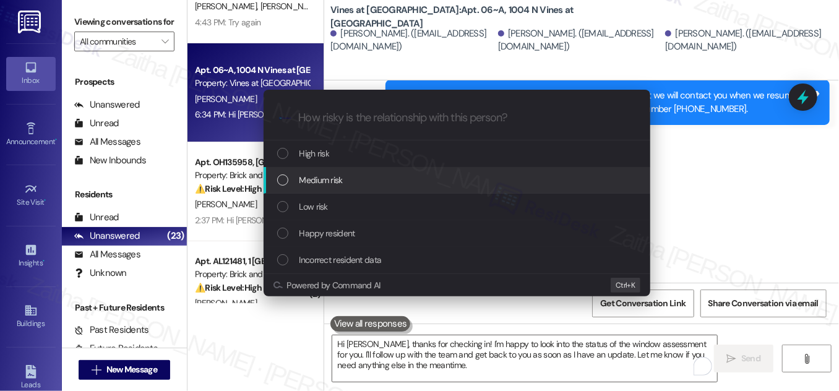
click at [351, 181] on div "Medium risk" at bounding box center [458, 180] width 362 height 14
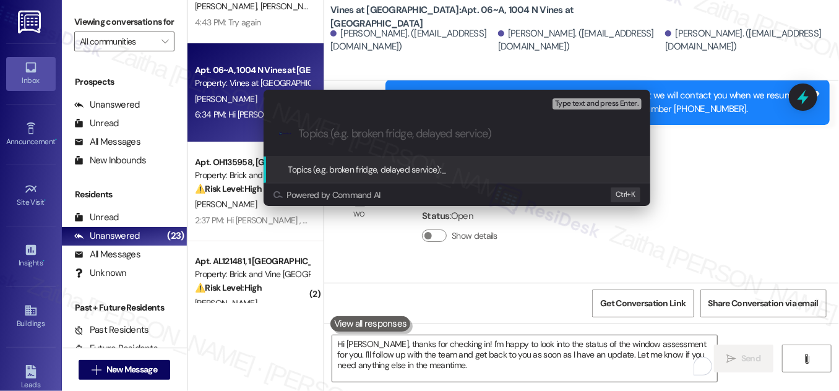
paste input "6891840"
click at [297, 134] on div ".cls-1{fill:#0a055f;}.cls-2{fill:#0cc4c4;} resideskLogoBlueOrange 6891840" at bounding box center [457, 134] width 387 height 44
click at [300, 131] on input "6891840" at bounding box center [462, 133] width 326 height 13
click at [480, 132] on input "Follow Up on WO #6891840" at bounding box center [462, 133] width 326 height 13
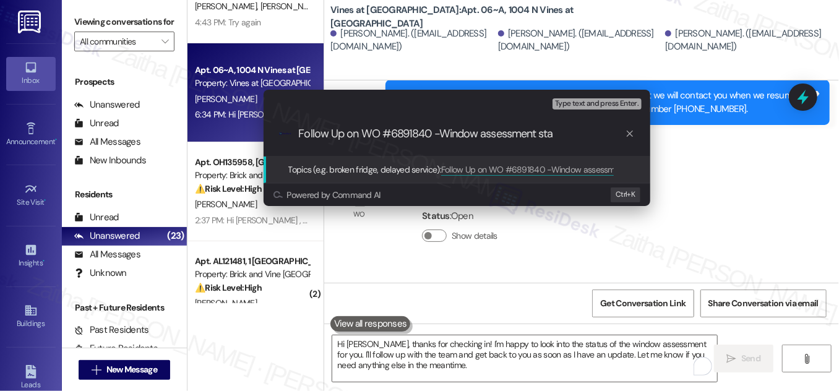
type input "Follow Up on WO #6891840 -Window assessment sta"
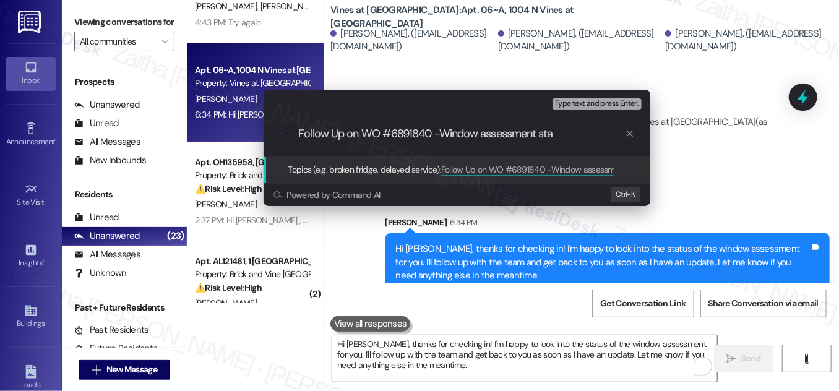
scroll to position [12209, 0]
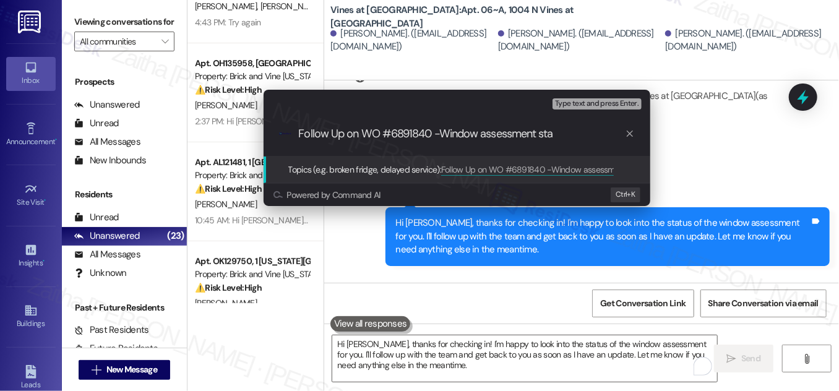
drag, startPoint x: 296, startPoint y: 131, endPoint x: 544, endPoint y: 135, distance: 247.6
click at [544, 135] on div ".cls-1{fill:#0a055f;}.cls-2{fill:#0cc4c4;} resideskLogoBlueOrange Follow Up on …" at bounding box center [457, 134] width 387 height 44
drag, startPoint x: 563, startPoint y: 133, endPoint x: 293, endPoint y: 136, distance: 269.8
click at [293, 136] on div ".cls-1{fill:#0a055f;}.cls-2{fill:#0cc4c4;} resideskLogoBlueOrange Follow Up on …" at bounding box center [457, 134] width 387 height 44
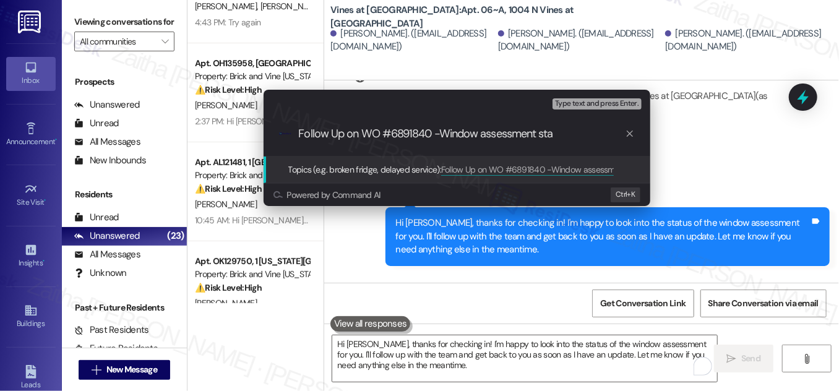
click at [771, 225] on div "Escalate Conversation Medium risk Topics (e.g. broken fridge, delayed service) …" at bounding box center [419, 195] width 839 height 391
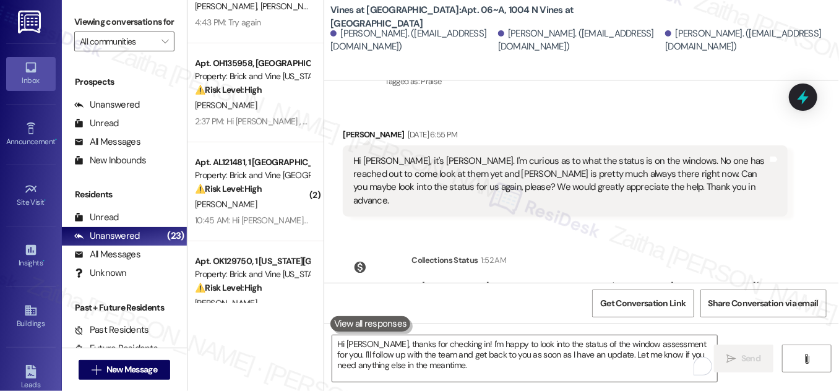
scroll to position [11984, 0]
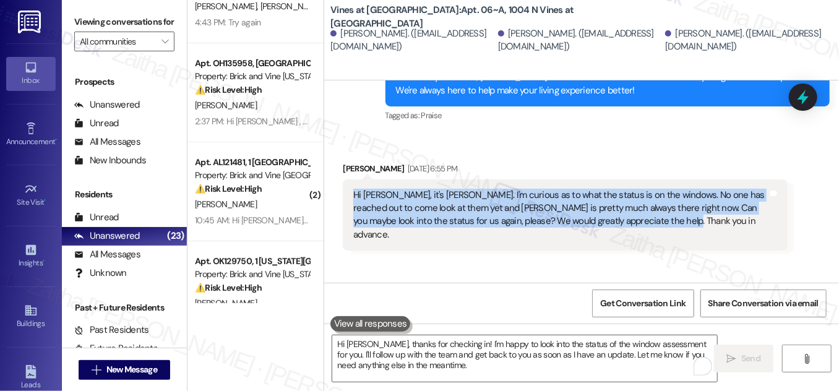
drag, startPoint x: 350, startPoint y: 129, endPoint x: 670, endPoint y: 162, distance: 321.6
click at [670, 189] on div "Hi [PERSON_NAME], it's [PERSON_NAME]. I'm curious as to what the status is on t…" at bounding box center [560, 215] width 417 height 53
copy div "Hi [PERSON_NAME], it's [PERSON_NAME]. I'm curious as to what the status is on t…"
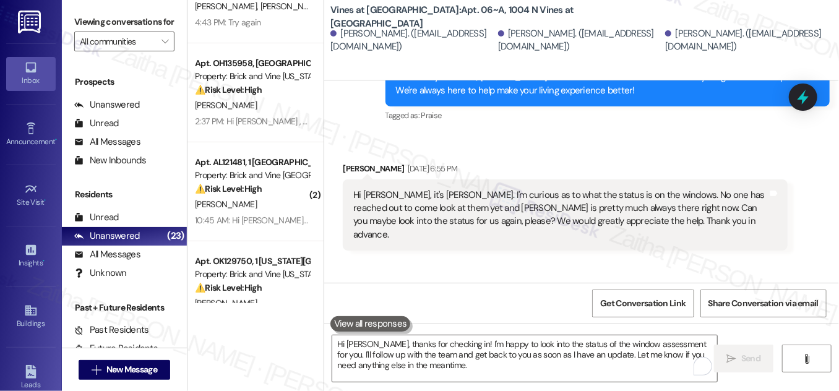
click at [671, 279] on div "Collections Status 1:52 AM [PERSON_NAME] has an outstanding balance of $0 for V…" at bounding box center [565, 333] width 463 height 108
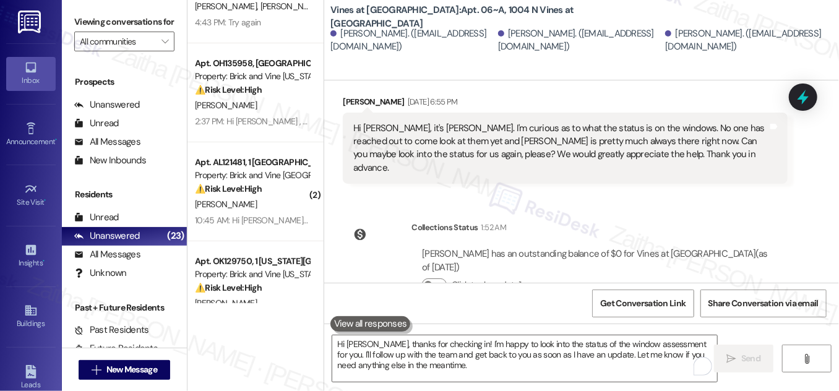
scroll to position [12209, 0]
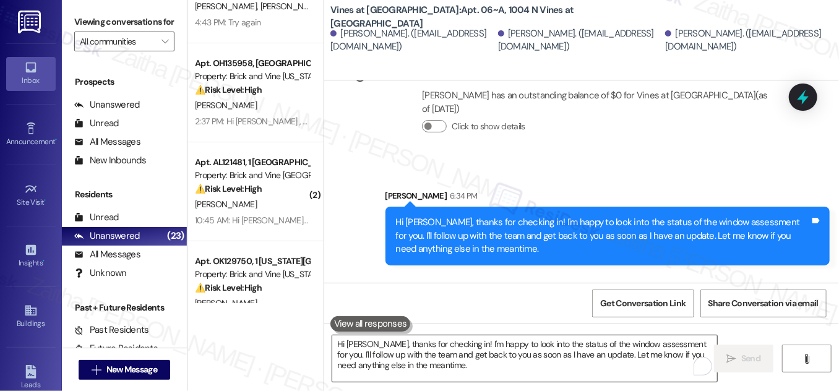
click at [427, 352] on textarea "Hi [PERSON_NAME], thanks for checking in! I'm happy to look into the status of …" at bounding box center [524, 358] width 385 height 46
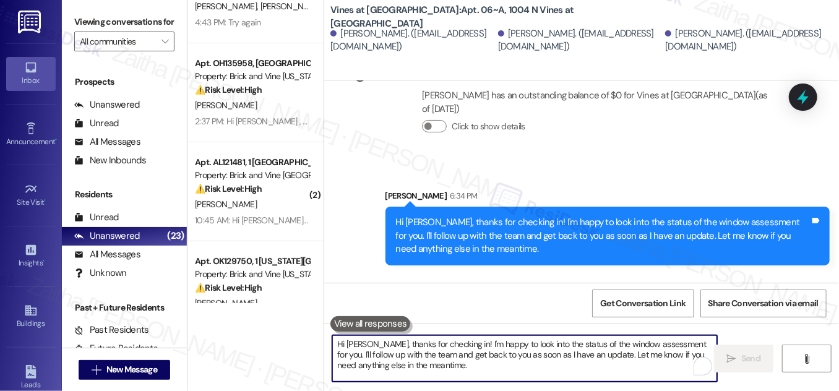
click at [404, 353] on textarea "Hi [PERSON_NAME], thanks for checking in! I'm happy to look into the status of …" at bounding box center [524, 358] width 385 height 46
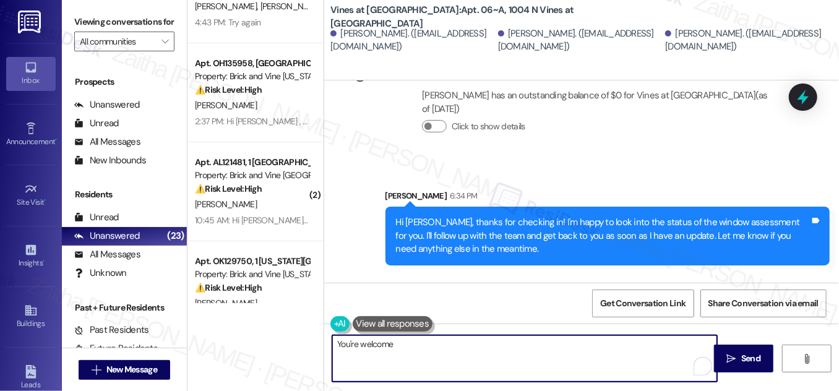
click at [356, 347] on textarea "You're welcome" at bounding box center [524, 358] width 385 height 46
click at [458, 344] on textarea "You're very welcome" at bounding box center [524, 358] width 385 height 46
paste textarea "I'm happy to help in any way I can"
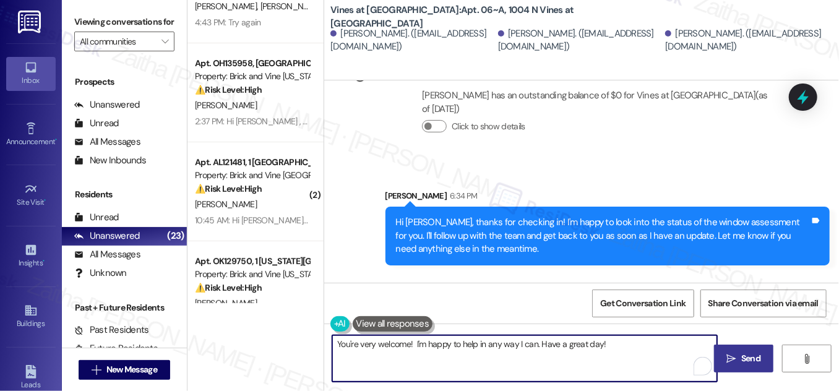
type textarea "You're very welcome! I'm happy to help in any way I can. Have a great day!"
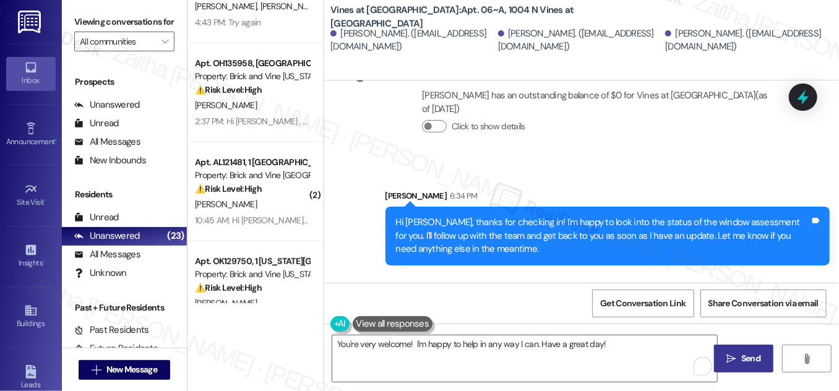
click at [743, 354] on span "Send" at bounding box center [750, 358] width 19 height 13
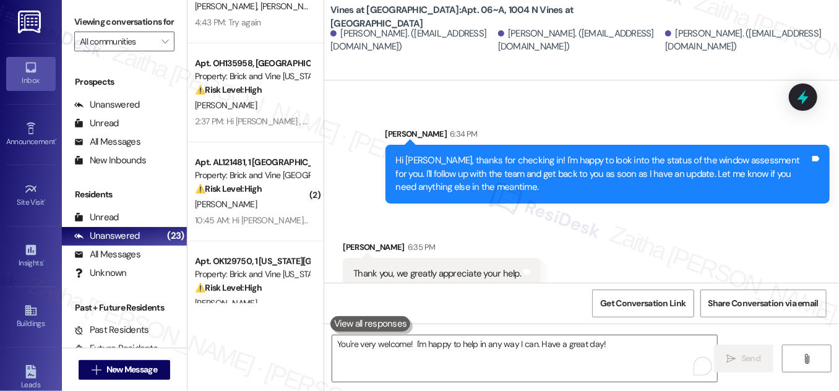
scroll to position [12295, 0]
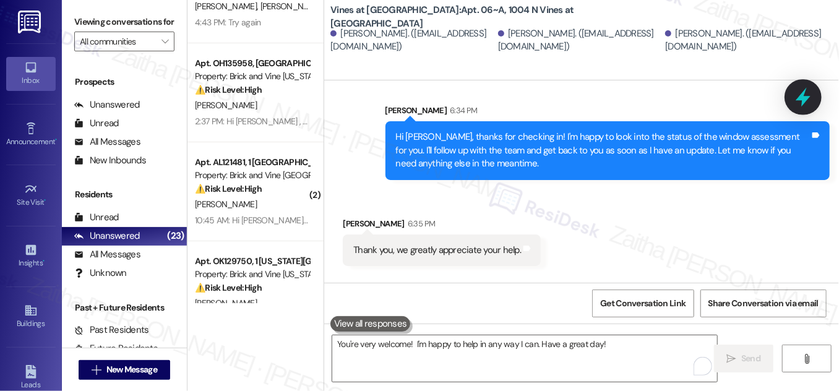
click at [799, 103] on icon at bounding box center [803, 97] width 21 height 21
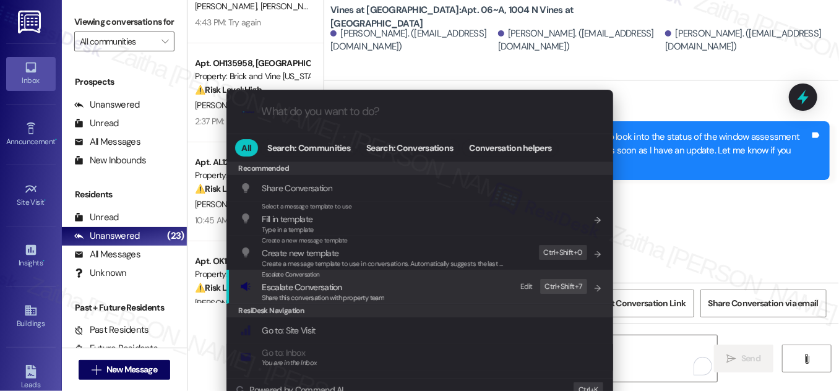
click at [313, 284] on span "Escalate Conversation" at bounding box center [302, 287] width 80 height 11
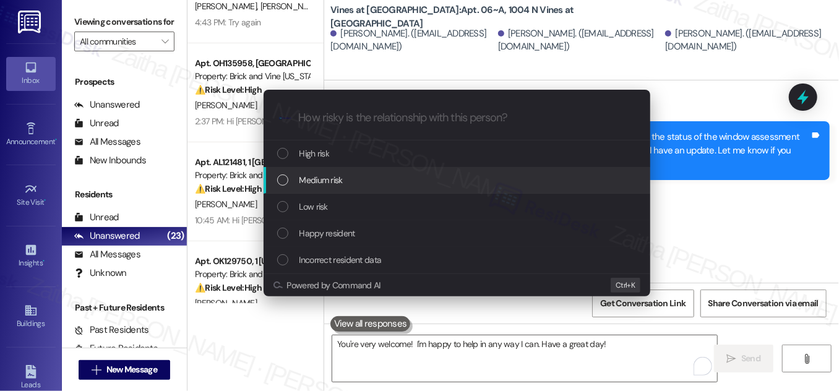
click at [333, 184] on span "Medium risk" at bounding box center [321, 180] width 43 height 14
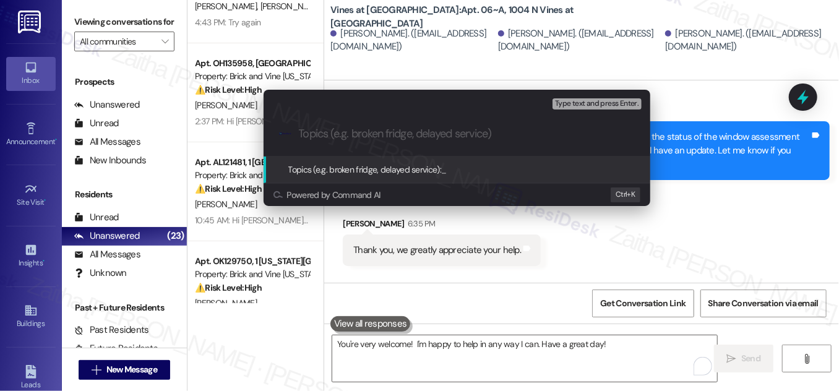
paste input "Follow-Up on Window Repair Status"
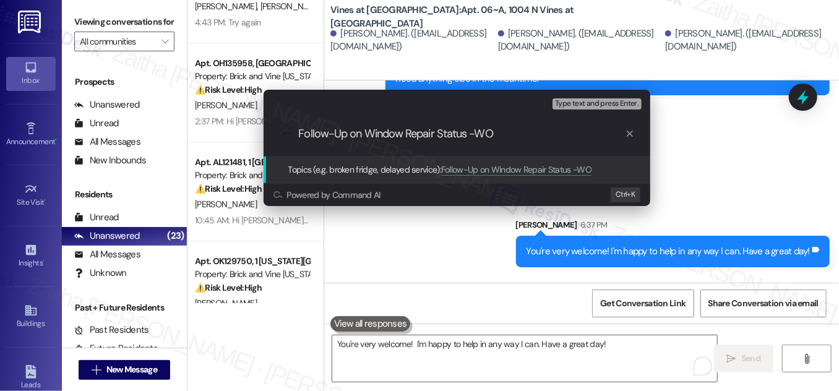
scroll to position [12381, 0]
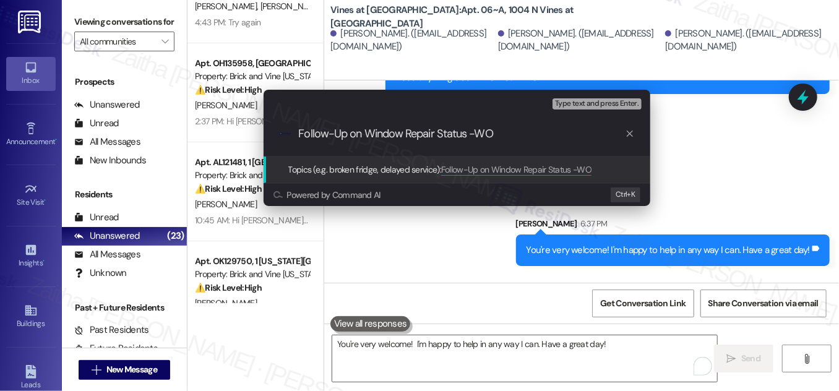
paste input "6891840"
click at [496, 138] on input "Follow-Up on Window Repair Status -WO 6891840" at bounding box center [462, 133] width 326 height 13
type input "Follow-Up on Window Repair Status -WO #6891840"
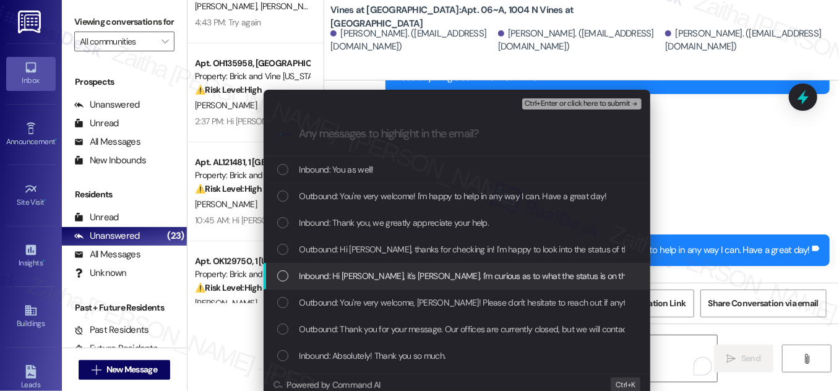
click at [285, 272] on div "List of options" at bounding box center [282, 275] width 11 height 11
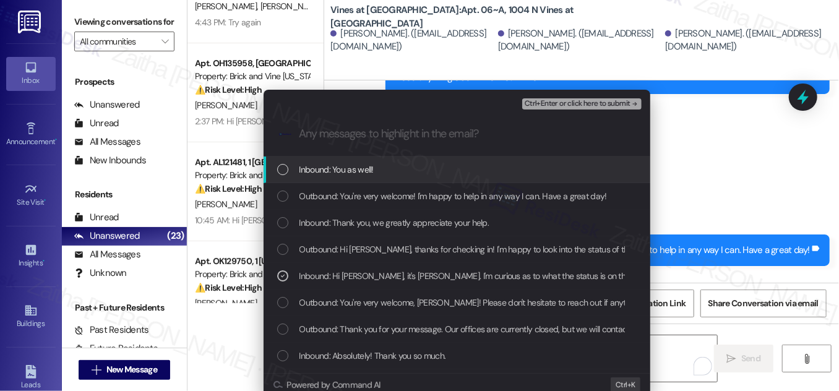
click at [597, 105] on span "Ctrl+Enter or click here to submit" at bounding box center [578, 104] width 106 height 9
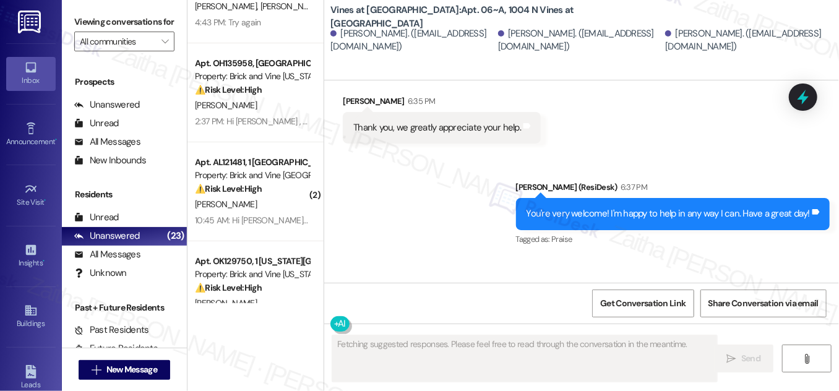
scroll to position [12436, 0]
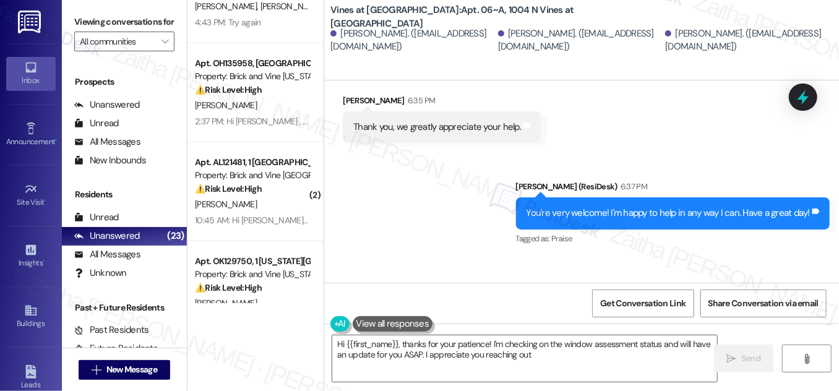
type textarea "Hi {{first_name}}, thanks for your patience! I'm checking on the window assessm…"
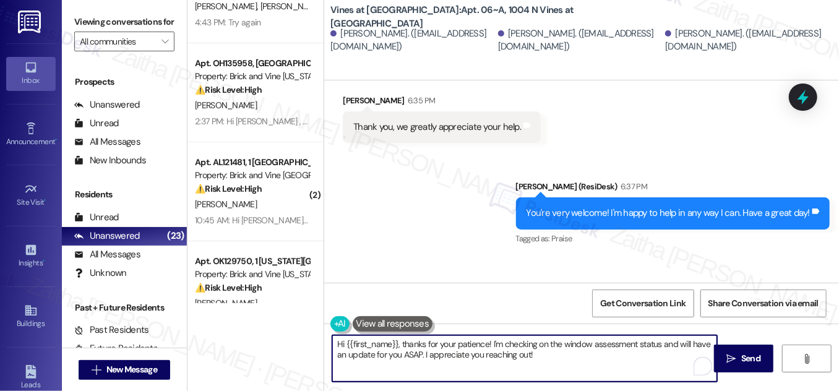
drag, startPoint x: 333, startPoint y: 344, endPoint x: 563, endPoint y: 366, distance: 231.2
click at [563, 366] on textarea "Hi {{first_name}}, thanks for your patience! I'm checking on the window assessm…" at bounding box center [524, 358] width 385 height 46
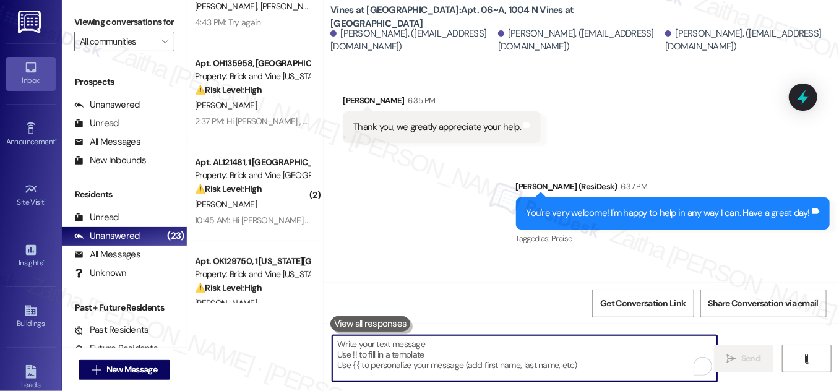
type textarea "😊"
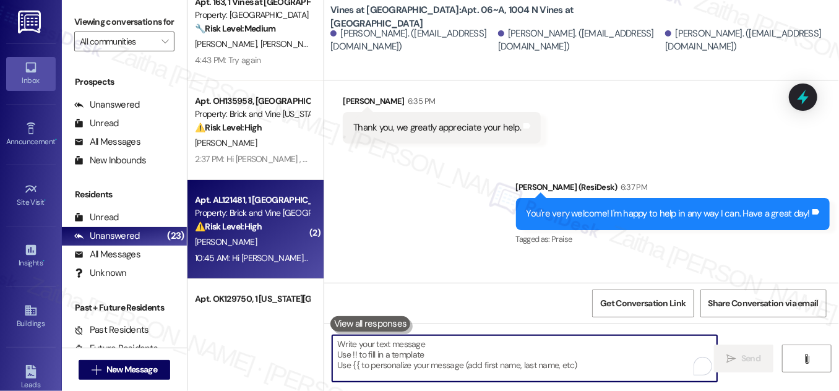
scroll to position [0, 0]
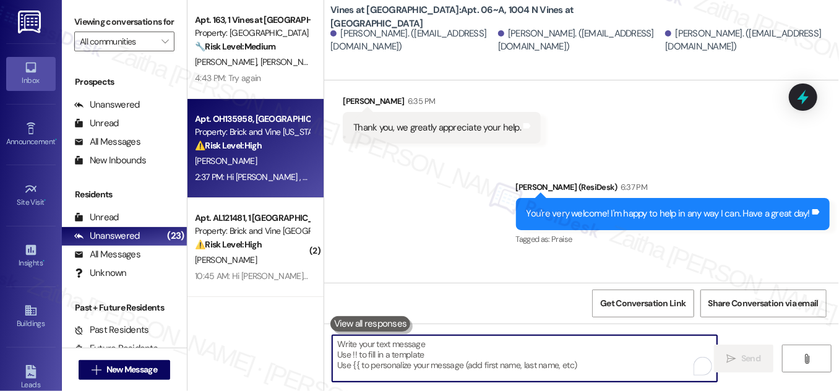
click at [285, 163] on div "[PERSON_NAME]" at bounding box center [252, 160] width 117 height 15
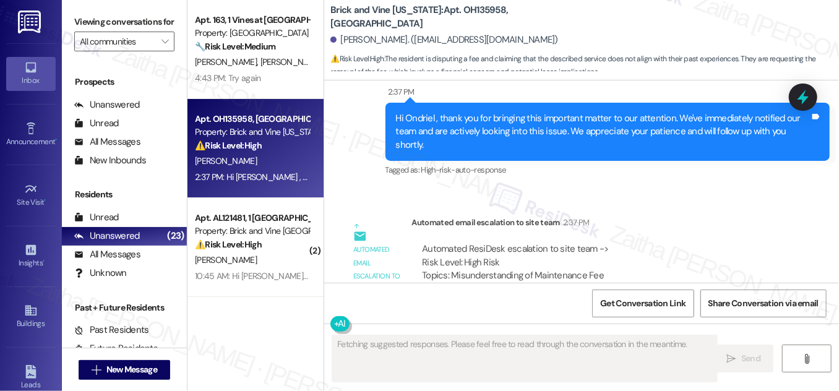
scroll to position [10529, 0]
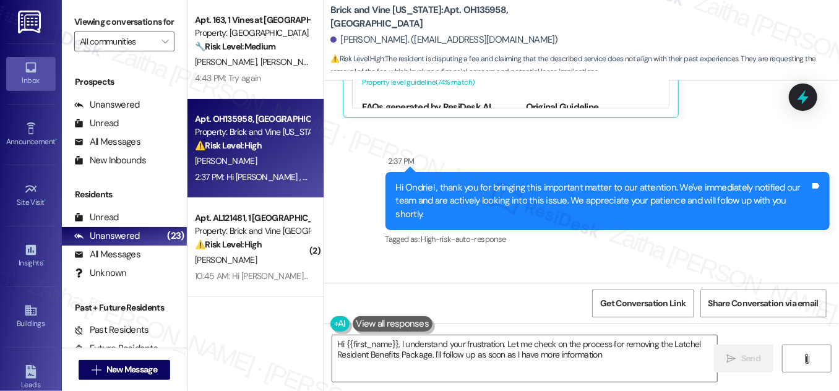
type textarea "Hi {{first_name}}, I understand your frustration. Let me check on the process f…"
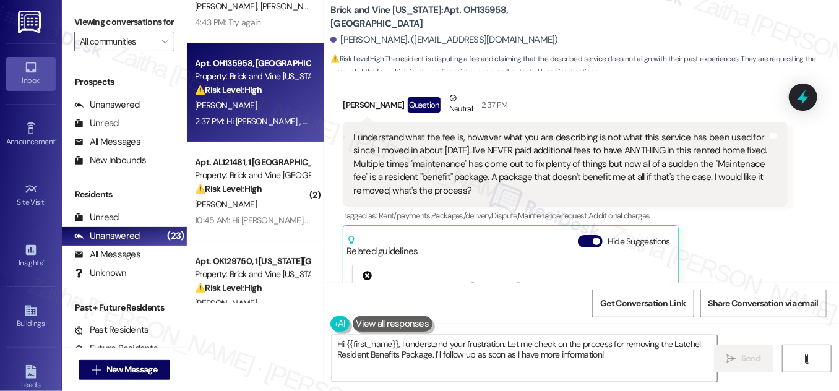
scroll to position [10191, 0]
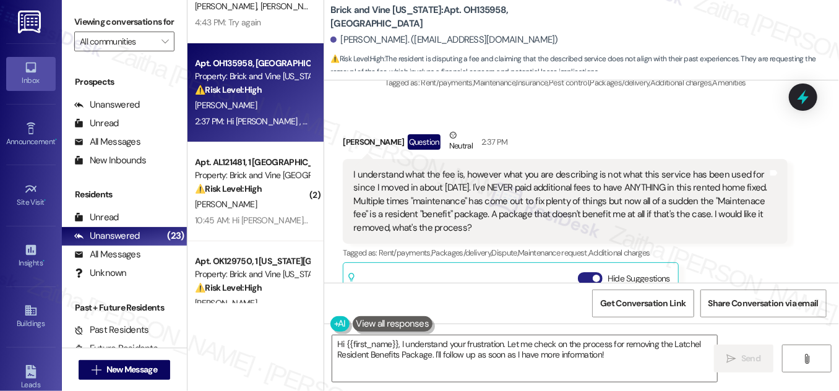
click at [582, 272] on button "Hide Suggestions" at bounding box center [590, 278] width 25 height 12
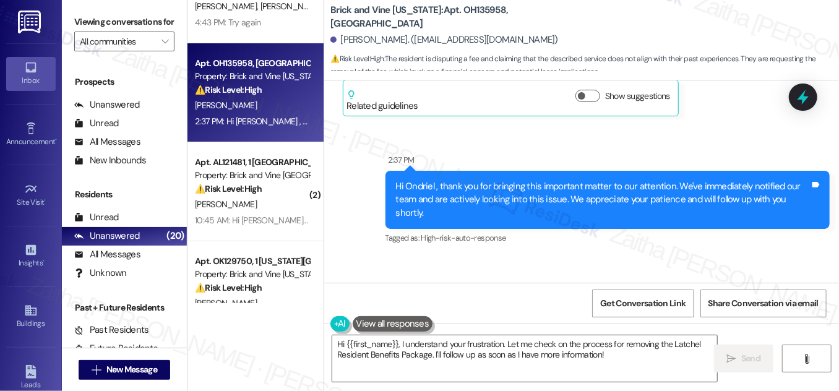
scroll to position [10485, 0]
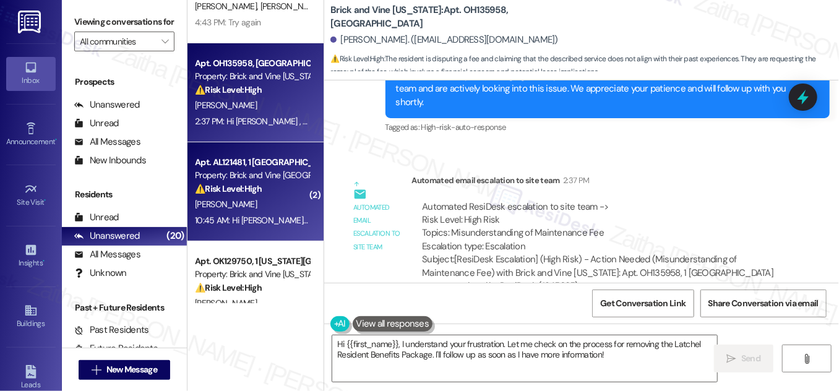
click at [241, 201] on div "[PERSON_NAME]" at bounding box center [252, 204] width 117 height 15
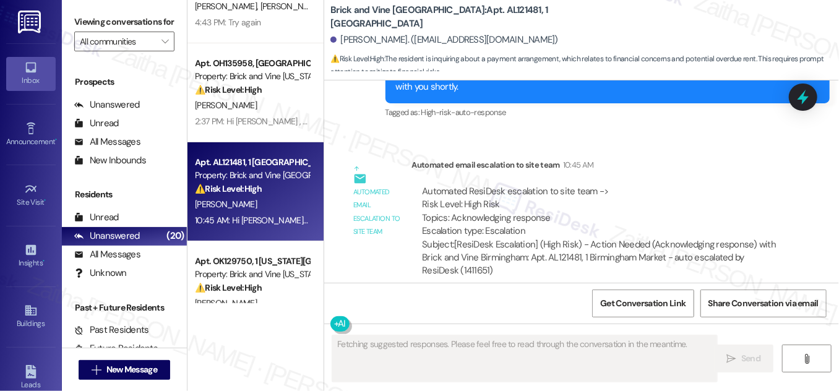
scroll to position [1888, 0]
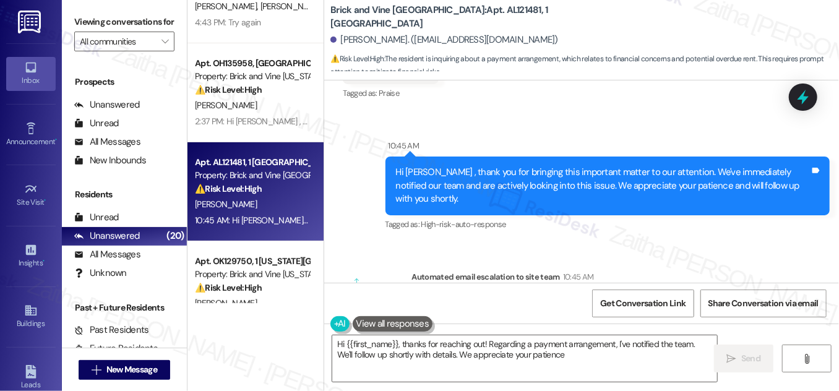
type textarea "Hi {{first_name}}, thanks for reaching out! Regarding a payment arrangement, I'…"
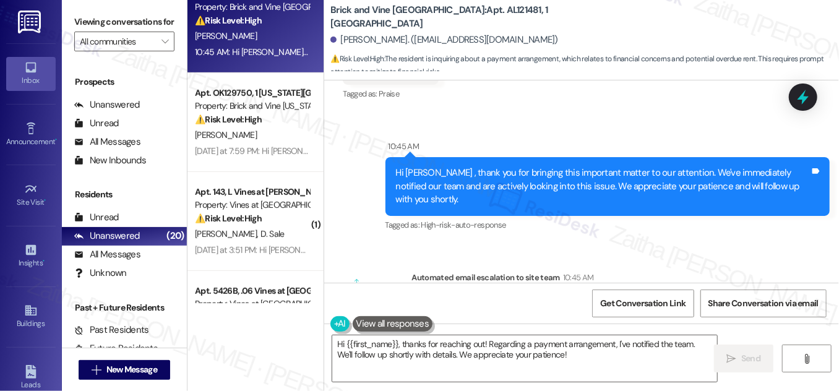
scroll to position [225, 0]
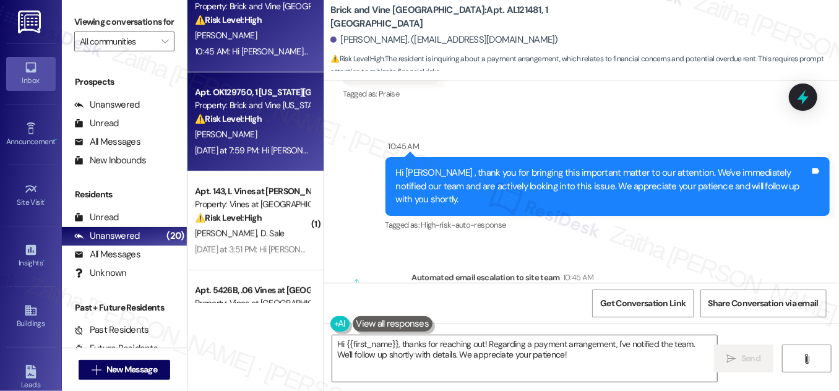
click at [295, 123] on div "⚠️ Risk Level: High The resident is actively disputing responsibility for damag…" at bounding box center [252, 119] width 114 height 13
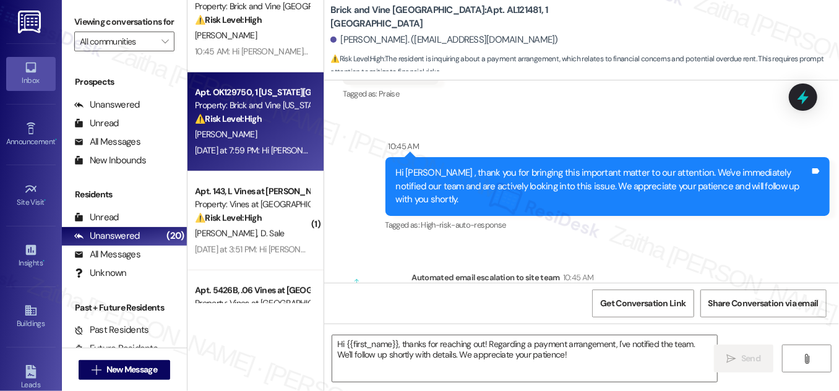
type textarea "Fetching suggested responses. Please feel free to read through the conversation…"
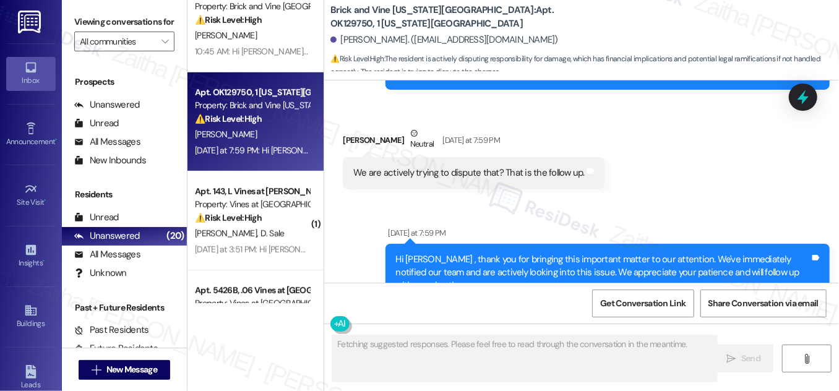
scroll to position [6292, 0]
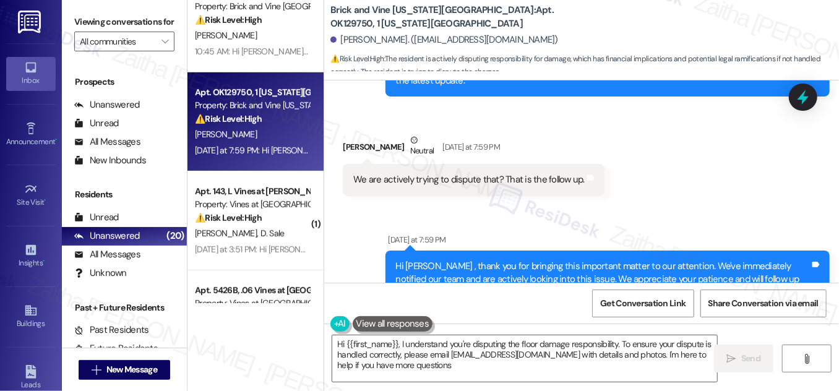
type textarea "Hi {{first_name}}, I understand you're disputing the floor damage responsibilit…"
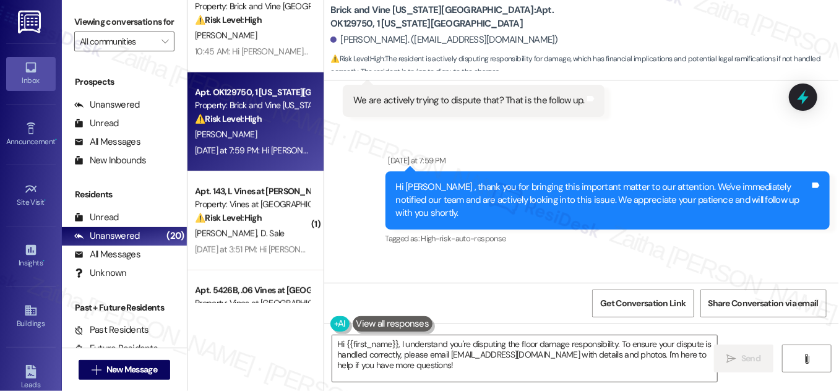
scroll to position [6404, 0]
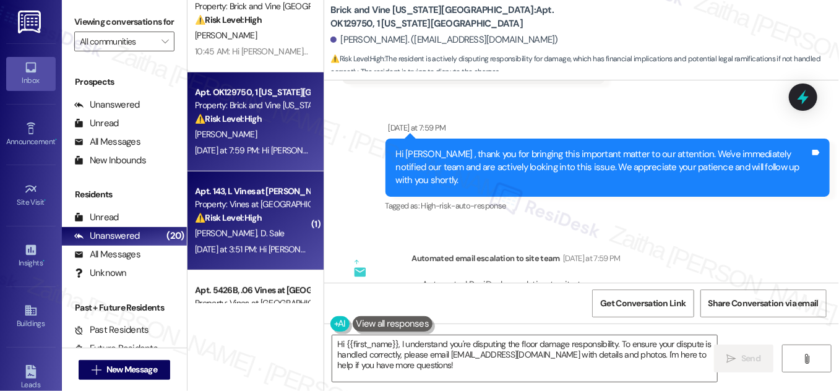
click at [281, 235] on div "W. Kacho D. Sale" at bounding box center [252, 233] width 117 height 15
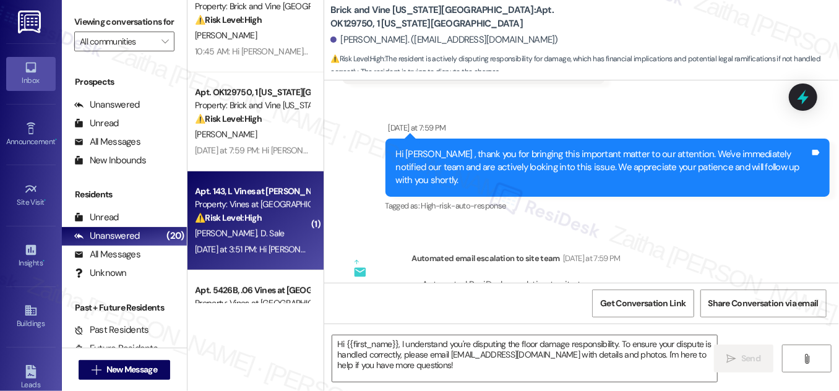
type textarea "Fetching suggested responses. Please feel free to read through the conversation…"
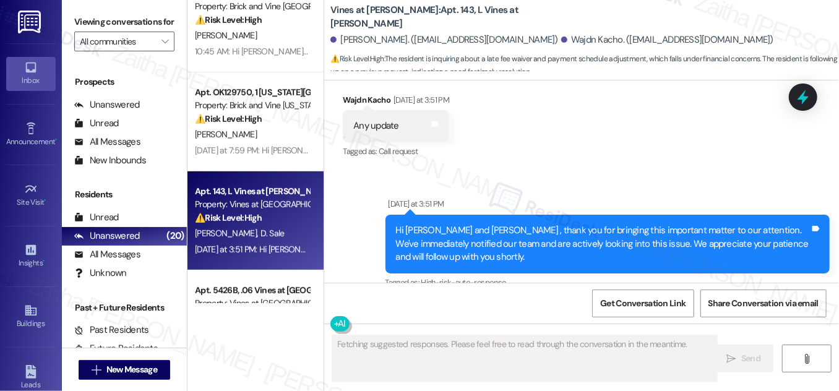
scroll to position [9999, 0]
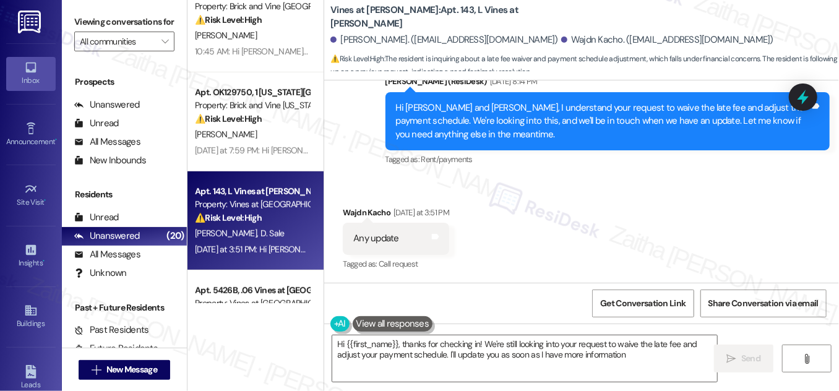
type textarea "Hi {{first_name}}, thanks for checking in! We're still looking into your reques…"
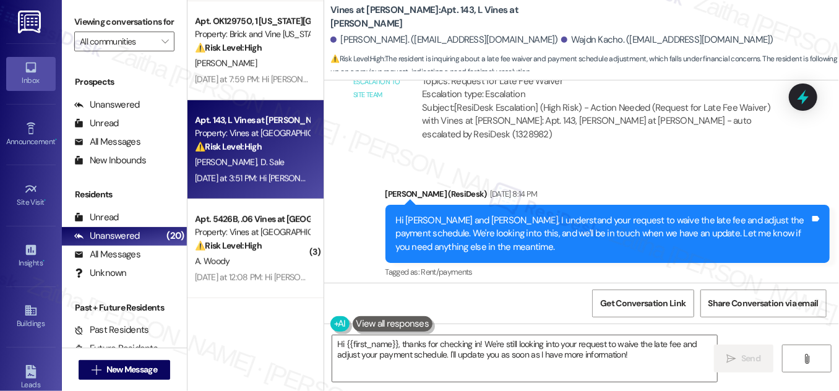
scroll to position [281, 0]
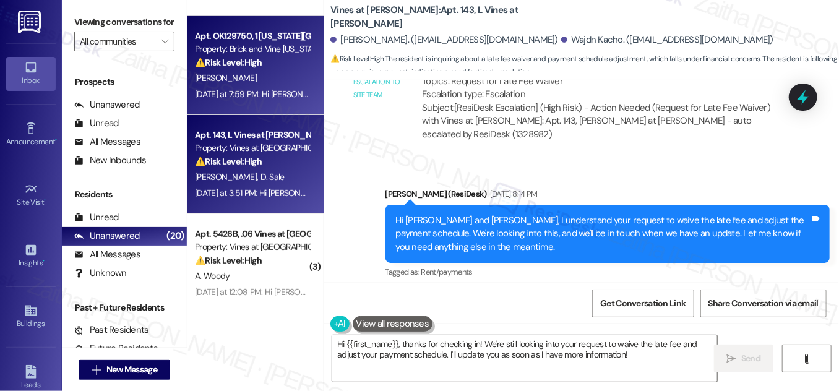
click at [275, 80] on div "[PERSON_NAME]" at bounding box center [252, 78] width 117 height 15
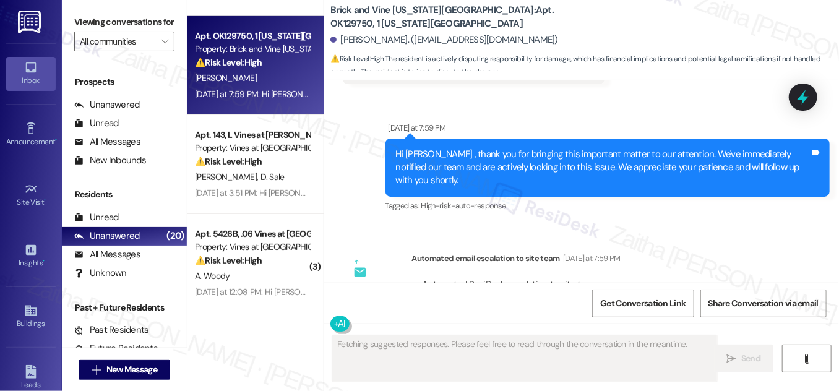
scroll to position [6235, 0]
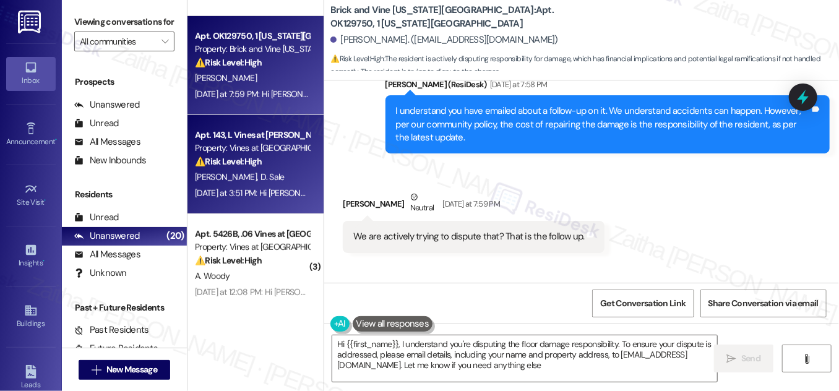
type textarea "Hi {{first_name}}, I understand you're disputing the floor damage responsibilit…"
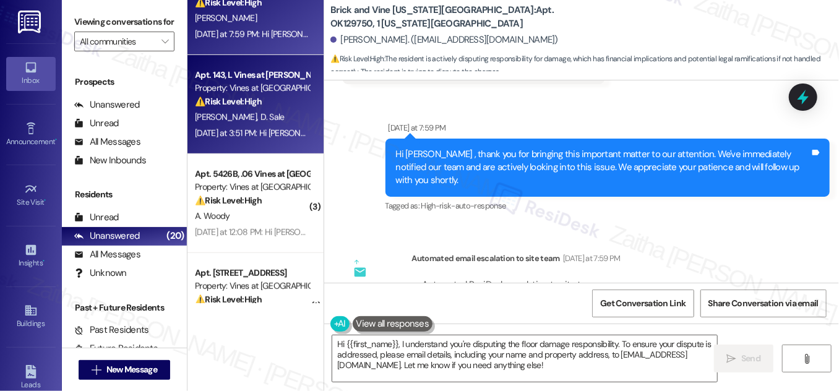
scroll to position [394, 0]
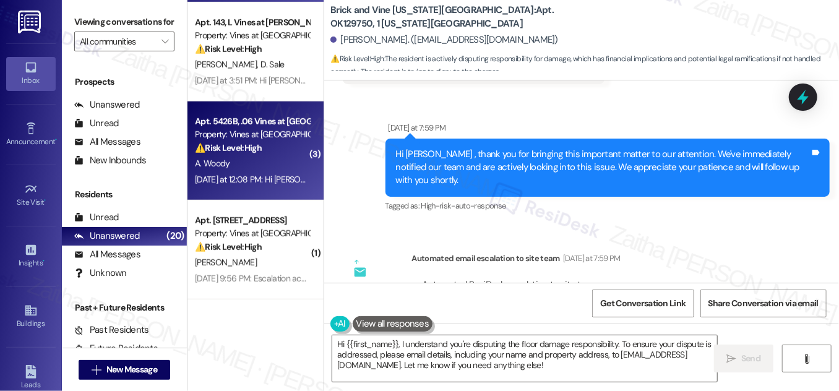
click at [266, 153] on div "⚠️ Risk Level: High The resident is requesting a new lease and wants to move be…" at bounding box center [252, 148] width 114 height 13
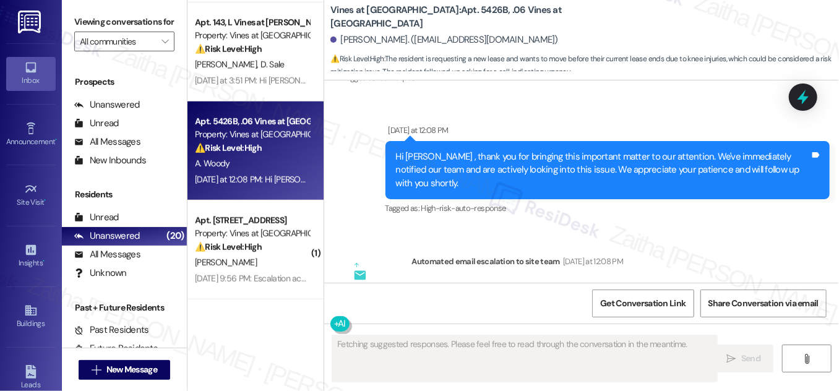
scroll to position [9098, 0]
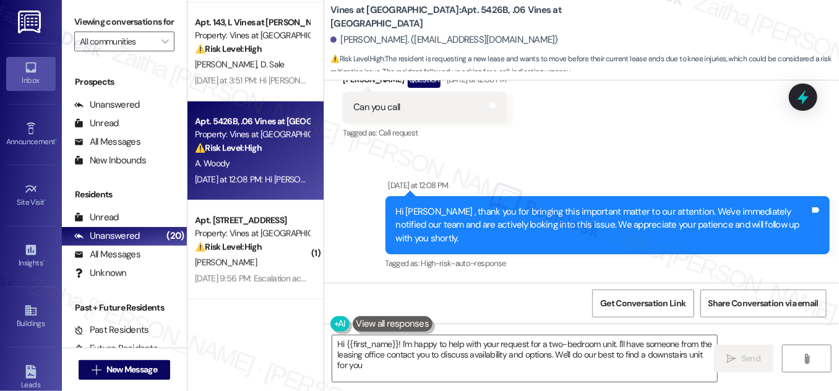
type textarea "Hi {{first_name}}! I'm happy to help with your request for a two-bedroom unit. …"
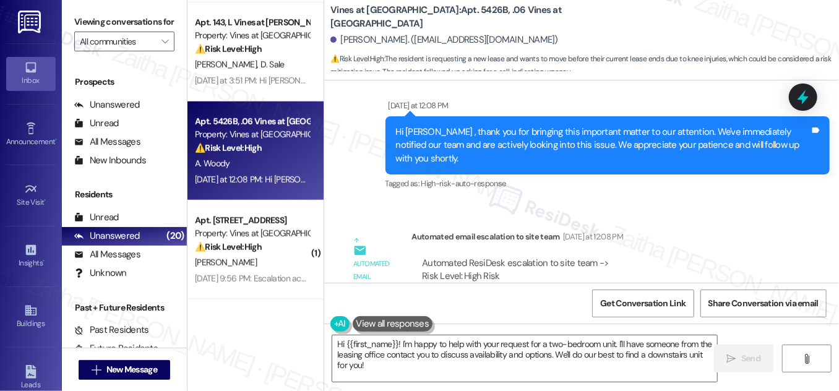
scroll to position [9210, 0]
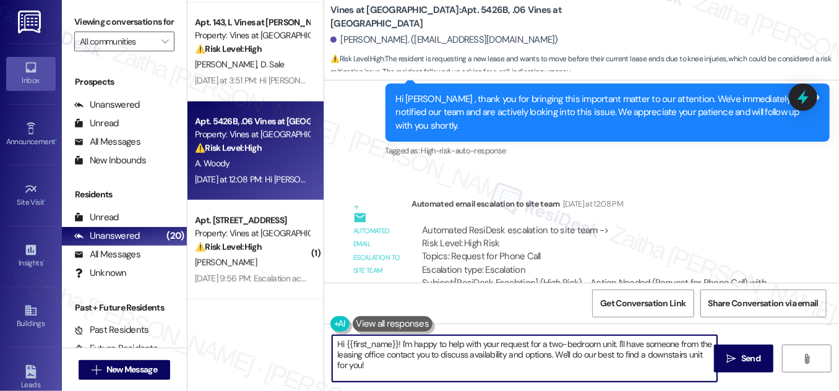
drag, startPoint x: 401, startPoint y: 343, endPoint x: 410, endPoint y: 361, distance: 19.9
click at [408, 353] on textarea "Hi {{first_name}}! I'm happy to help with your request for a two-bedroom unit. …" at bounding box center [524, 358] width 385 height 46
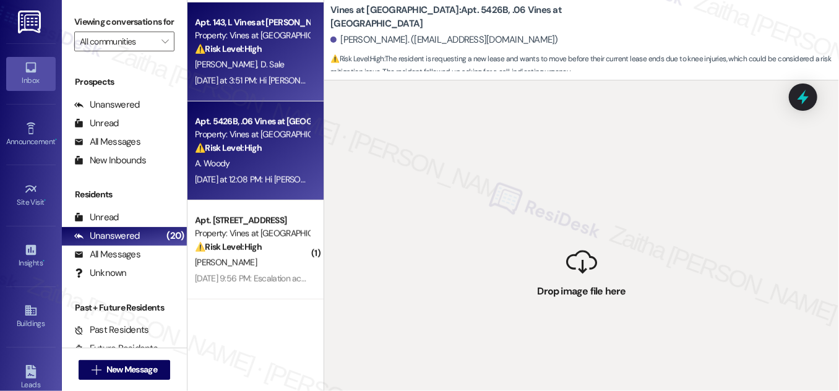
click at [277, 63] on div "W. Kacho D. Sale" at bounding box center [252, 64] width 117 height 15
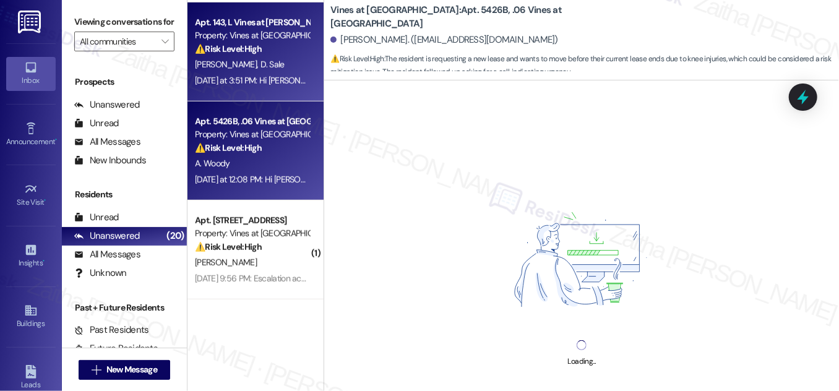
click at [291, 147] on div "⚠️ Risk Level: High The resident is requesting a new lease and wants to move be…" at bounding box center [252, 148] width 114 height 13
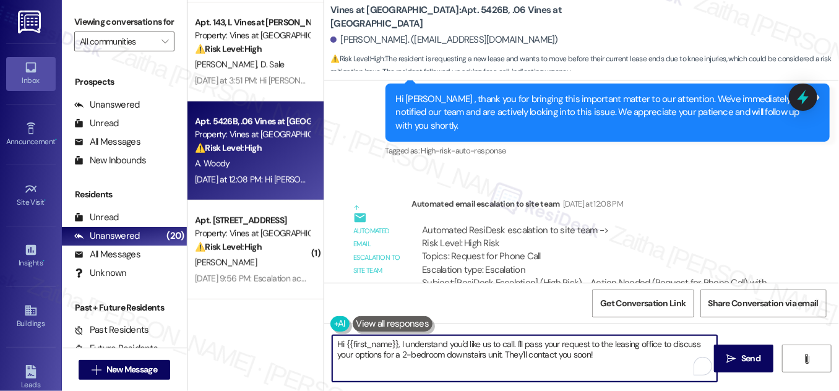
drag, startPoint x: 399, startPoint y: 343, endPoint x: 604, endPoint y: 355, distance: 205.2
click at [604, 355] on textarea "Hi {{first_name}}, I understand you'd like us to call. I'll pass your request t…" at bounding box center [524, 358] width 385 height 46
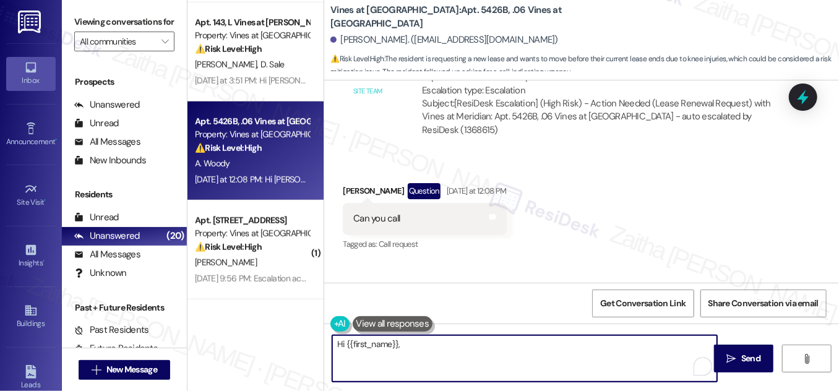
scroll to position [8985, 0]
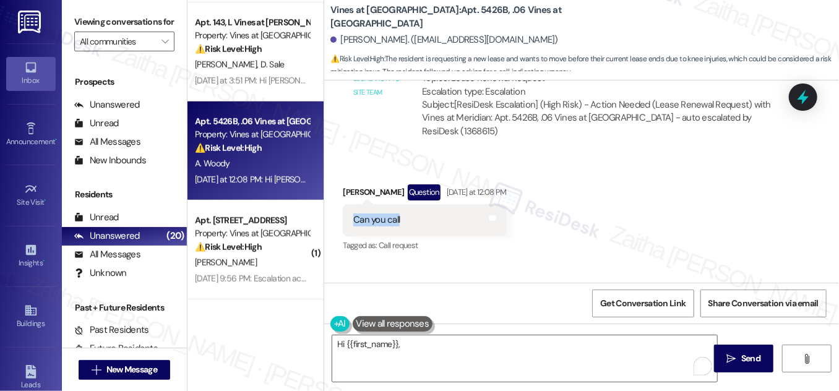
drag, startPoint x: 348, startPoint y: 176, endPoint x: 419, endPoint y: 177, distance: 71.2
click at [419, 204] on div "Can you call Tags and notes" at bounding box center [425, 220] width 164 height 32
copy div "Can you call"
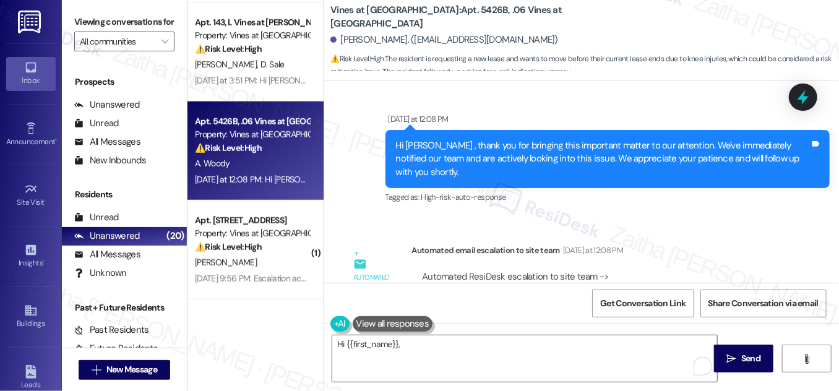
scroll to position [9210, 0]
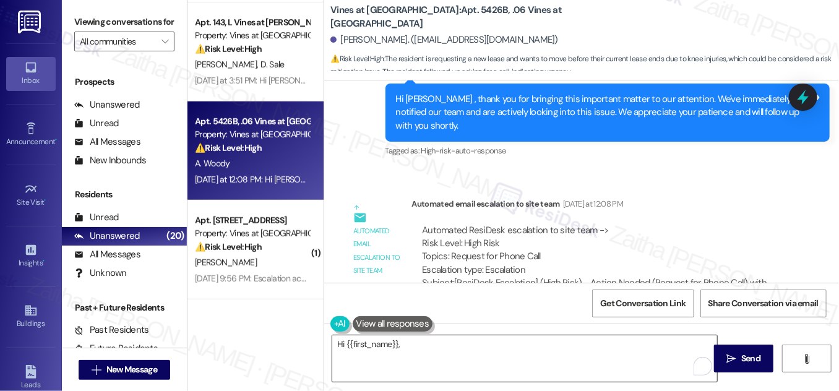
click at [452, 343] on textarea "Hi {{first_name}}," at bounding box center [524, 358] width 385 height 46
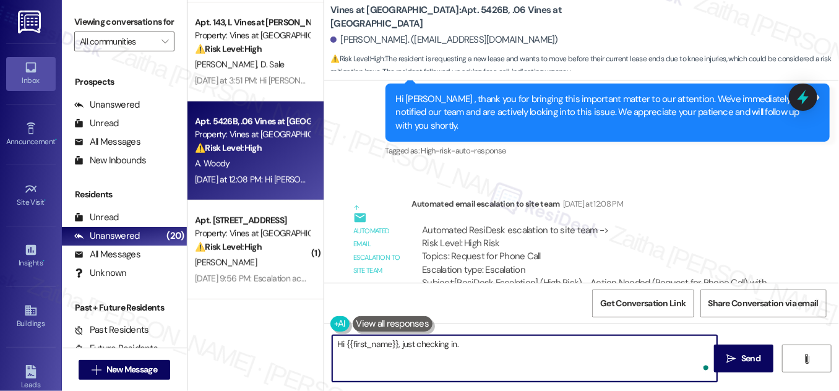
paste textarea "were you able to get a call to discuss your lease options"
click at [465, 344] on textarea "Hi {{first_name}}, just checking in. were you able to get a call to discuss you…" at bounding box center [524, 358] width 385 height 46
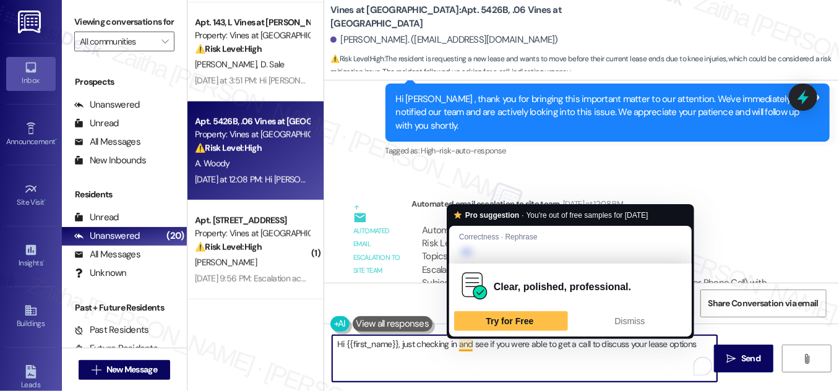
click at [464, 343] on textarea "Hi {{first_name}}, just checking in and see if you were able to get a call to d…" at bounding box center [524, 358] width 385 height 46
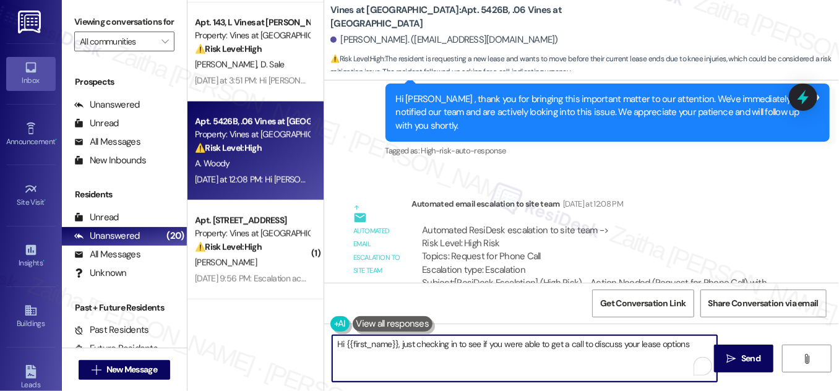
click at [691, 343] on textarea "Hi {{first_name}}, just checking in to see if you were able to get a call to di…" at bounding box center [524, 358] width 385 height 46
drag, startPoint x: 334, startPoint y: 343, endPoint x: 515, endPoint y: 354, distance: 181.7
click at [515, 354] on textarea "Hi {{first_name}}, just checking in to see if you were able to get a call to di…" at bounding box center [524, 358] width 385 height 46
type textarea "Hi {{first_name}}, just checking in to see if you were able to get a call to di…"
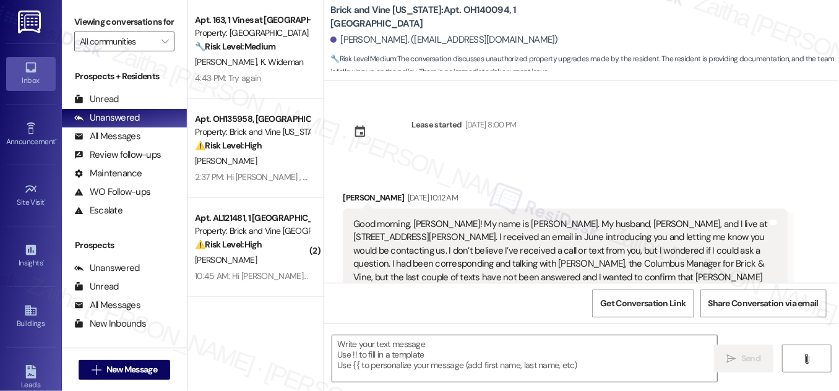
scroll to position [3573, 0]
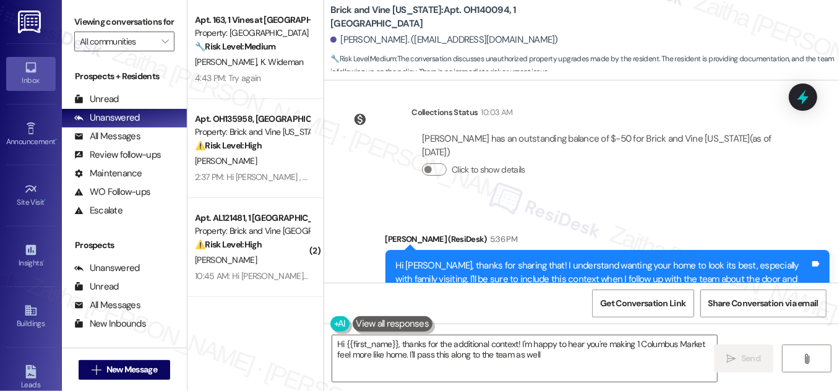
type textarea "Hi {{first_name}}, thanks for the additional context! I'm happy to hear you're …"
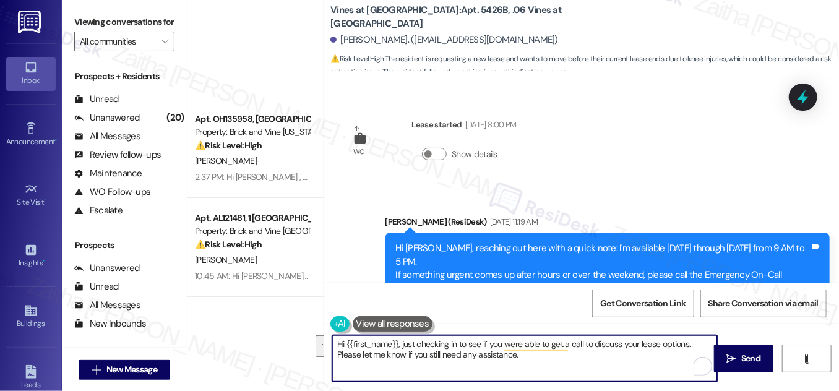
scroll to position [9210, 0]
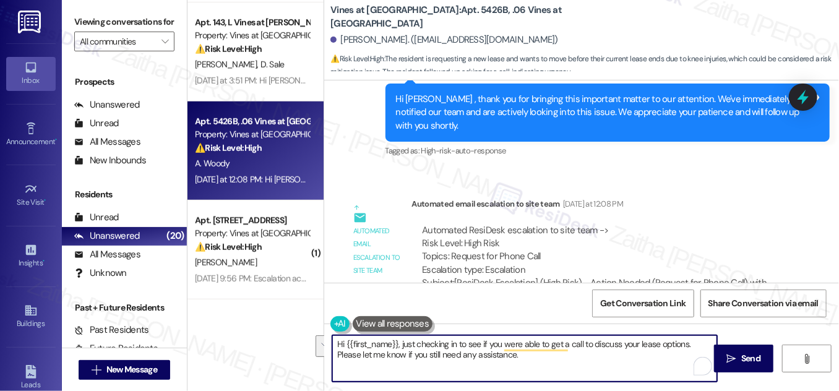
click at [506, 356] on textarea "Hi {{first_name}}, just checking in to see if you were able to get a call to di…" at bounding box center [524, 358] width 385 height 46
drag, startPoint x: 335, startPoint y: 344, endPoint x: 524, endPoint y: 365, distance: 189.9
click at [524, 365] on textarea "Hi {{first_name}}, just checking in to see if you were able to get a call to di…" at bounding box center [524, 358] width 385 height 46
click at [501, 360] on textarea "Hi {{first_name}}, just checking in to see if you were able to get a call to di…" at bounding box center [524, 358] width 385 height 46
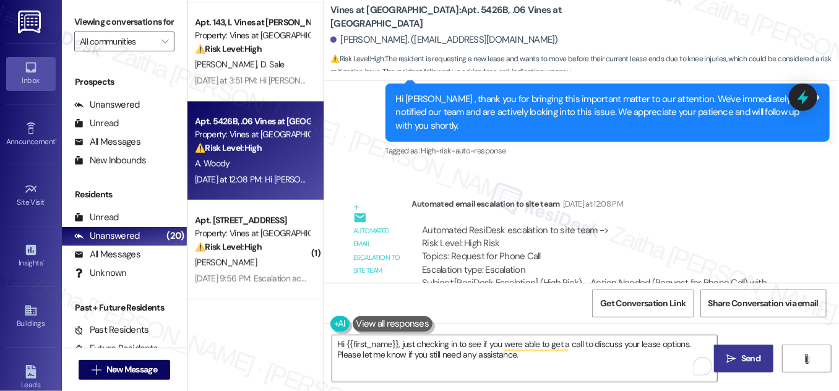
click at [739, 358] on span "Send" at bounding box center [751, 358] width 24 height 13
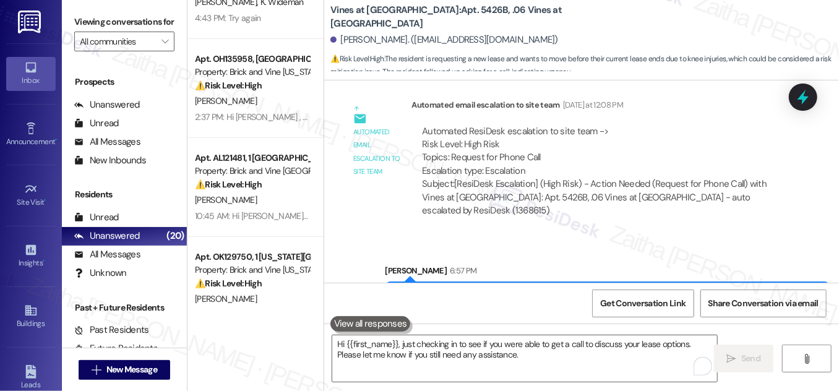
scroll to position [0, 0]
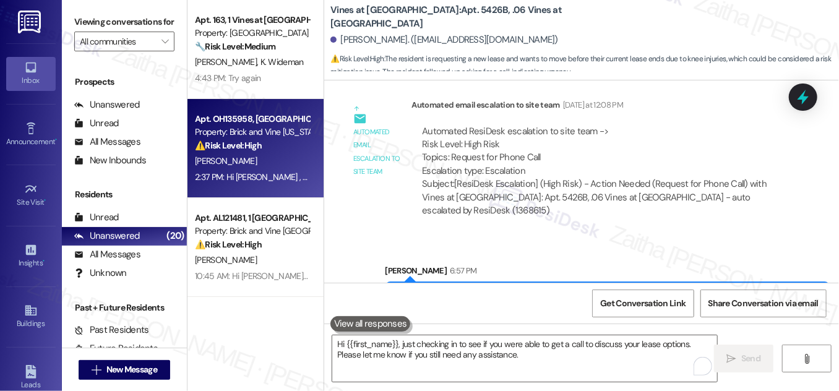
click at [280, 156] on div "[PERSON_NAME]" at bounding box center [252, 160] width 117 height 15
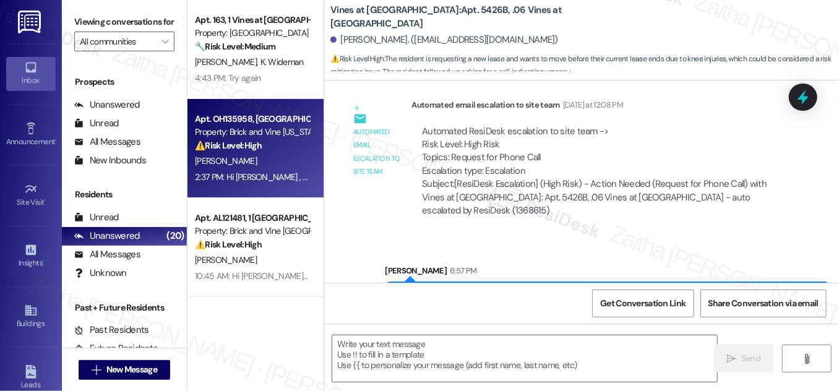
type textarea "Fetching suggested responses. Please feel free to read through the conversation…"
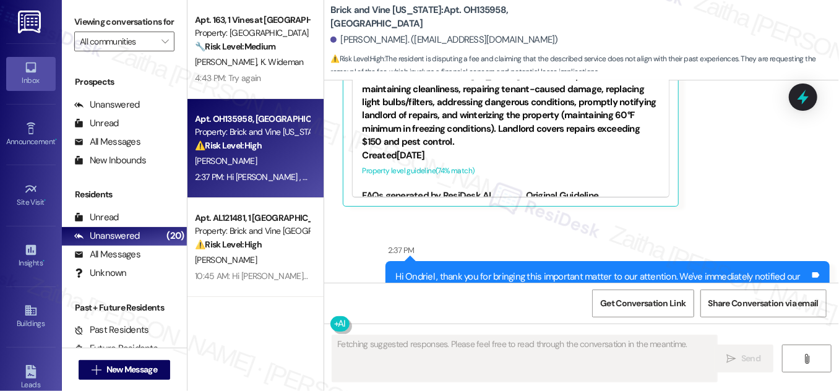
scroll to position [10641, 0]
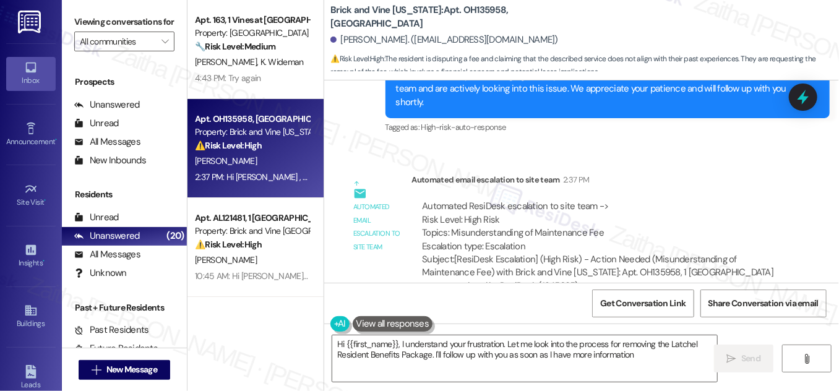
type textarea "Hi {{first_name}}, I understand your frustration. Let me look into the process …"
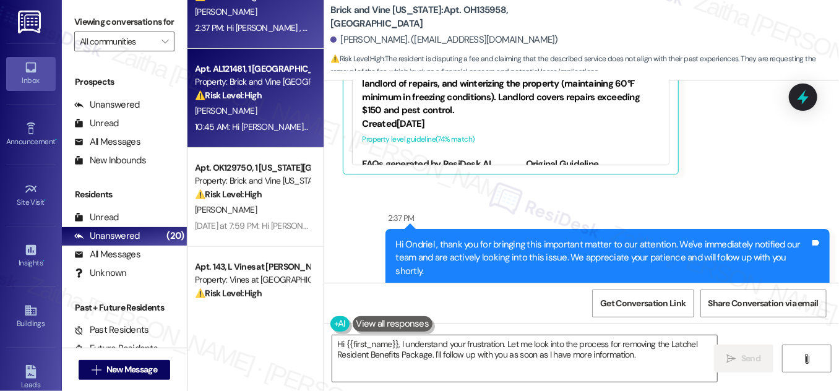
scroll to position [168, 0]
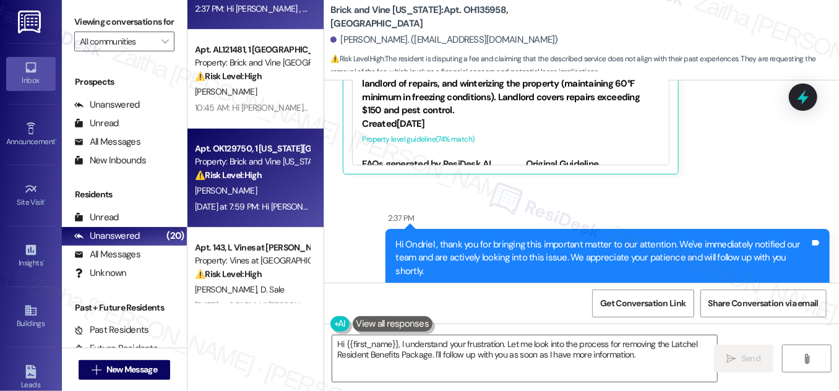
click at [285, 183] on div "[PERSON_NAME]" at bounding box center [252, 190] width 117 height 15
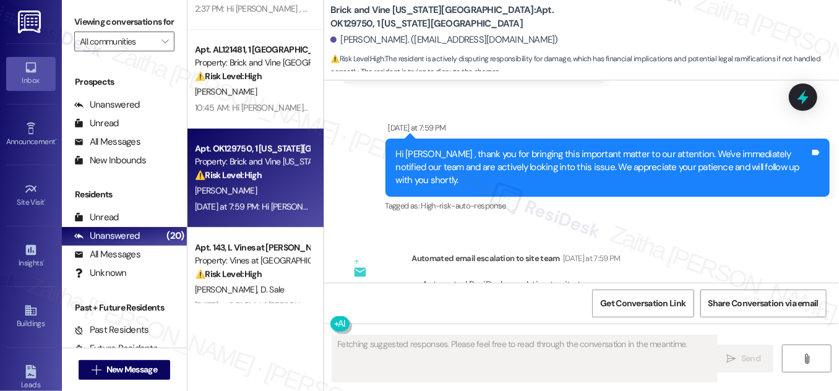
scroll to position [6235, 0]
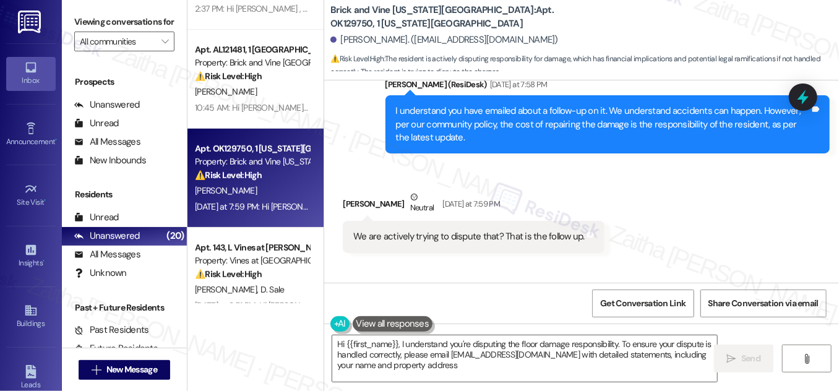
type textarea "Hi {{first_name}}, I understand you're disputing the floor damage responsibilit…"
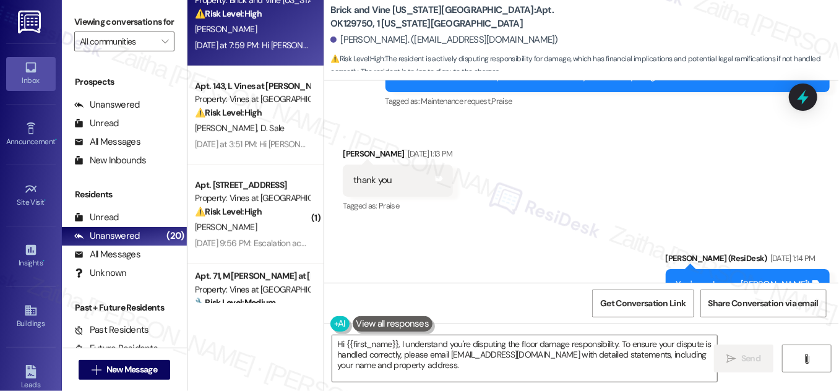
scroll to position [337, 0]
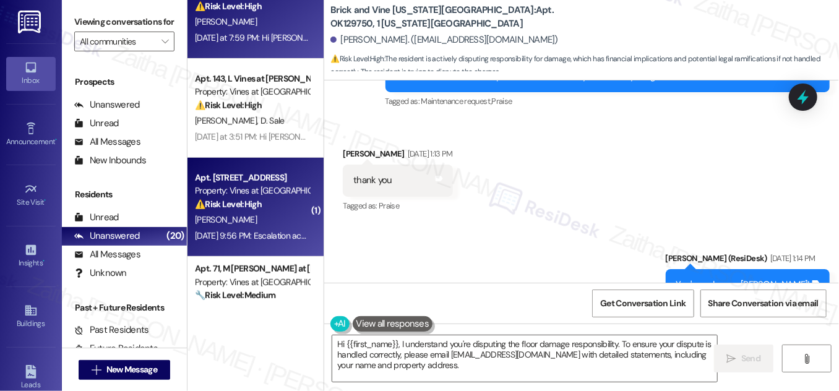
click at [251, 214] on div "[PERSON_NAME]" at bounding box center [252, 219] width 117 height 15
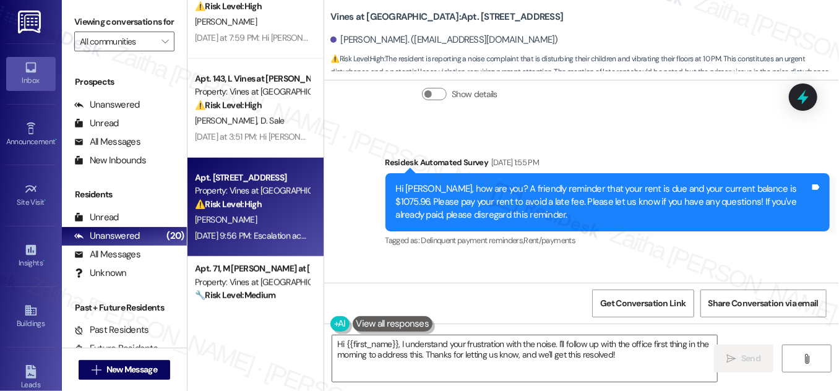
scroll to position [19197, 0]
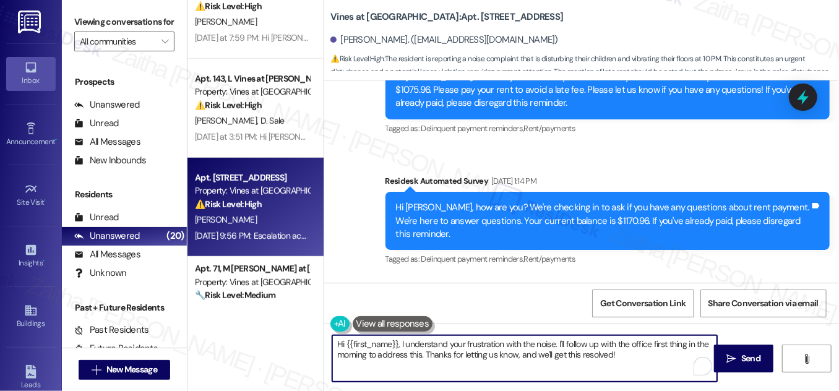
drag, startPoint x: 556, startPoint y: 341, endPoint x: 608, endPoint y: 355, distance: 53.7
click at [607, 353] on textarea "Hi {{first_name}}, I understand your frustration with the noise. I'll follow up…" at bounding box center [524, 358] width 385 height 46
drag, startPoint x: 608, startPoint y: 355, endPoint x: 617, endPoint y: 358, distance: 9.8
click at [617, 358] on textarea "Hi {{first_name}}, I understand your frustration with the noise. I'll follow up…" at bounding box center [524, 358] width 385 height 46
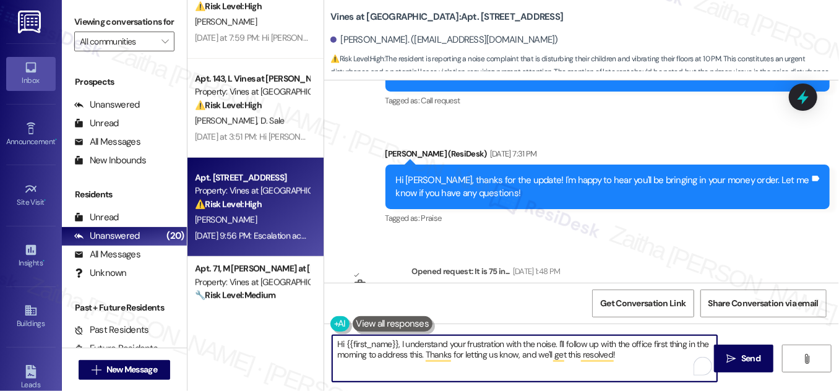
scroll to position [18915, 0]
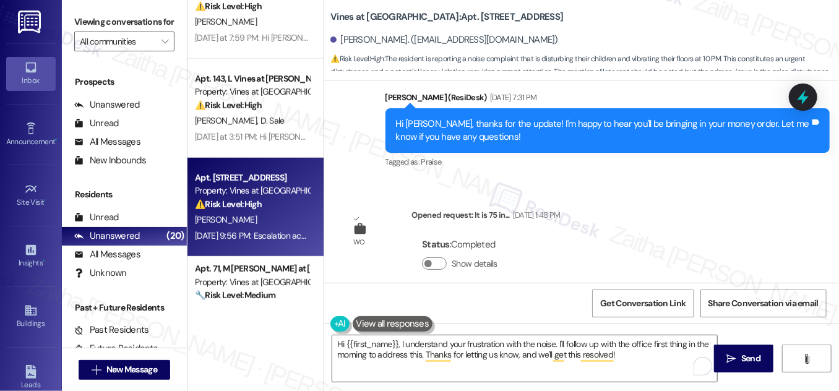
drag, startPoint x: 352, startPoint y: 156, endPoint x: 510, endPoint y: 227, distance: 173.7
copy div "Hello [PERSON_NAME] . I am sorry to text so late at night but anytime I email t…"
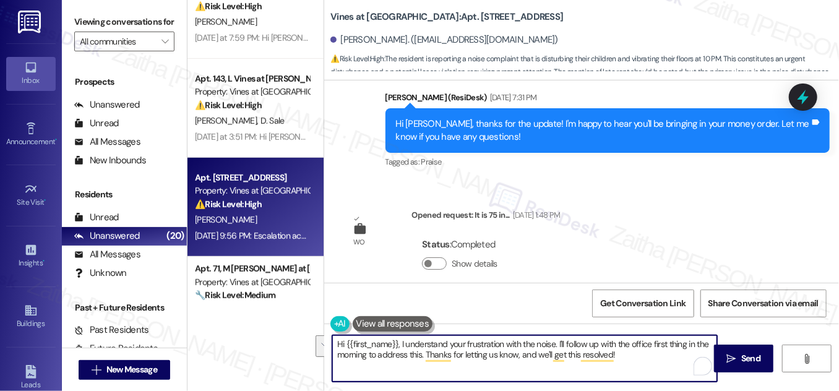
drag, startPoint x: 553, startPoint y: 343, endPoint x: 619, endPoint y: 361, distance: 68.6
click at [617, 361] on textarea "Hi {{first_name}}, I understand your frustration with the noise. I'll follow up…" at bounding box center [524, 358] width 385 height 46
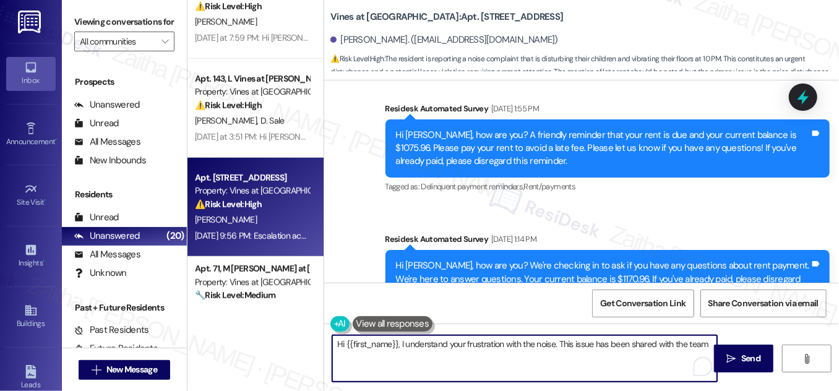
scroll to position [19084, 0]
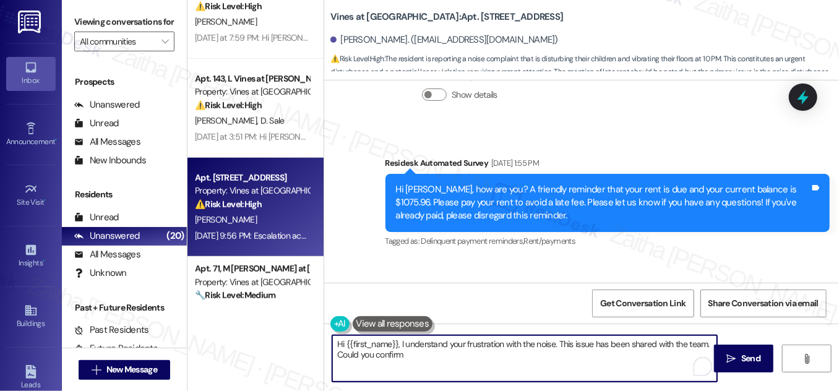
type textarea "Hi {{first_name}}, I understand your frustration with the noise. This issue has…"
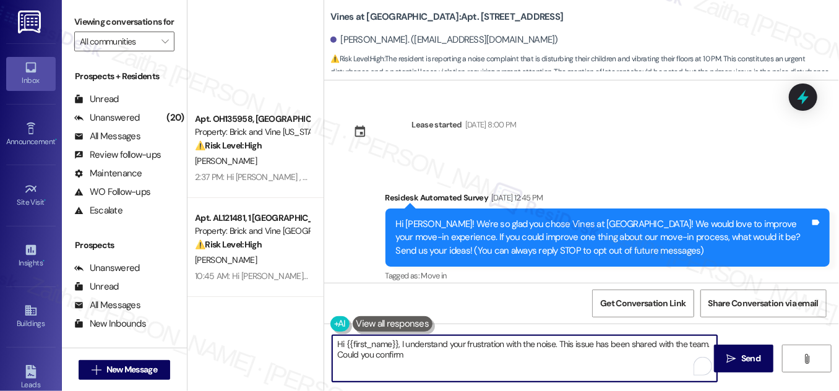
scroll to position [19084, 0]
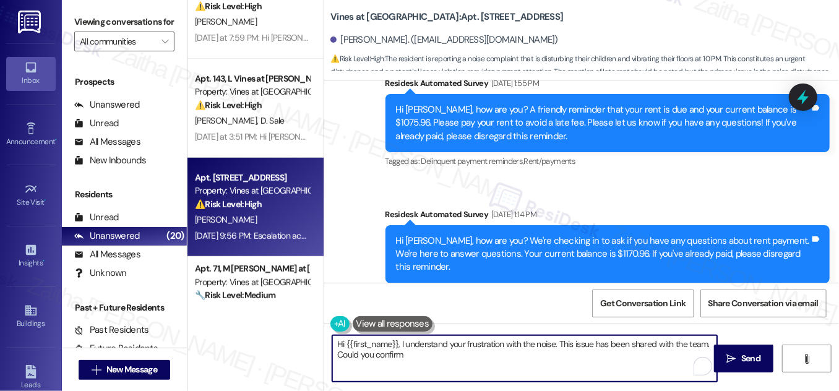
click at [585, 342] on textarea "Hi {{first_name}}, I understand your frustration with the noise. This issue has…" at bounding box center [524, 358] width 385 height 46
click at [583, 342] on textarea "Hi {{first_name}}, I understand your frustration with the noise. This issue has…" at bounding box center [524, 358] width 385 height 46
drag, startPoint x: 688, startPoint y: 341, endPoint x: 693, endPoint y: 359, distance: 18.6
click at [693, 359] on div "Hi {{first_name}}, I understand your frustration with the noise. This has been …" at bounding box center [525, 359] width 386 height 48
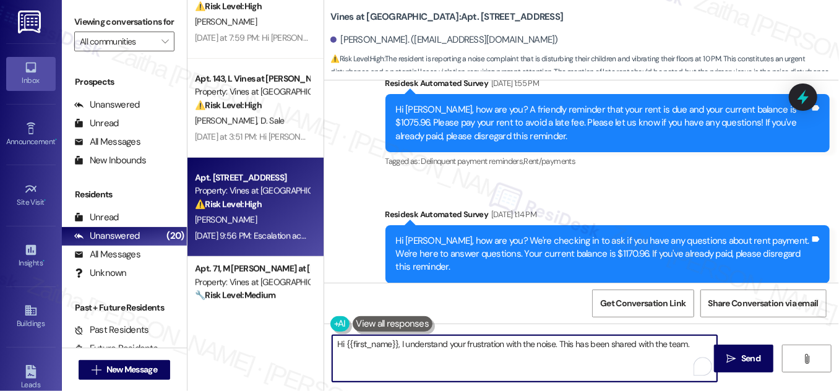
paste textarea "if the noise problem is still persisting tonight so we can address it according…"
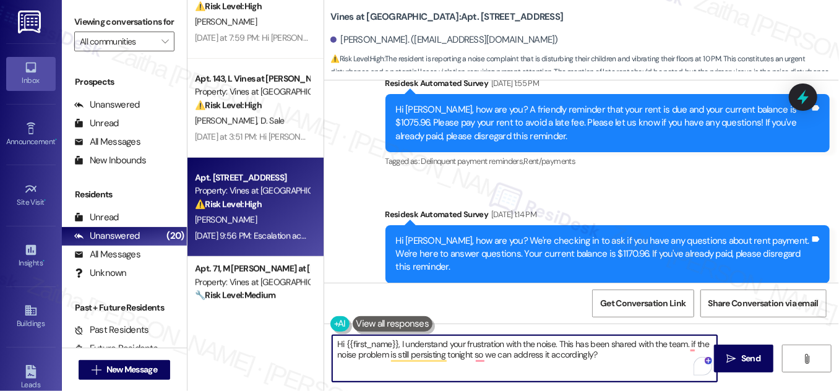
click at [688, 343] on textarea "Hi {{first_name}}, I understand your frustration with the noise. This has been …" at bounding box center [524, 358] width 385 height 46
drag, startPoint x: 688, startPoint y: 342, endPoint x: 683, endPoint y: 356, distance: 15.1
click at [683, 356] on textarea "Hi {{first_name}}, I understand your frustration with the noise. This has been …" at bounding box center [524, 358] width 385 height 46
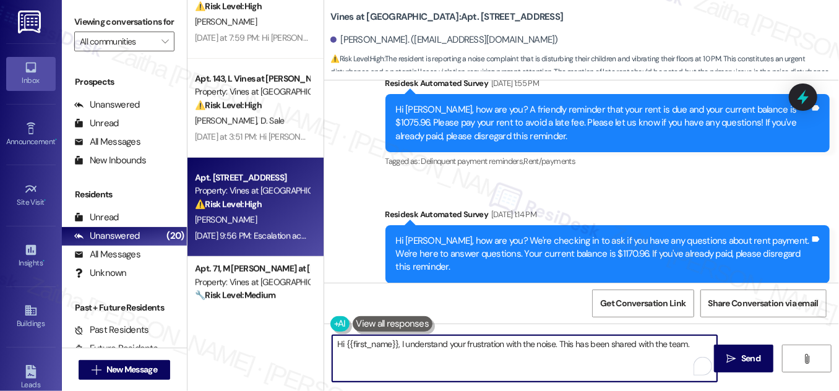
paste textarea "Just to confirm, is the noise problem persisting? Please let me know so we can …"
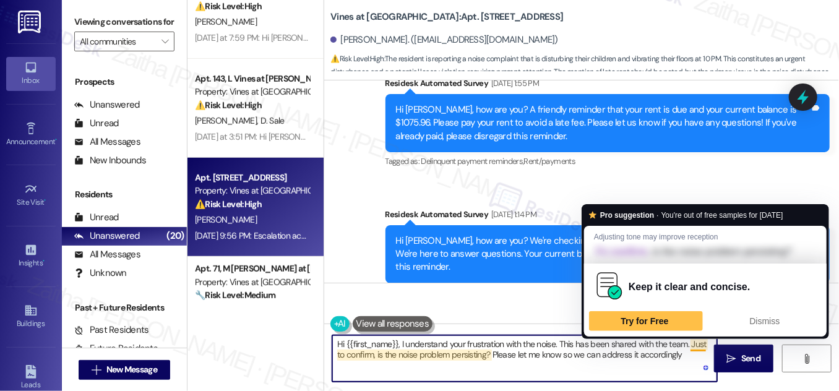
click at [692, 342] on textarea "Hi {{first_name}}, I understand your frustration with the noise. This has been …" at bounding box center [524, 358] width 385 height 46
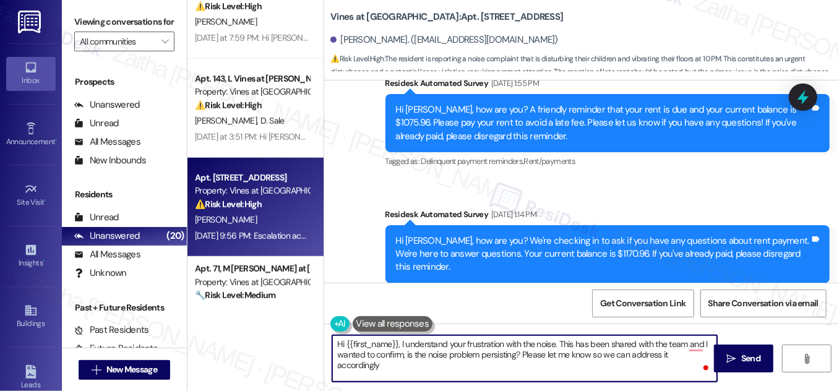
click at [406, 354] on textarea "Hi {{first_name}}, I understand your frustration with the noise. This has been …" at bounding box center [524, 358] width 385 height 46
click at [698, 352] on textarea "Hi {{first_name}}, I understand your frustration with the noise. This has been …" at bounding box center [524, 358] width 385 height 46
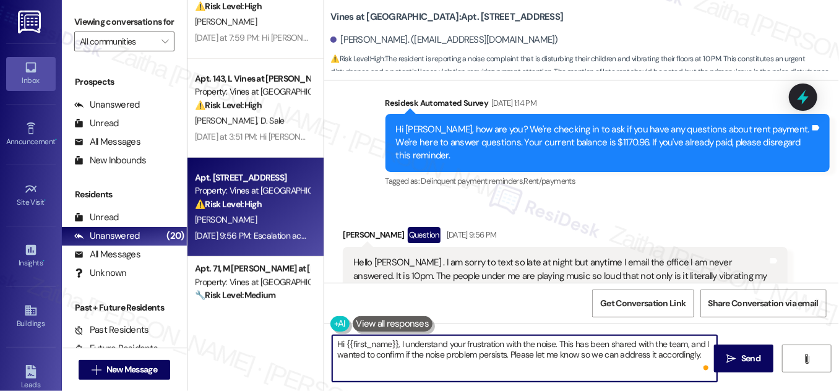
scroll to position [19197, 0]
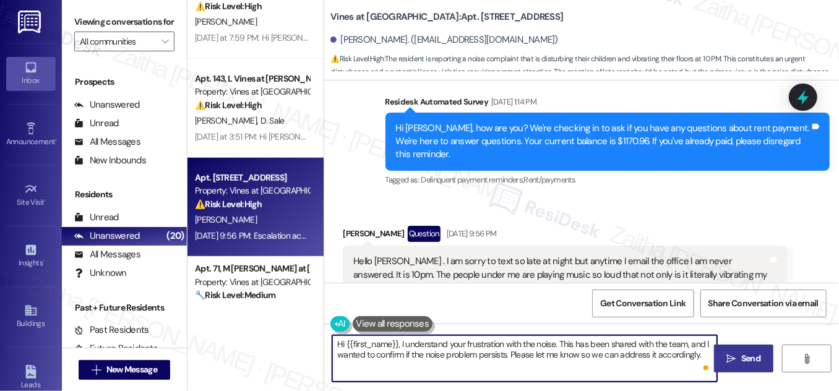
type textarea "Hi {{first_name}}, I understand your frustration with the noise. This has been …"
click at [754, 353] on span "Send" at bounding box center [750, 358] width 19 height 13
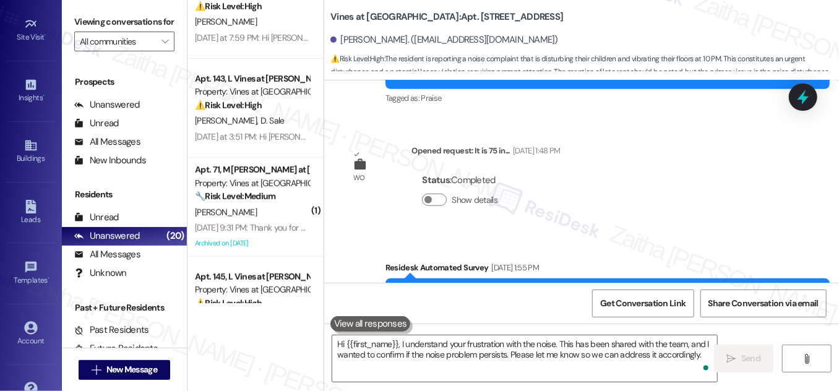
scroll to position [194, 0]
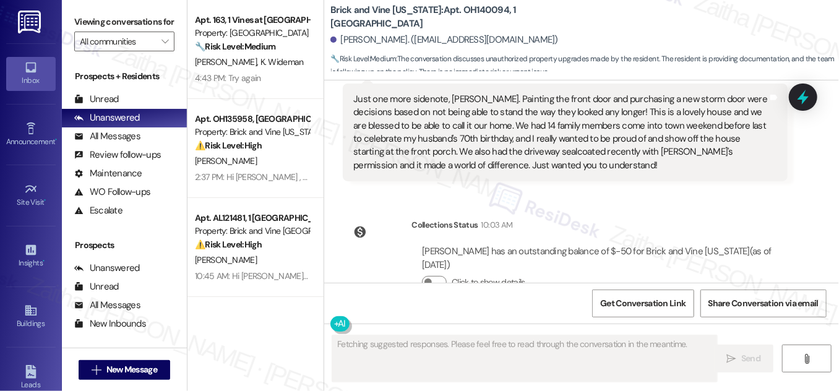
scroll to position [3573, 0]
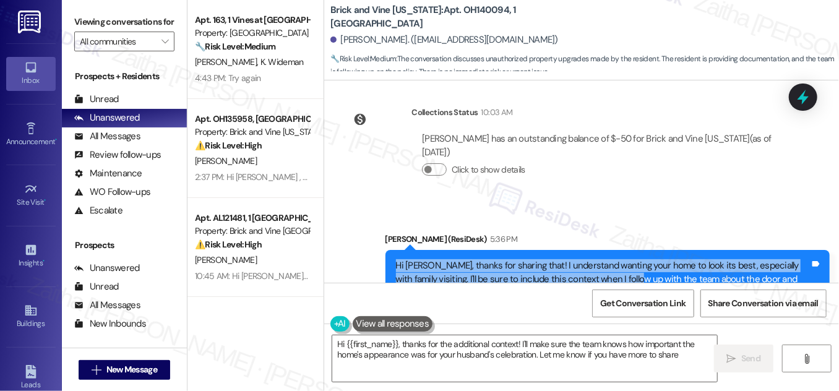
type textarea "Hi {{first_name}}, thanks for the additional context! I'll make sure the team k…"
drag, startPoint x: 388, startPoint y: 209, endPoint x: 678, endPoint y: 237, distance: 291.6
click at [678, 250] on div "Hi [PERSON_NAME], thanks for sharing that! I understand wanting your home to lo…" at bounding box center [608, 279] width 444 height 58
copy div "Hi [PERSON_NAME], thanks for sharing that! I understand wanting your home to lo…"
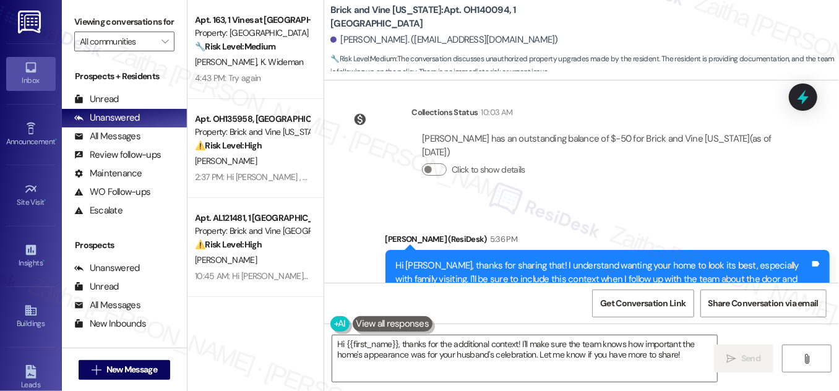
click at [637, 205] on div "Sent via SMS [PERSON_NAME] (ResiDesk) 5:36 PM Hi [PERSON_NAME], thanks for shar…" at bounding box center [581, 270] width 515 height 131
click at [798, 94] on icon at bounding box center [803, 97] width 21 height 21
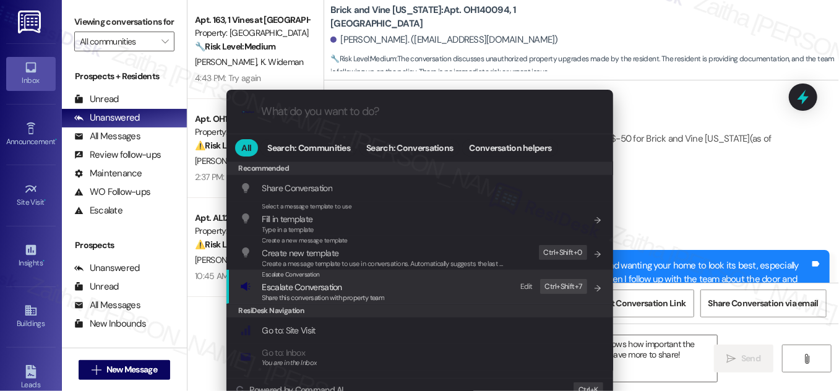
click at [315, 289] on span "Escalate Conversation" at bounding box center [302, 287] width 80 height 11
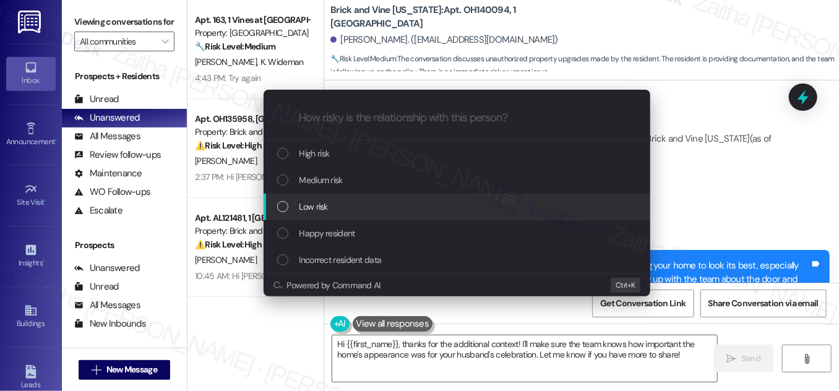
click at [337, 207] on div "Low risk" at bounding box center [458, 207] width 362 height 14
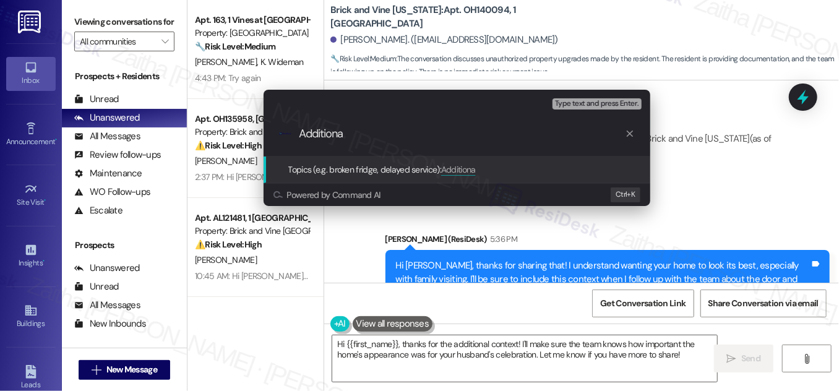
type input "Additional"
drag, startPoint x: 365, startPoint y: 136, endPoint x: 288, endPoint y: 136, distance: 77.4
click at [288, 136] on div ".cls-1{fill:#0a055f;}.cls-2{fill:#0cc4c4;} resideskLogoBlueOrange Additional" at bounding box center [457, 134] width 387 height 44
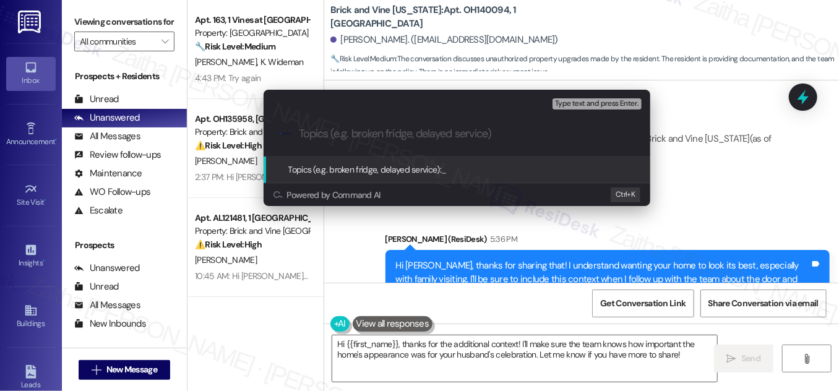
paste input "Follow-Up on Door and Driveway"
click at [301, 131] on input "Follow-Up on Door and Driveway" at bounding box center [462, 133] width 326 height 13
click at [708, 149] on div "Escalate Conversation Low risk Topics (e.g. broken fridge, delayed service) Any…" at bounding box center [419, 195] width 839 height 391
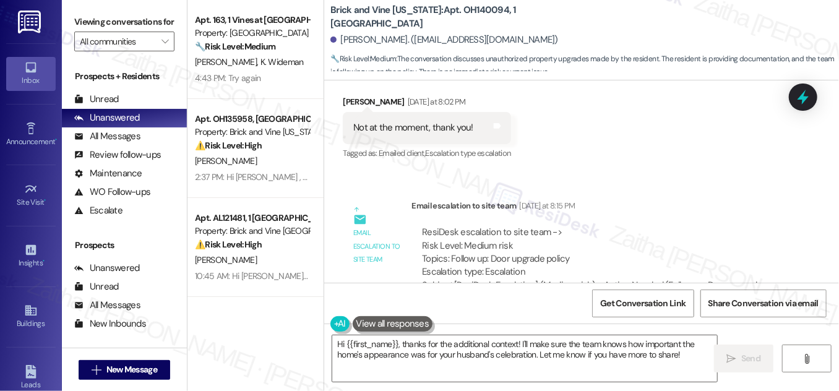
scroll to position [2898, 0]
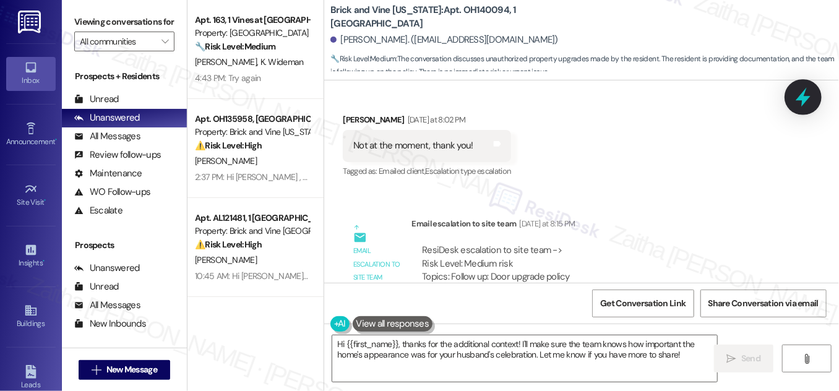
click at [796, 106] on icon at bounding box center [803, 97] width 21 height 21
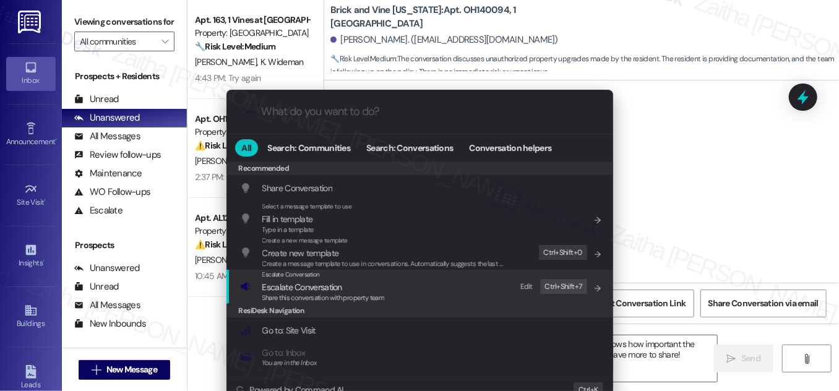
click at [301, 290] on span "Escalate Conversation" at bounding box center [302, 287] width 80 height 11
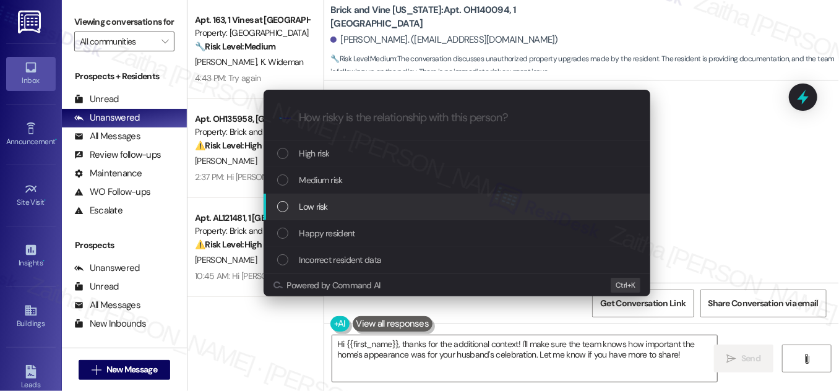
click at [329, 209] on div "Low risk" at bounding box center [458, 207] width 362 height 14
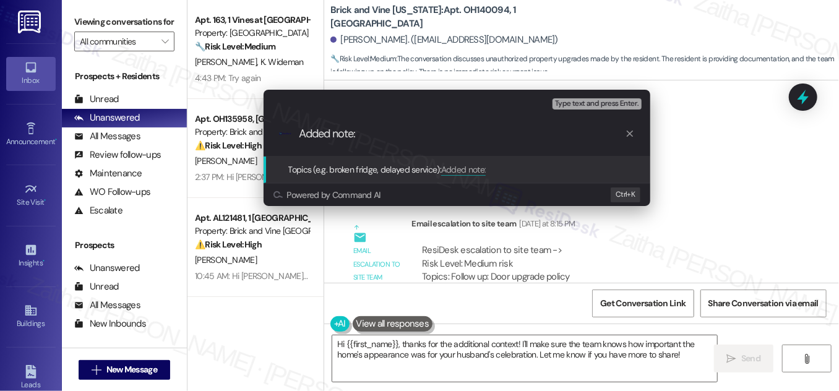
paste input "Follow-Up on Door and Driveway"
click at [358, 136] on input "Added note: Follow-Up on Door and Driveway" at bounding box center [462, 133] width 326 height 13
click at [358, 133] on input "Added ForFollow-Up on Door and Driveway" at bounding box center [462, 133] width 326 height 13
click at [369, 136] on input "Added ForFollow-Up on Door and Driveway" at bounding box center [462, 133] width 326 height 13
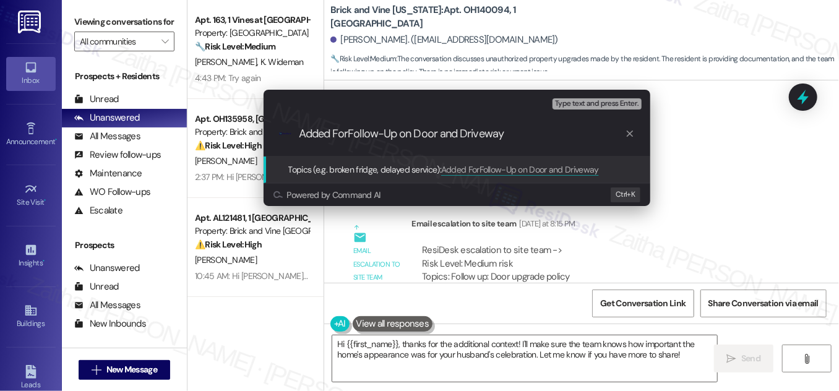
click at [412, 135] on input "Added ForFollow-Up on Door and Driveway" at bounding box center [462, 133] width 326 height 13
click at [472, 135] on input "Added For the Door and Driveway" at bounding box center [462, 133] width 326 height 13
type input "Added For the Door and Driveway Upgrade policy"
drag, startPoint x: 294, startPoint y: 135, endPoint x: 569, endPoint y: 130, distance: 275.5
click at [578, 133] on div ".cls-1{fill:#0a055f;}.cls-2{fill:#0cc4c4;} resideskLogoBlueOrange Added For the…" at bounding box center [457, 134] width 387 height 44
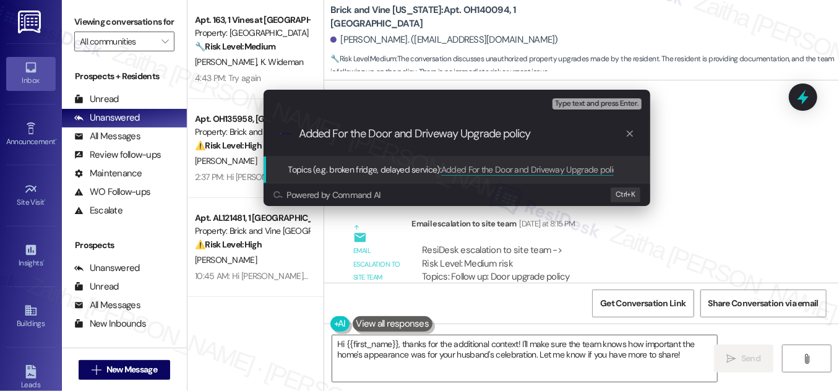
drag, startPoint x: 529, startPoint y: 133, endPoint x: 302, endPoint y: 129, distance: 226.5
click at [302, 129] on input "Added For the Door and Driveway Upgrade policy" at bounding box center [462, 133] width 326 height 13
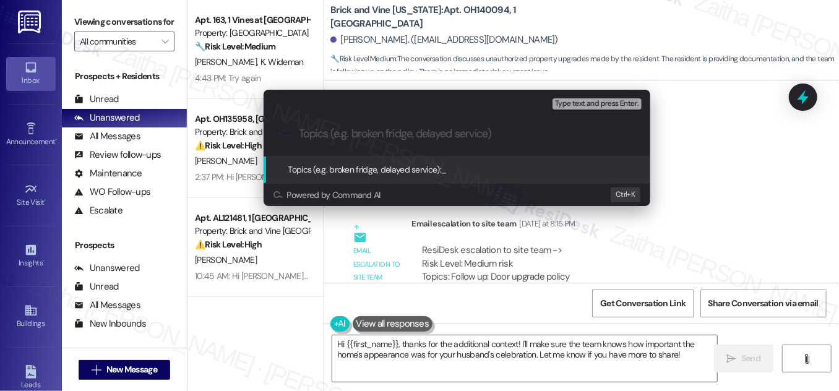
click at [723, 145] on div "Escalate Conversation Low risk Topics (e.g. broken fridge, delayed service) Any…" at bounding box center [419, 195] width 839 height 391
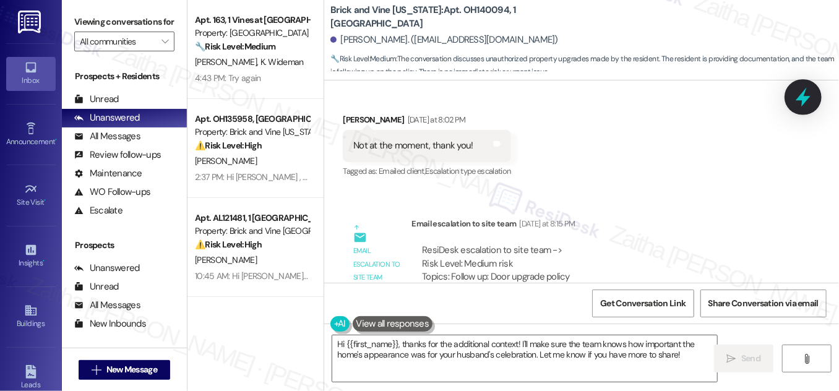
drag, startPoint x: 818, startPoint y: 106, endPoint x: 799, endPoint y: 100, distance: 20.2
click at [816, 105] on body "Inbox Go to Inbox Announcement • Send A Text Announcement Site Visit • Go to Si…" at bounding box center [419, 195] width 839 height 391
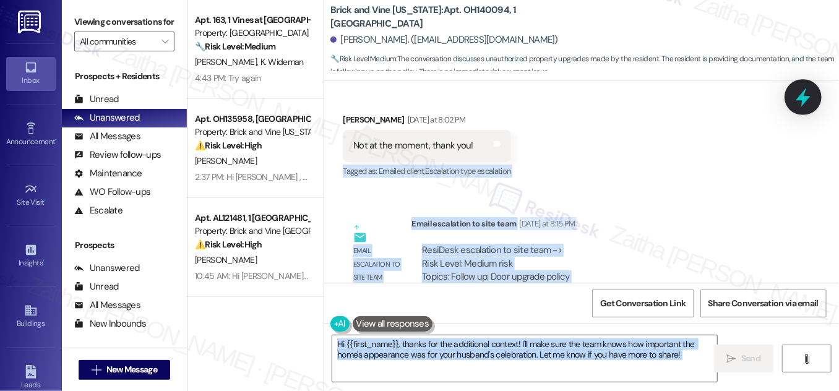
click at [799, 100] on icon at bounding box center [803, 97] width 21 height 21
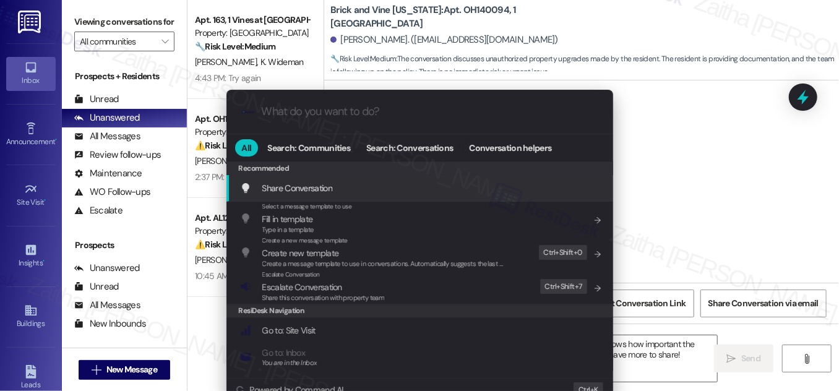
click at [706, 147] on div ".cls-1{fill:#0a055f;}.cls-2{fill:#0cc4c4;} resideskLogoBlueOrange All Search: C…" at bounding box center [419, 195] width 839 height 391
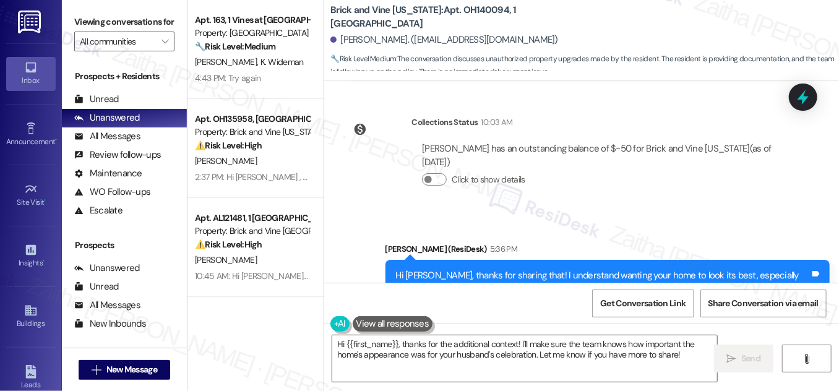
scroll to position [3573, 0]
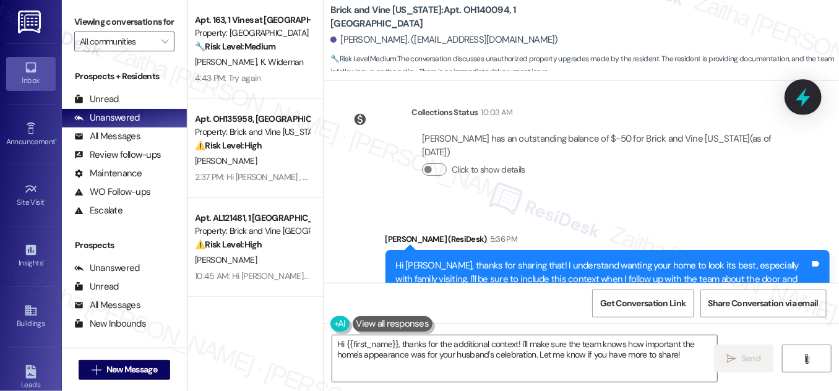
click at [805, 100] on icon at bounding box center [803, 97] width 15 height 19
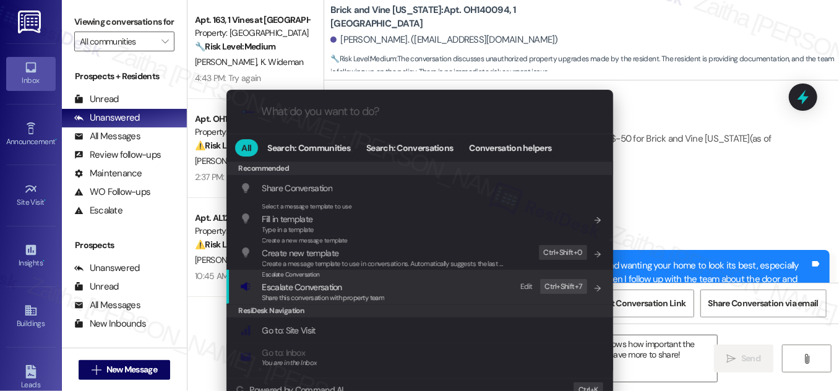
click at [304, 287] on span "Escalate Conversation" at bounding box center [302, 287] width 80 height 11
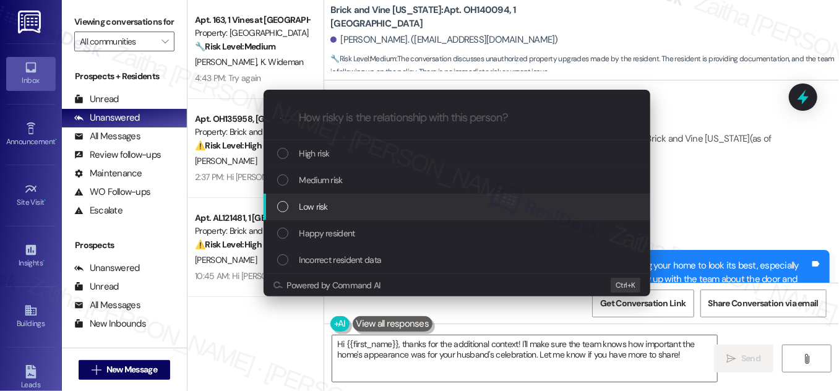
click at [324, 209] on span "Low risk" at bounding box center [314, 207] width 28 height 14
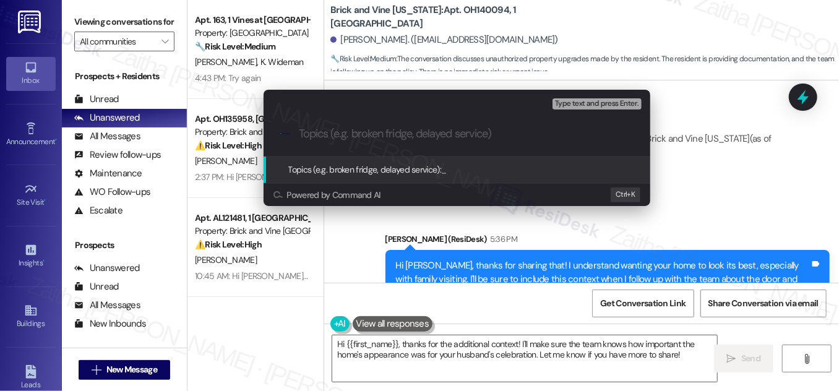
paste input "Addition to Door and Driveway Upgrade Policy"
type input "Addition to Door and Driveway Upgrade Policy"
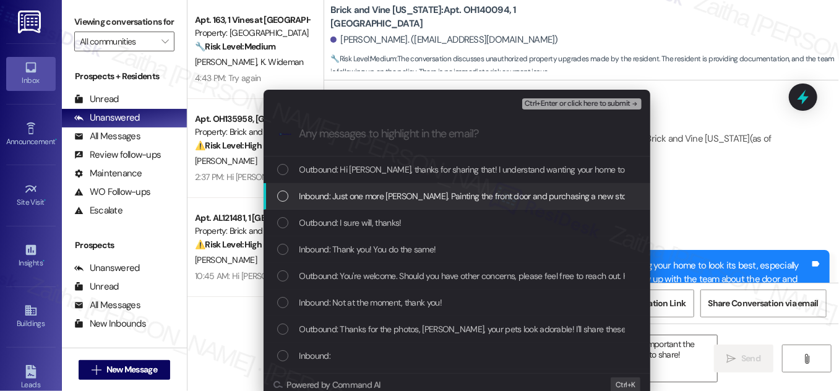
click at [280, 193] on div "List of options" at bounding box center [282, 196] width 11 height 11
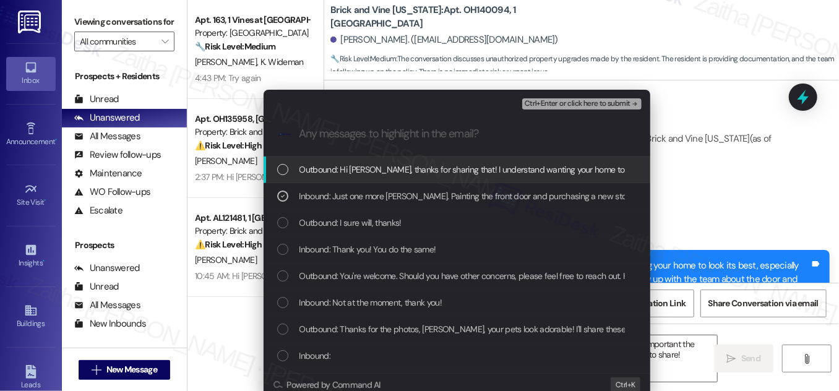
click at [574, 104] on span "Ctrl+Enter or click here to submit" at bounding box center [578, 104] width 106 height 9
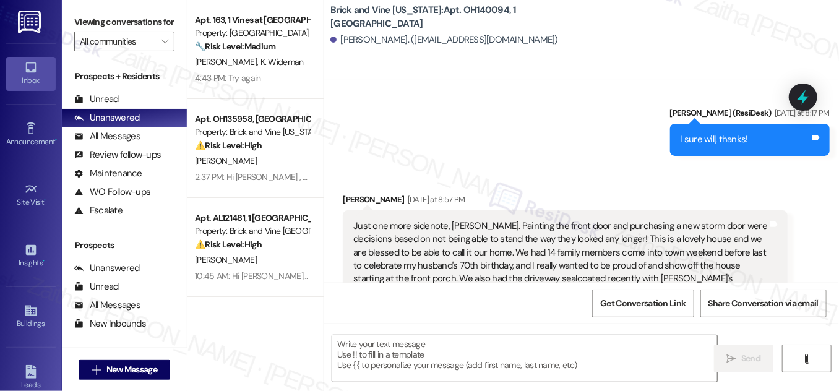
scroll to position [3333, 0]
type textarea "Fetching suggested responses. Please feel free to read through the conversation…"
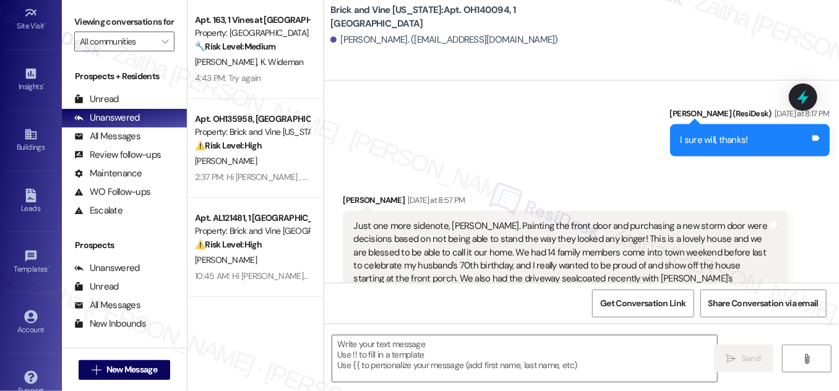
scroll to position [194, 0]
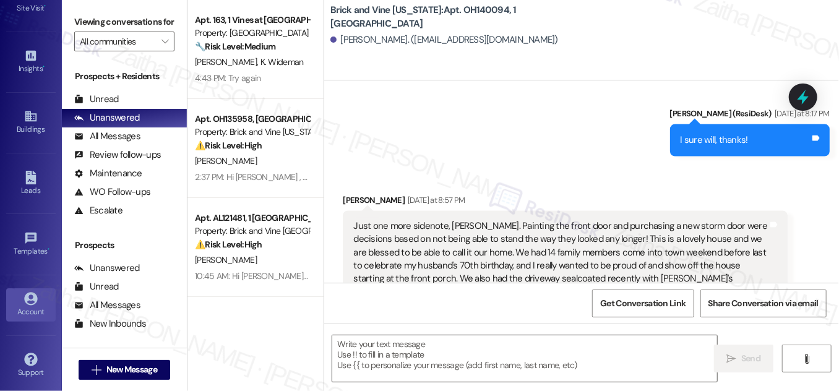
click at [28, 311] on div "Account" at bounding box center [31, 312] width 62 height 12
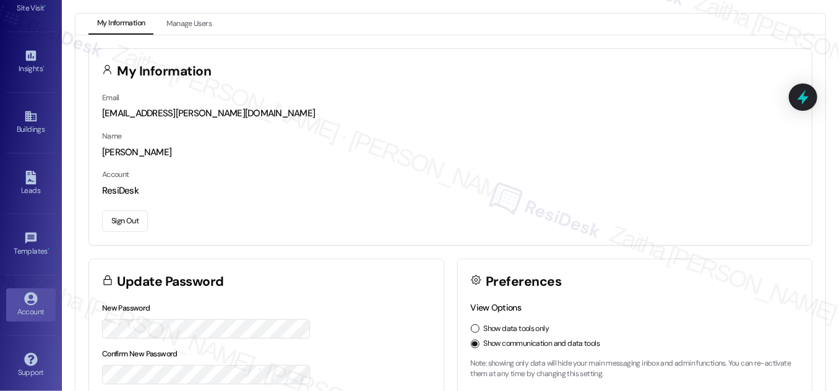
click at [127, 223] on button "Sign Out" at bounding box center [125, 221] width 46 height 22
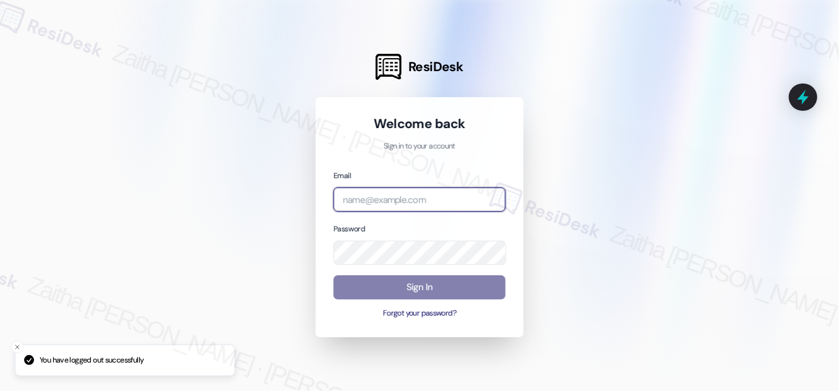
click at [378, 201] on input "email" at bounding box center [420, 200] width 172 height 24
type input "automated-surveys-crawford_hoying-zaitha.mae.[PERSON_NAME]@crawford_[DOMAIN_NAM…"
